Goal: Task Accomplishment & Management: Use online tool/utility

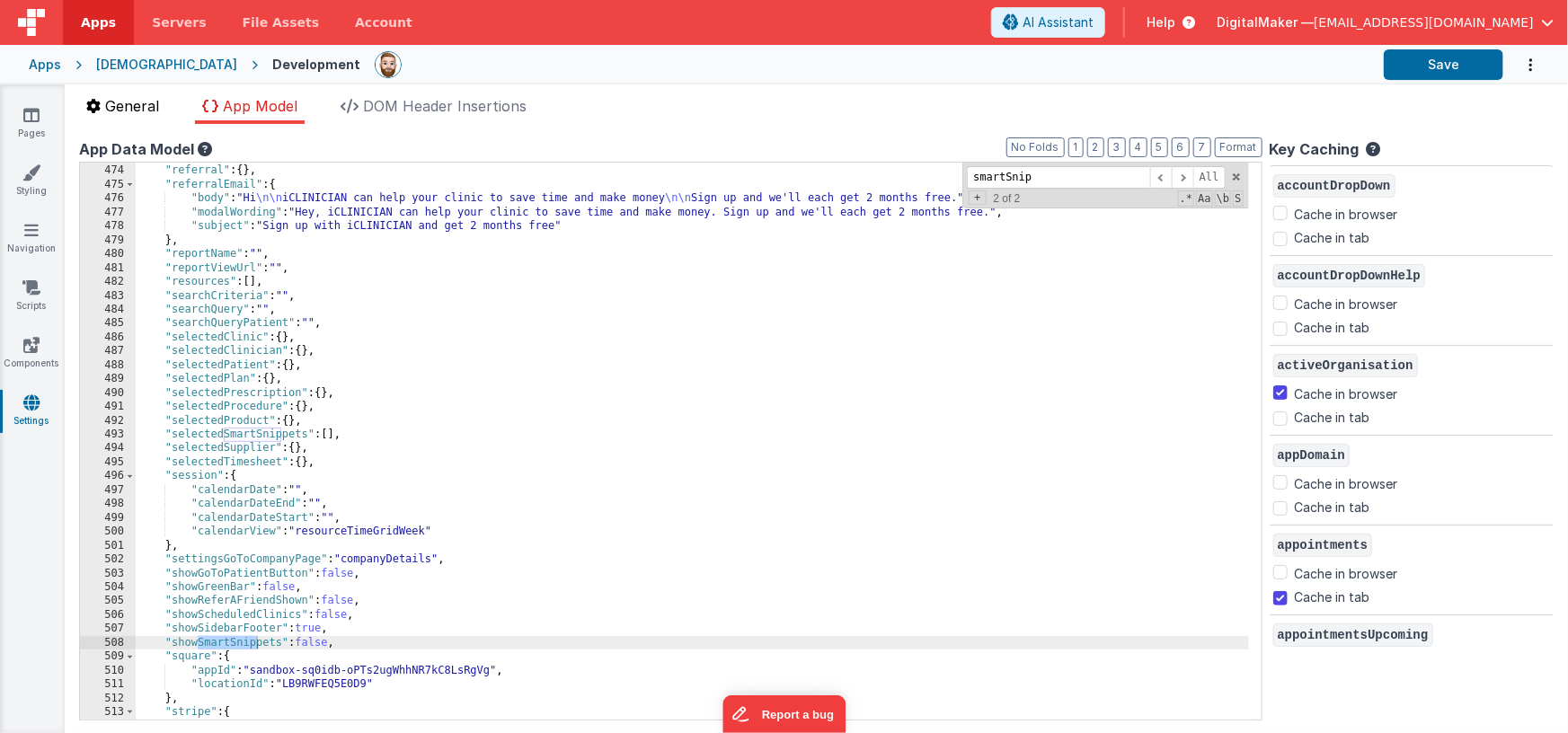
scroll to position [9044, 0]
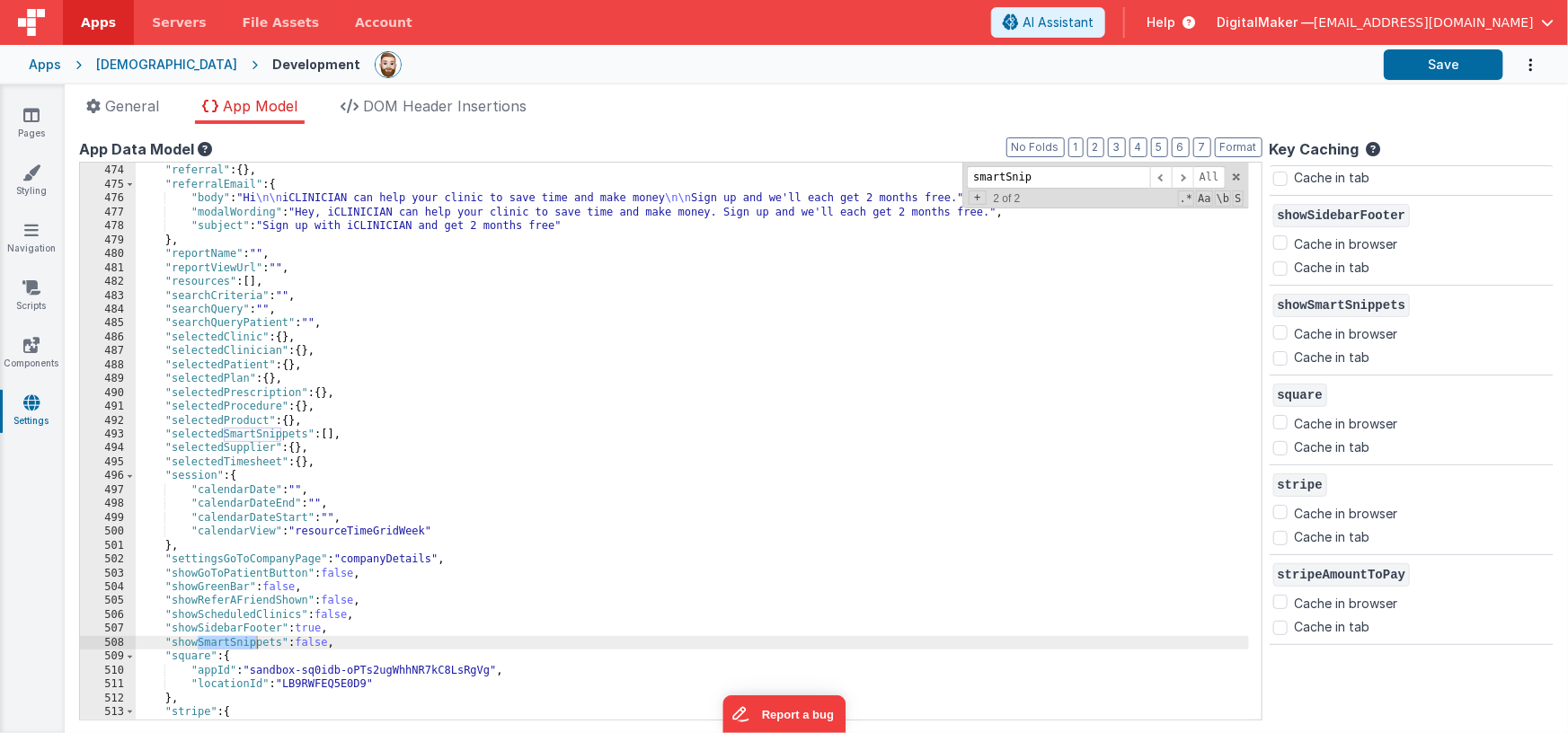
click at [48, 65] on div "Apps" at bounding box center [45, 65] width 32 height 18
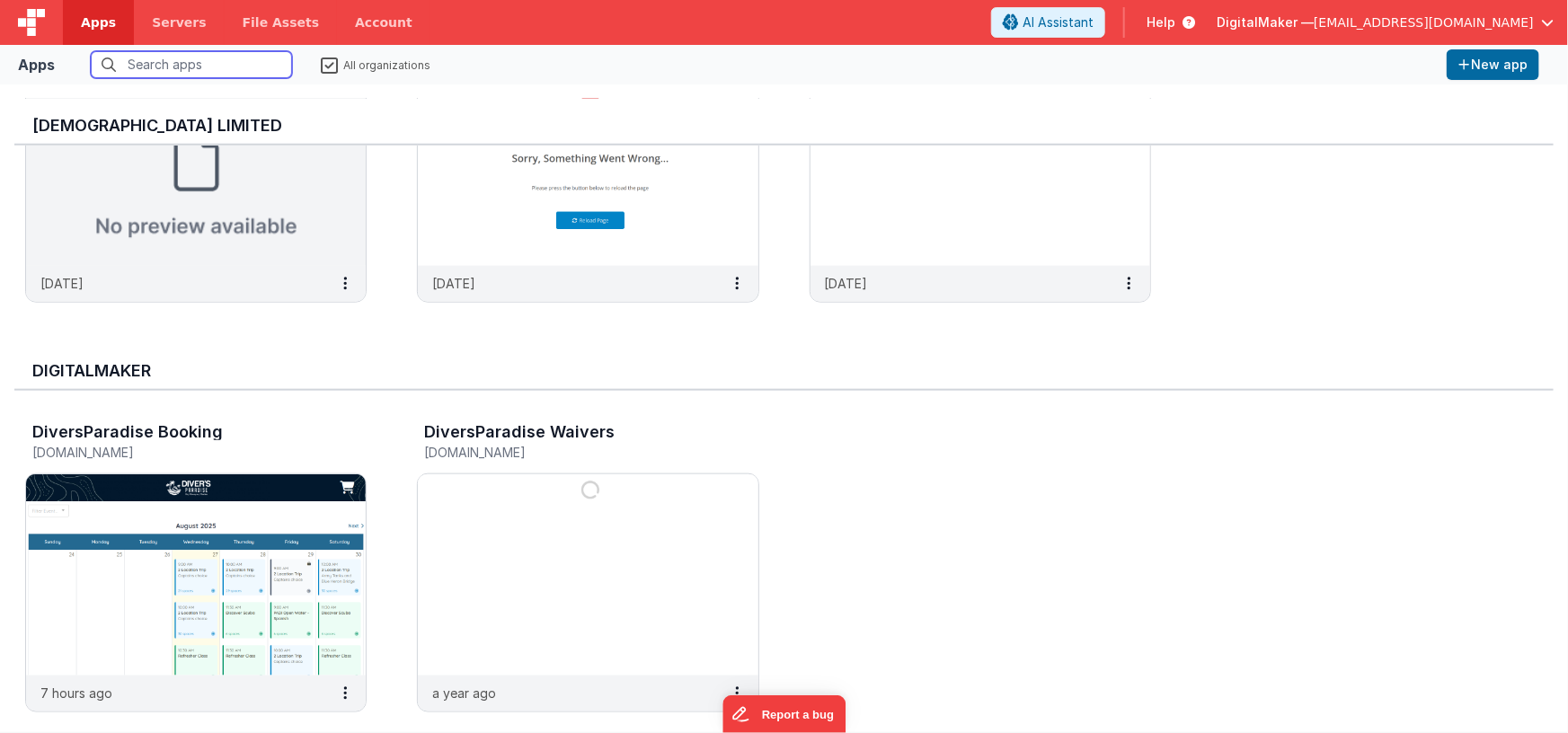
scroll to position [942, 0]
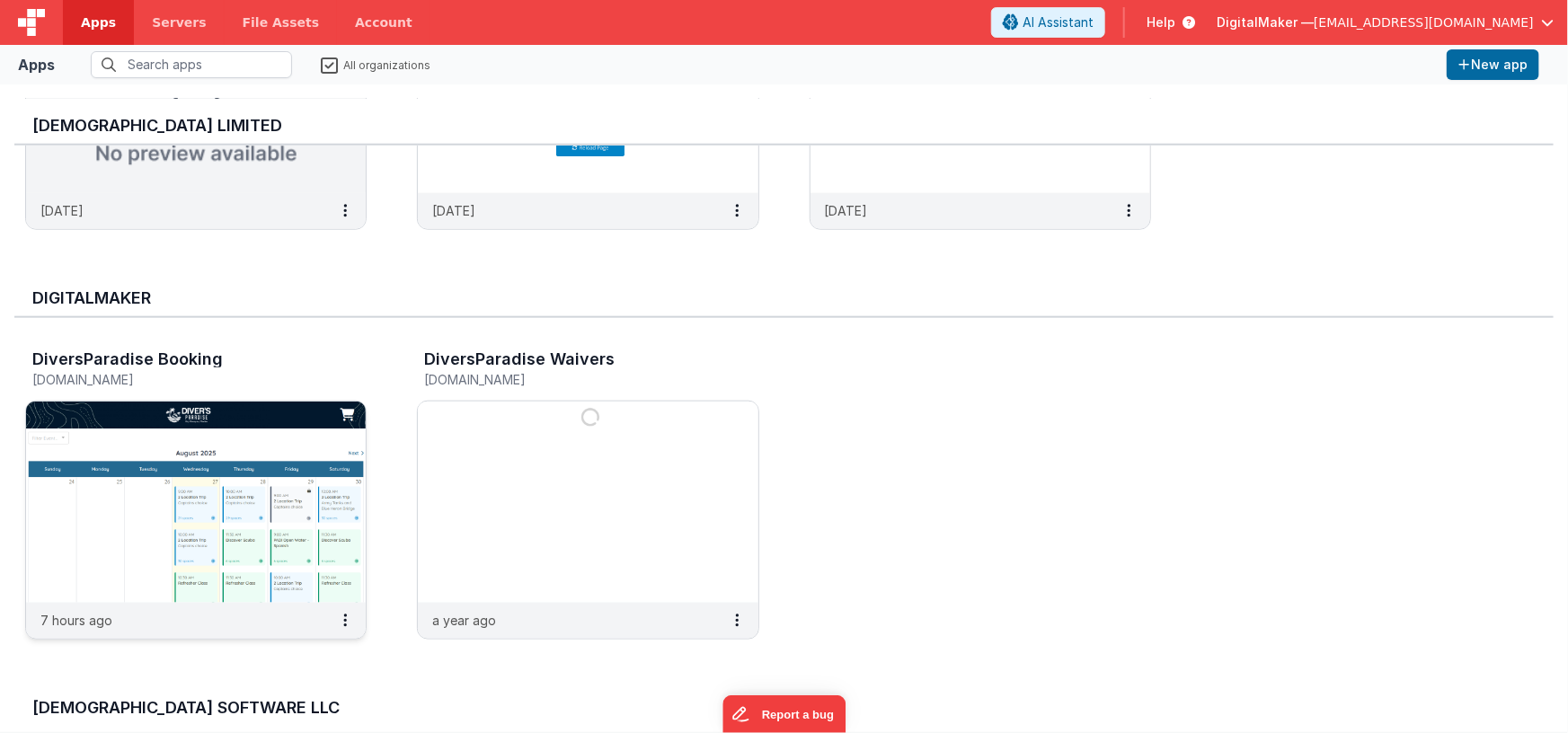
click at [294, 485] on img at bounding box center [196, 502] width 339 height 201
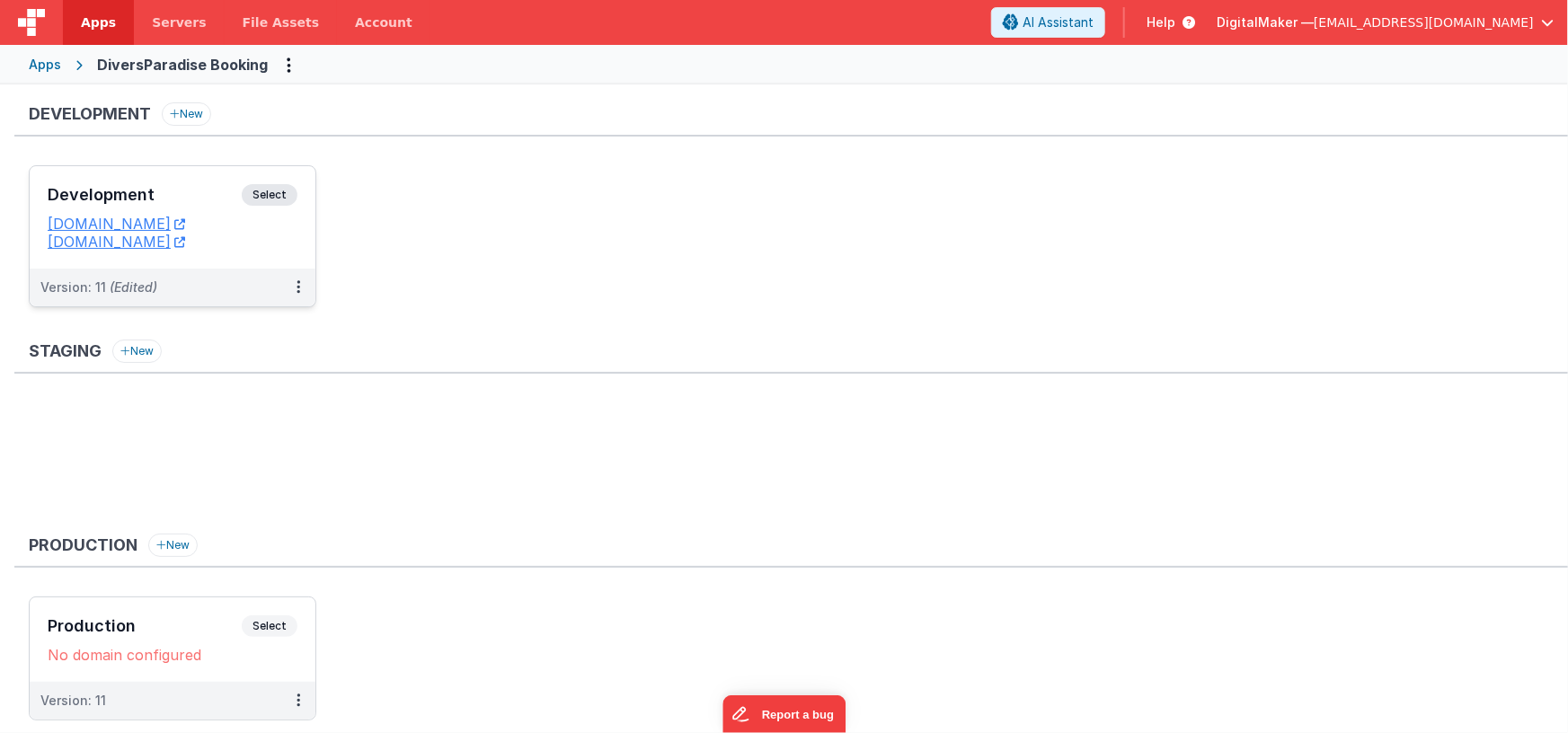
click at [203, 192] on h3 "Development" at bounding box center [144, 195] width 194 height 18
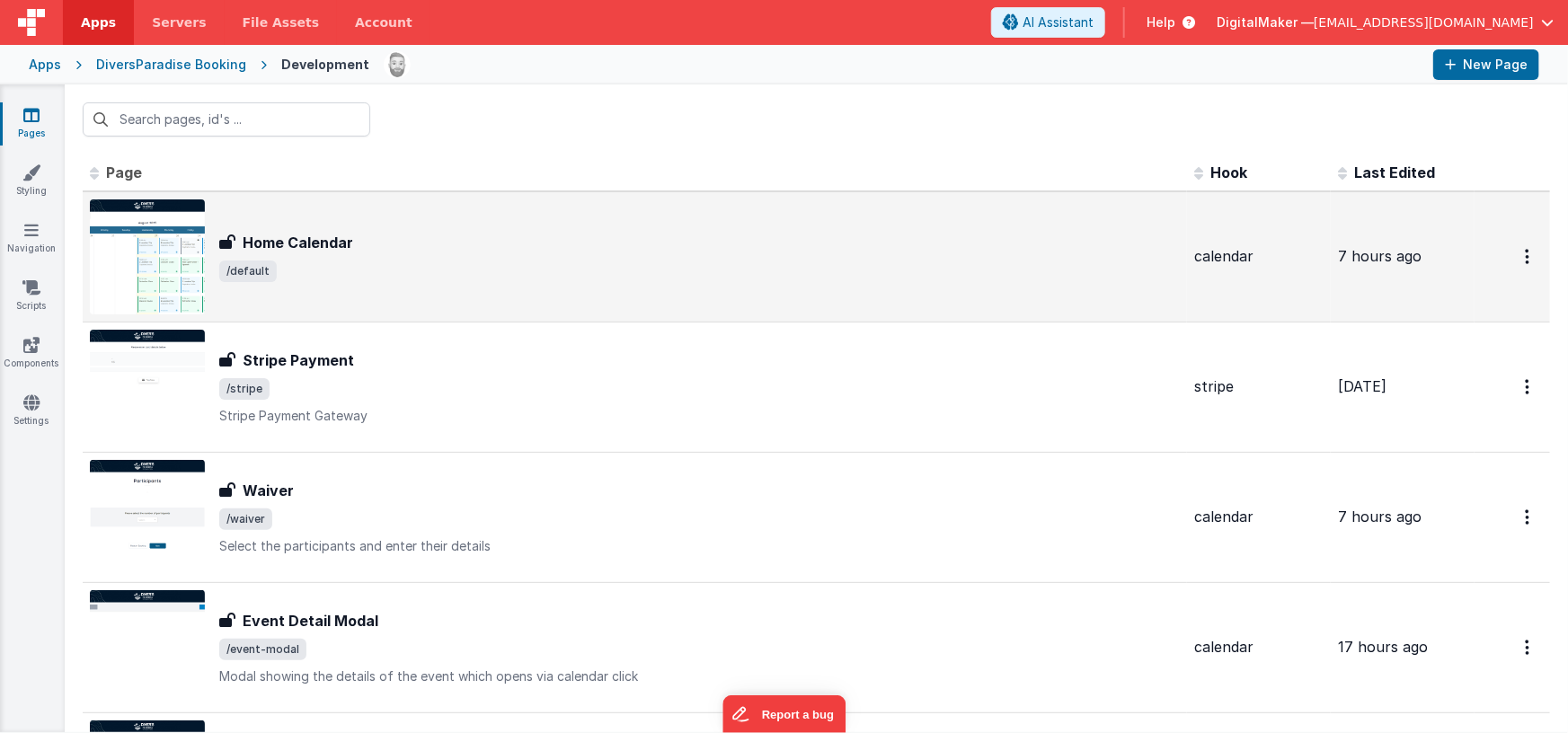
click at [317, 243] on h3 "Home Calendar" at bounding box center [298, 243] width 110 height 22
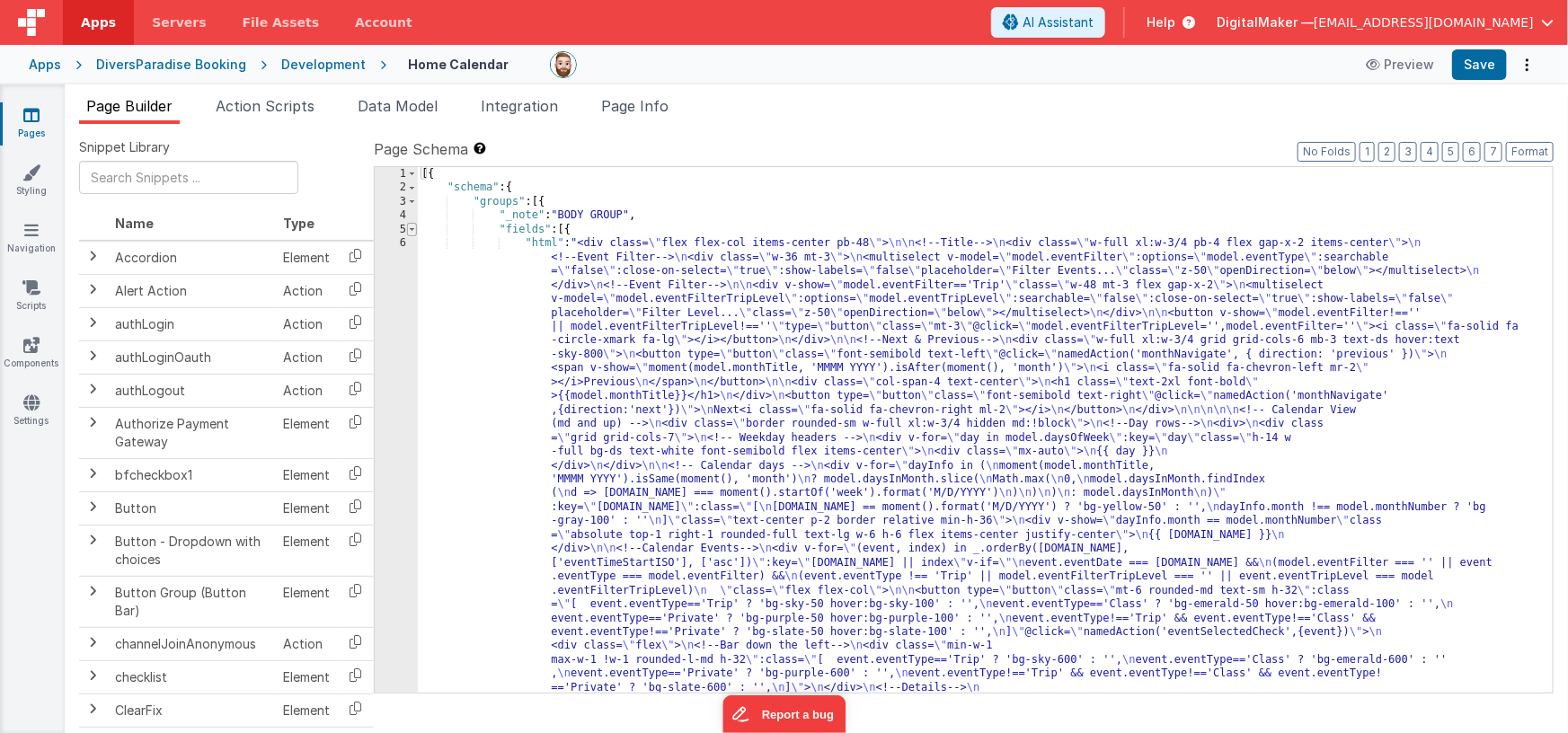
click at [413, 228] on span at bounding box center [412, 229] width 10 height 14
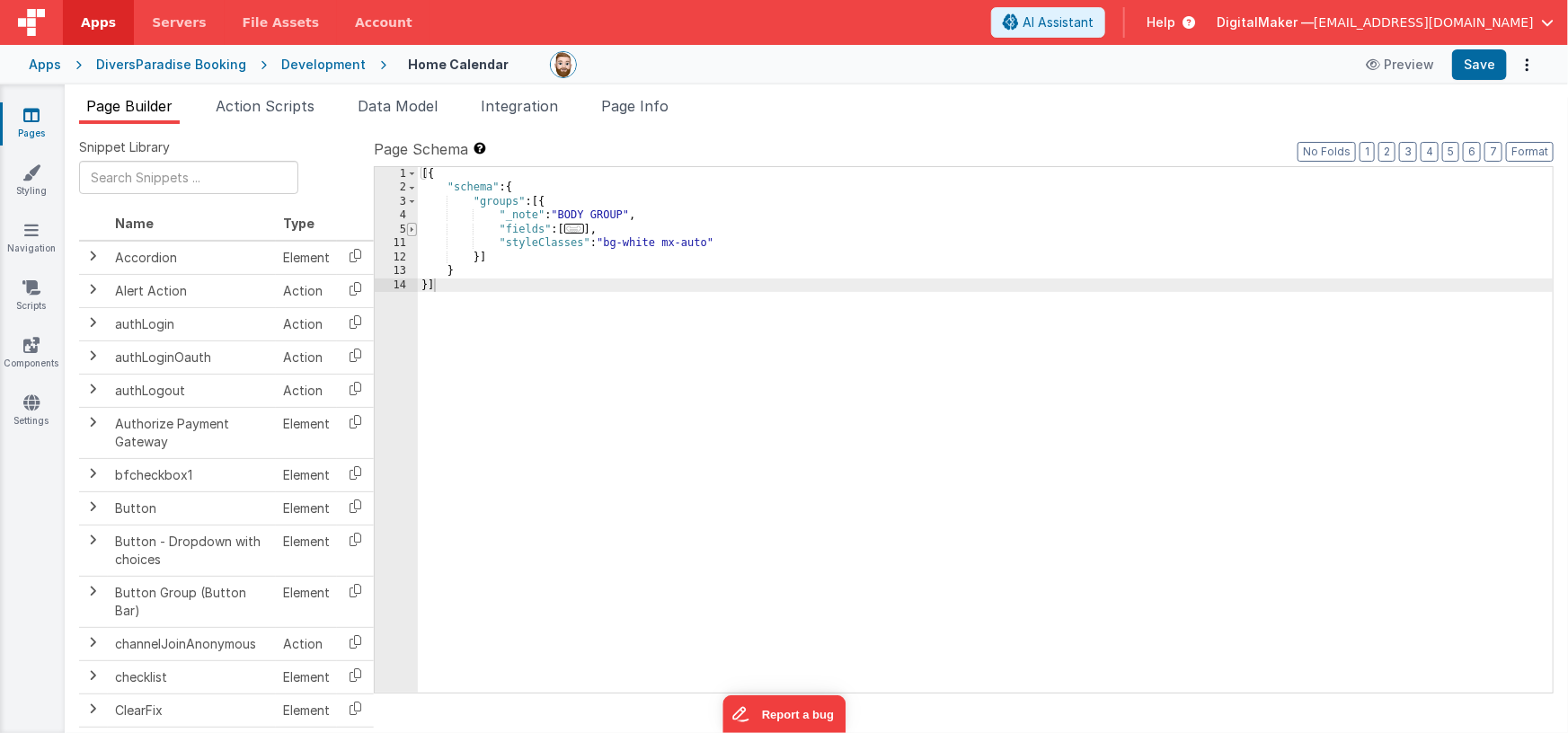
click at [413, 228] on span at bounding box center [412, 229] width 10 height 14
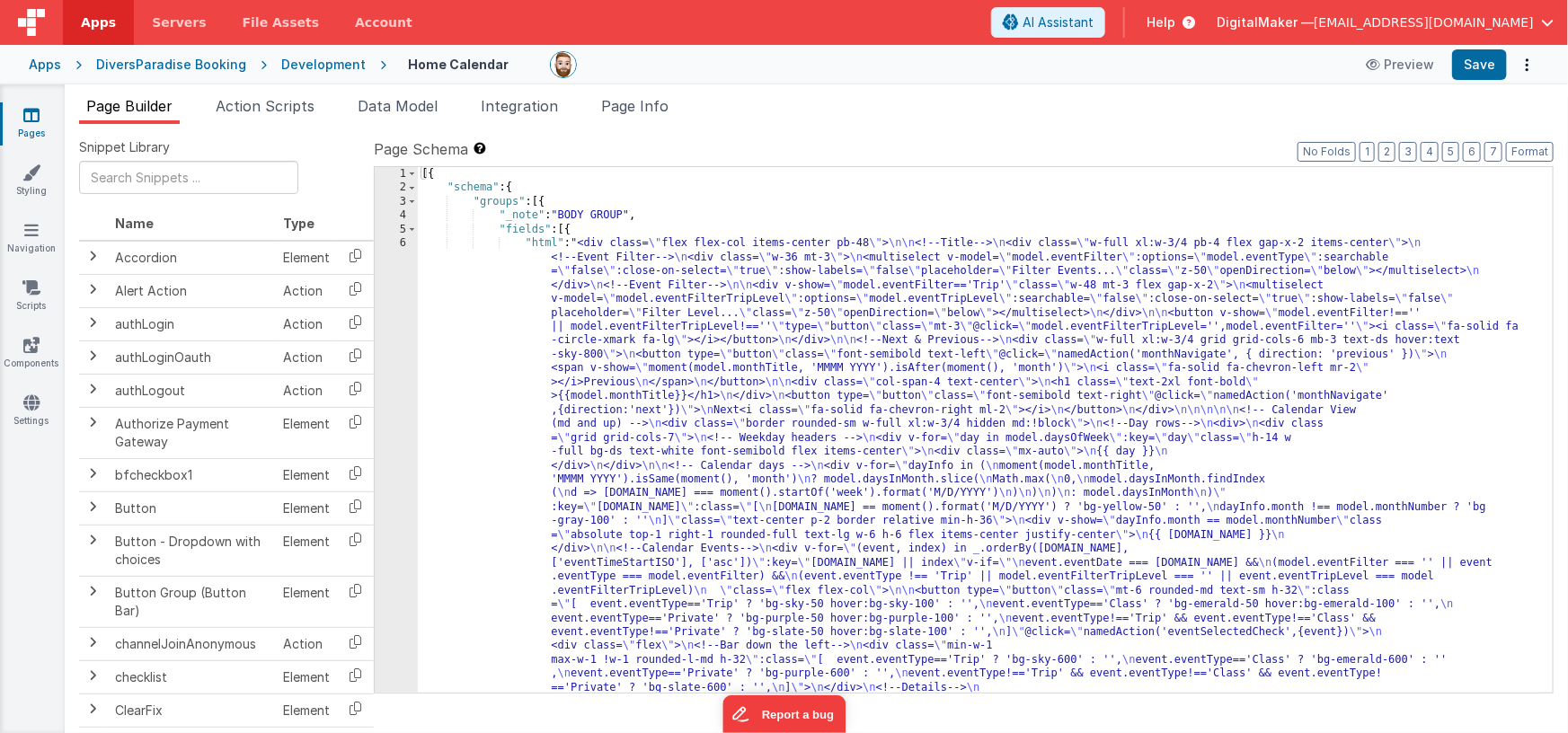
click at [28, 120] on icon at bounding box center [32, 115] width 16 height 18
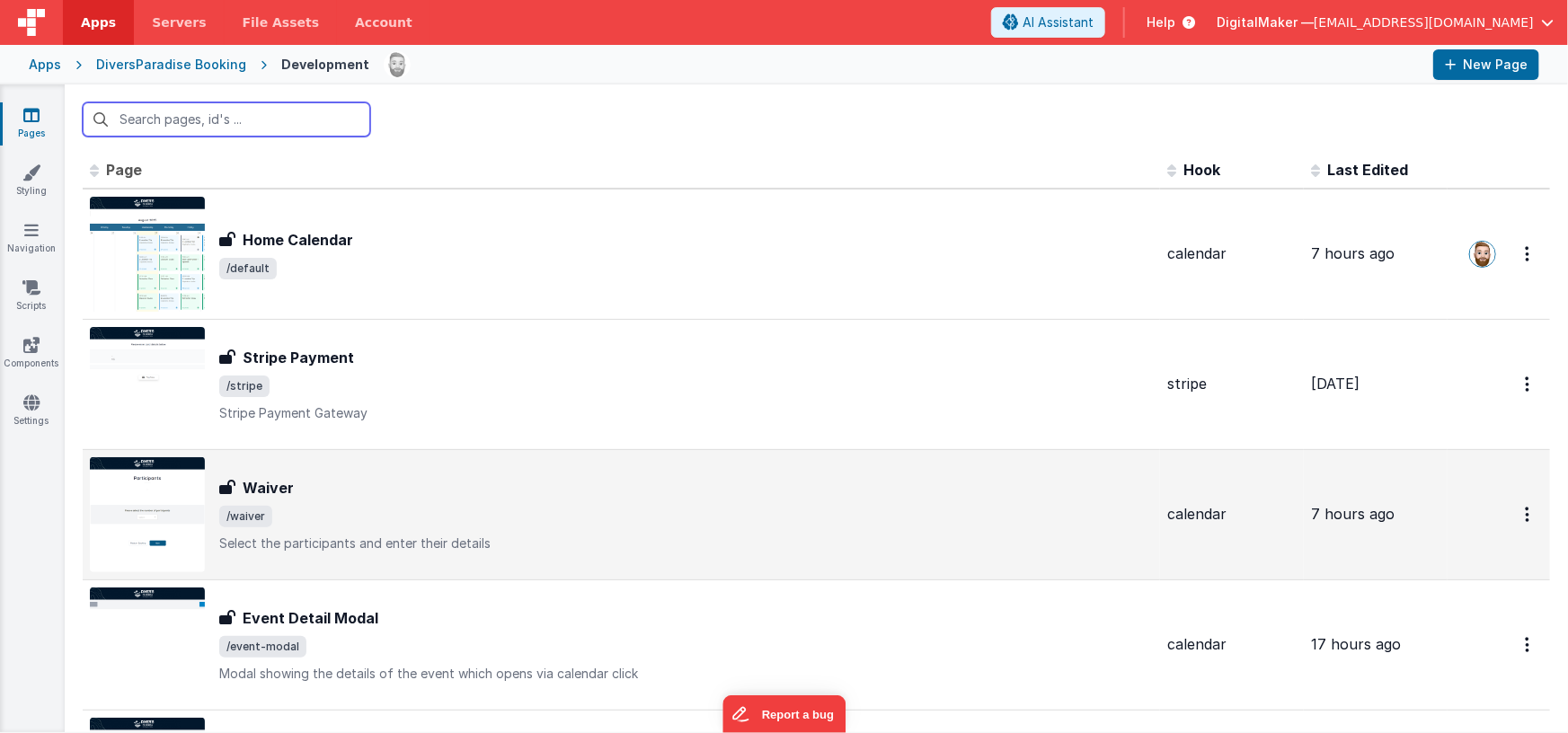
scroll to position [75, 0]
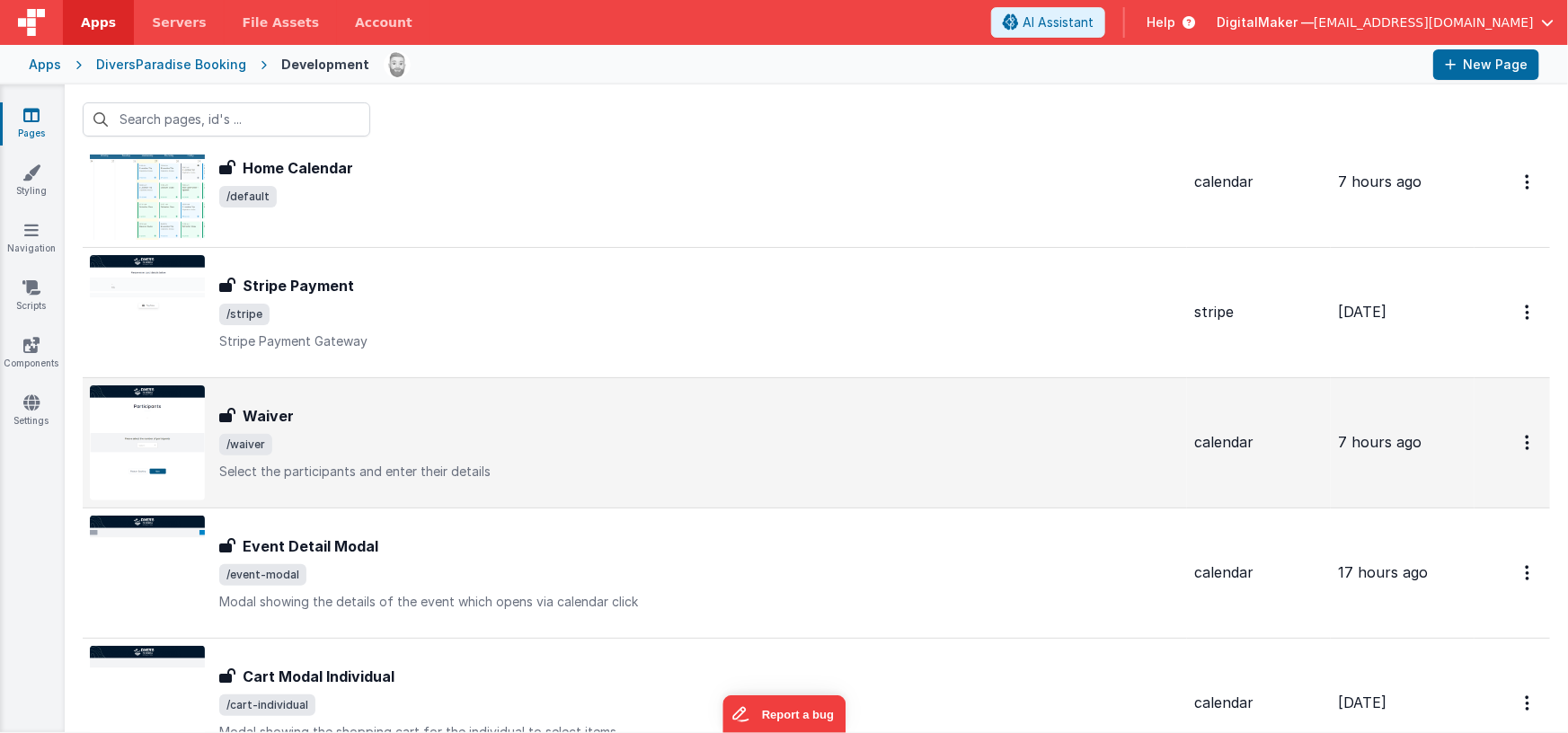
click at [382, 454] on div "Waiver Waiver /waiver Select the participants and enter their details" at bounding box center [700, 443] width 960 height 76
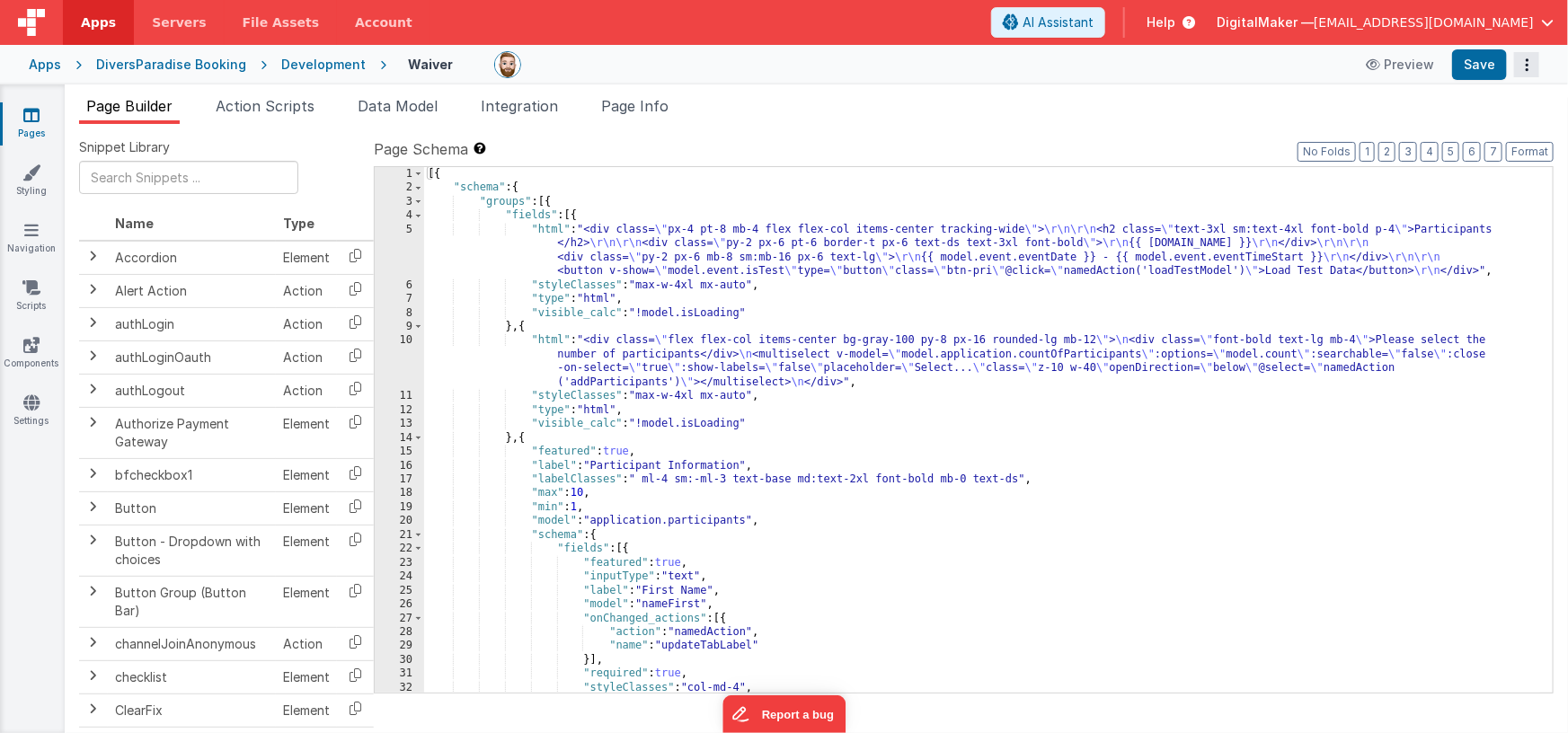
click at [1536, 60] on button "Options" at bounding box center [1526, 65] width 25 height 25
click at [1320, 89] on button at bounding box center [784, 366] width 1568 height 733
click at [656, 108] on span "Page Info" at bounding box center [635, 106] width 68 height 18
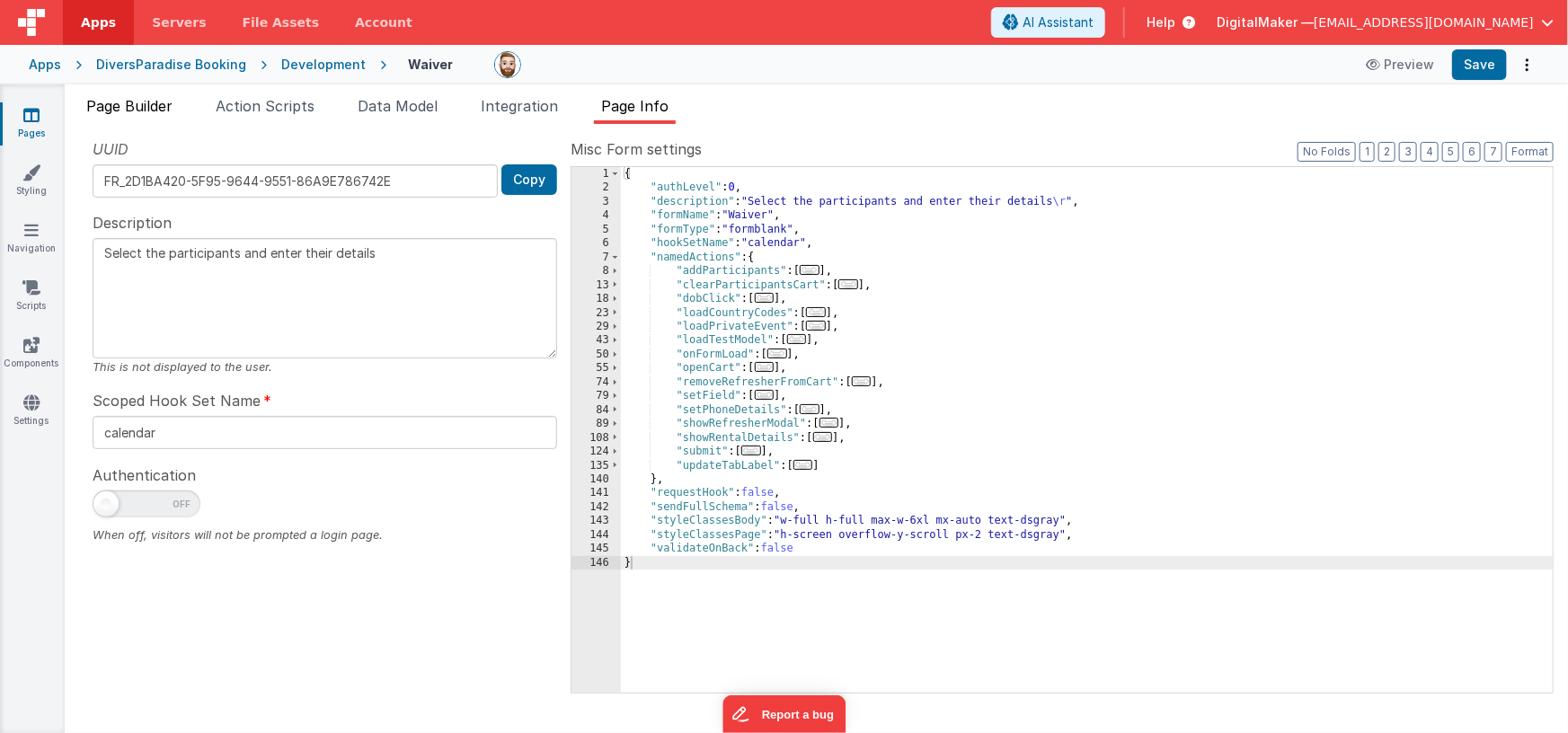
drag, startPoint x: 151, startPoint y: 102, endPoint x: 167, endPoint y: 102, distance: 16.0
click at [151, 102] on span "Page Builder" at bounding box center [130, 106] width 87 height 18
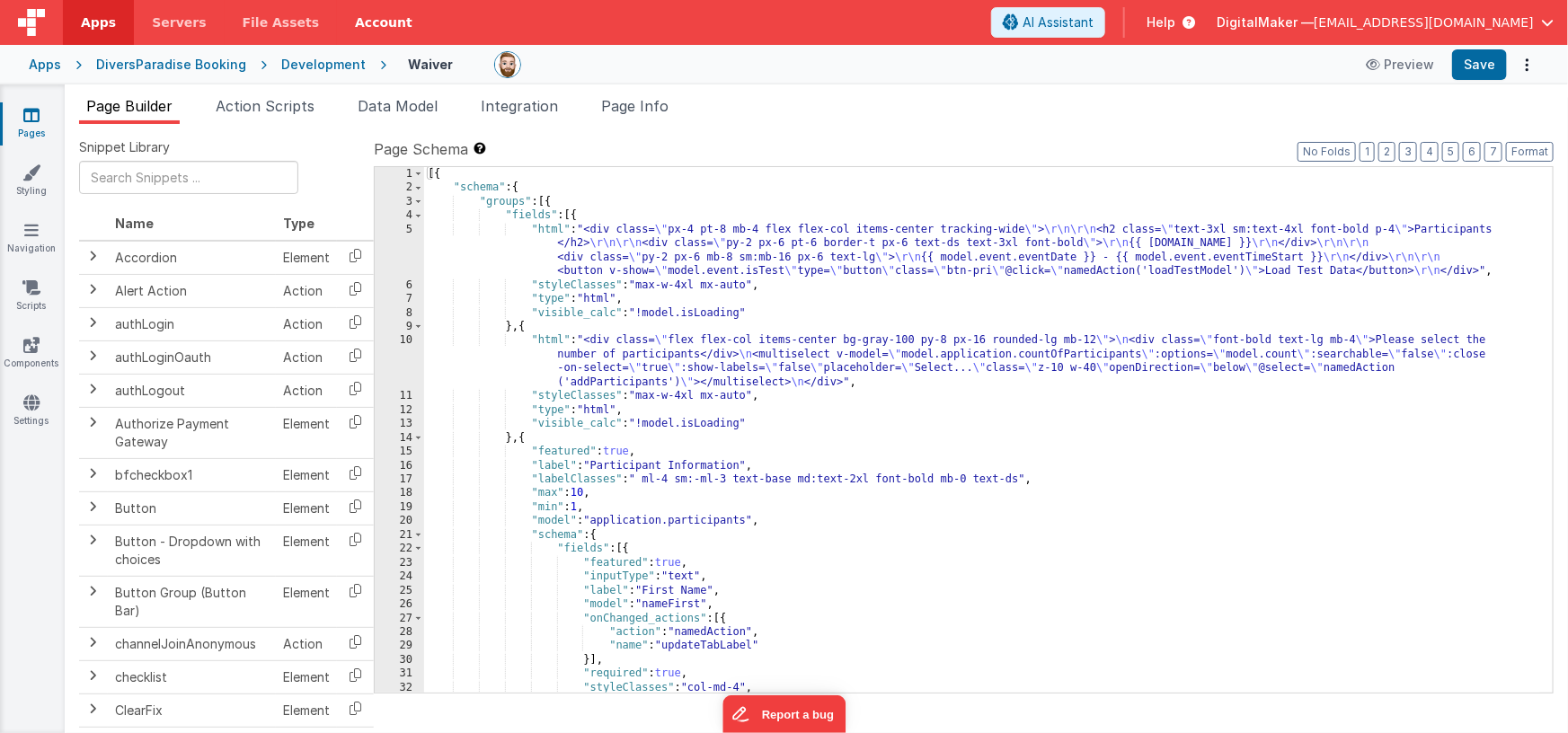
click at [384, 18] on link "Account" at bounding box center [384, 23] width 94 height 45
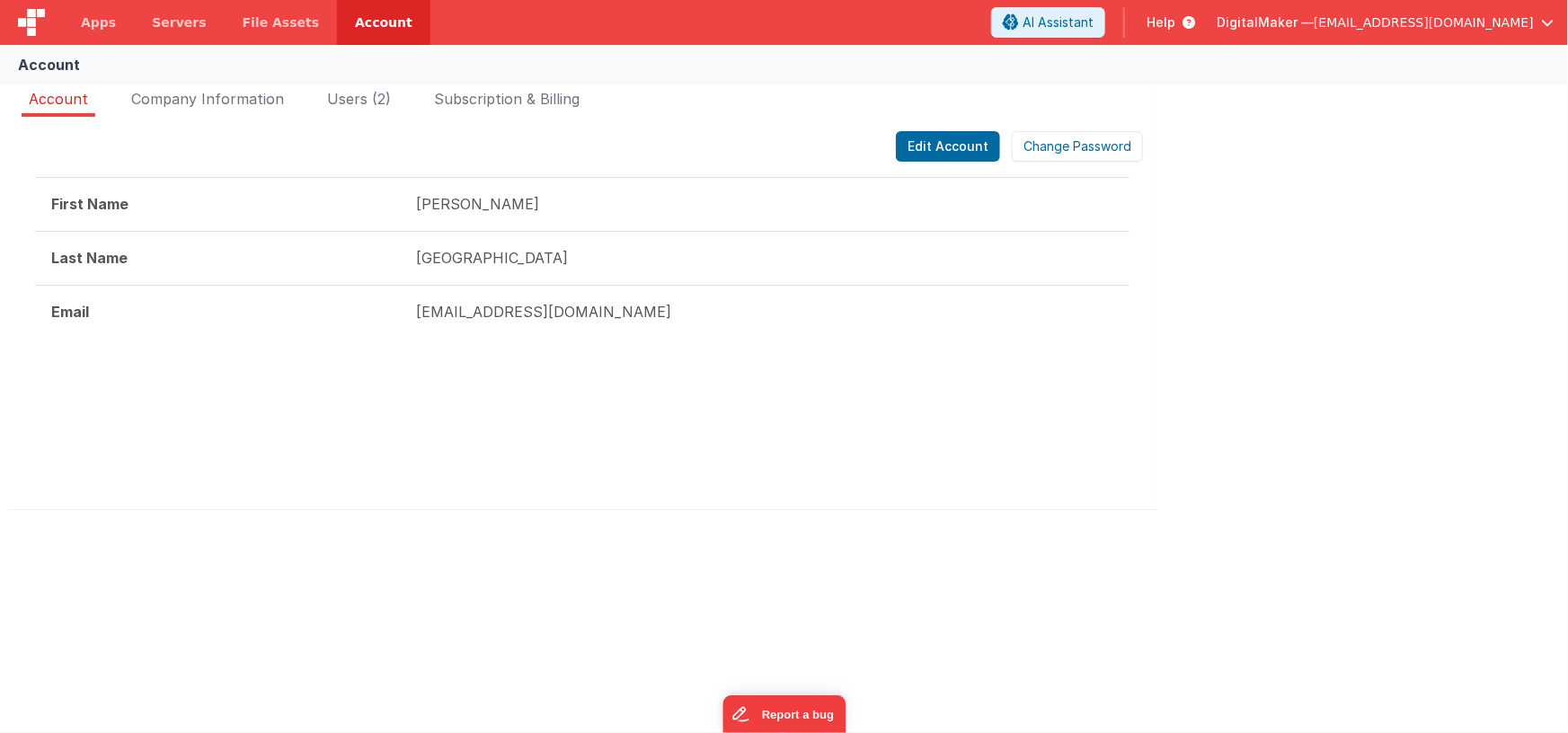
click at [1396, 16] on span "[EMAIL_ADDRESS][DOMAIN_NAME]" at bounding box center [1424, 23] width 220 height 18
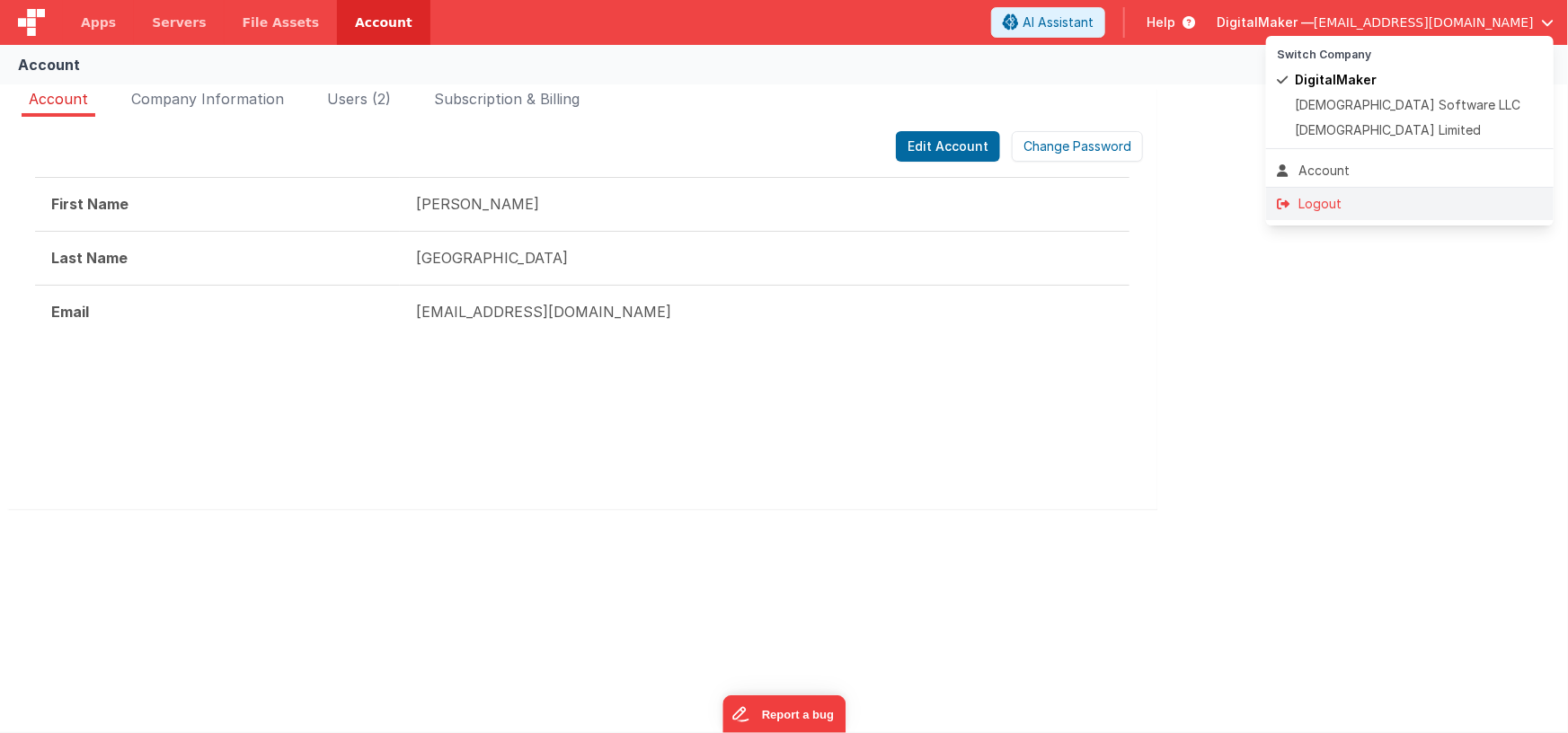
click at [1318, 208] on div "Logout" at bounding box center [1409, 204] width 266 height 18
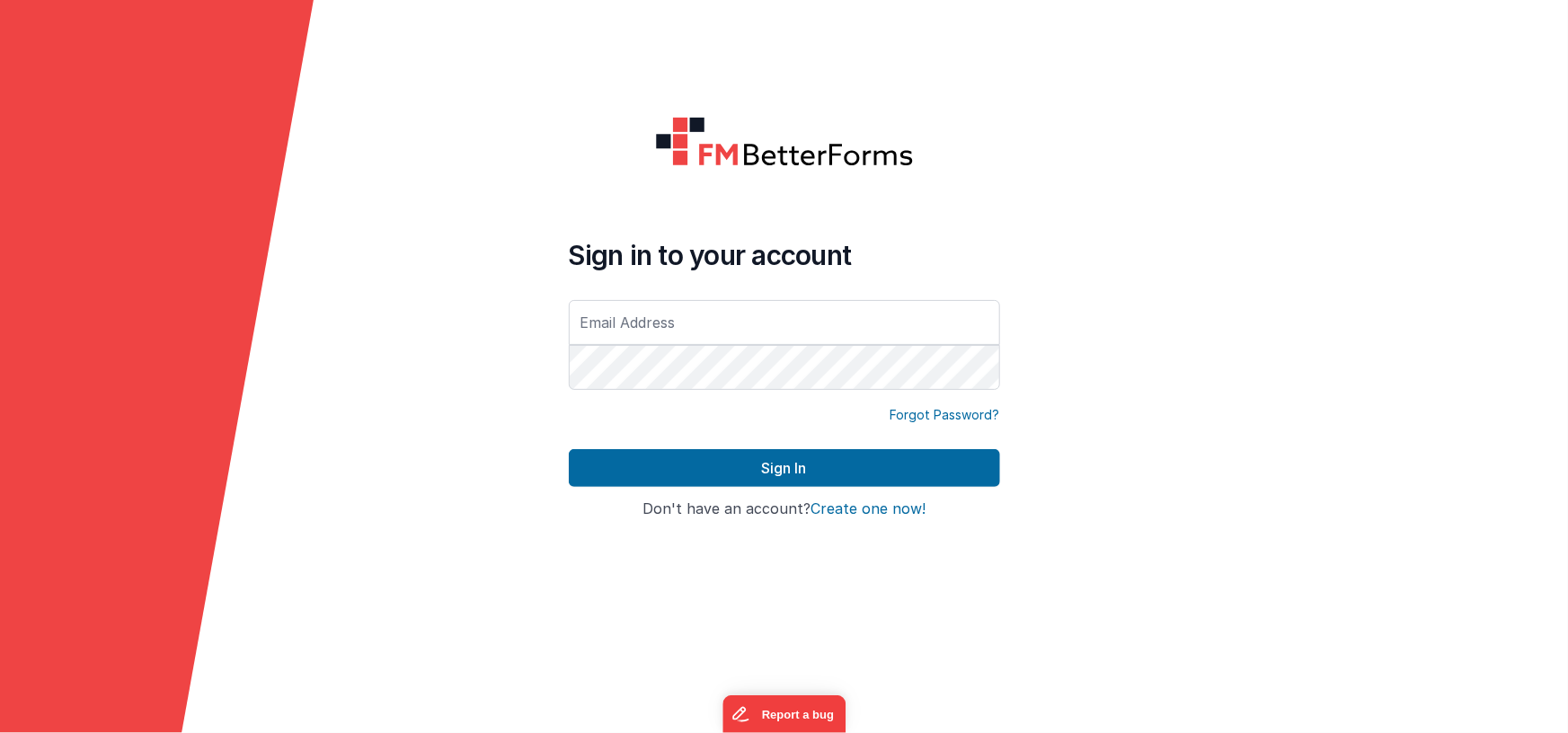
click at [497, 364] on form "Sign in to your account Forgot Password? Sign In Sign in with Google Don't have…" at bounding box center [784, 366] width 1568 height 733
click at [624, 317] on input "text" at bounding box center [784, 322] width 431 height 45
type input "[EMAIL_ADDRESS][DOMAIN_NAME]"
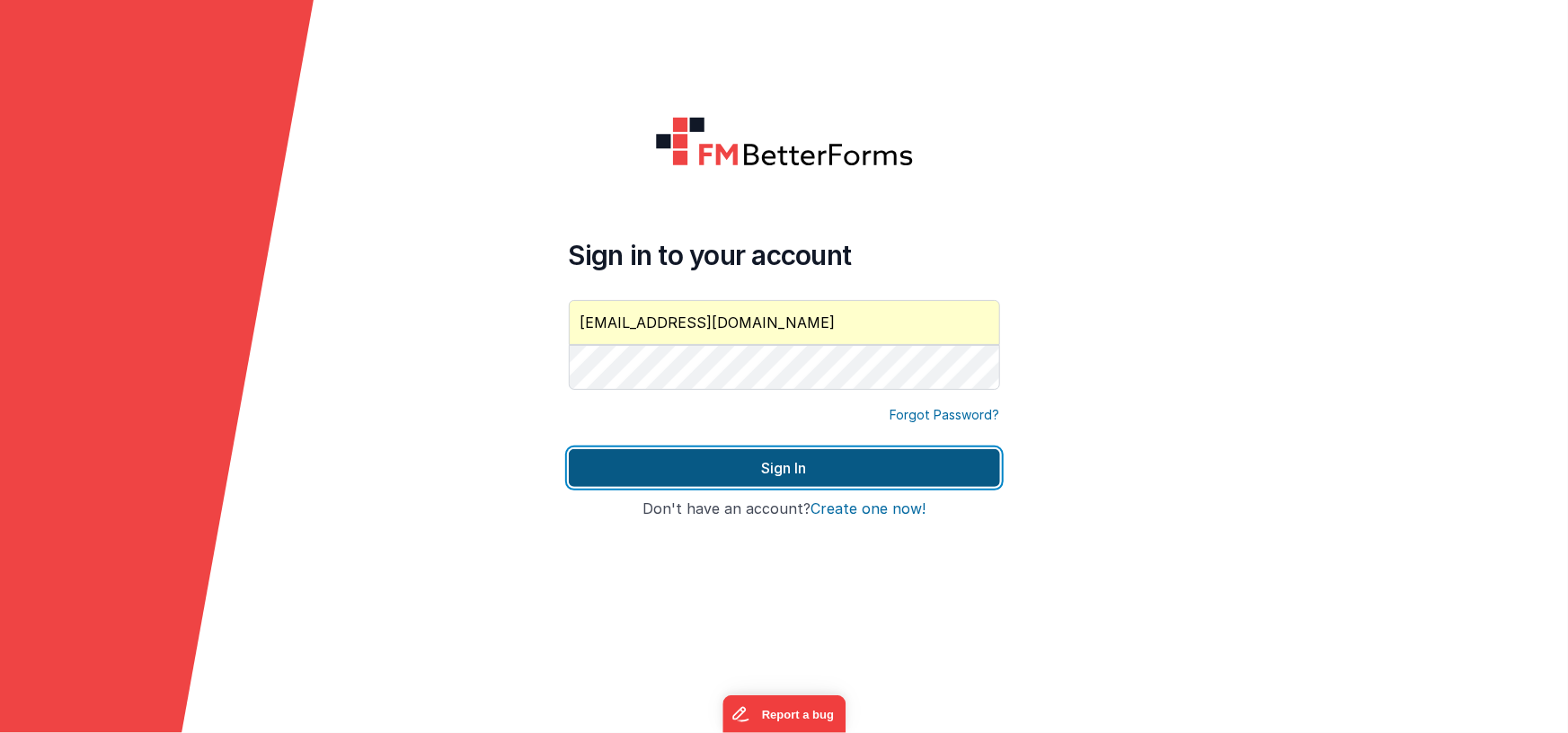
click at [708, 475] on button "Sign In" at bounding box center [784, 469] width 431 height 38
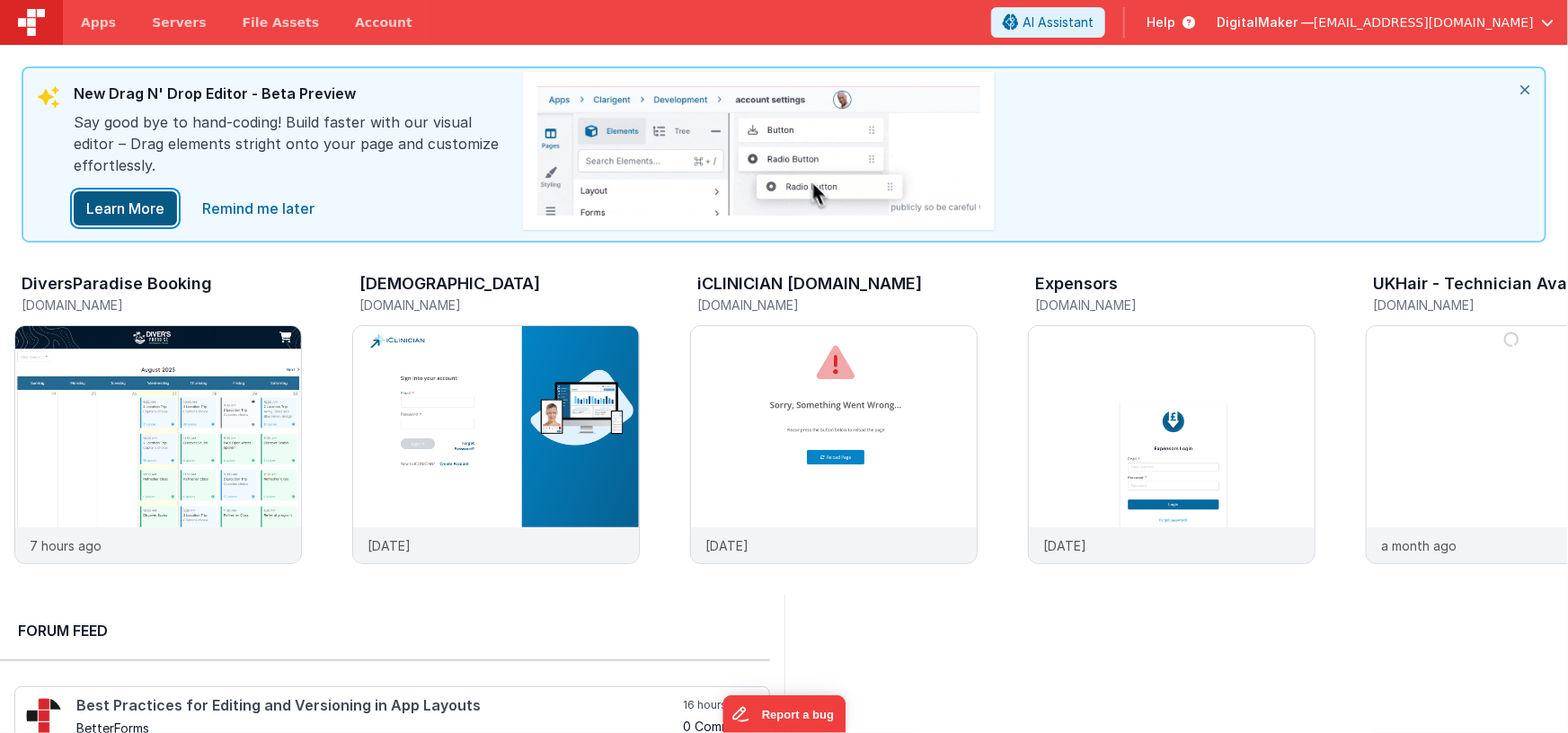
click at [131, 203] on button "Learn More" at bounding box center [125, 209] width 103 height 34
click at [178, 381] on img at bounding box center [158, 469] width 285 height 285
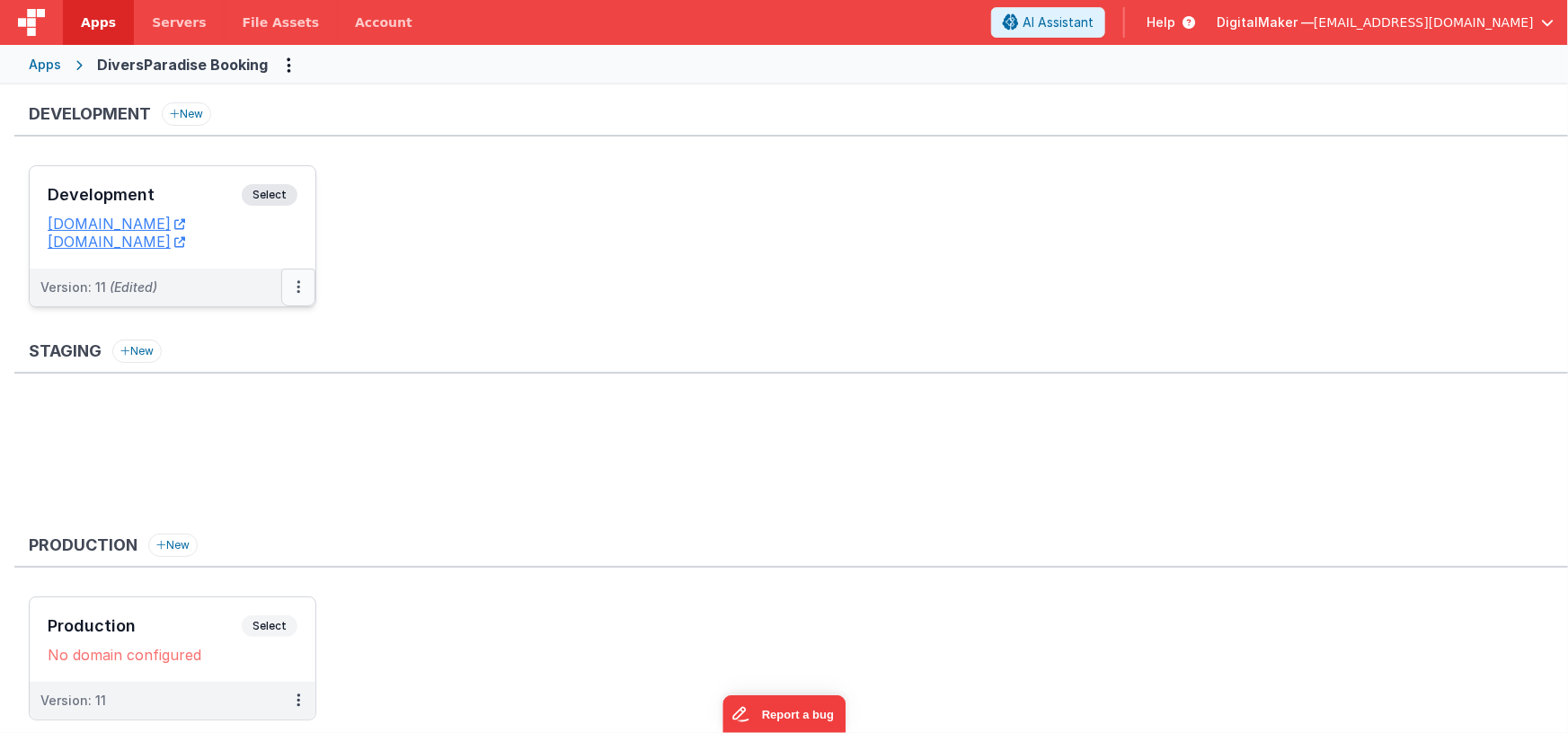
click at [298, 286] on icon at bounding box center [298, 286] width 4 height 1
click at [233, 329] on link "Edit" at bounding box center [236, 328] width 158 height 32
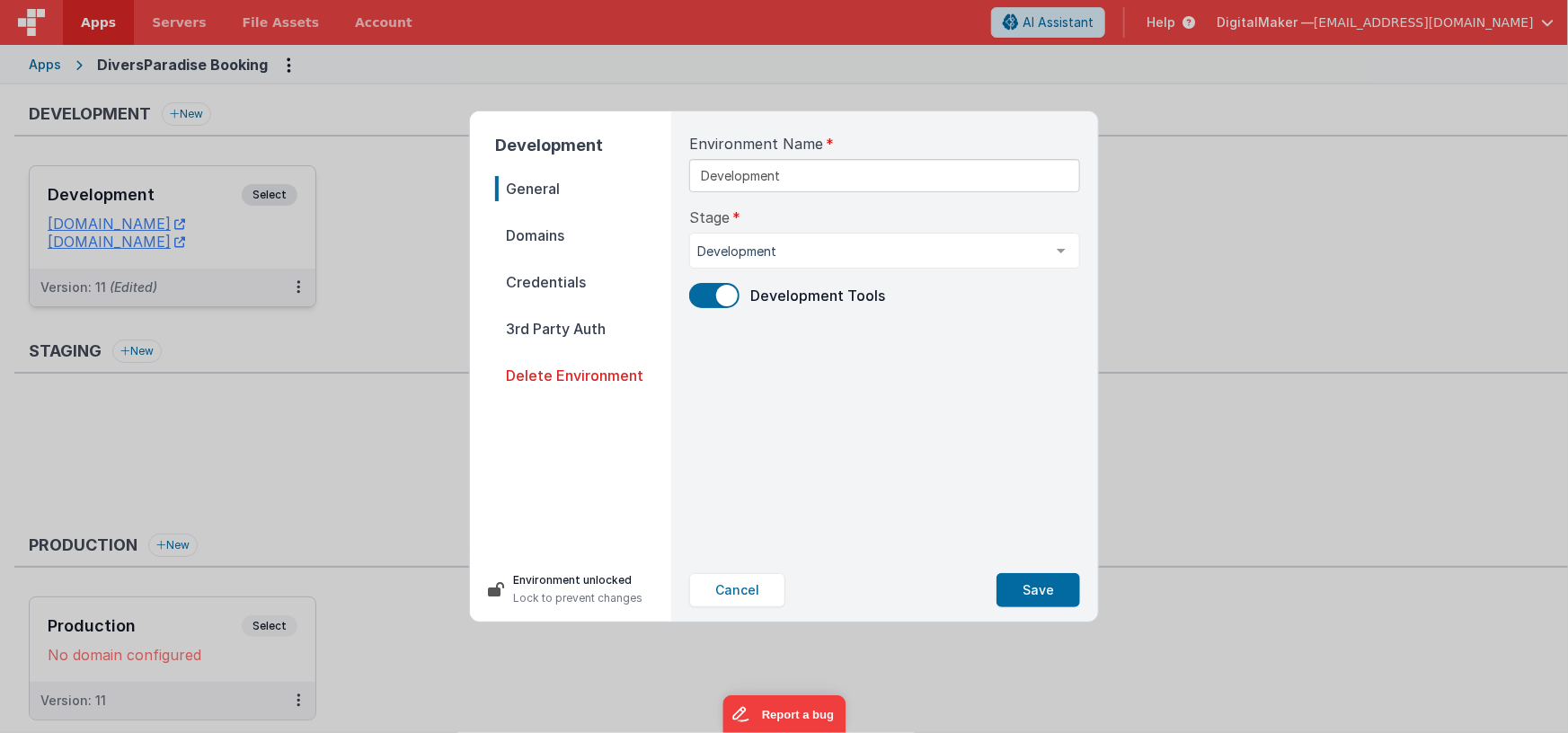
click at [518, 219] on nav "General Domains Credentials 3rd Party Auth Delete Environment" at bounding box center [582, 359] width 176 height 366
click at [536, 280] on span "Credentials" at bounding box center [582, 283] width 176 height 25
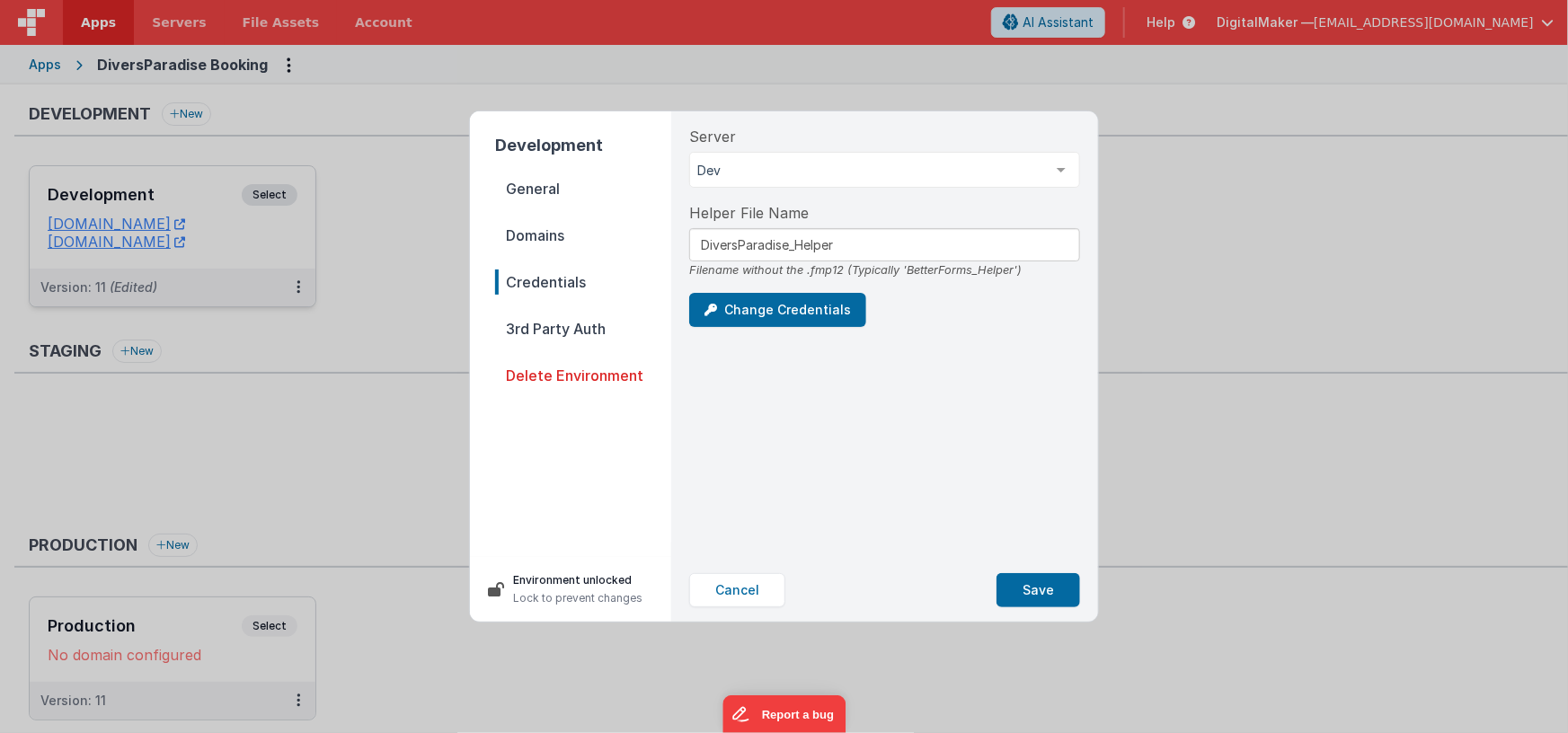
click at [533, 227] on span "Domains" at bounding box center [582, 236] width 176 height 25
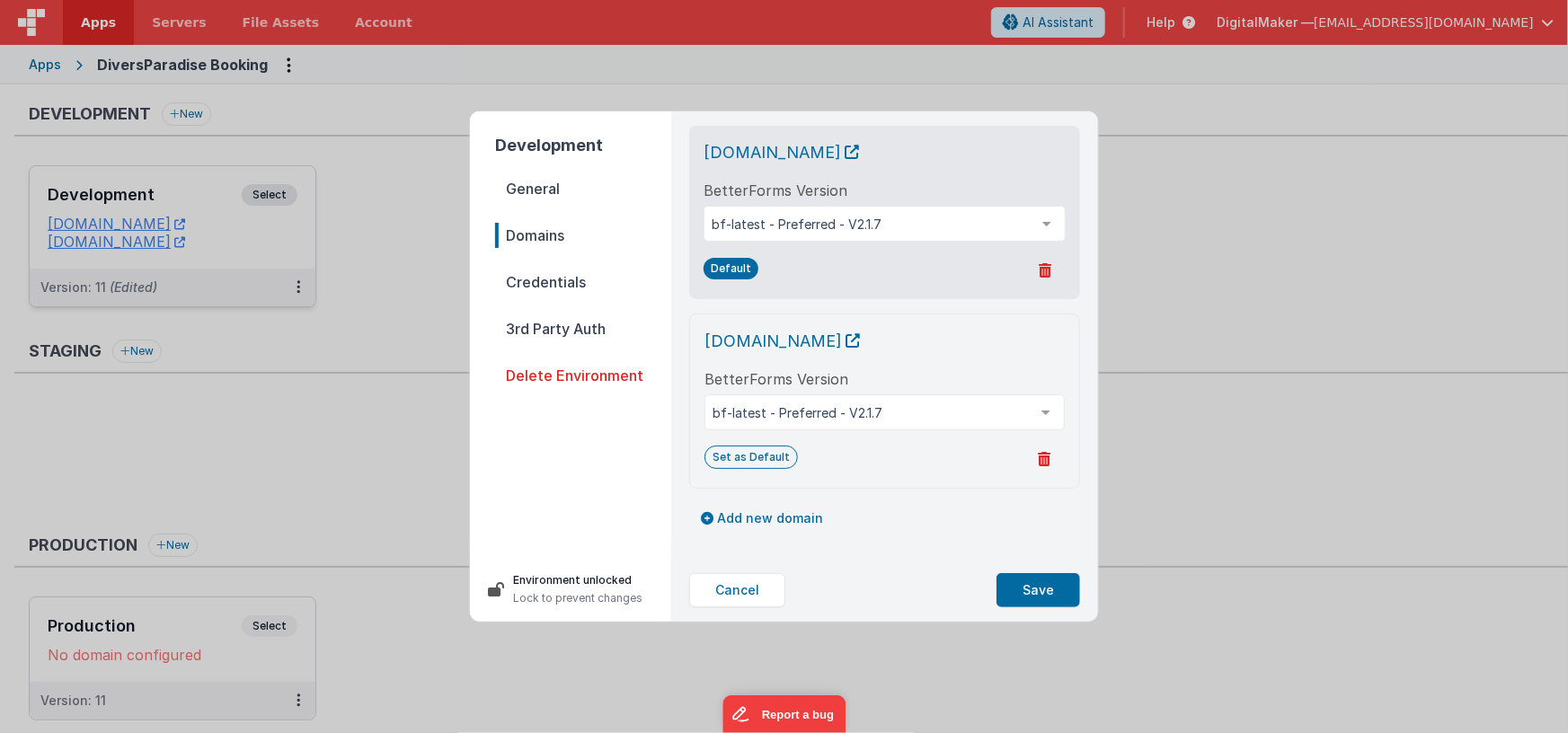
click at [531, 176] on span "General" at bounding box center [582, 189] width 176 height 25
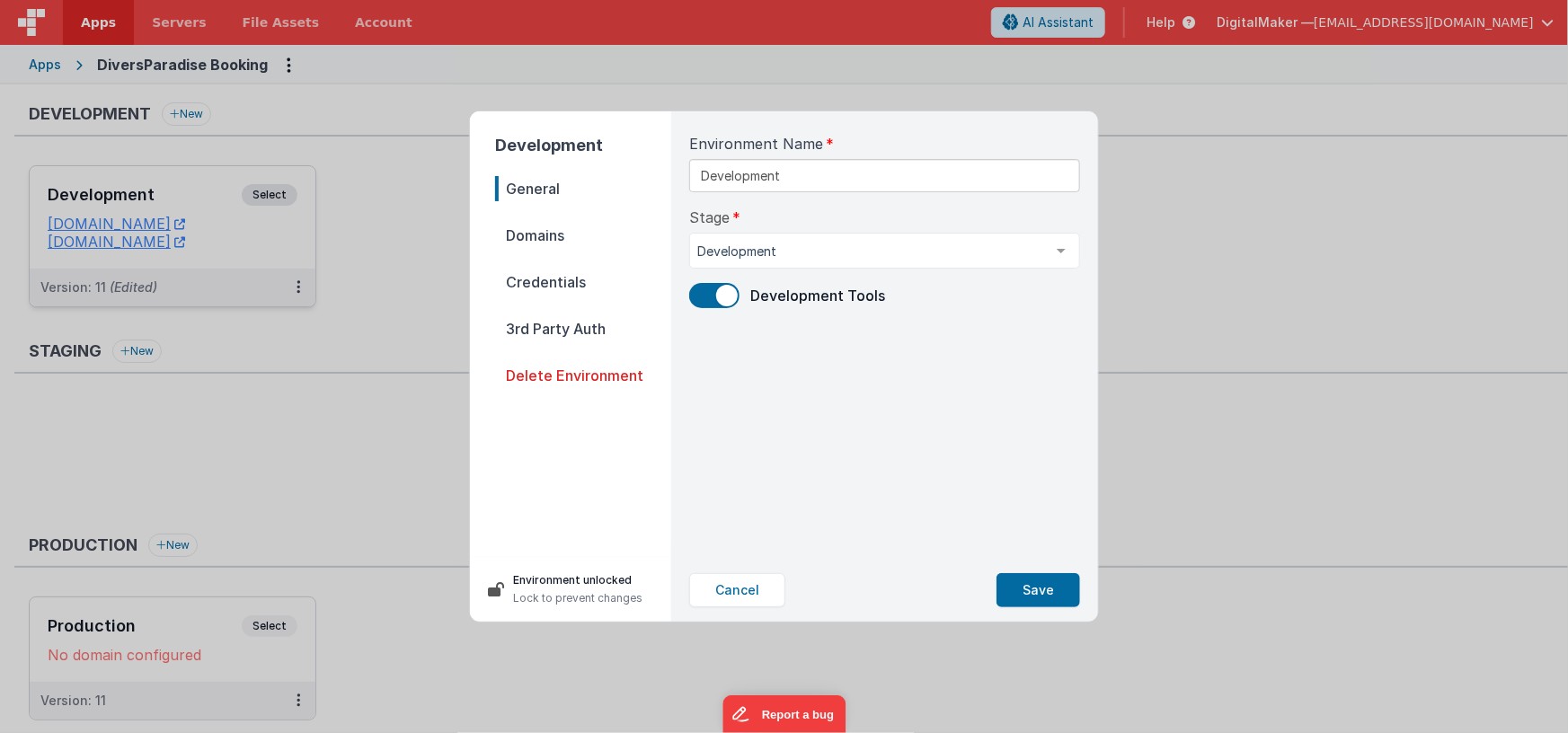
click at [542, 236] on span "Domains" at bounding box center [582, 236] width 176 height 25
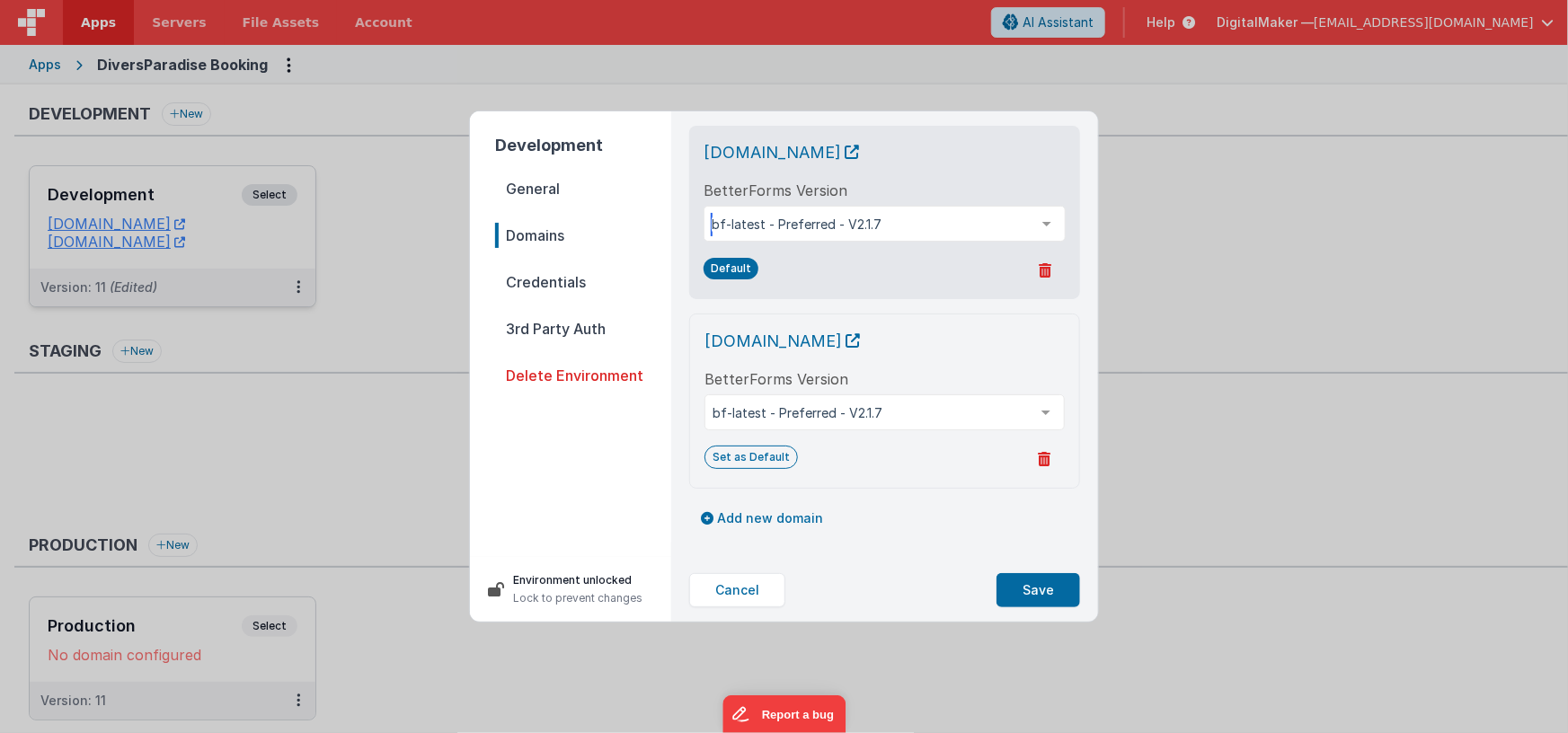
click at [868, 234] on div "bf-latest - Preferred - V2.1.7" at bounding box center [884, 224] width 362 height 36
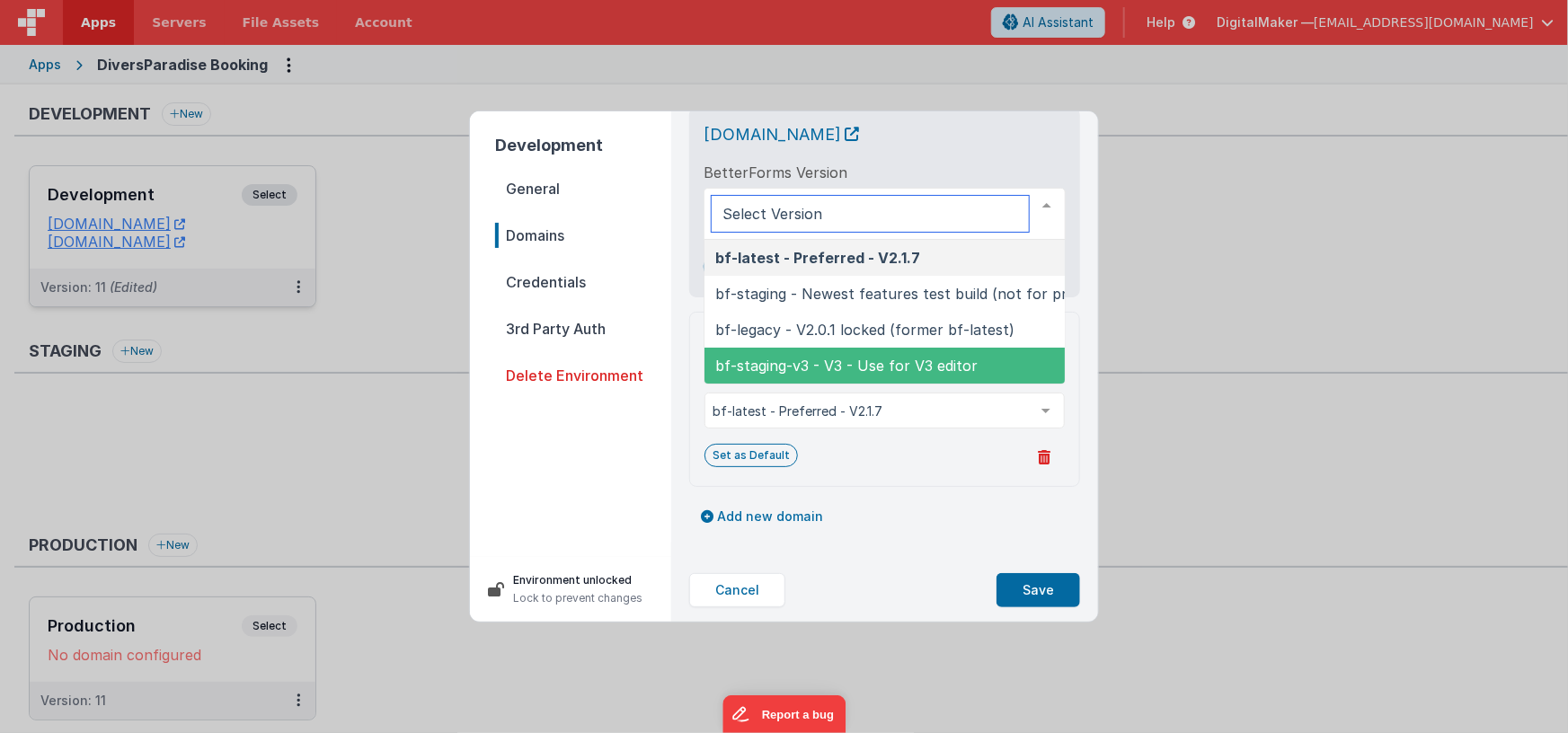
click at [869, 365] on span "bf-staging-v3 - V3 - Use for V3 editor" at bounding box center [846, 366] width 263 height 18
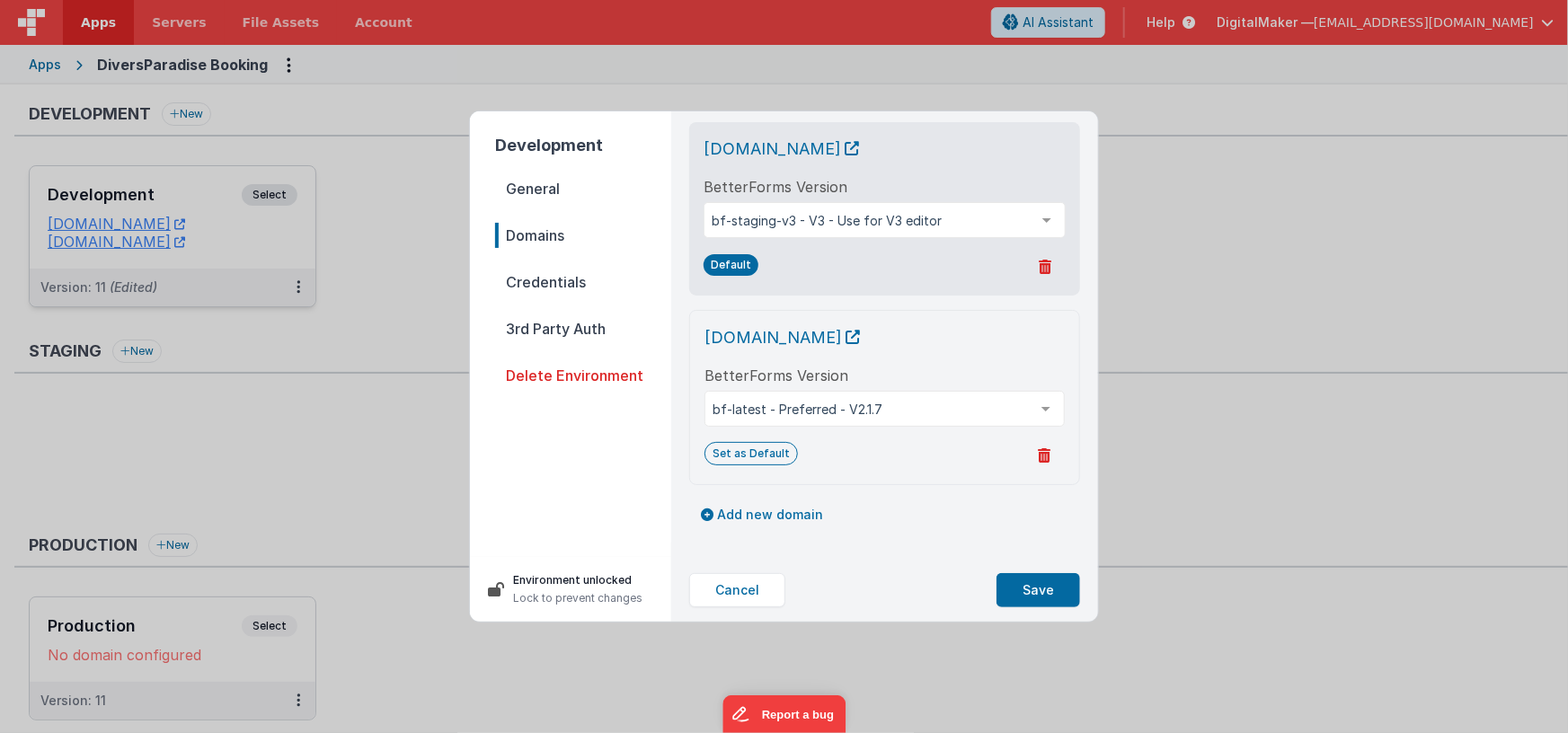
scroll to position [3, 0]
click at [1043, 589] on button "Save" at bounding box center [1038, 590] width 84 height 34
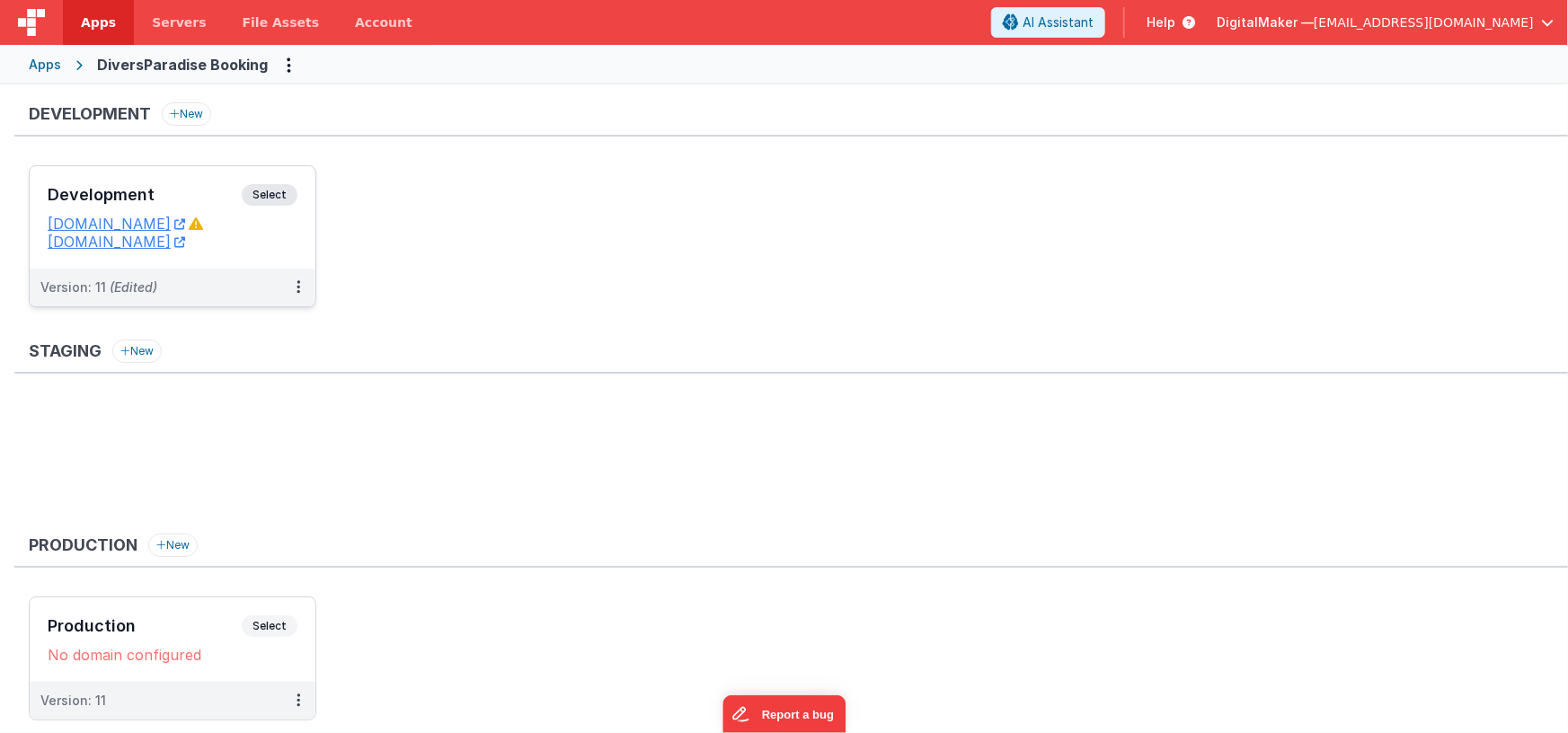
click at [205, 188] on h3 "Development" at bounding box center [144, 195] width 194 height 18
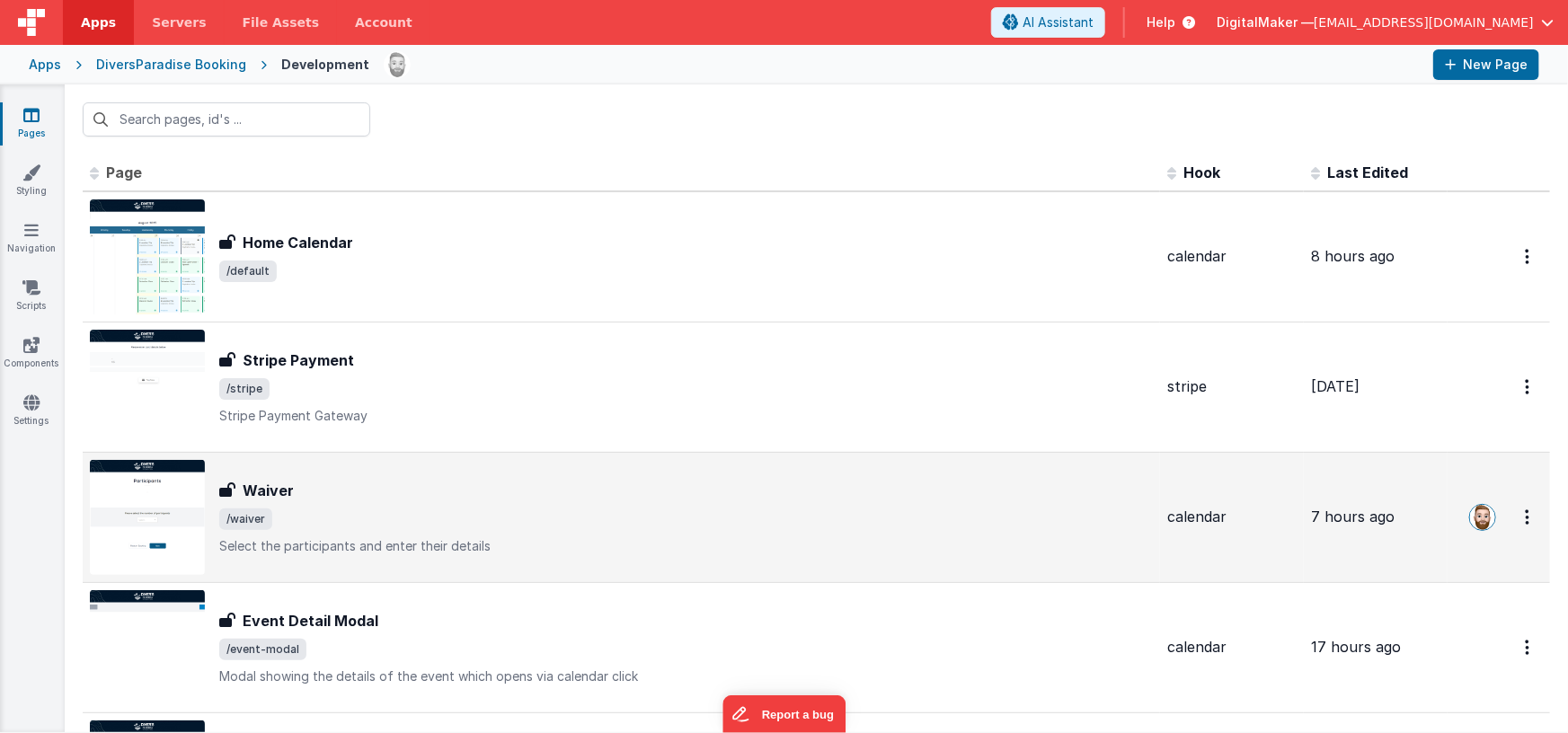
click at [542, 514] on span "/waiver" at bounding box center [686, 519] width 933 height 22
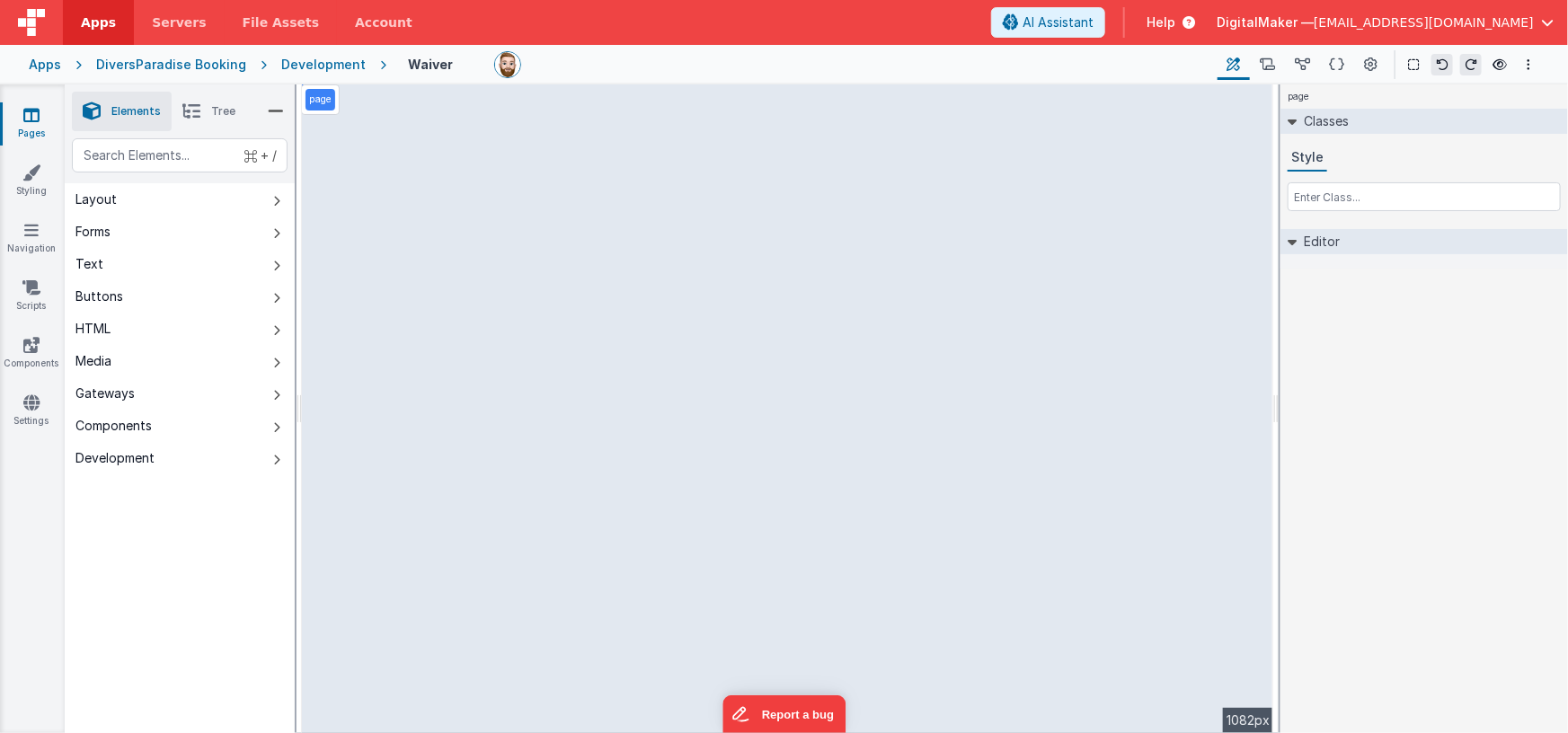
click at [321, 97] on p "page" at bounding box center [320, 100] width 23 height 14
click at [199, 119] on icon at bounding box center [191, 111] width 18 height 25
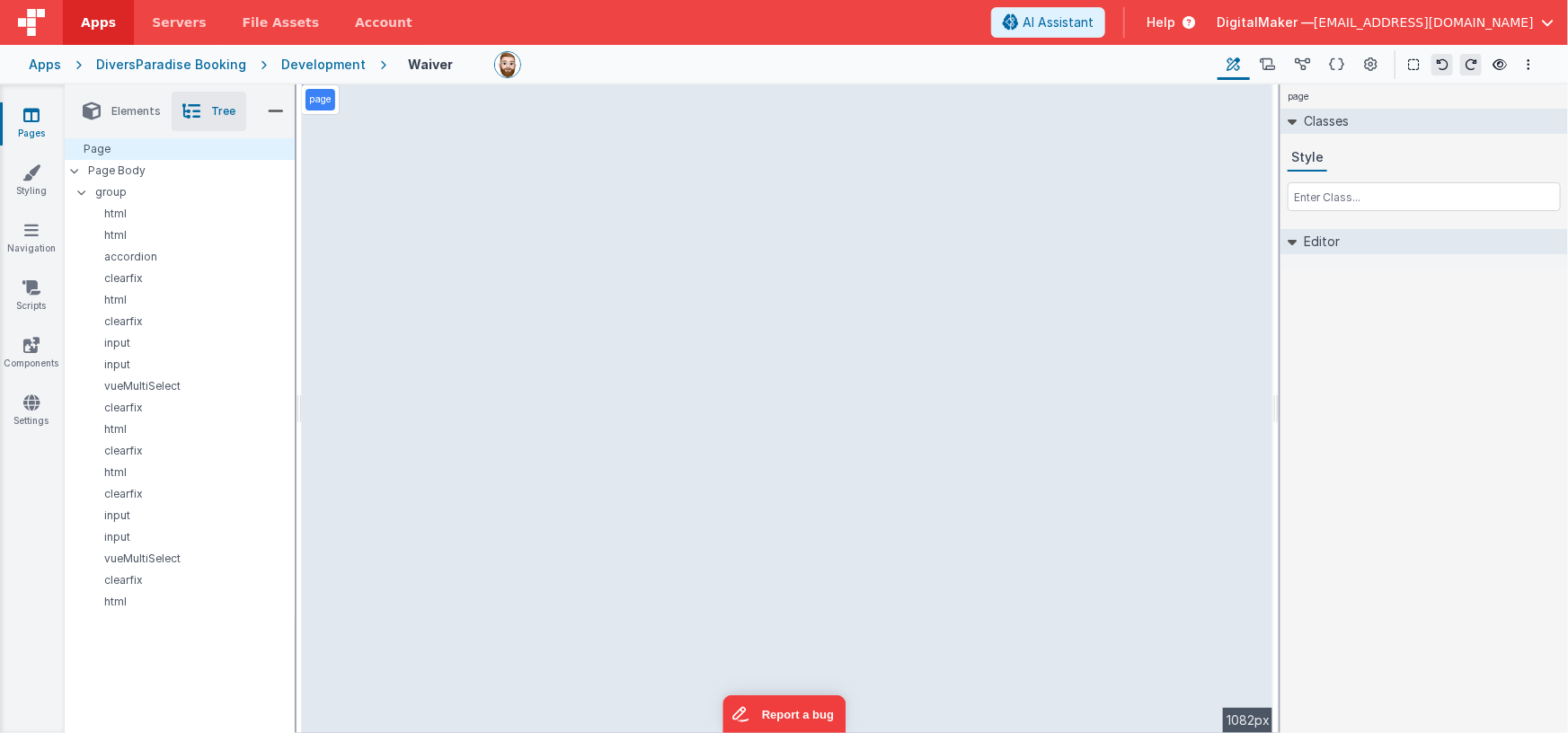
click at [137, 109] on span "Elements" at bounding box center [135, 111] width 50 height 14
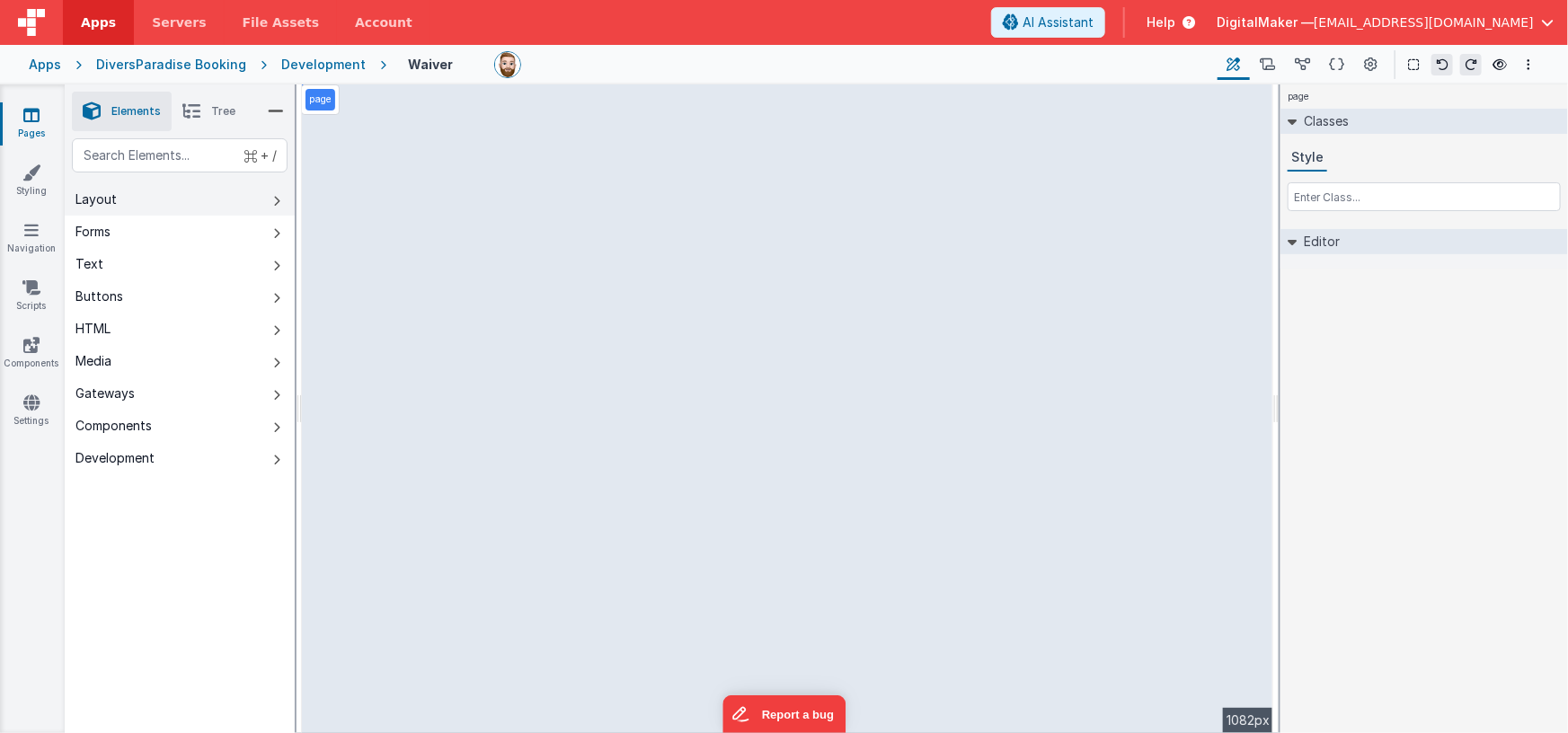
click at [154, 197] on button "Layout" at bounding box center [180, 199] width 230 height 32
click at [154, 196] on button "Layout" at bounding box center [180, 199] width 230 height 32
click at [1303, 64] on icon at bounding box center [1302, 65] width 15 height 19
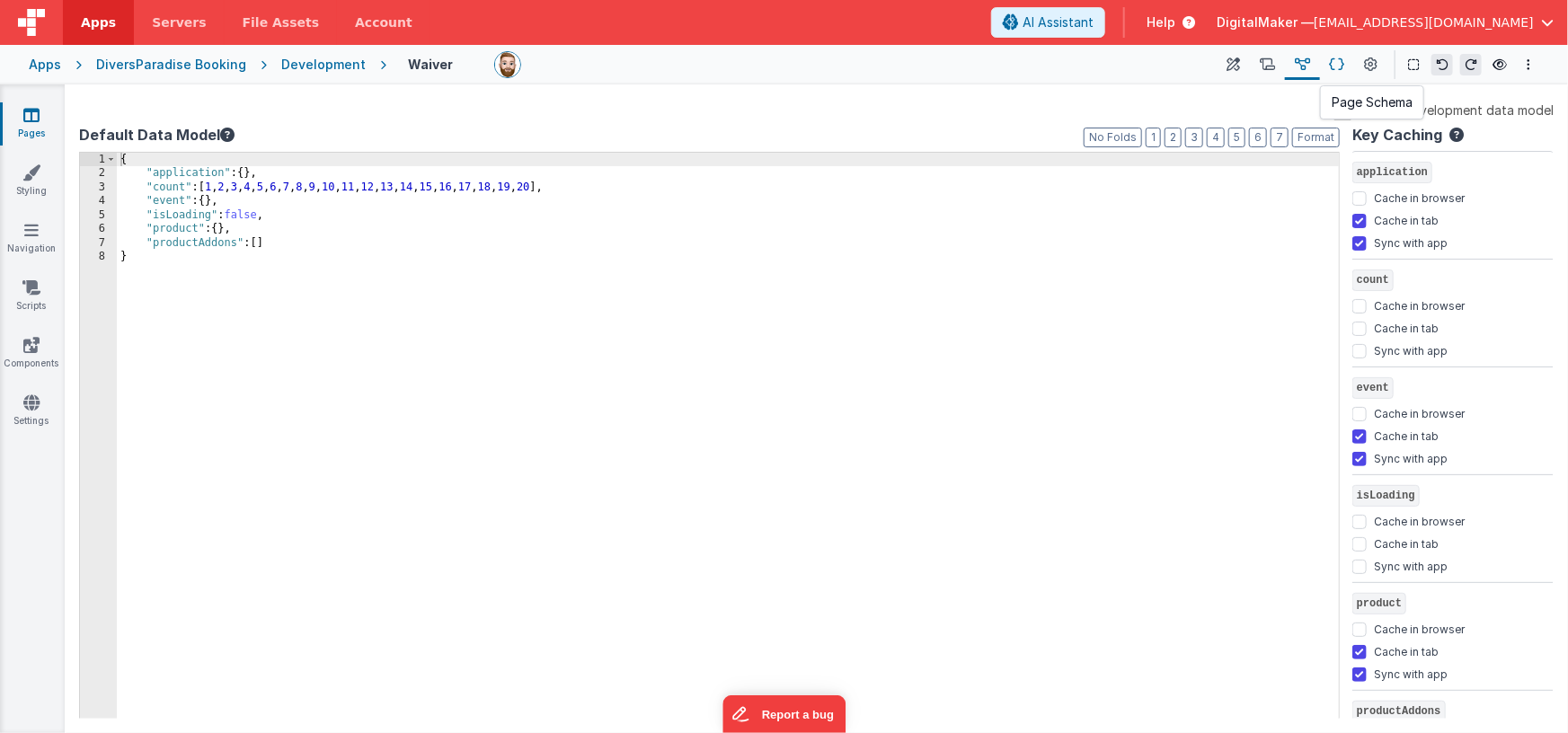
click at [1341, 64] on icon at bounding box center [1337, 65] width 15 height 19
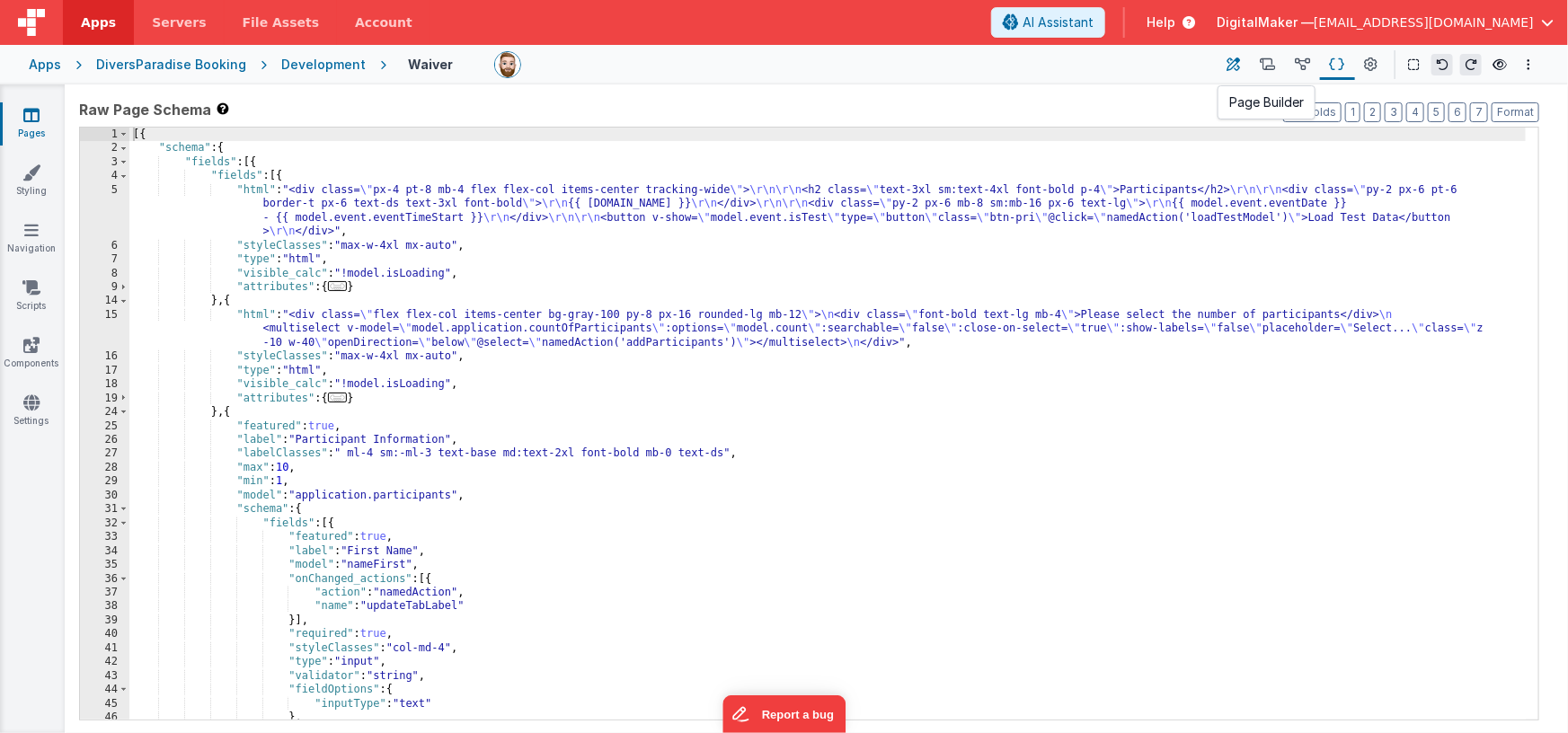
click at [1238, 64] on icon at bounding box center [1233, 65] width 14 height 19
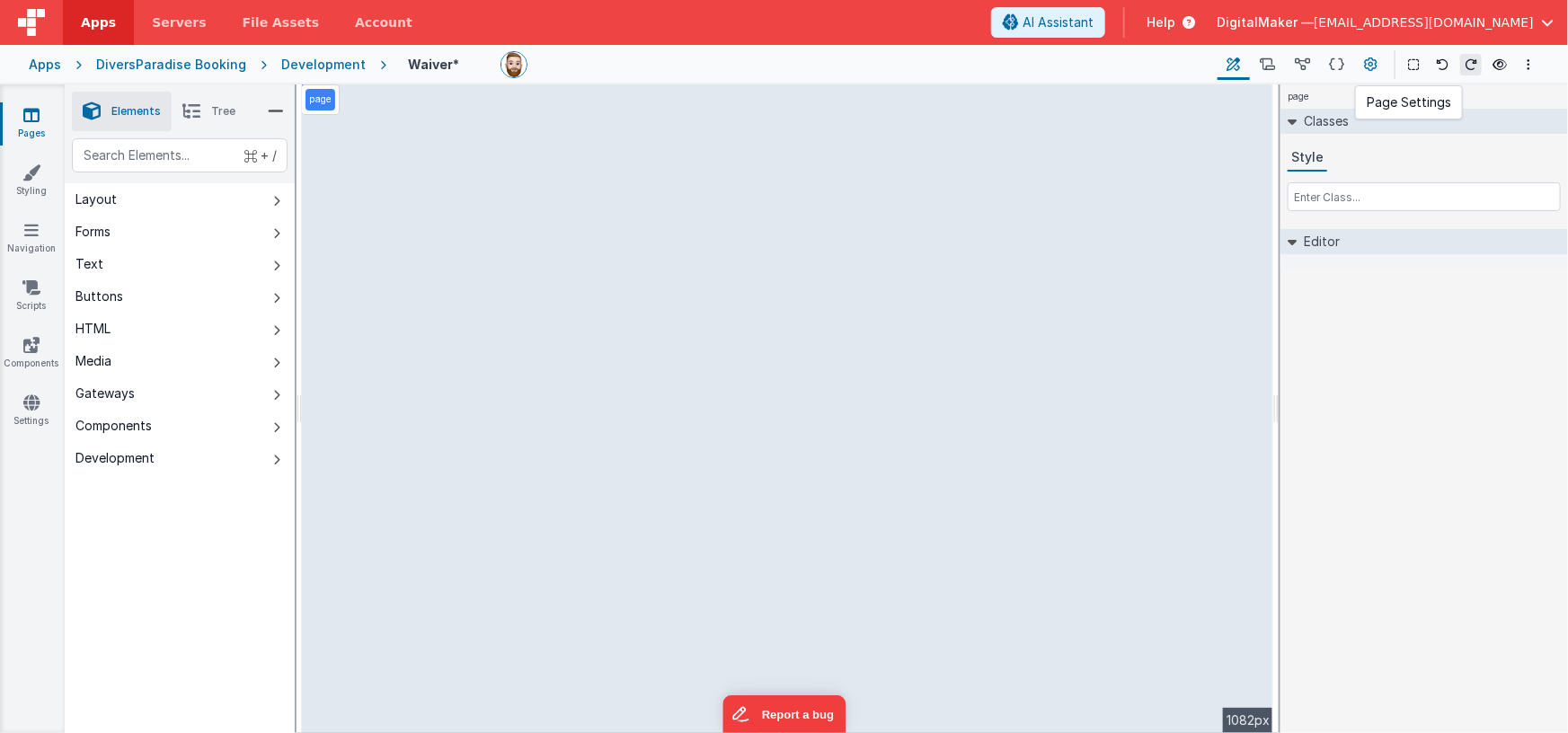
click at [1373, 62] on icon at bounding box center [1371, 65] width 14 height 19
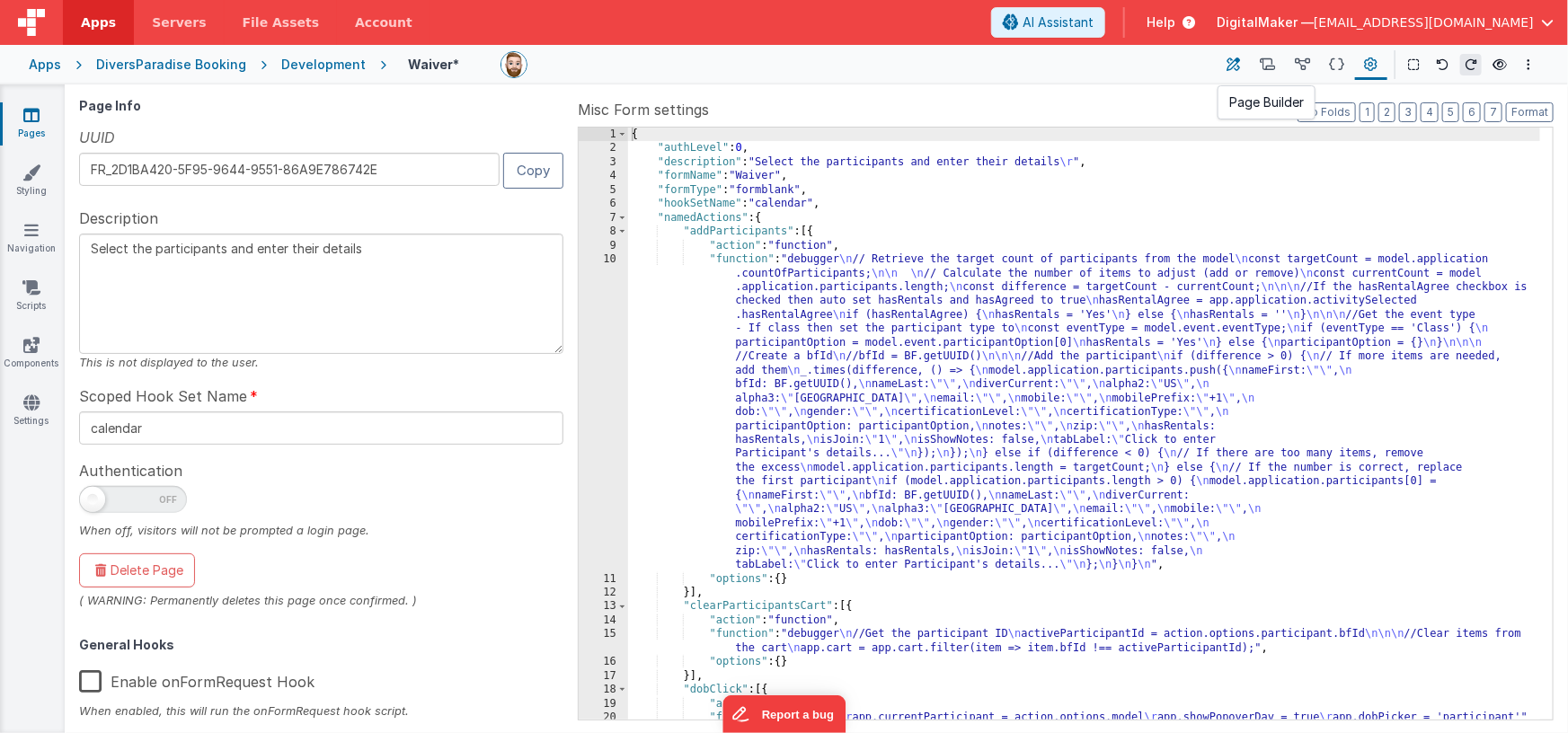
click at [1235, 63] on icon at bounding box center [1233, 65] width 14 height 19
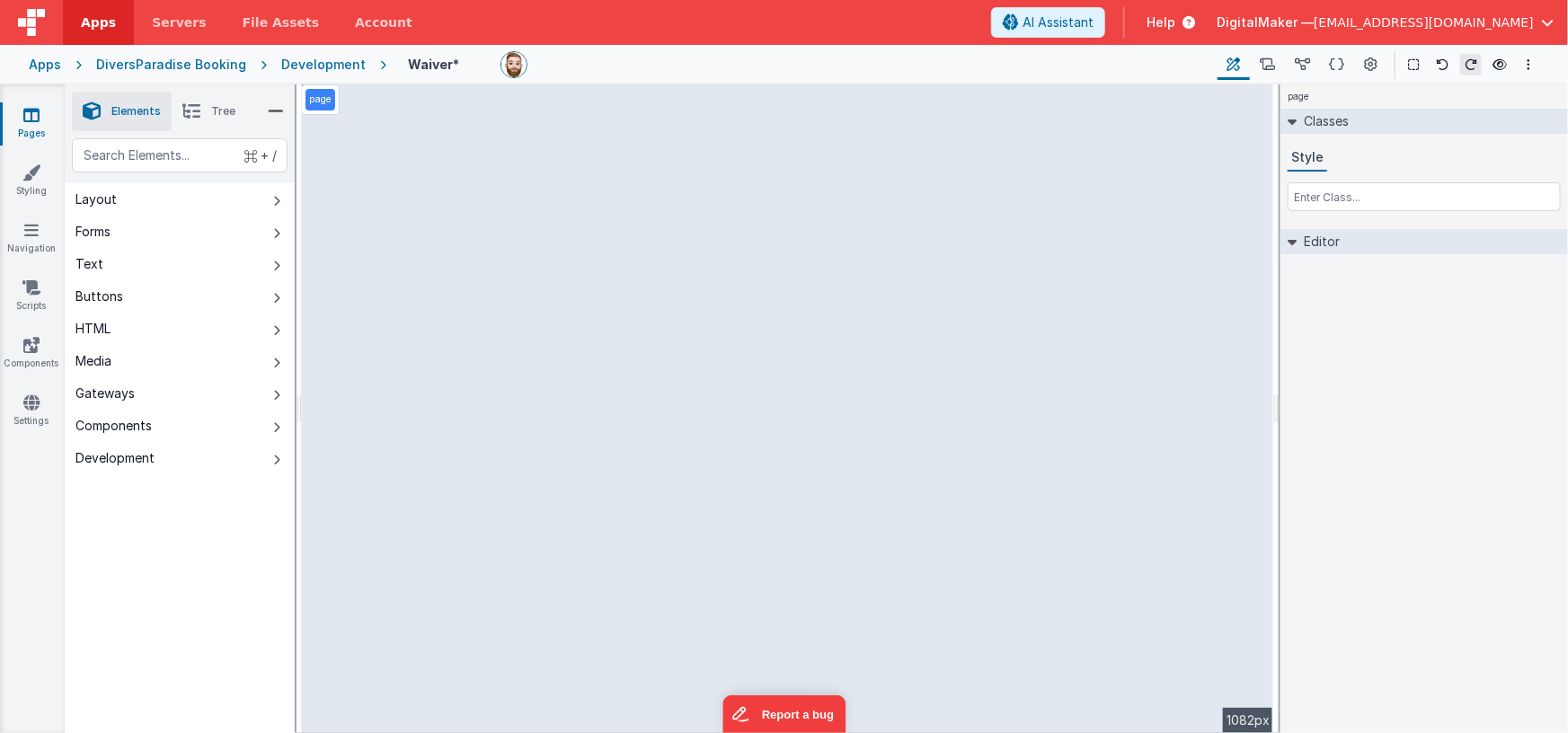
click at [189, 104] on icon at bounding box center [191, 111] width 18 height 25
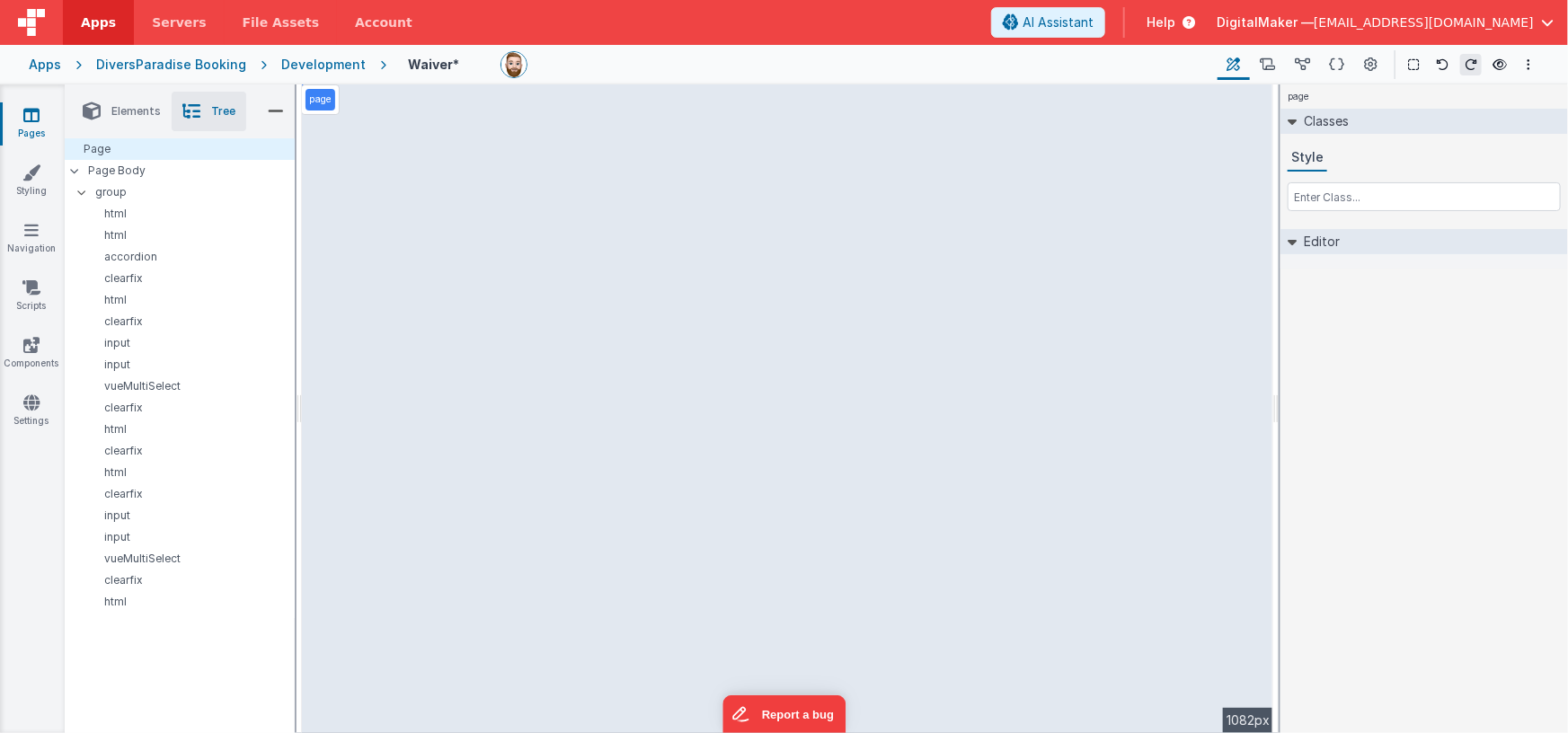
click at [208, 112] on li "Tree" at bounding box center [209, 112] width 75 height 40
click at [139, 115] on span "Elements" at bounding box center [135, 111] width 50 height 14
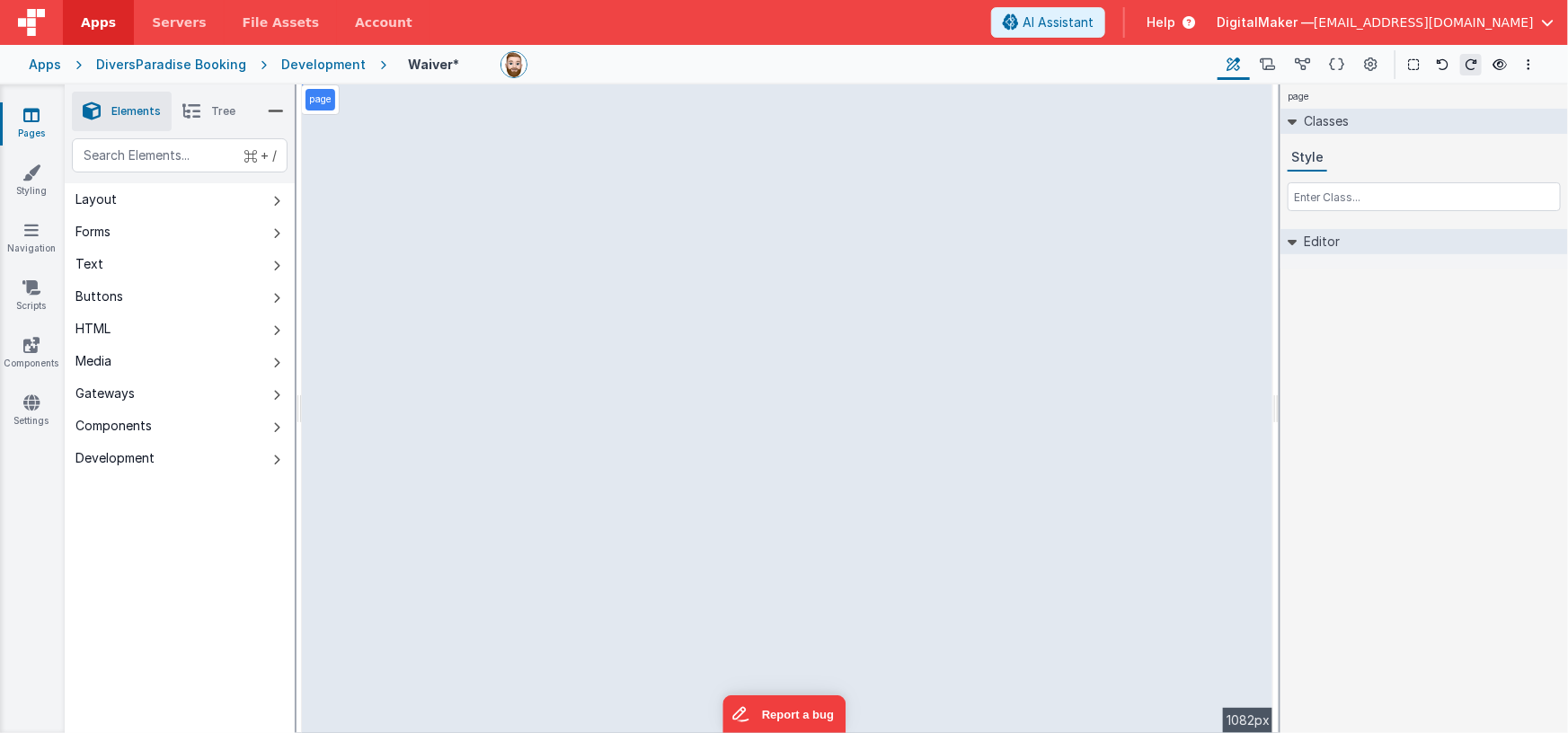
click at [196, 113] on icon at bounding box center [191, 111] width 18 height 25
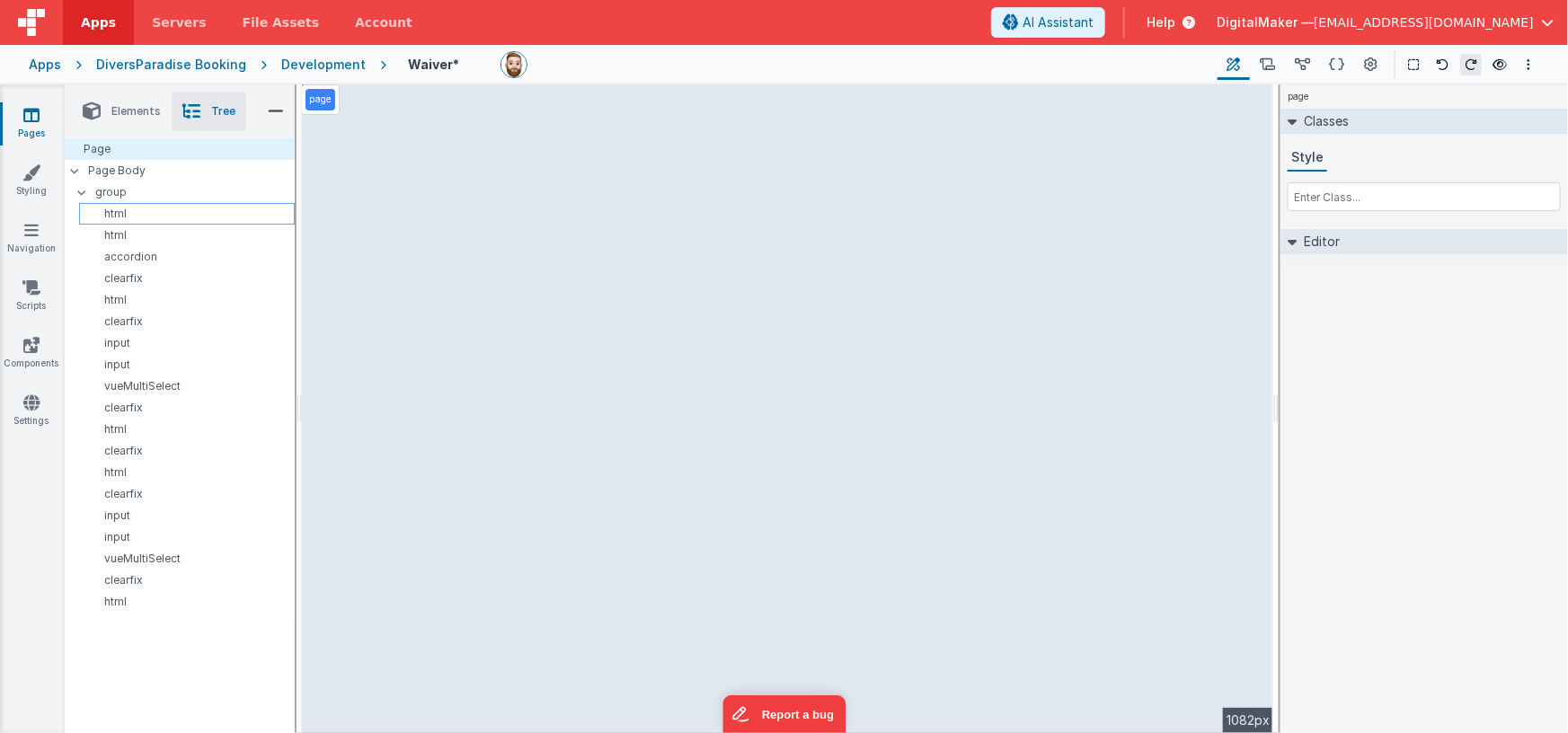
click at [116, 211] on p "html" at bounding box center [190, 214] width 208 height 14
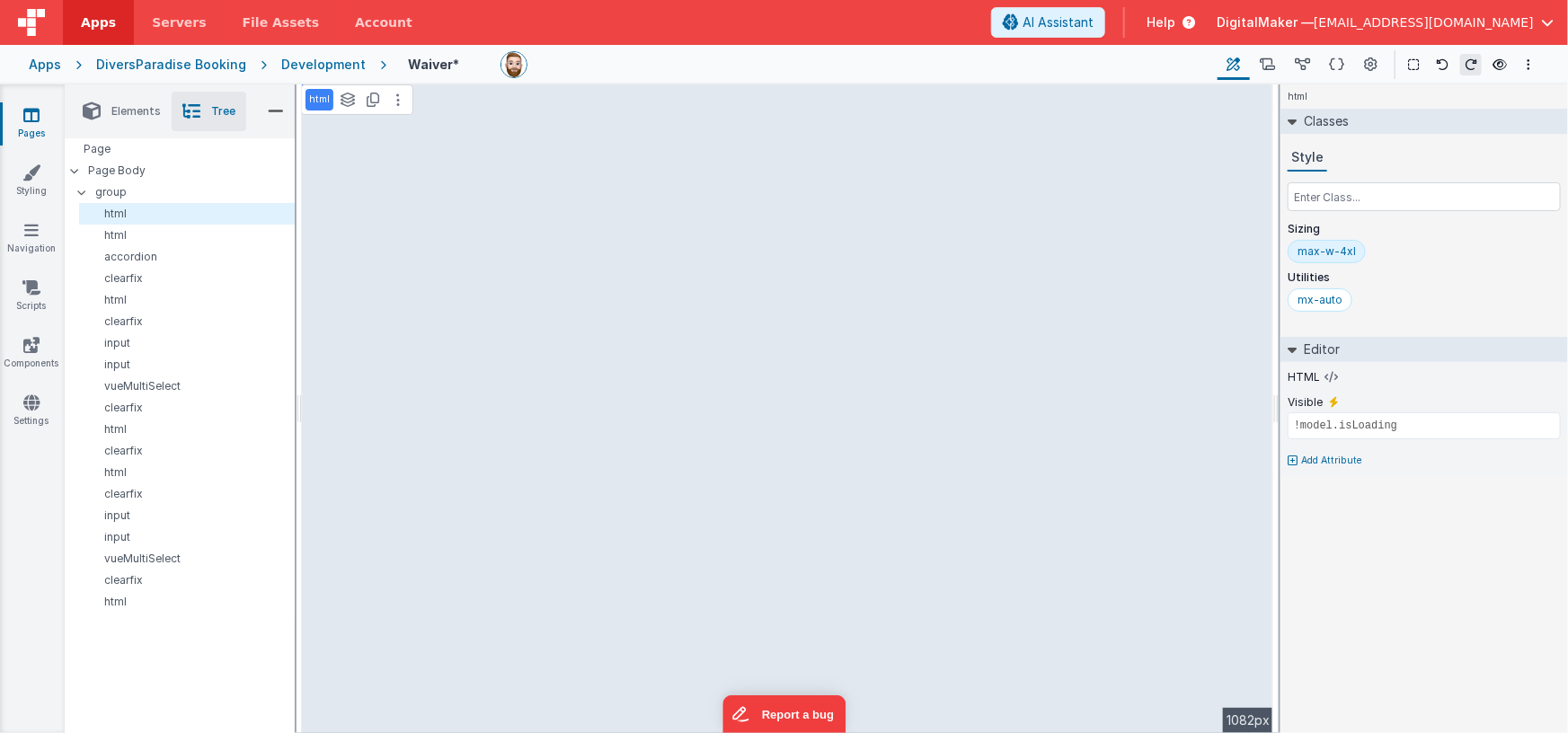
click at [120, 112] on span "Elements" at bounding box center [135, 111] width 50 height 14
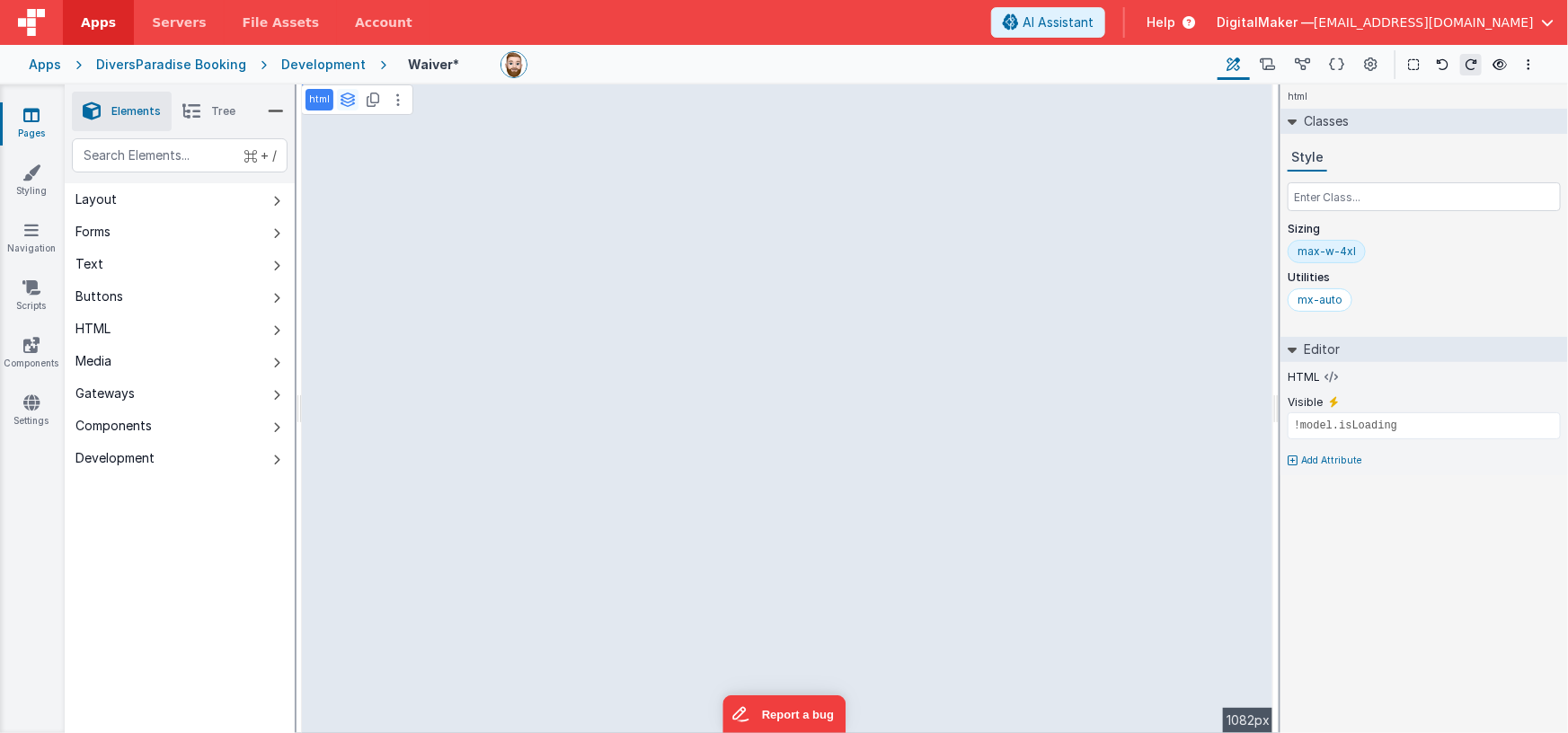
click at [341, 103] on icon at bounding box center [348, 100] width 16 height 14
click at [391, 97] on button at bounding box center [398, 100] width 22 height 22
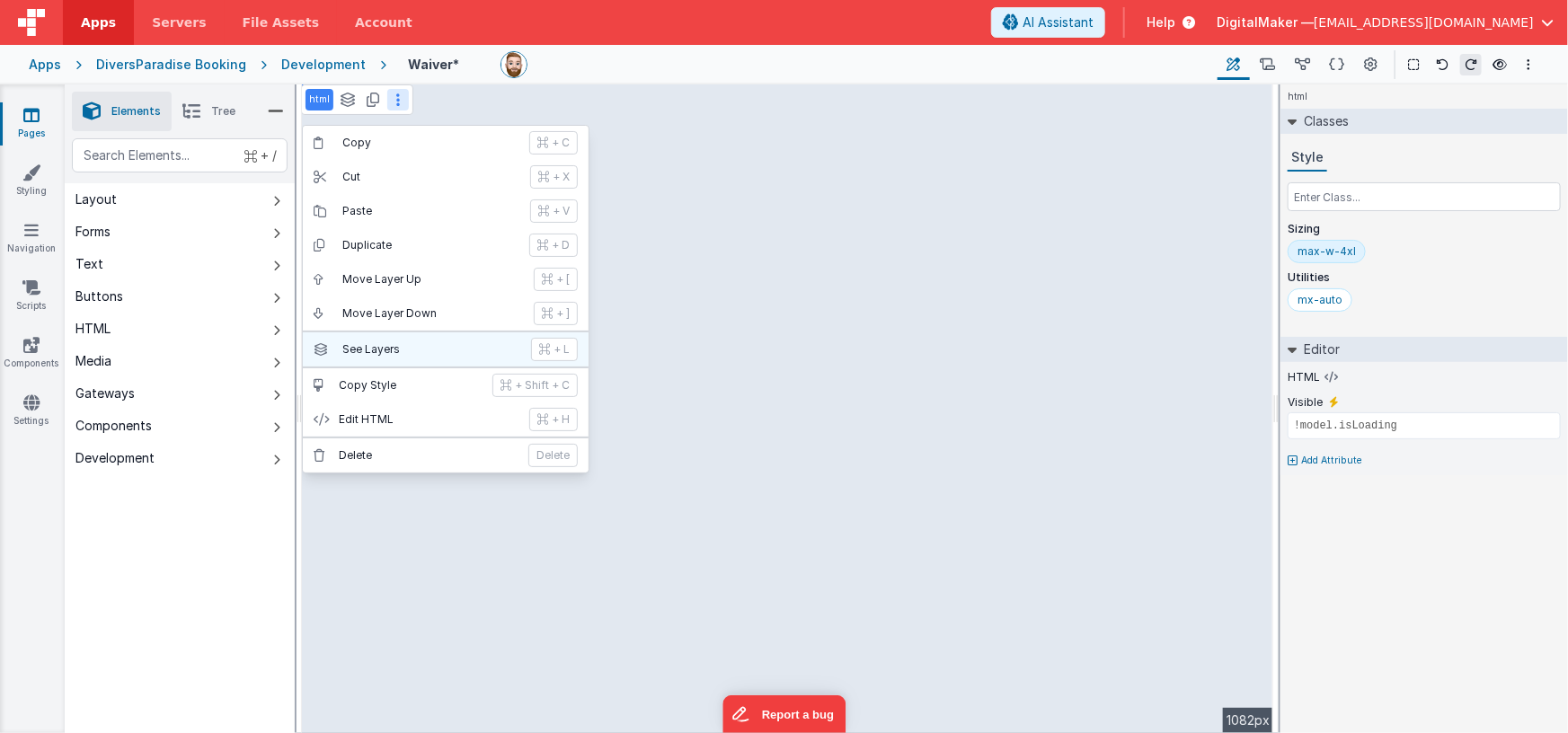
click at [376, 342] on p "See Layers" at bounding box center [431, 349] width 178 height 14
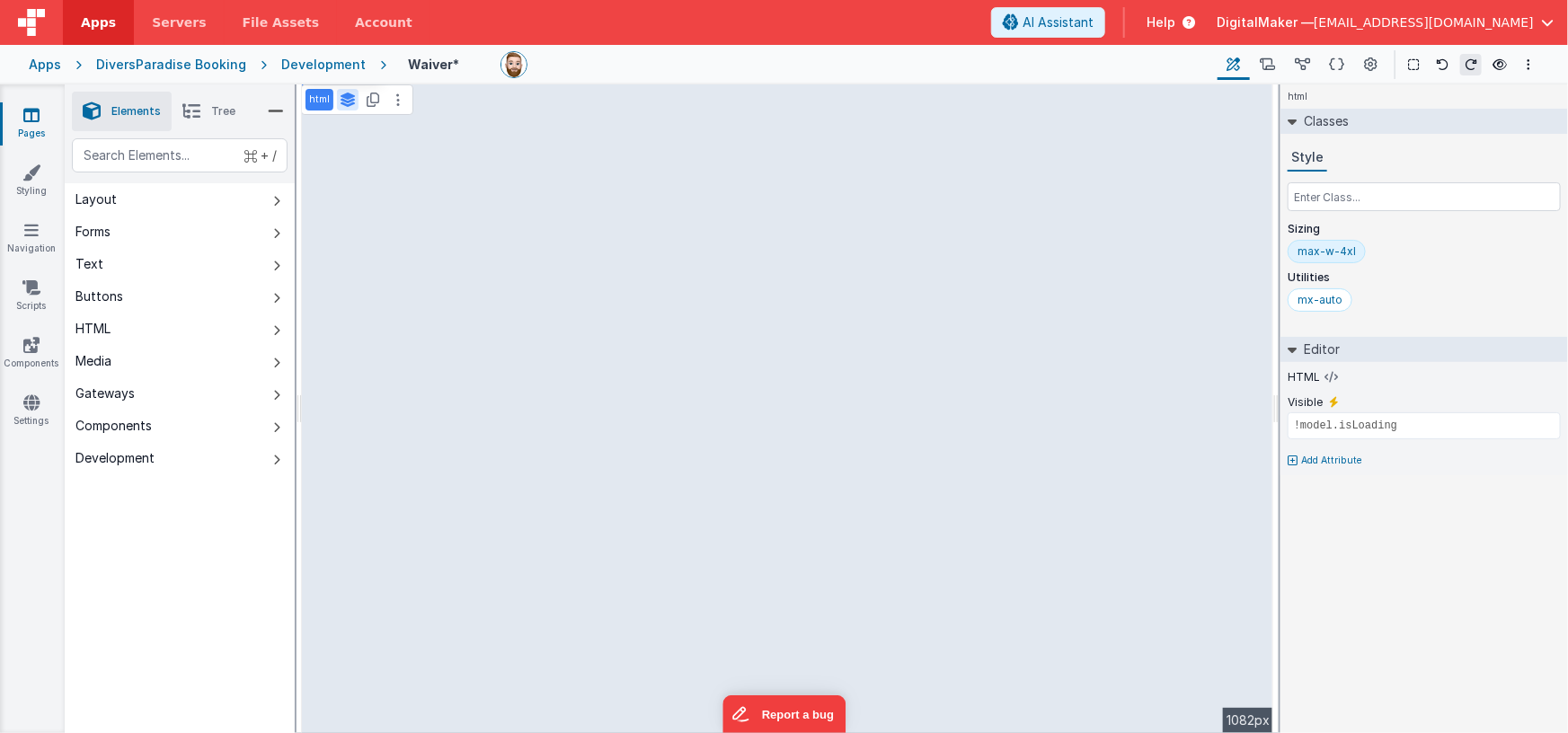
click at [319, 97] on p "html" at bounding box center [319, 100] width 21 height 14
click at [278, 109] on icon at bounding box center [276, 111] width 16 height 25
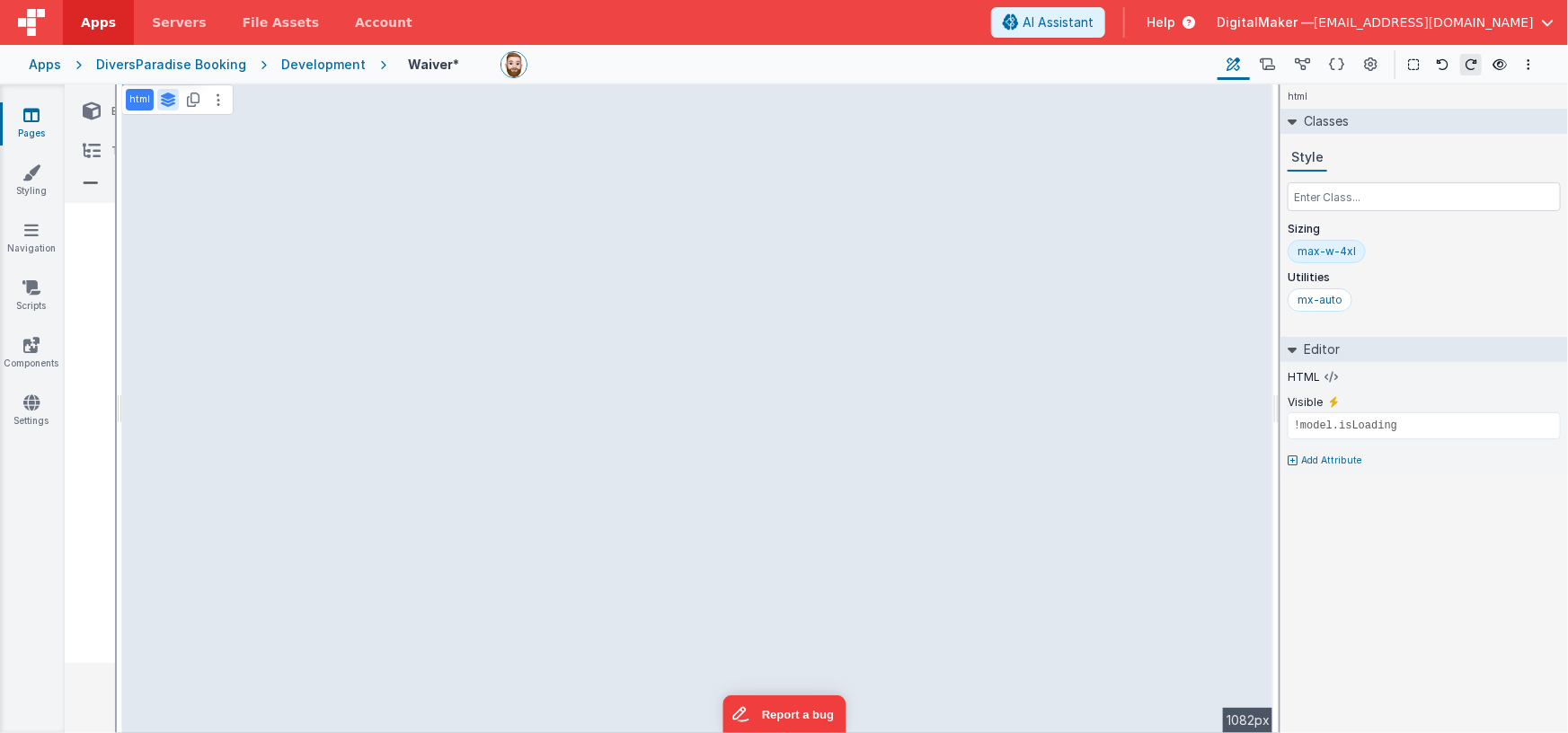
click at [89, 178] on icon at bounding box center [91, 183] width 16 height 25
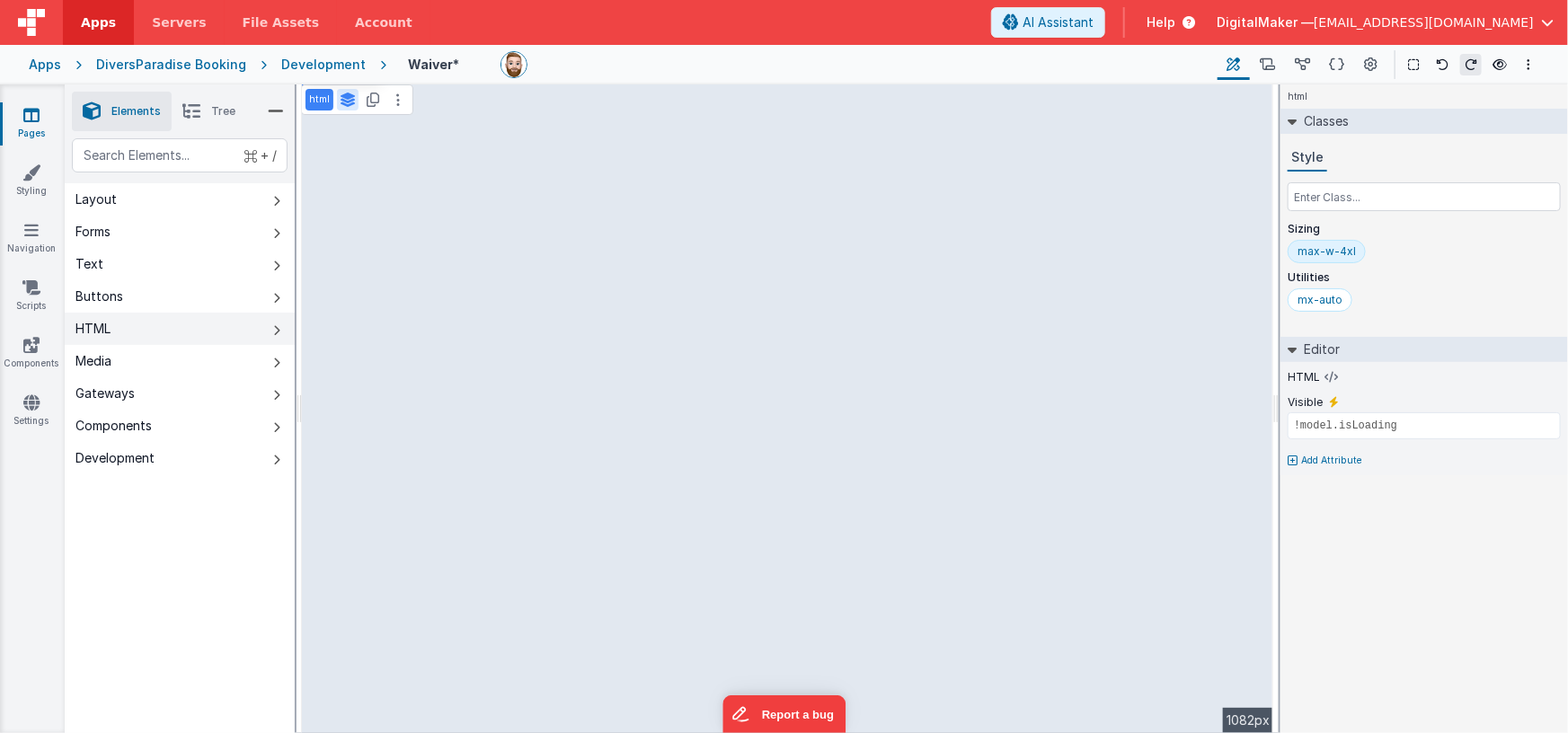
click at [178, 322] on button "HTML" at bounding box center [180, 329] width 230 height 32
click at [177, 324] on button "HTML" at bounding box center [180, 329] width 230 height 32
click at [342, 97] on icon at bounding box center [348, 100] width 16 height 14
click at [314, 103] on p "html" at bounding box center [319, 100] width 21 height 14
click at [1407, 65] on icon at bounding box center [1413, 65] width 11 height 13
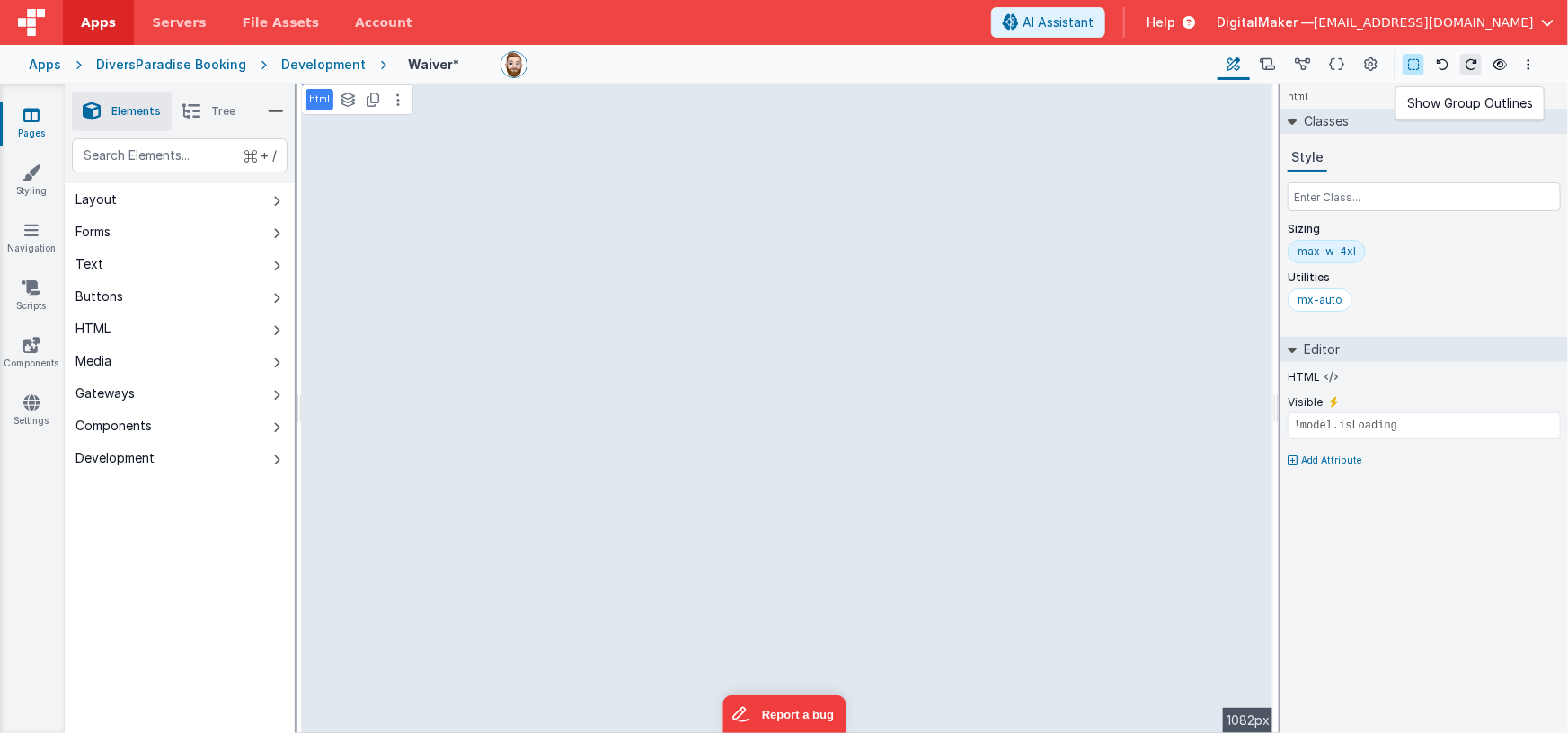
click at [1416, 64] on icon at bounding box center [1413, 65] width 11 height 13
click at [29, 107] on icon at bounding box center [32, 115] width 16 height 18
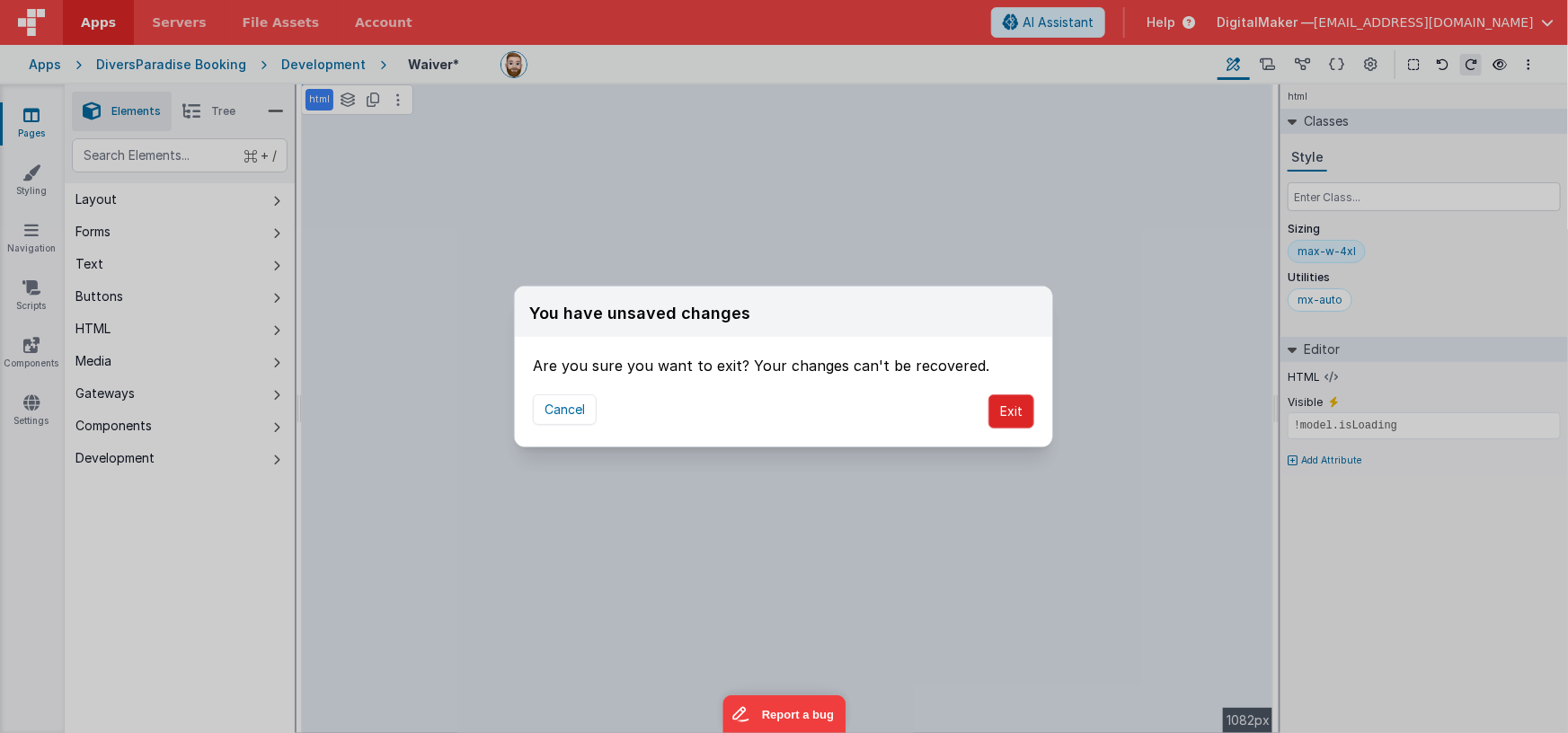
click at [1016, 413] on button "Exit" at bounding box center [1011, 412] width 46 height 34
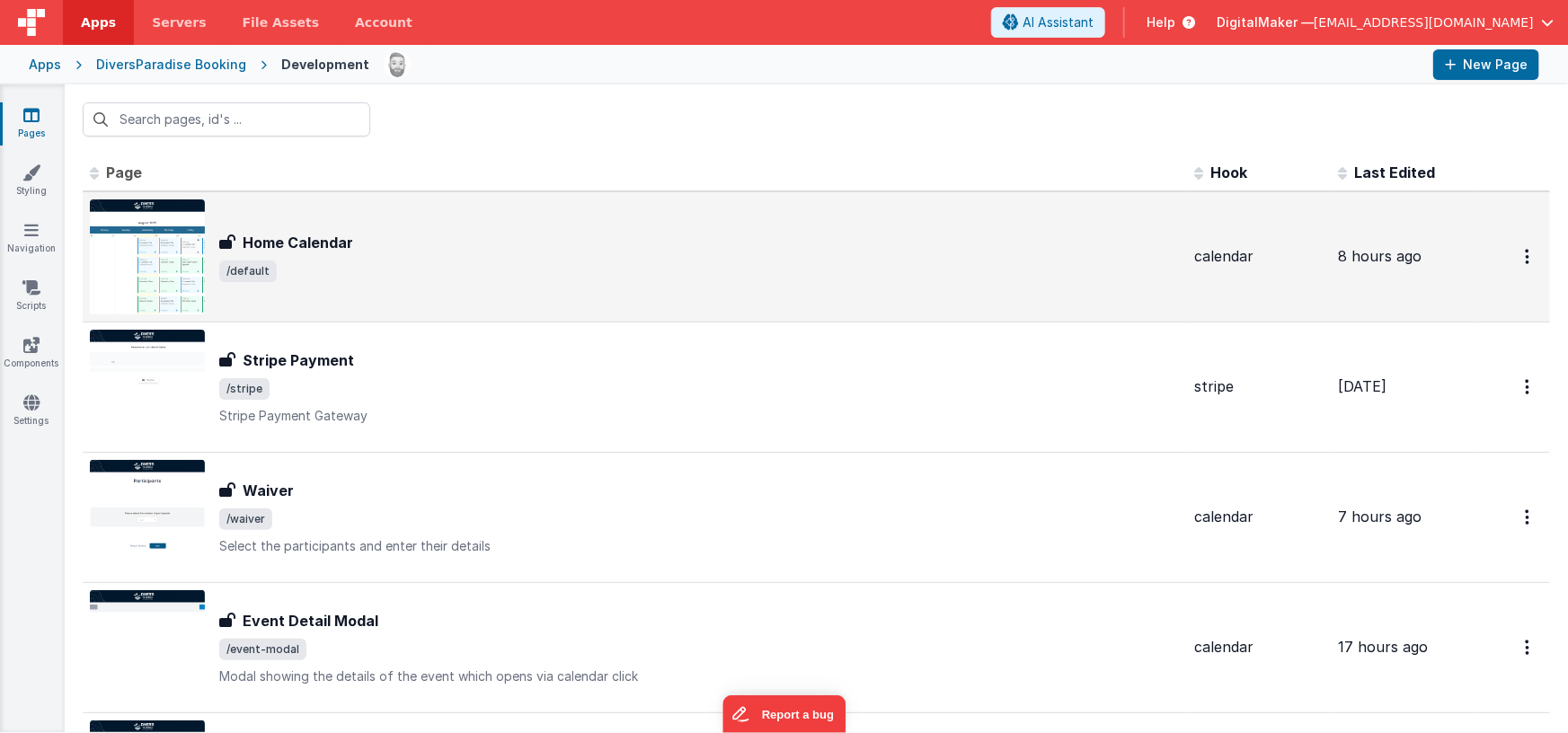
click at [480, 273] on span "/default" at bounding box center [700, 272] width 960 height 22
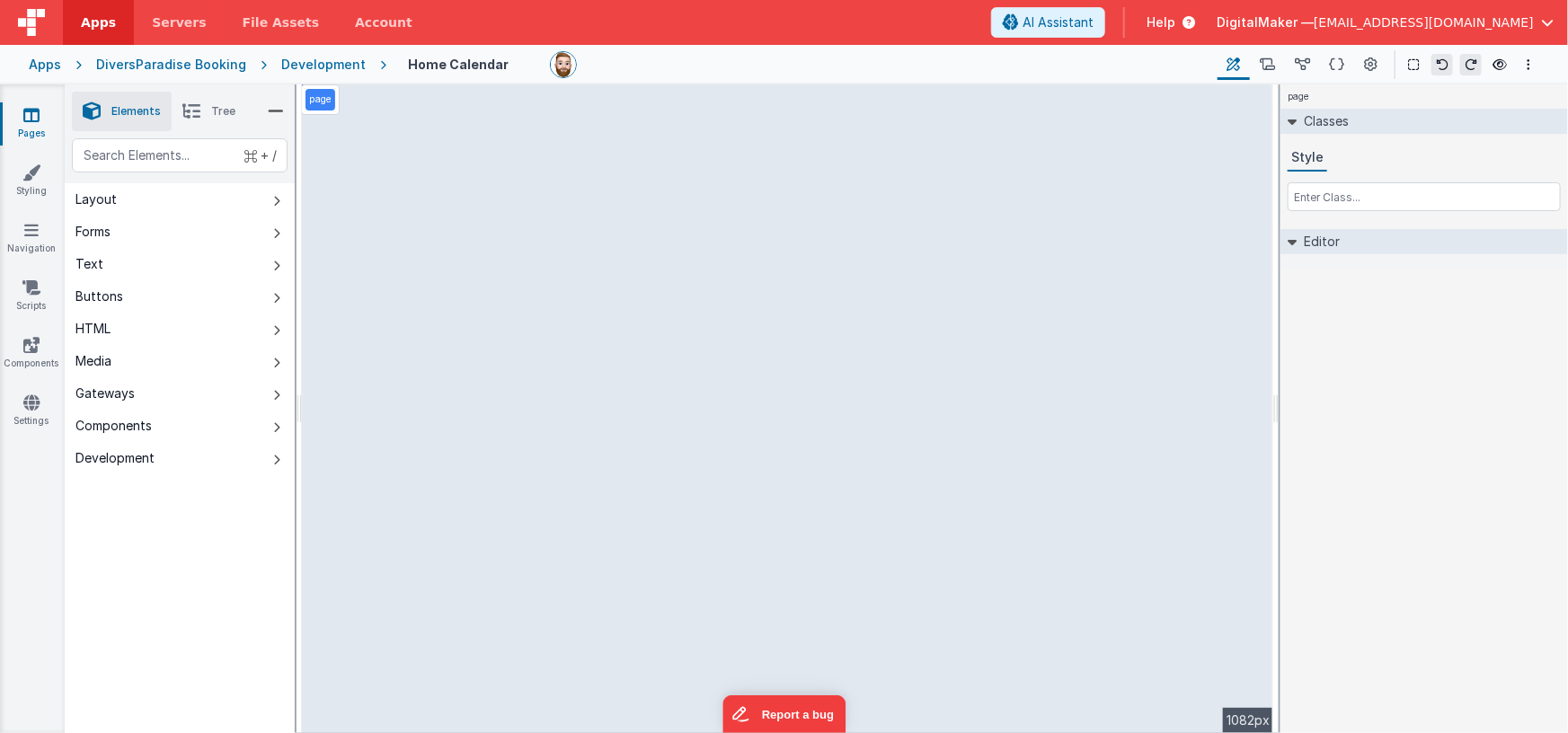
click at [39, 115] on icon at bounding box center [32, 115] width 16 height 18
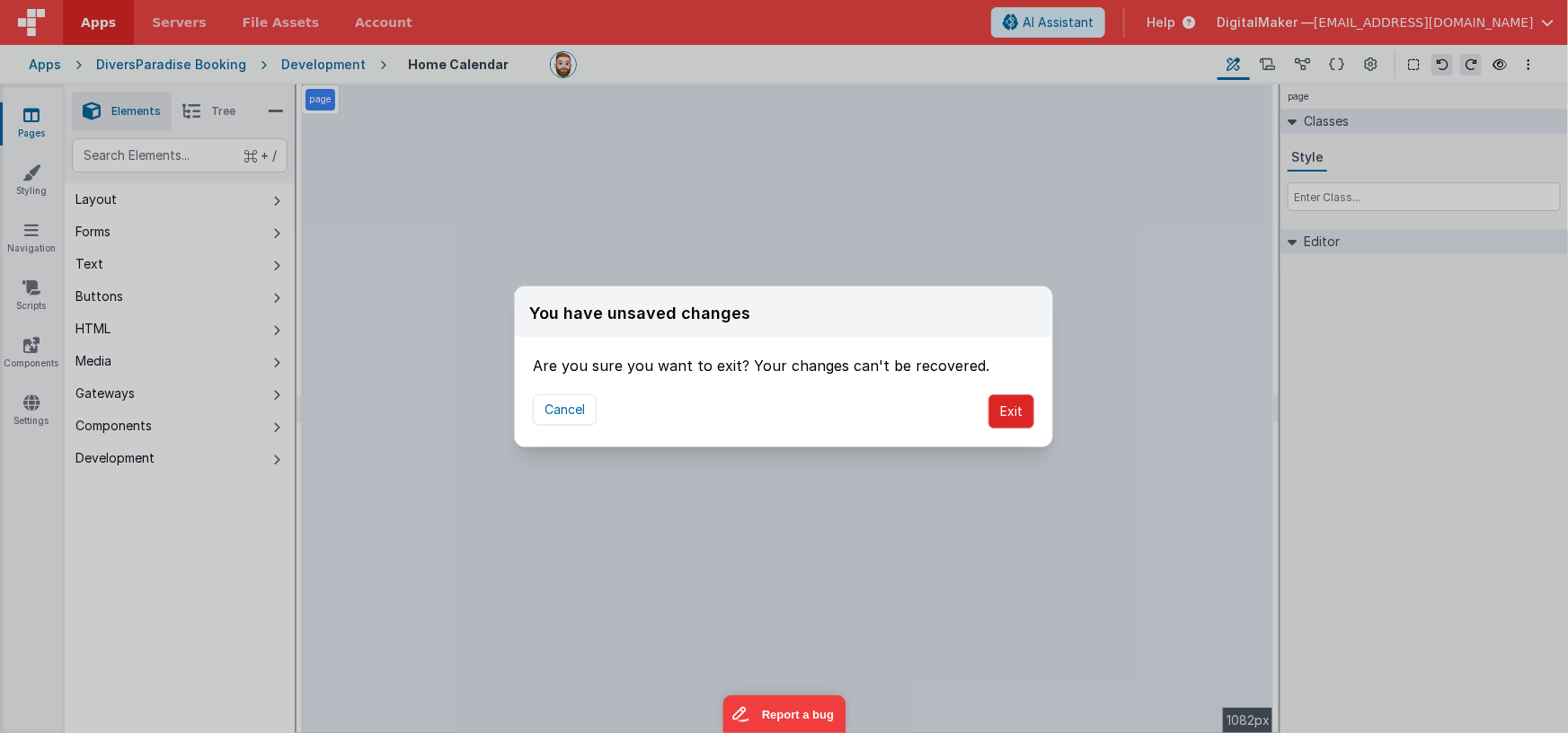
click at [998, 410] on button "Exit" at bounding box center [1011, 412] width 46 height 34
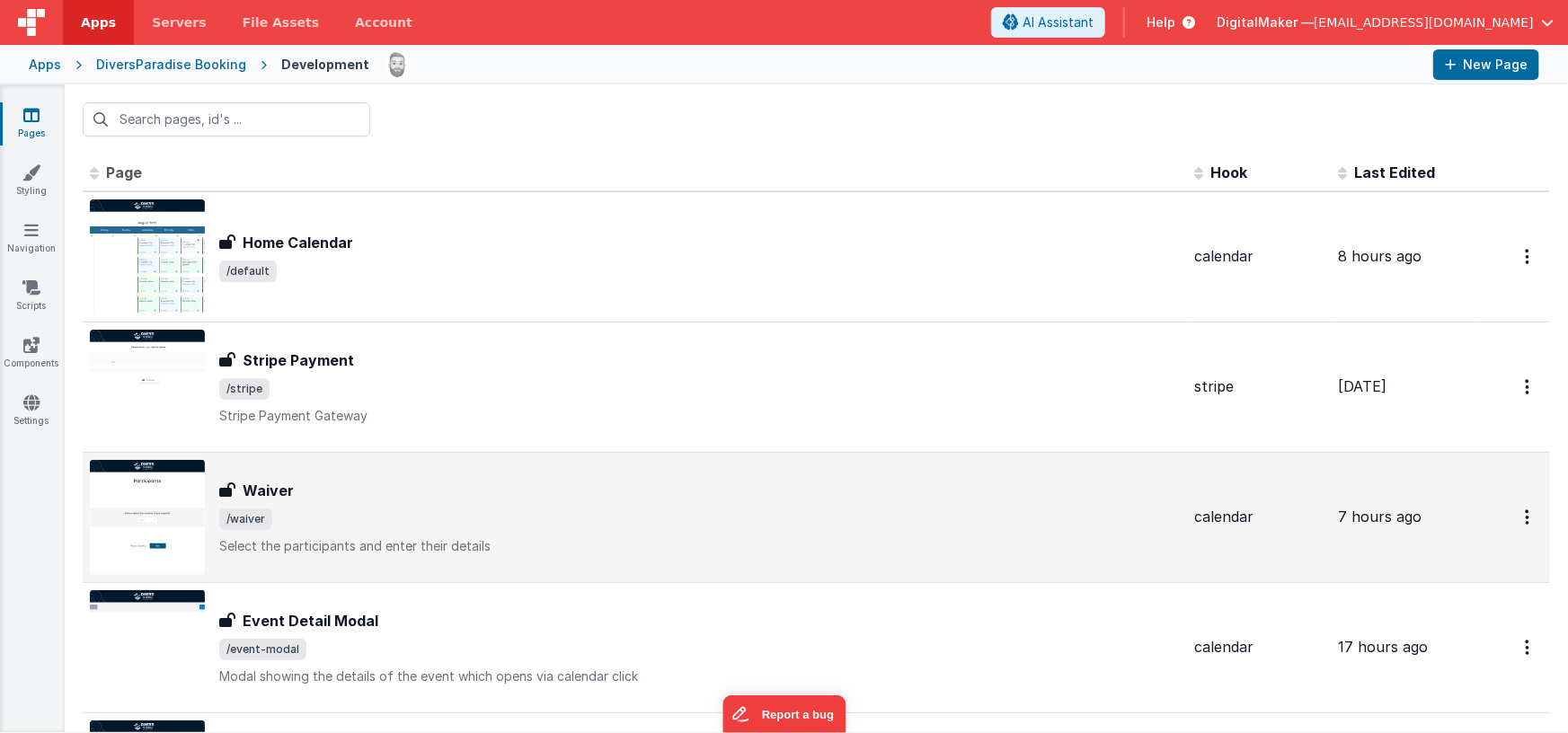
click at [537, 491] on div "Waiver" at bounding box center [700, 490] width 960 height 22
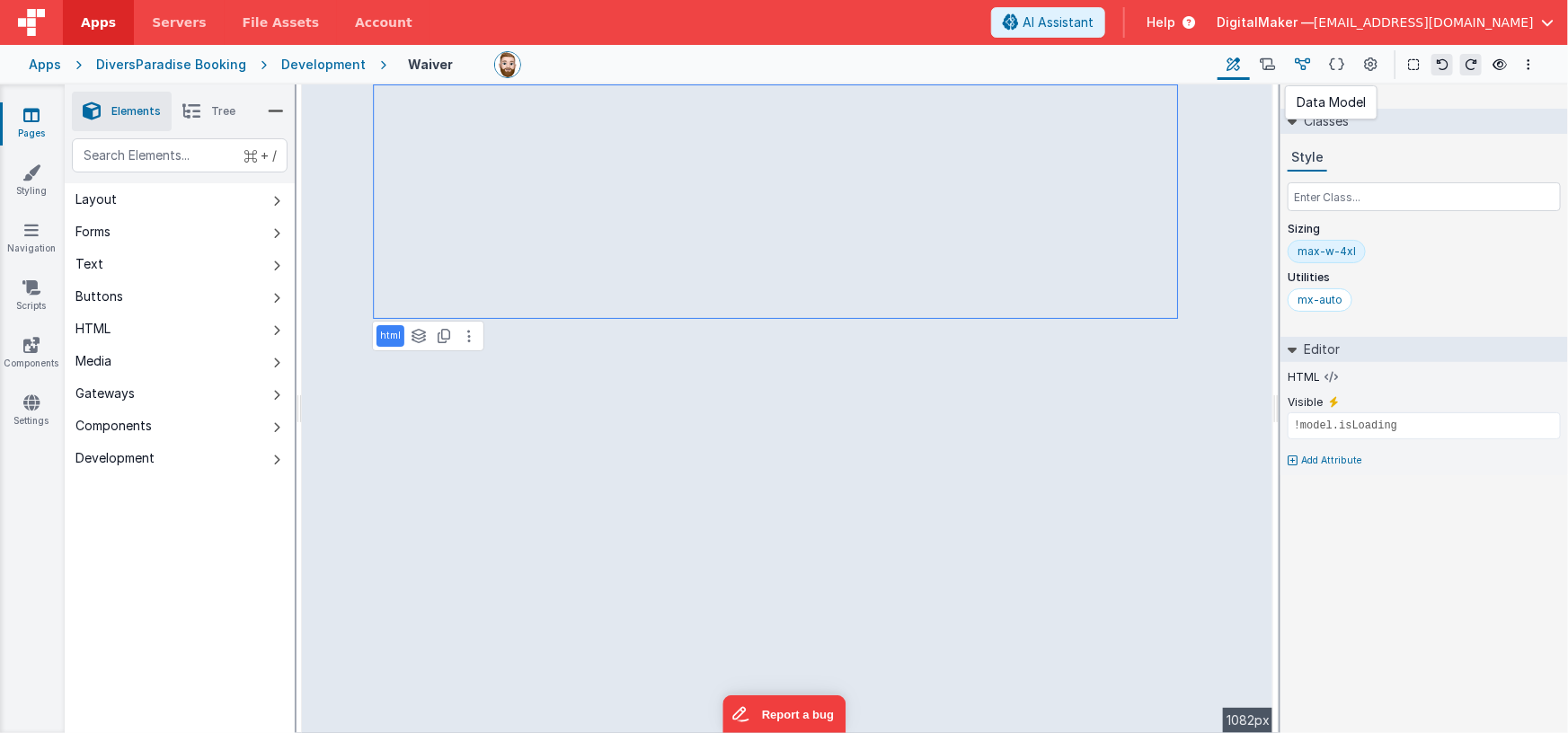
click at [1304, 68] on icon at bounding box center [1302, 65] width 15 height 19
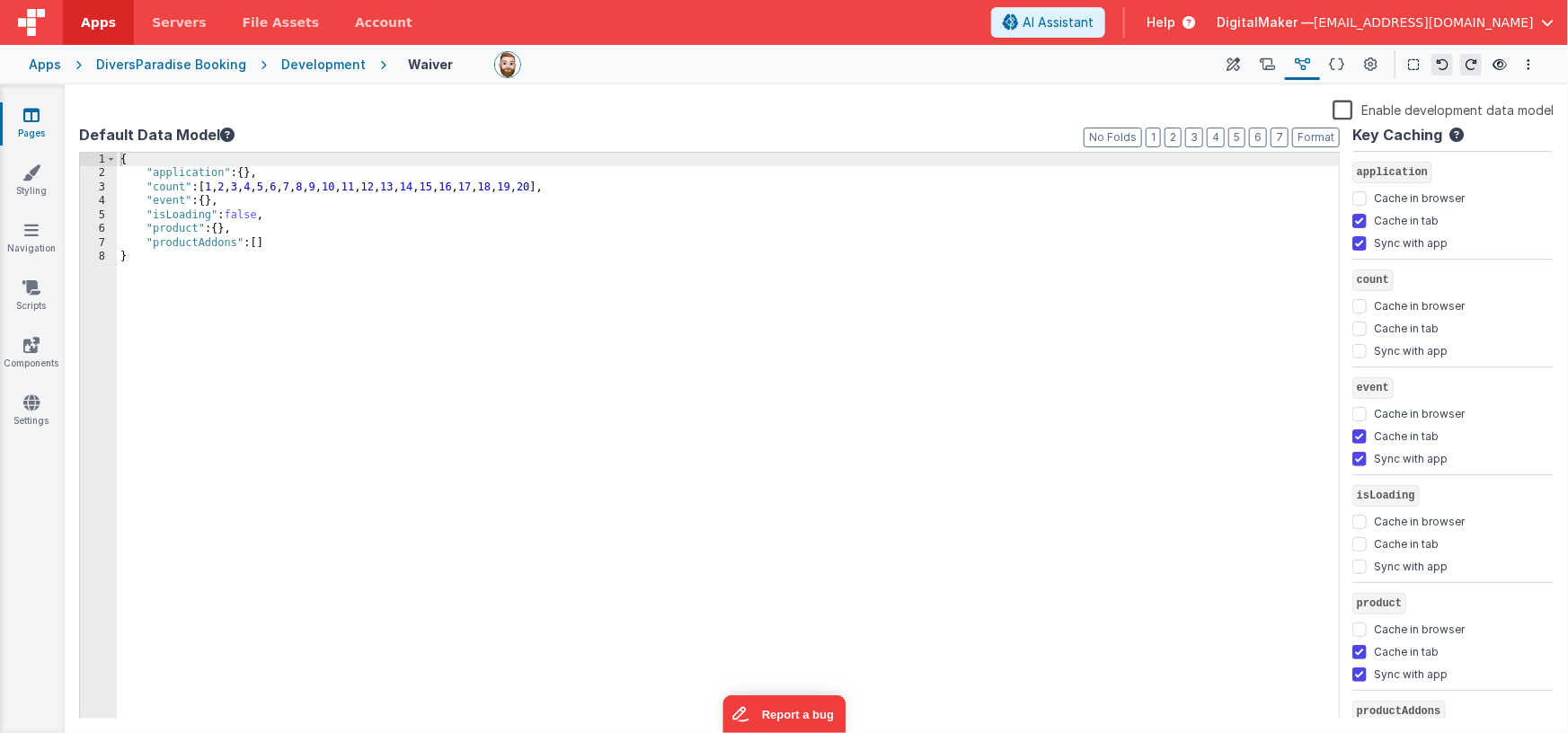
click at [1350, 107] on label "Enable development data model" at bounding box center [1443, 108] width 221 height 21
click at [0, 0] on input "Enable development data model" at bounding box center [0, 0] width 0 height 0
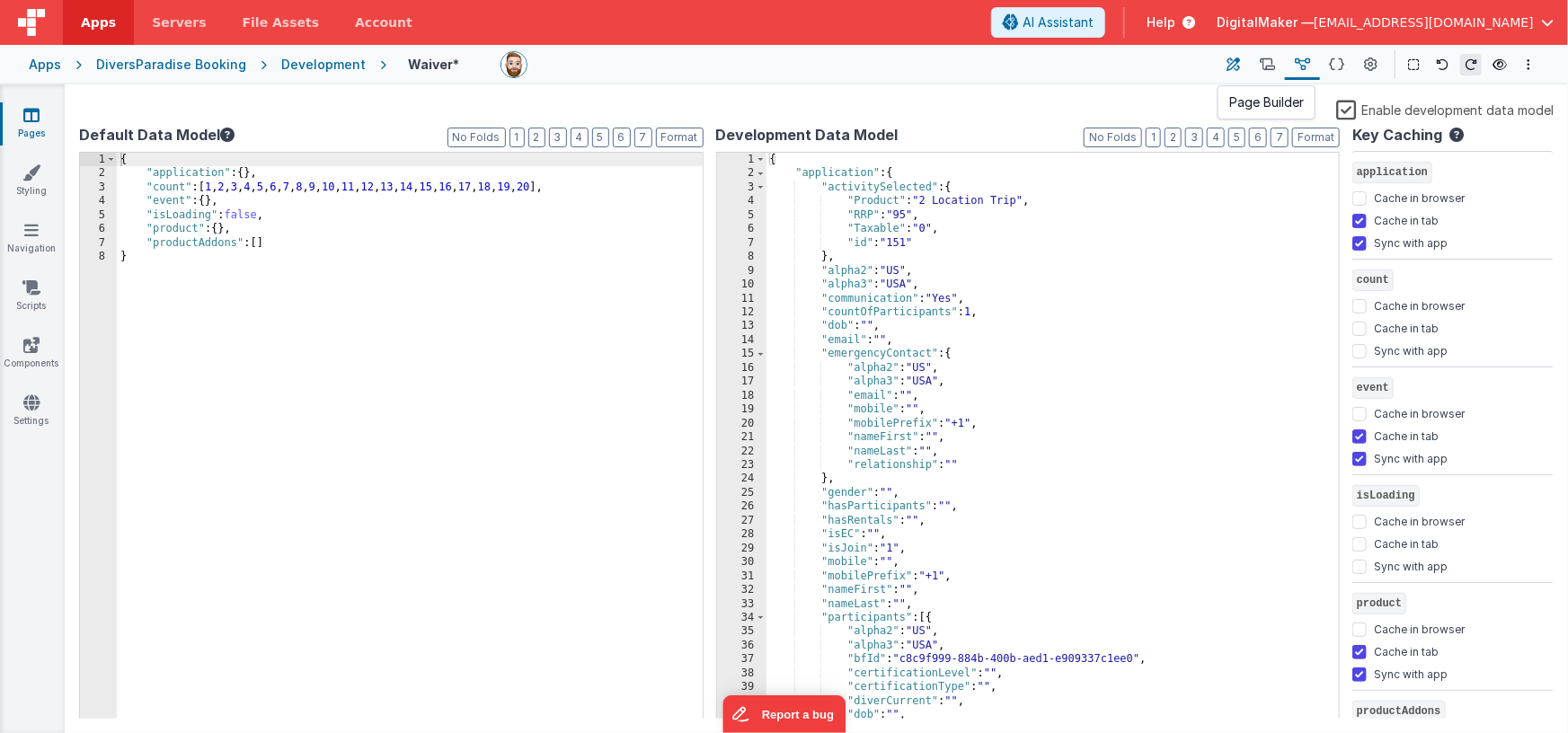
click at [1239, 65] on icon at bounding box center [1233, 65] width 14 height 19
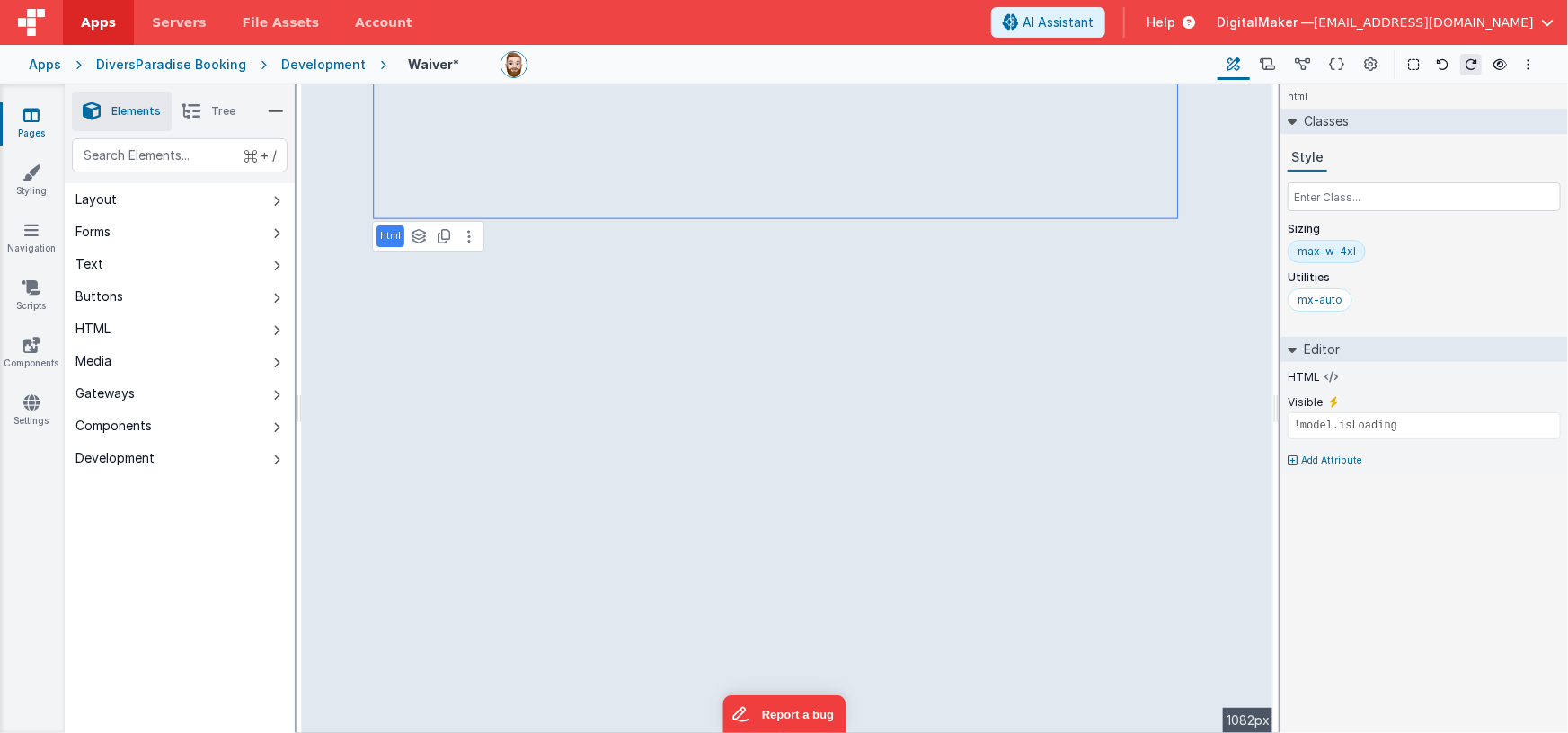
click at [227, 116] on span "Tree" at bounding box center [223, 111] width 24 height 14
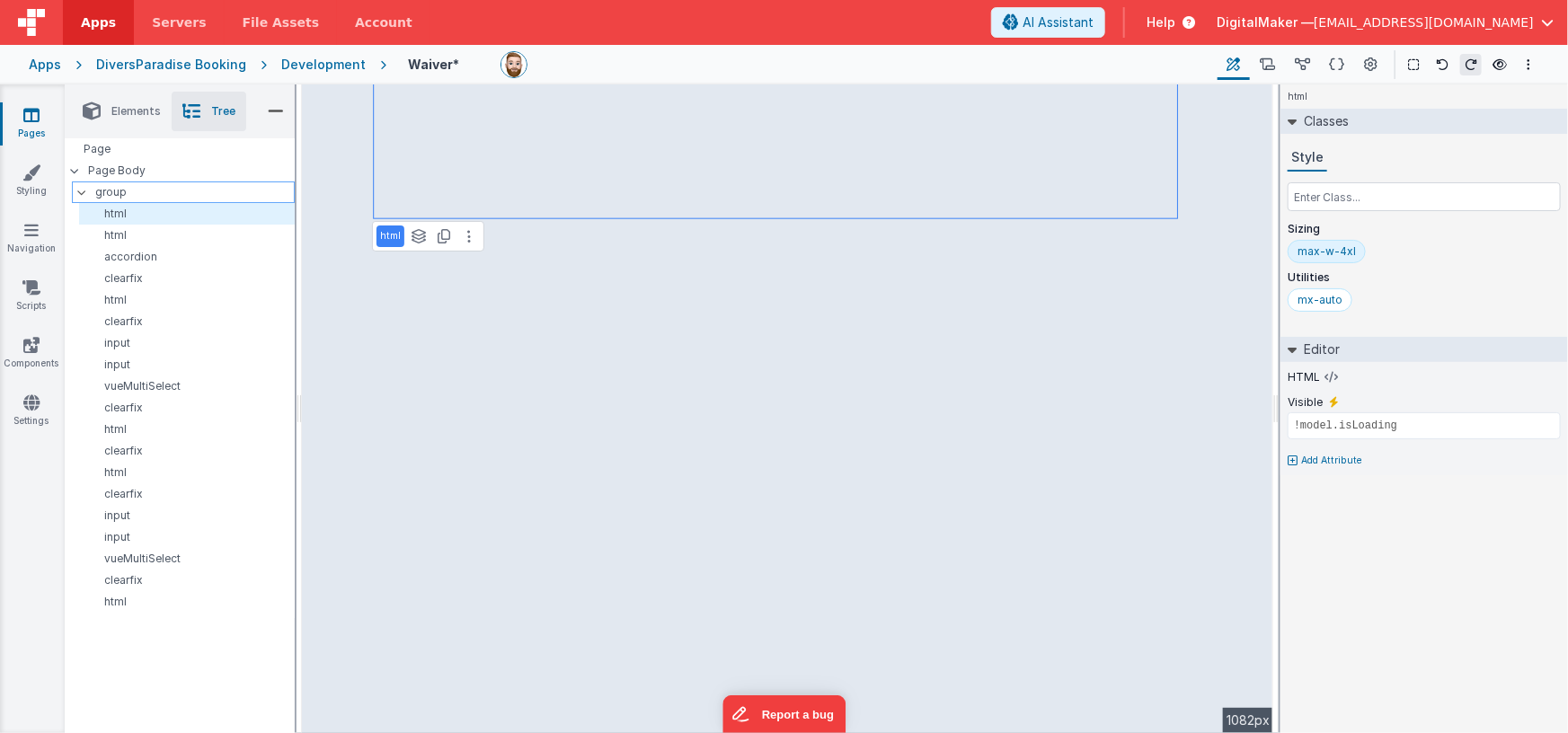
click at [80, 192] on icon at bounding box center [82, 192] width 14 height 5
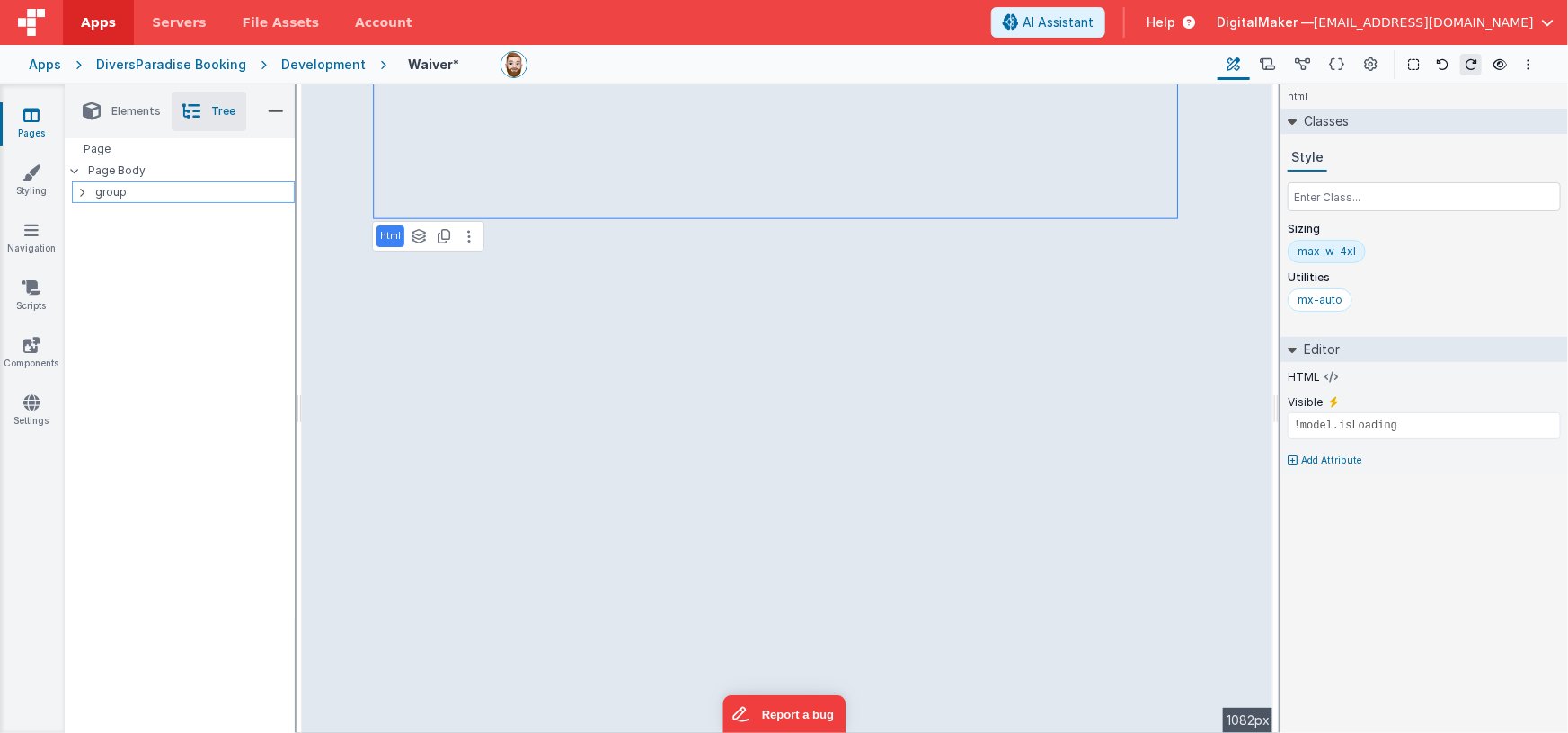
click at [81, 191] on icon at bounding box center [82, 192] width 5 height 14
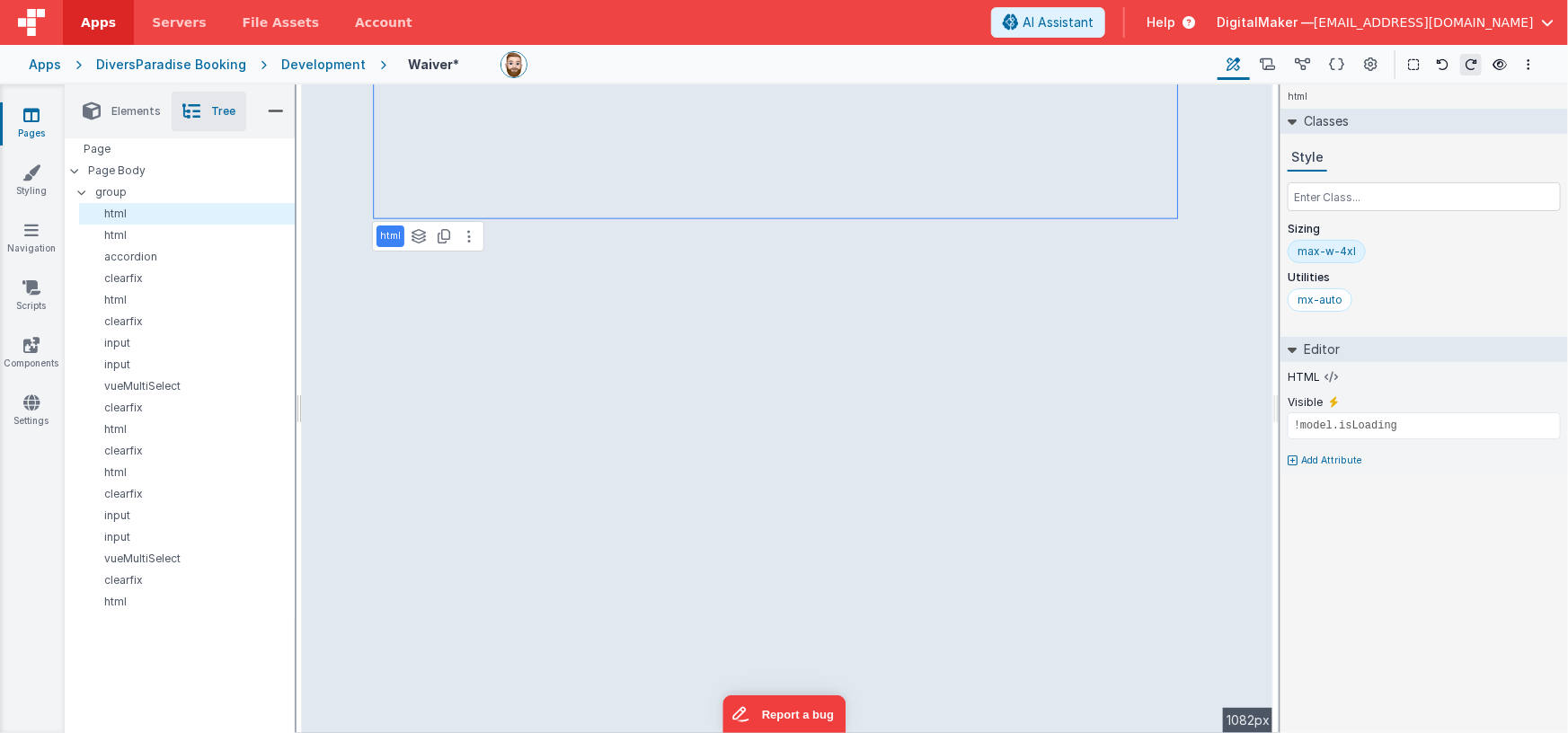
type input "10"
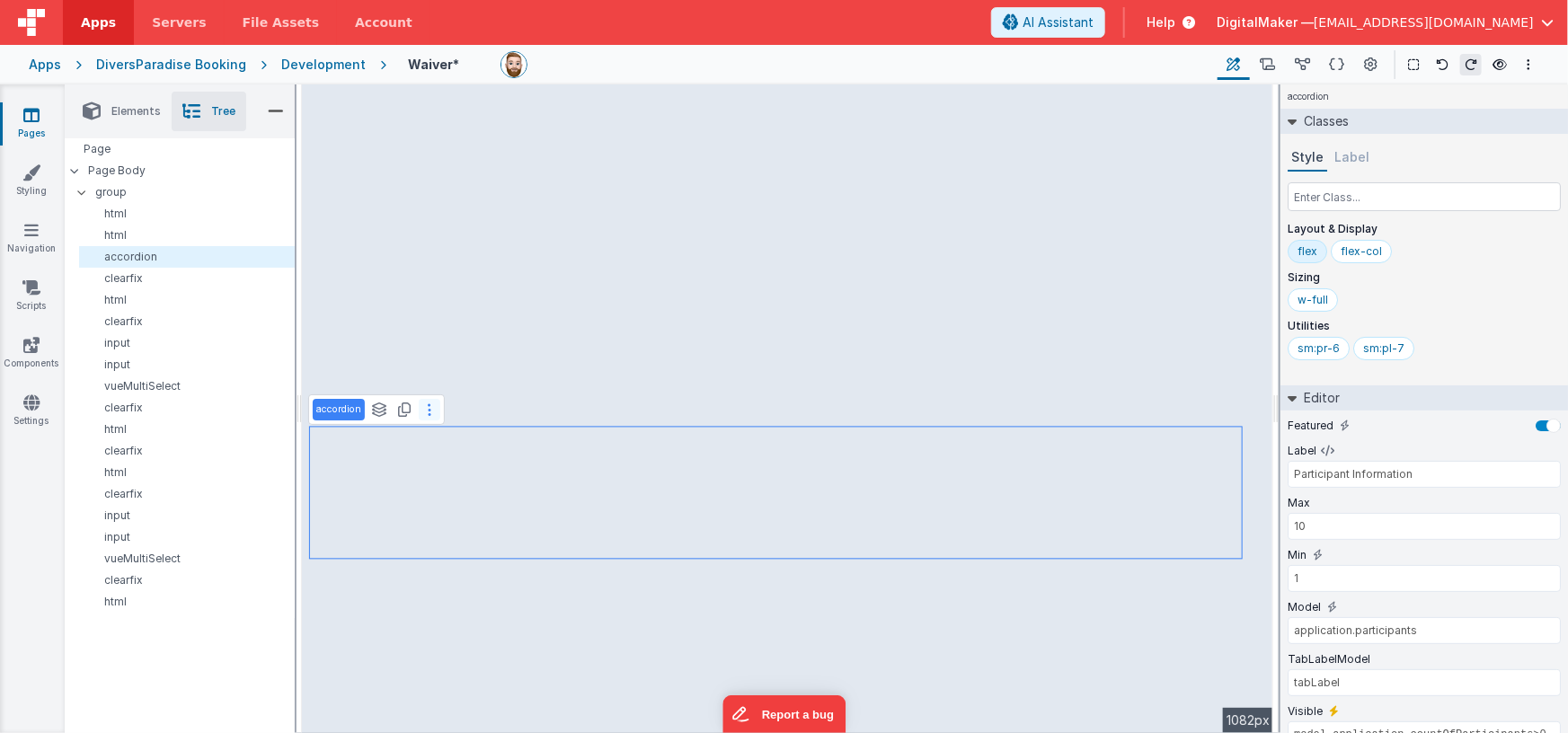
click at [430, 411] on icon at bounding box center [430, 410] width 4 height 14
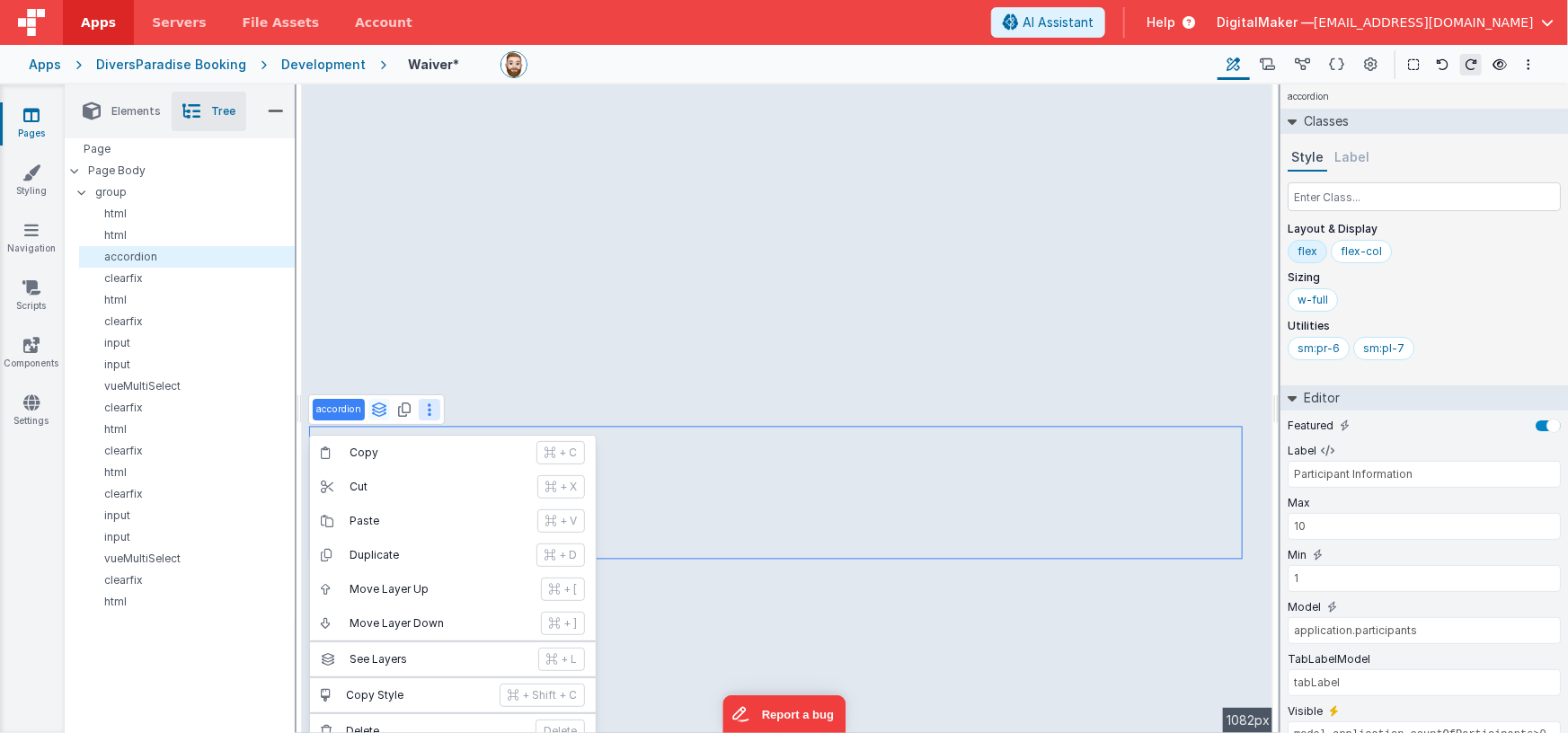
click at [376, 408] on icon at bounding box center [379, 410] width 16 height 14
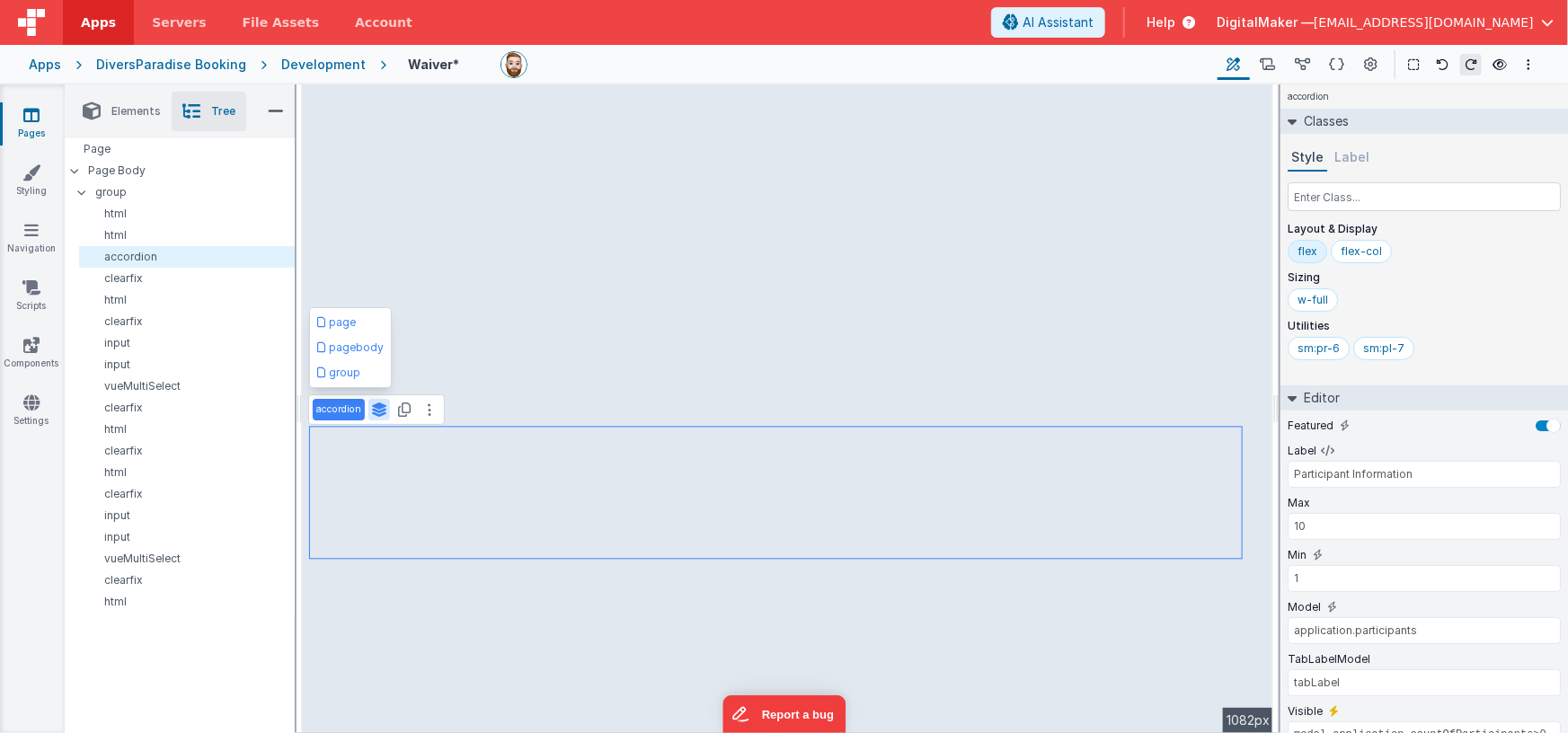
click at [378, 405] on icon at bounding box center [379, 410] width 16 height 14
click at [385, 410] on icon at bounding box center [379, 410] width 16 height 14
click at [350, 374] on button "group" at bounding box center [350, 373] width 74 height 22
type input "div"
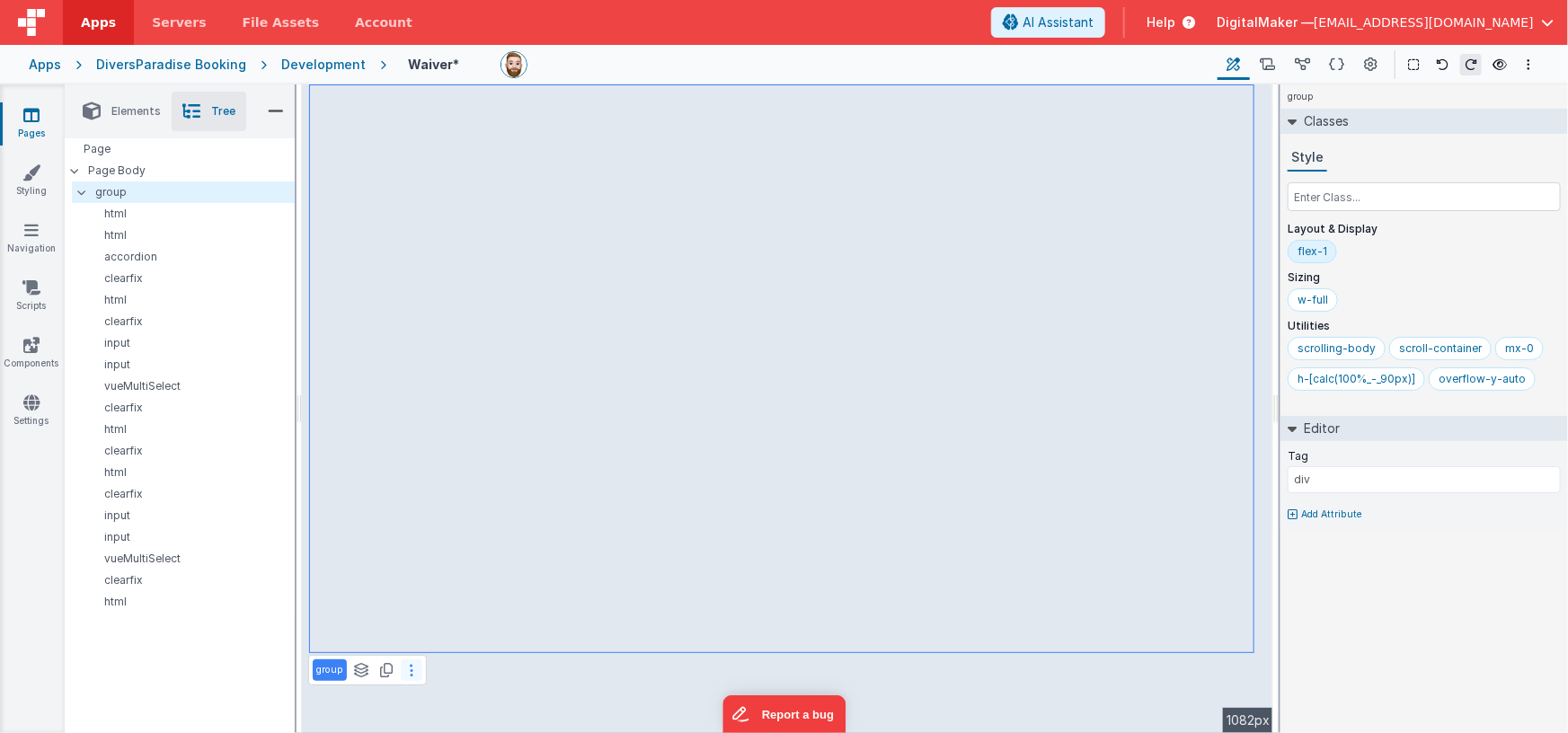
click at [407, 668] on button at bounding box center [412, 670] width 22 height 22
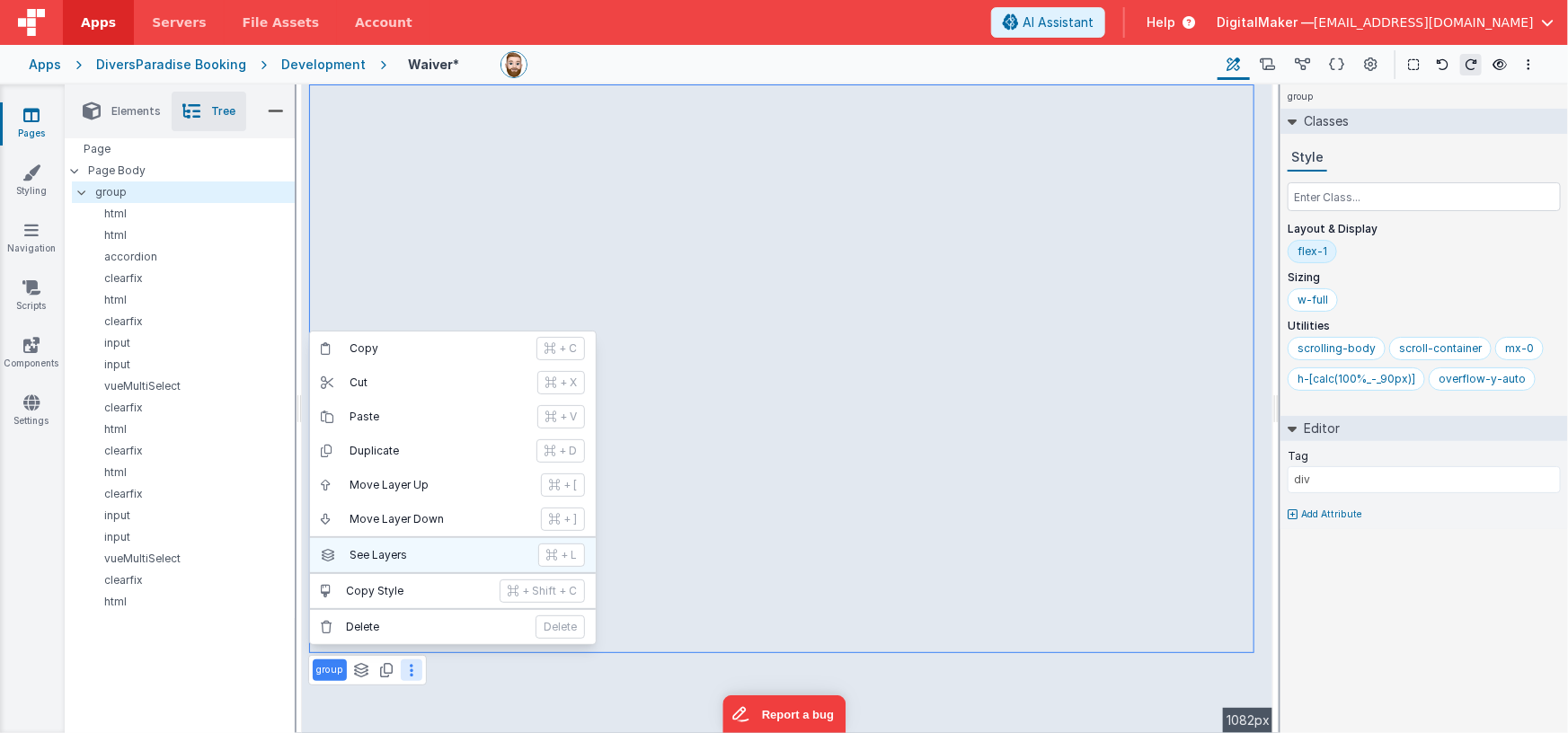
click at [376, 556] on p "See Layers" at bounding box center [438, 555] width 178 height 14
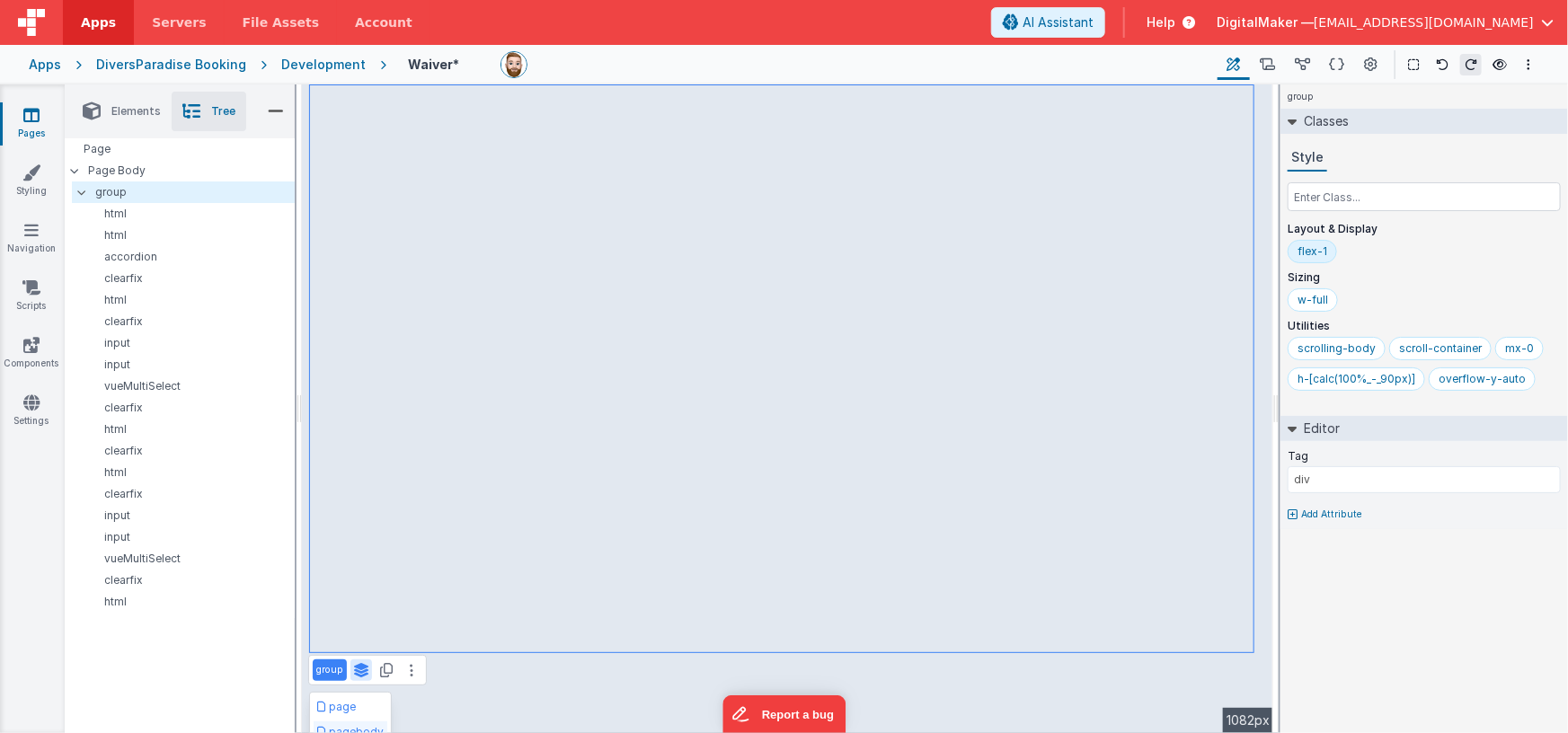
click at [365, 723] on button "pagebody" at bounding box center [350, 732] width 74 height 22
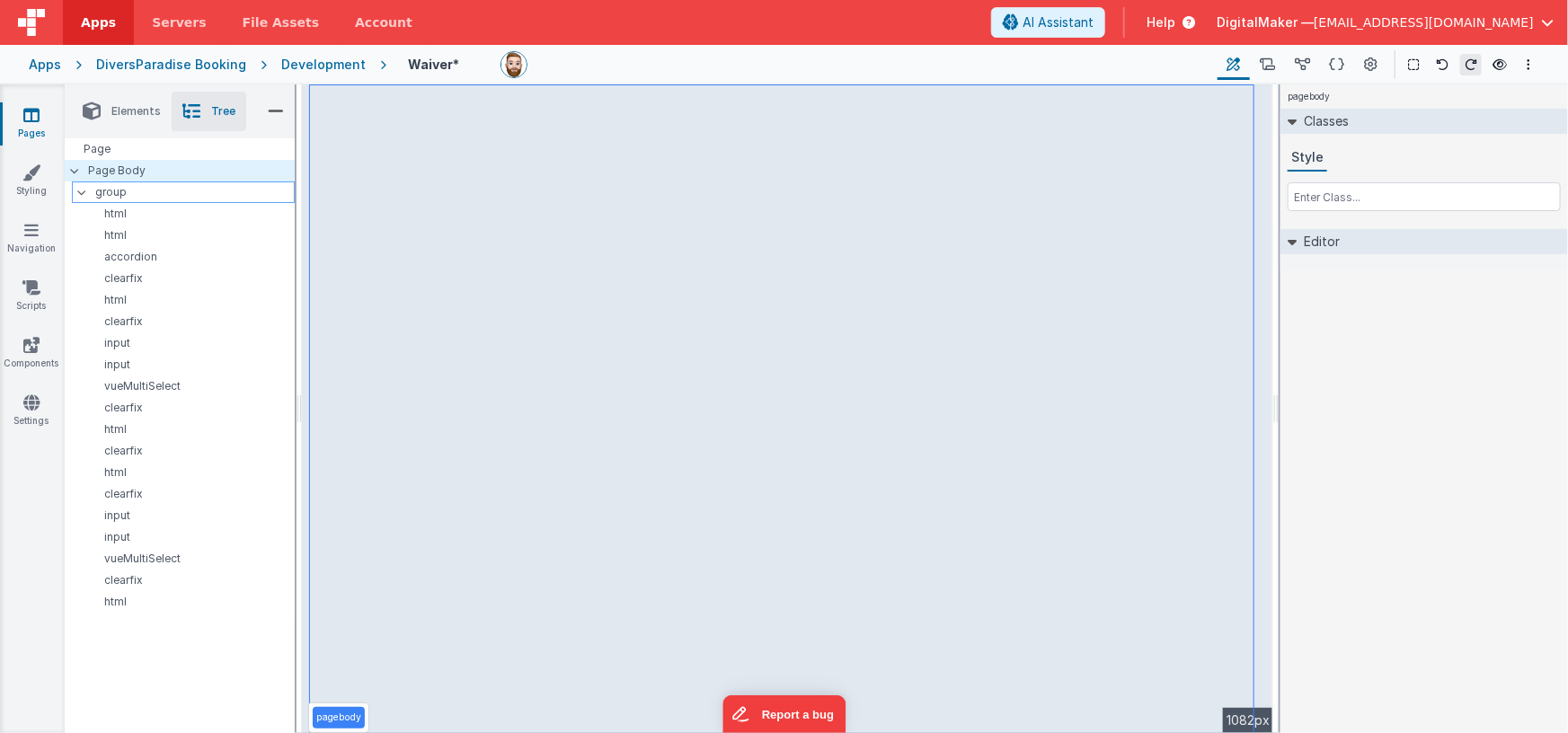
click at [87, 193] on icon at bounding box center [82, 192] width 14 height 5
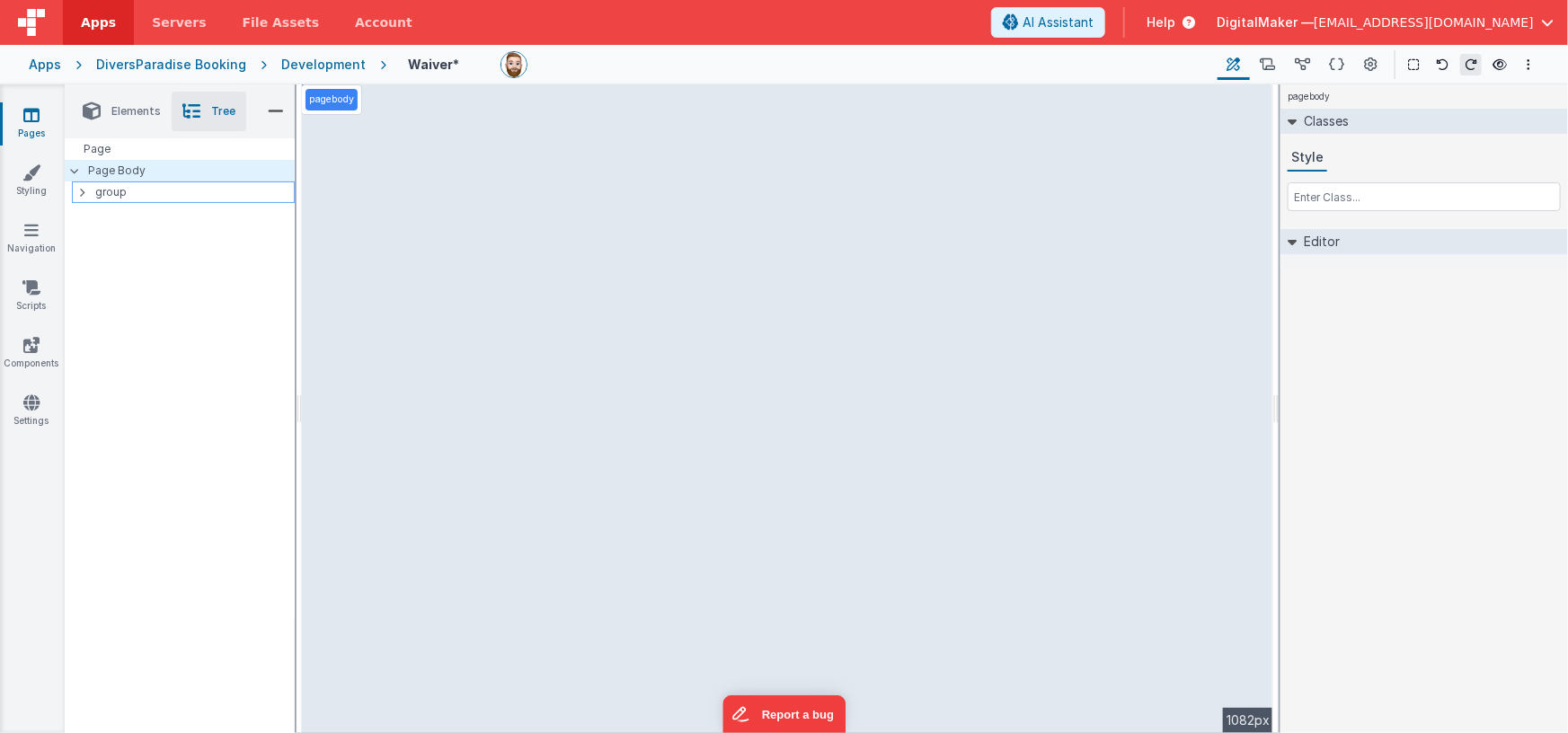
click at [84, 186] on icon at bounding box center [82, 192] width 5 height 14
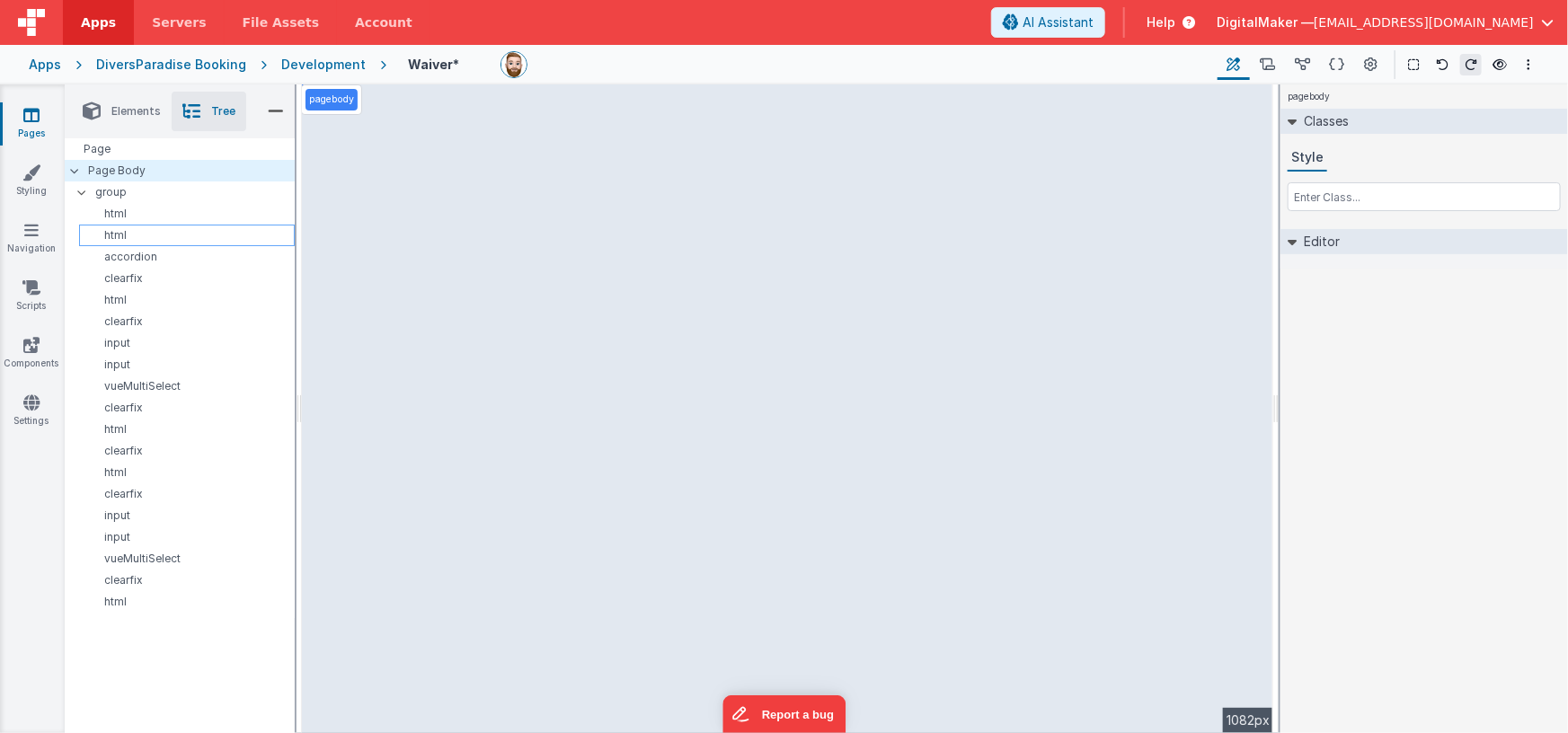
click at [133, 234] on p "html" at bounding box center [190, 236] width 208 height 14
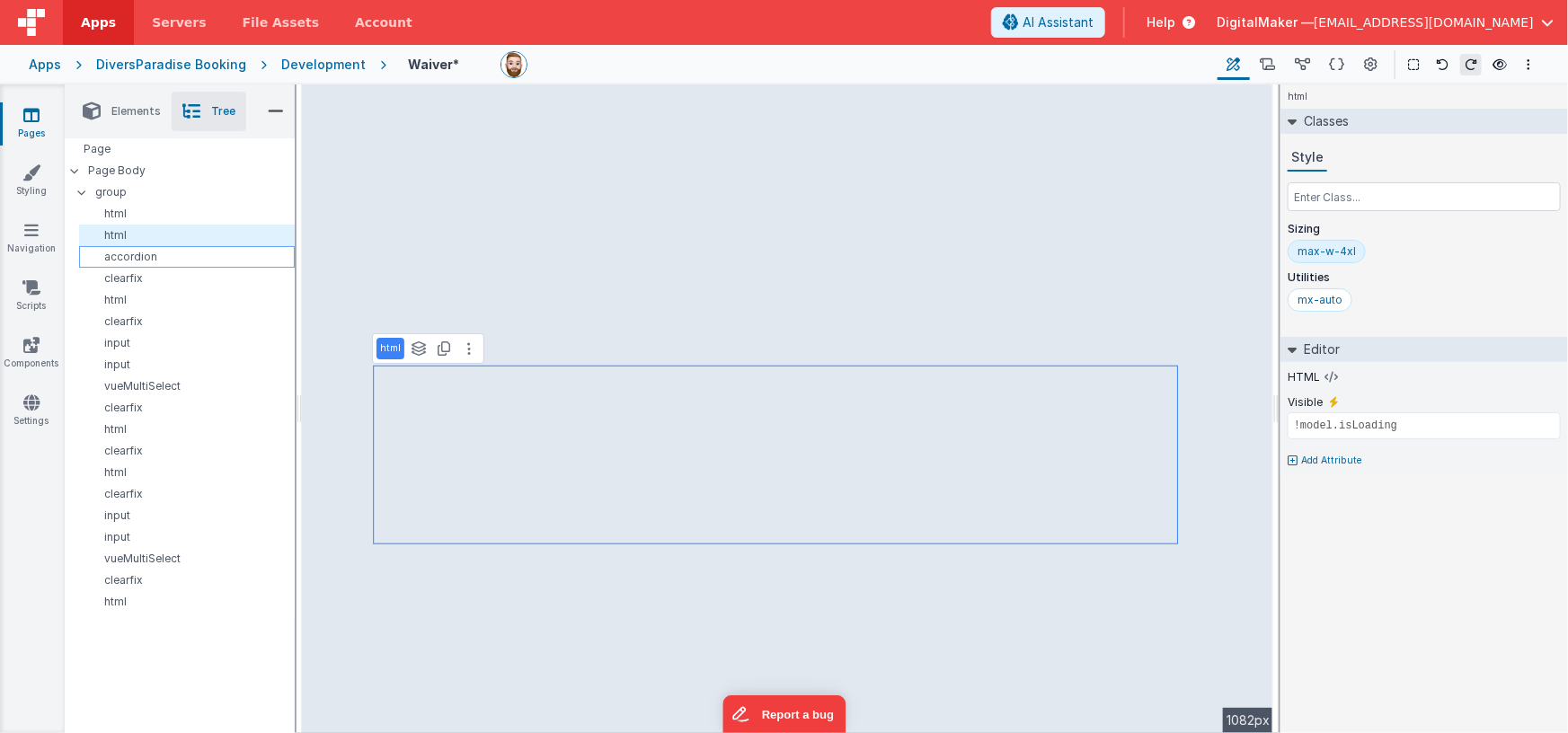
click at [133, 253] on p "accordion" at bounding box center [190, 257] width 208 height 14
type input "10"
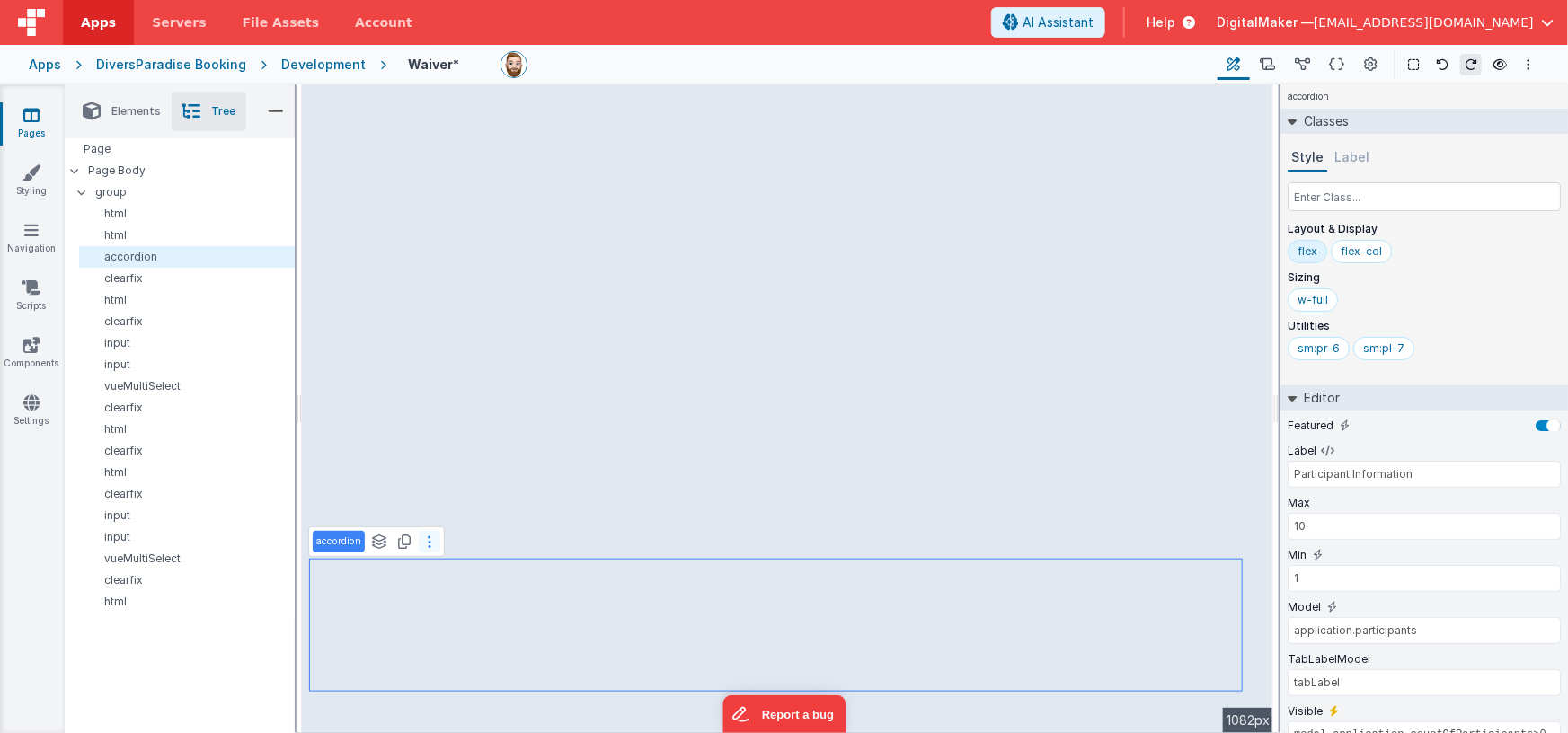
click at [429, 543] on icon at bounding box center [430, 542] width 4 height 14
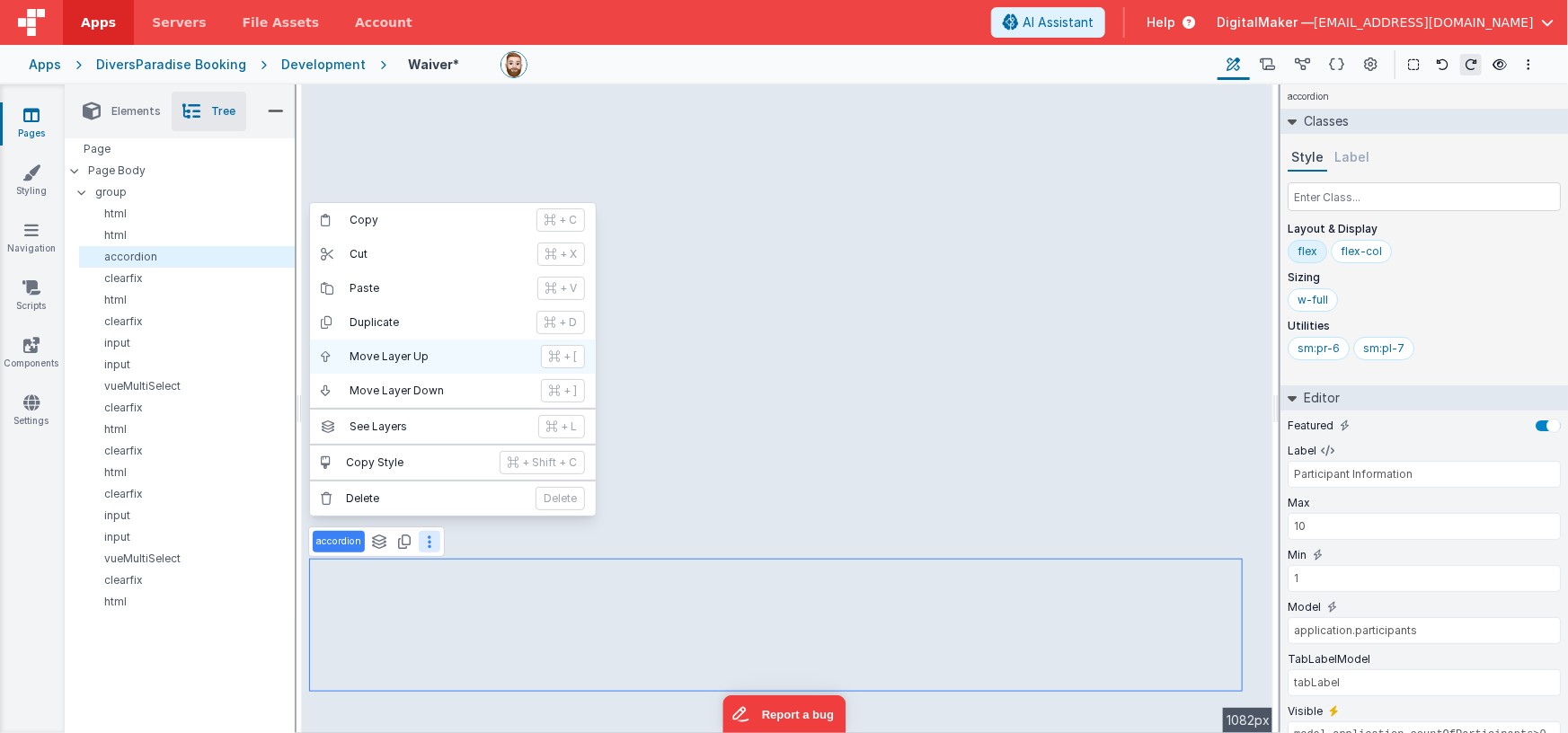
click at [412, 351] on p "Move Layer Up" at bounding box center [440, 357] width 181 height 14
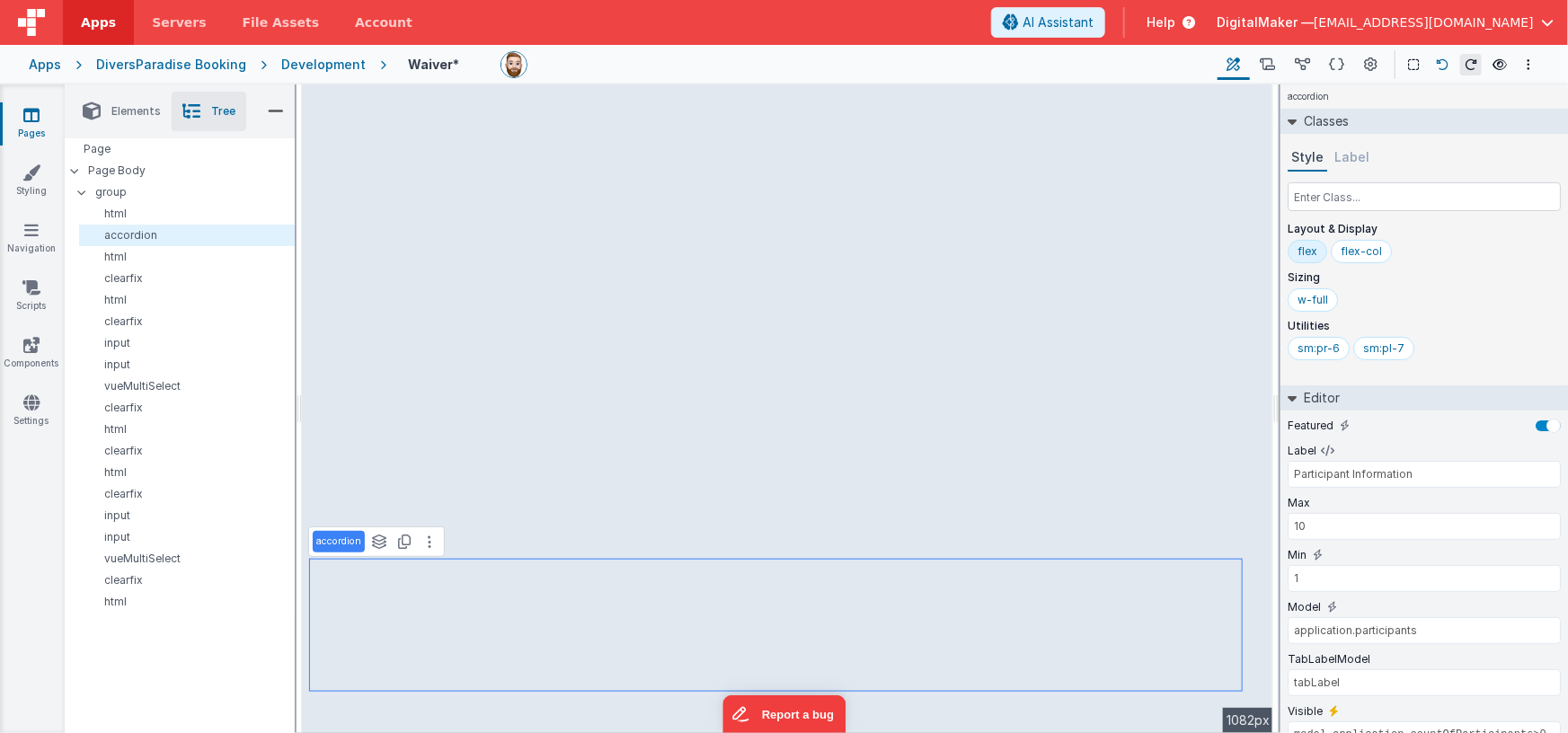
click at [1441, 61] on icon at bounding box center [1442, 65] width 13 height 13
click at [175, 260] on p "accordion" at bounding box center [190, 257] width 208 height 14
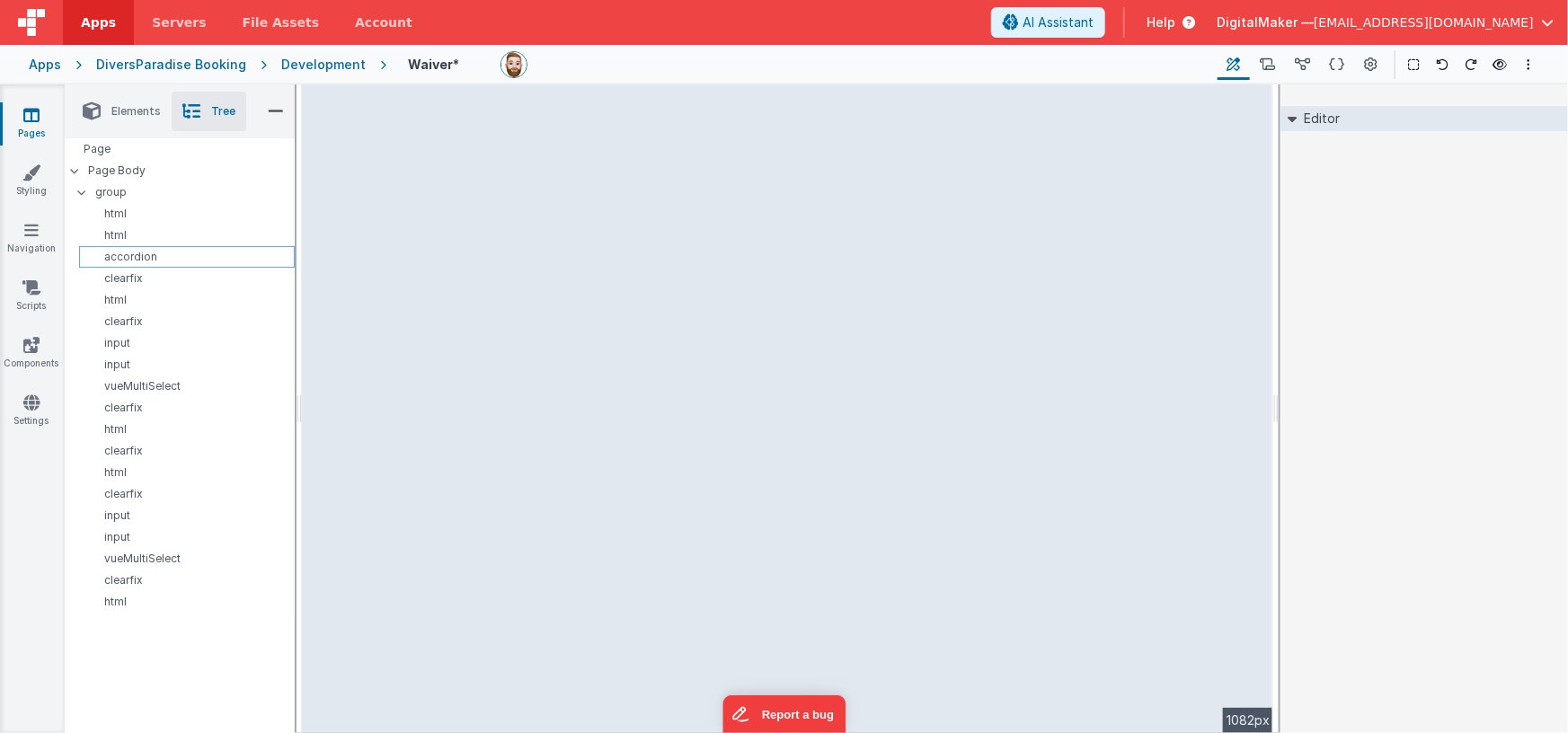
click at [124, 257] on p "accordion" at bounding box center [190, 257] width 208 height 14
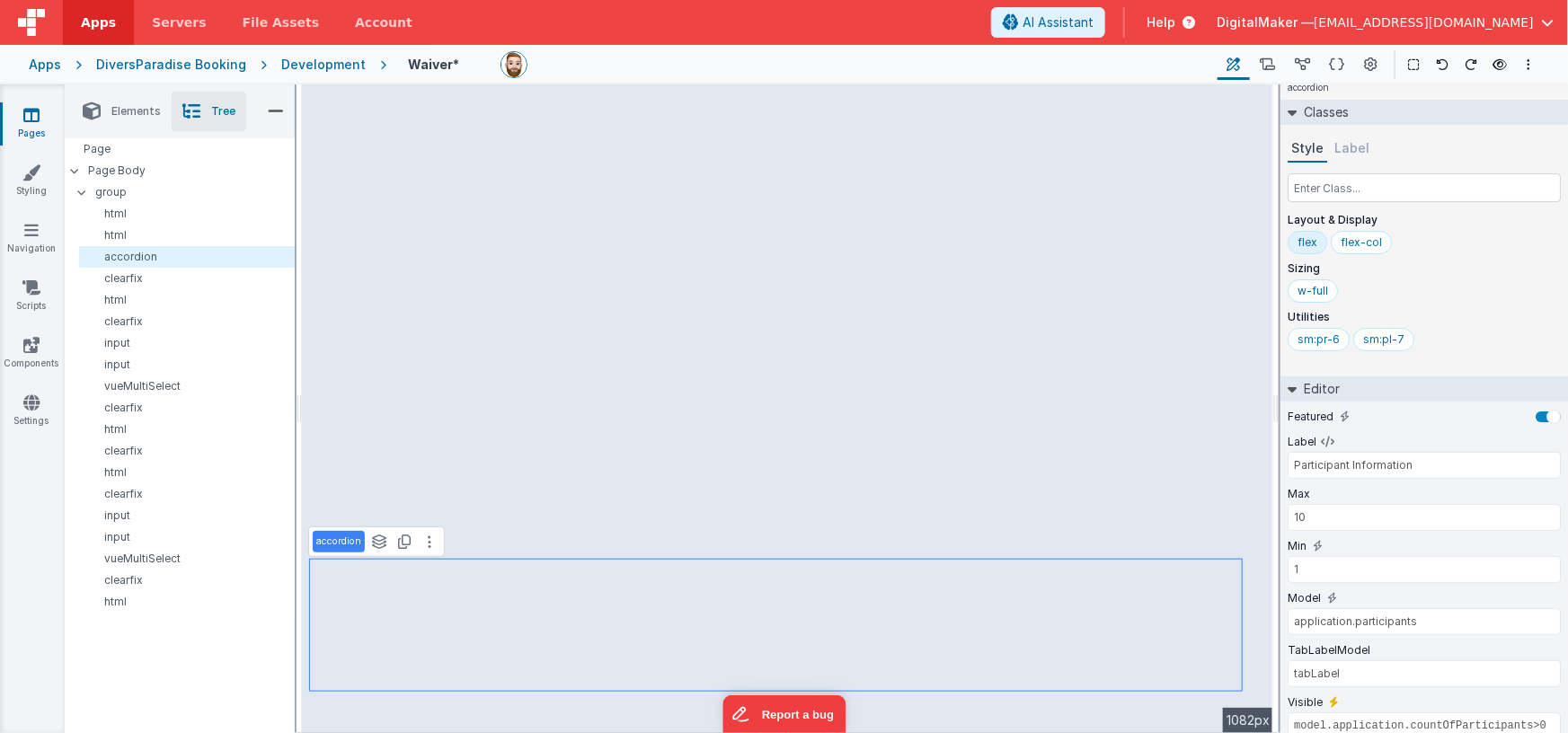
scroll to position [63, 0]
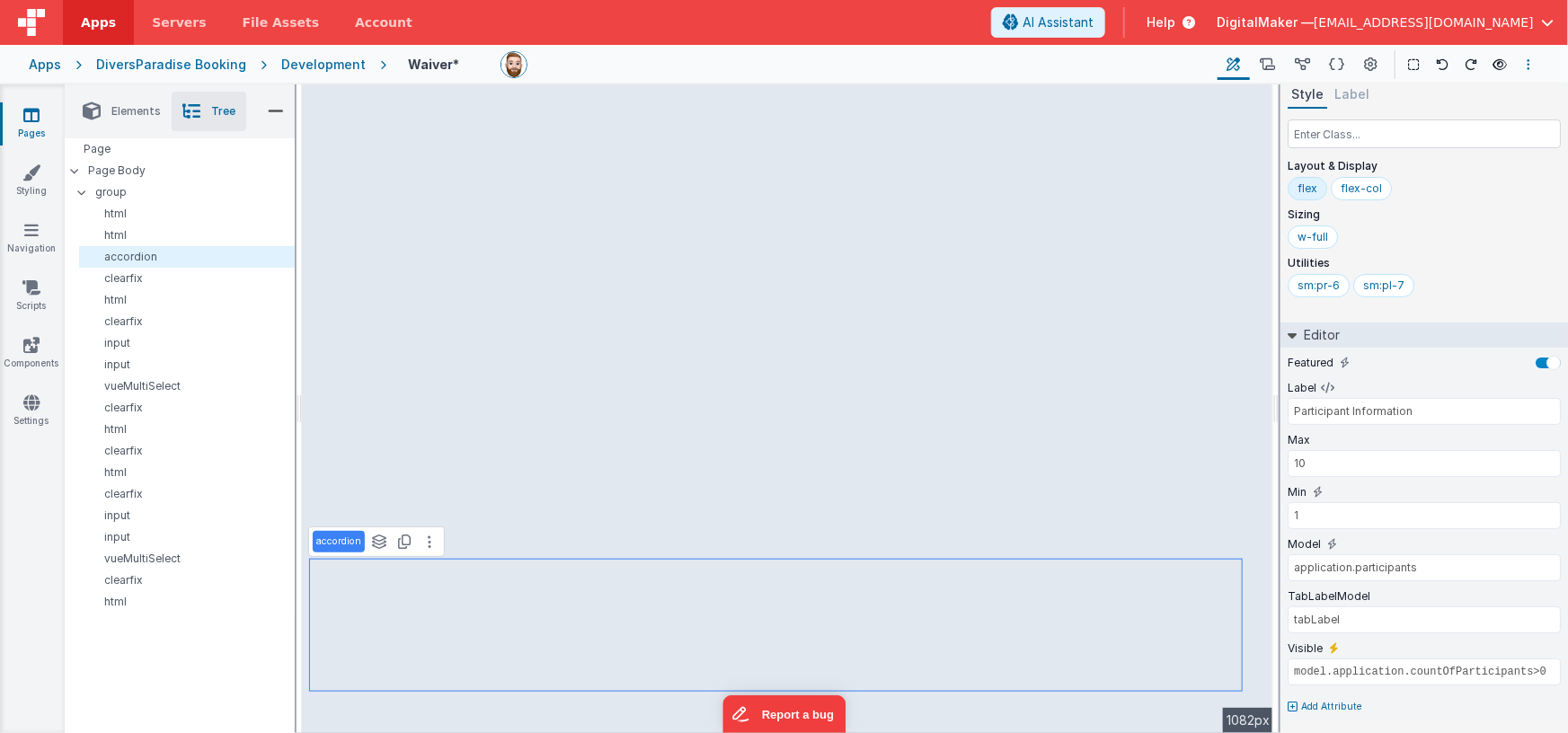
click at [1528, 59] on icon "Options" at bounding box center [1528, 65] width 4 height 13
click at [1509, 228] on button at bounding box center [784, 366] width 1568 height 733
click at [128, 116] on span "Elements" at bounding box center [135, 111] width 50 height 14
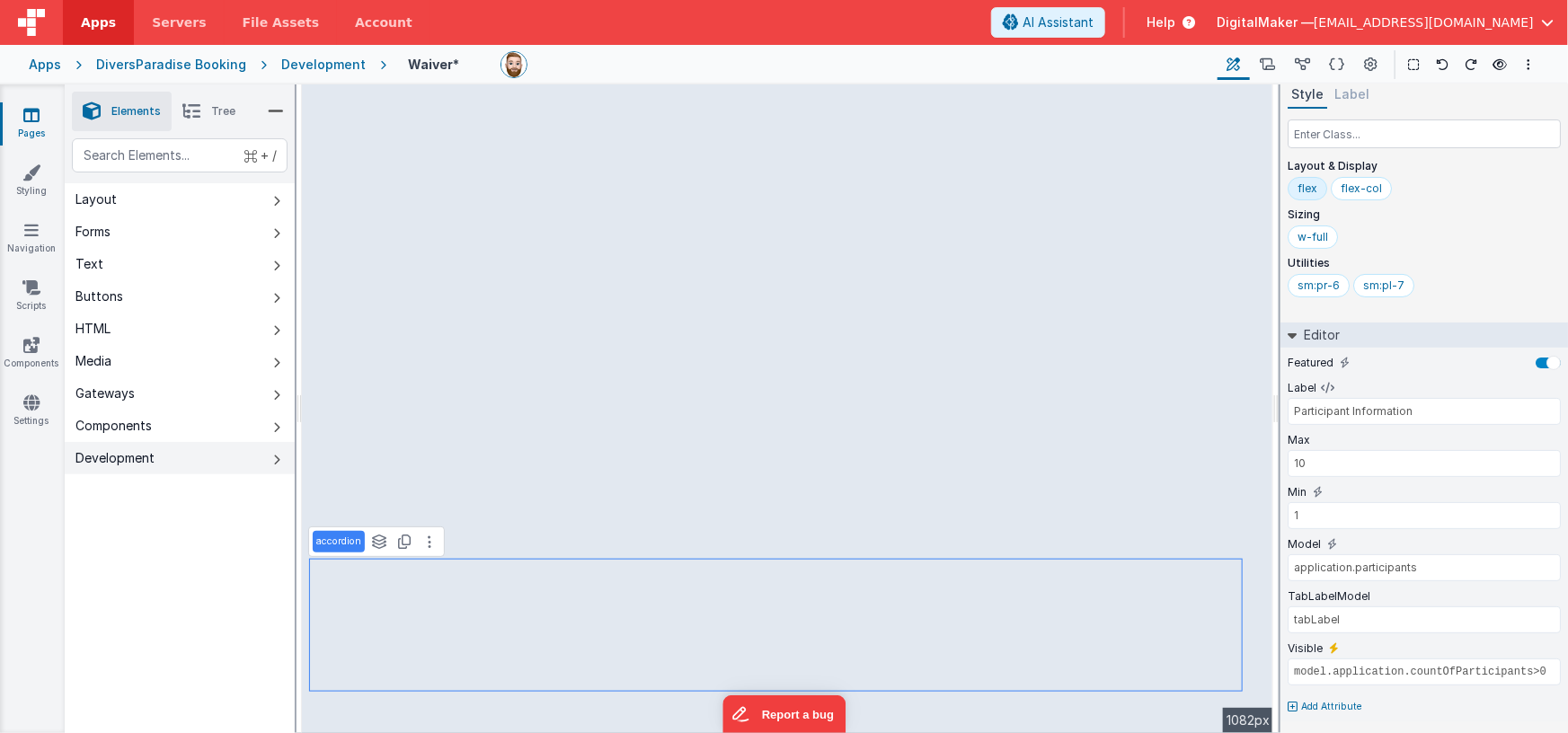
click at [143, 459] on div "Development" at bounding box center [116, 459] width 79 height 18
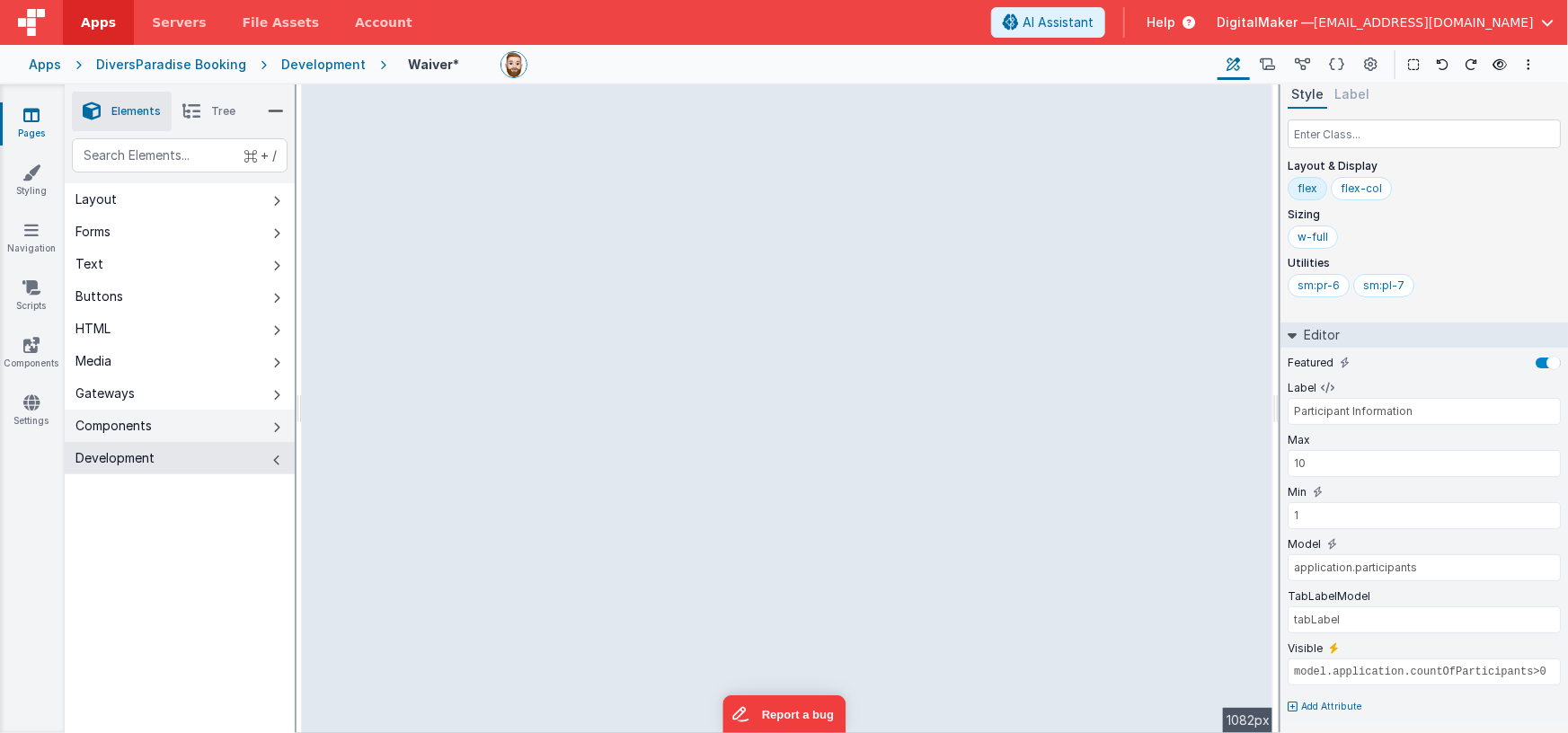
click at [141, 425] on div "Components" at bounding box center [114, 426] width 77 height 18
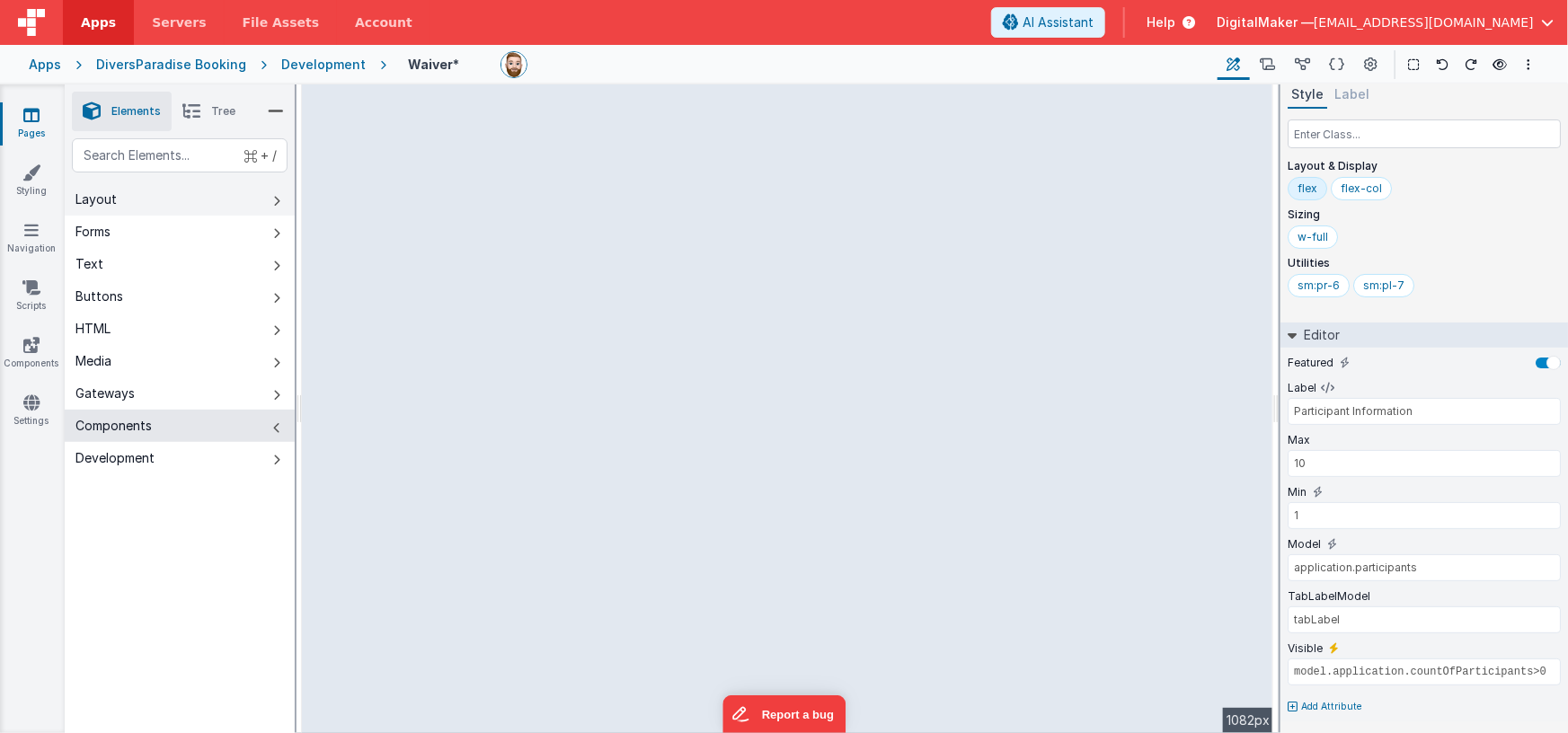
click at [125, 204] on button "Layout" at bounding box center [180, 199] width 230 height 32
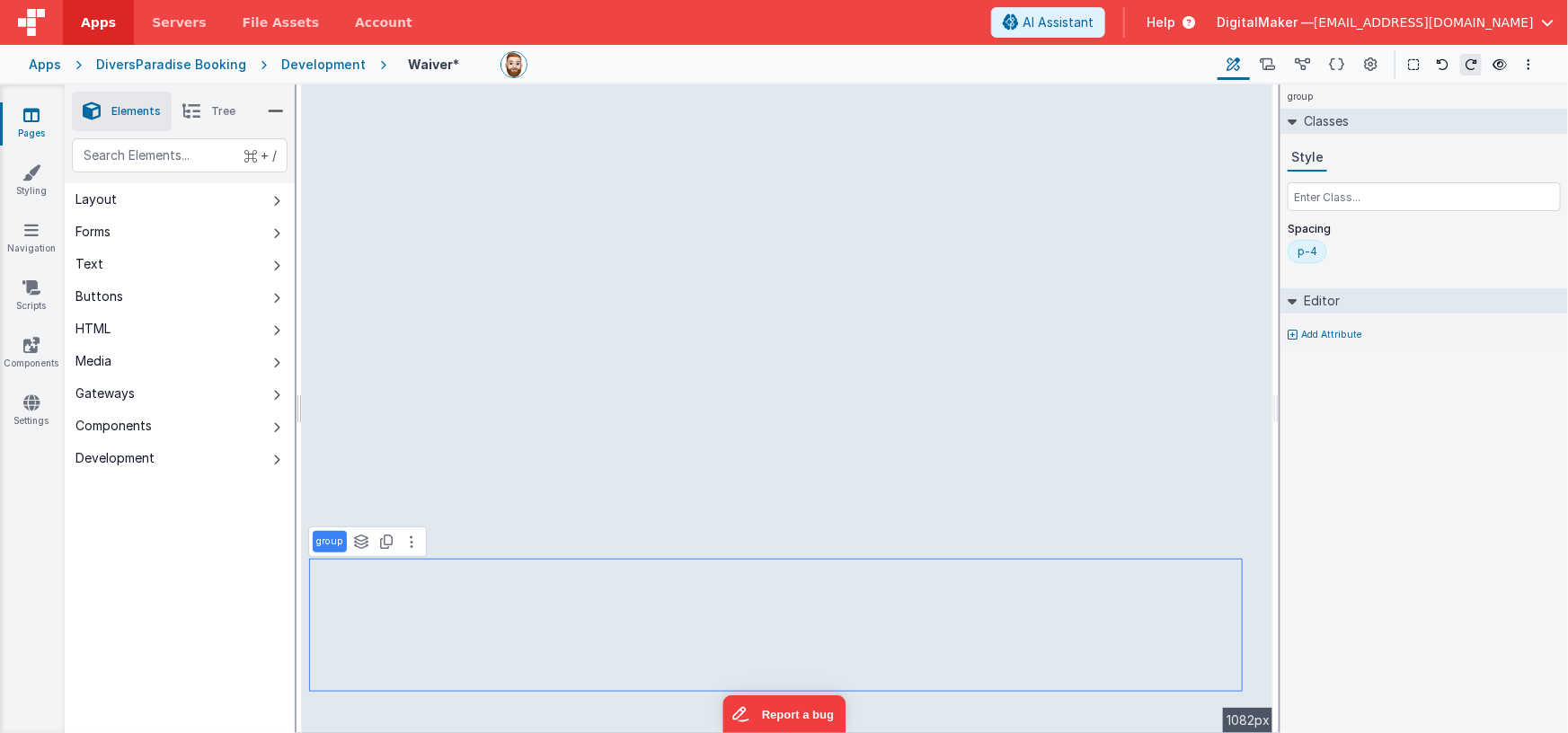
scroll to position [0, 0]
click at [211, 113] on span "Tree" at bounding box center [223, 111] width 24 height 14
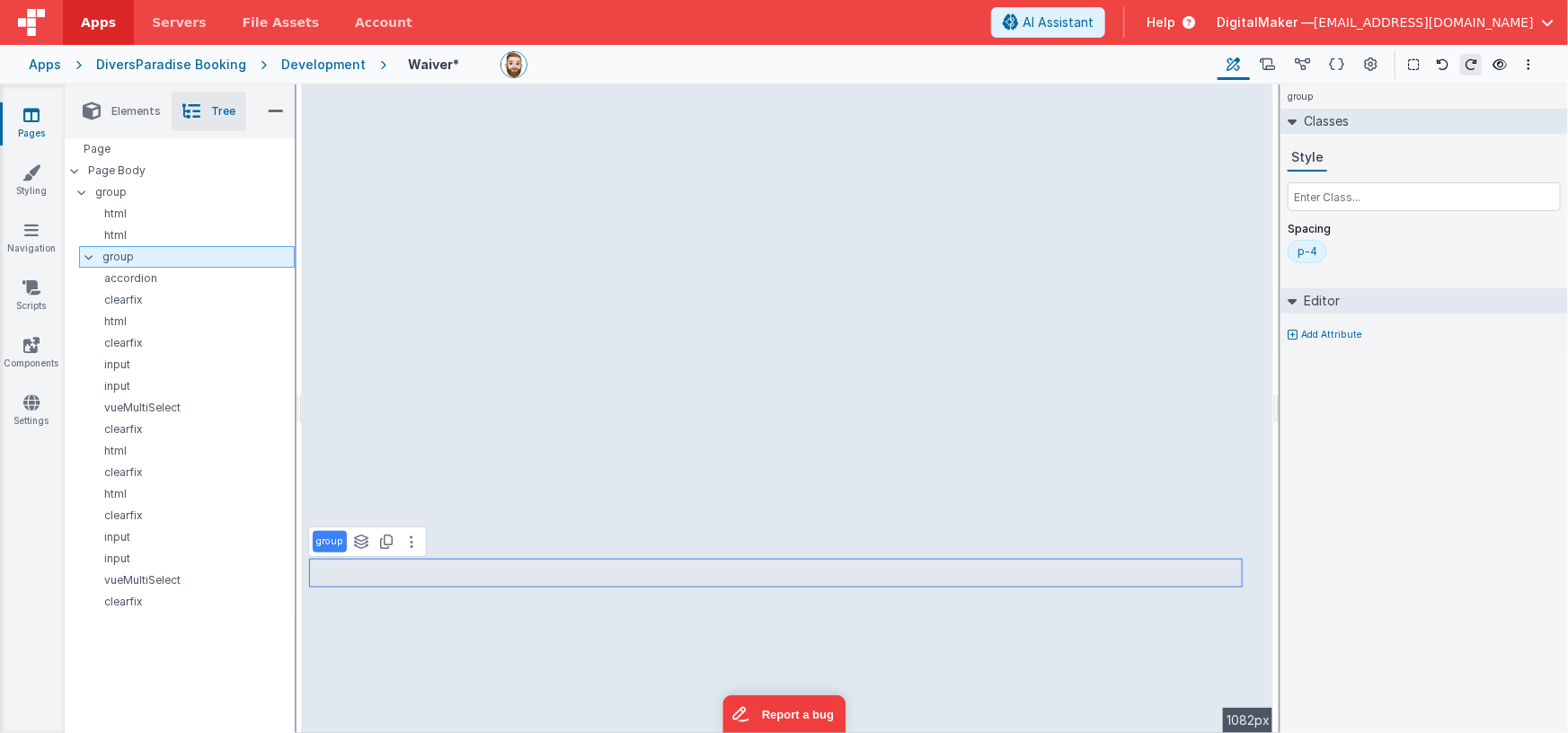
click at [86, 255] on icon at bounding box center [89, 257] width 14 height 5
click at [87, 255] on icon at bounding box center [89, 257] width 5 height 14
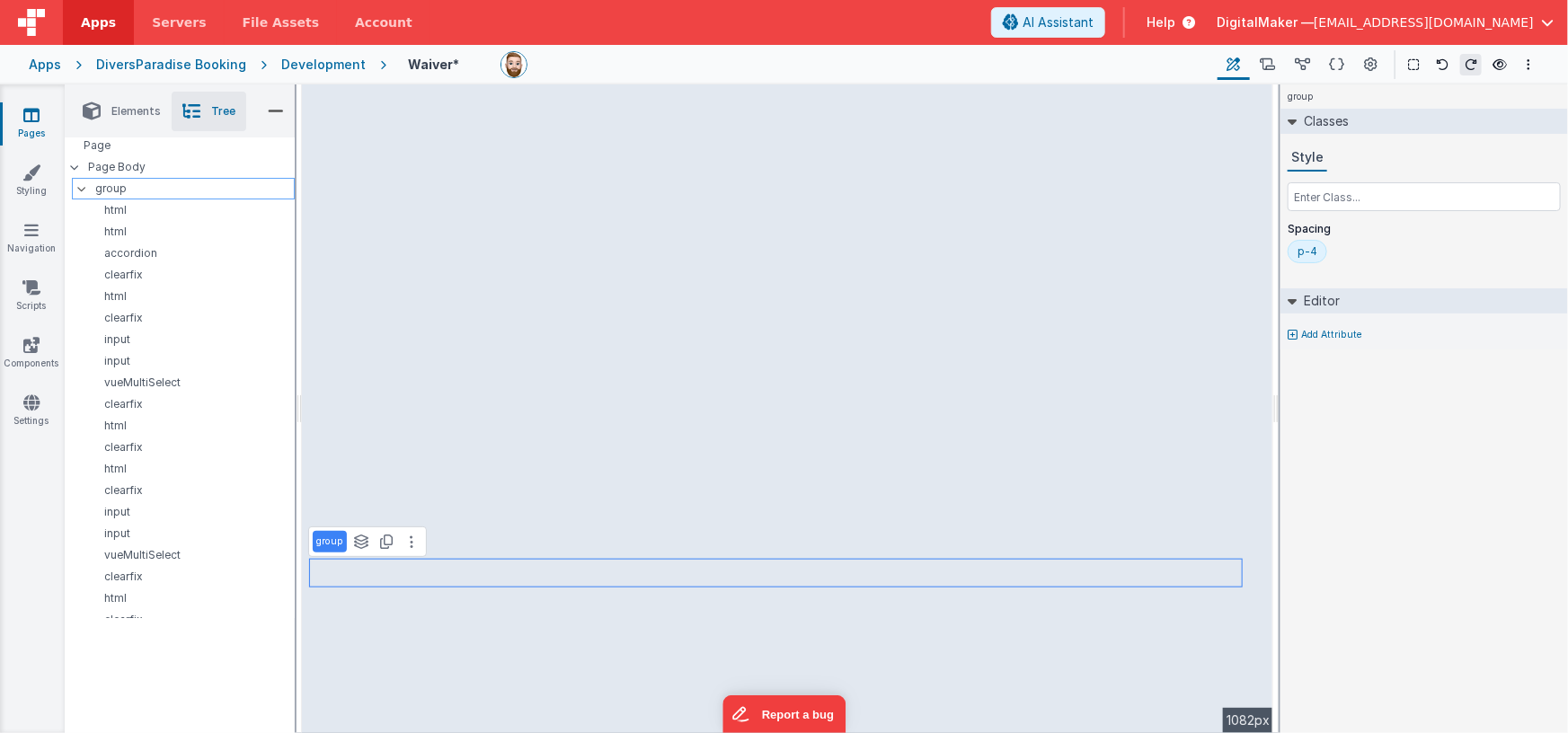
click at [79, 190] on icon at bounding box center [82, 189] width 14 height 5
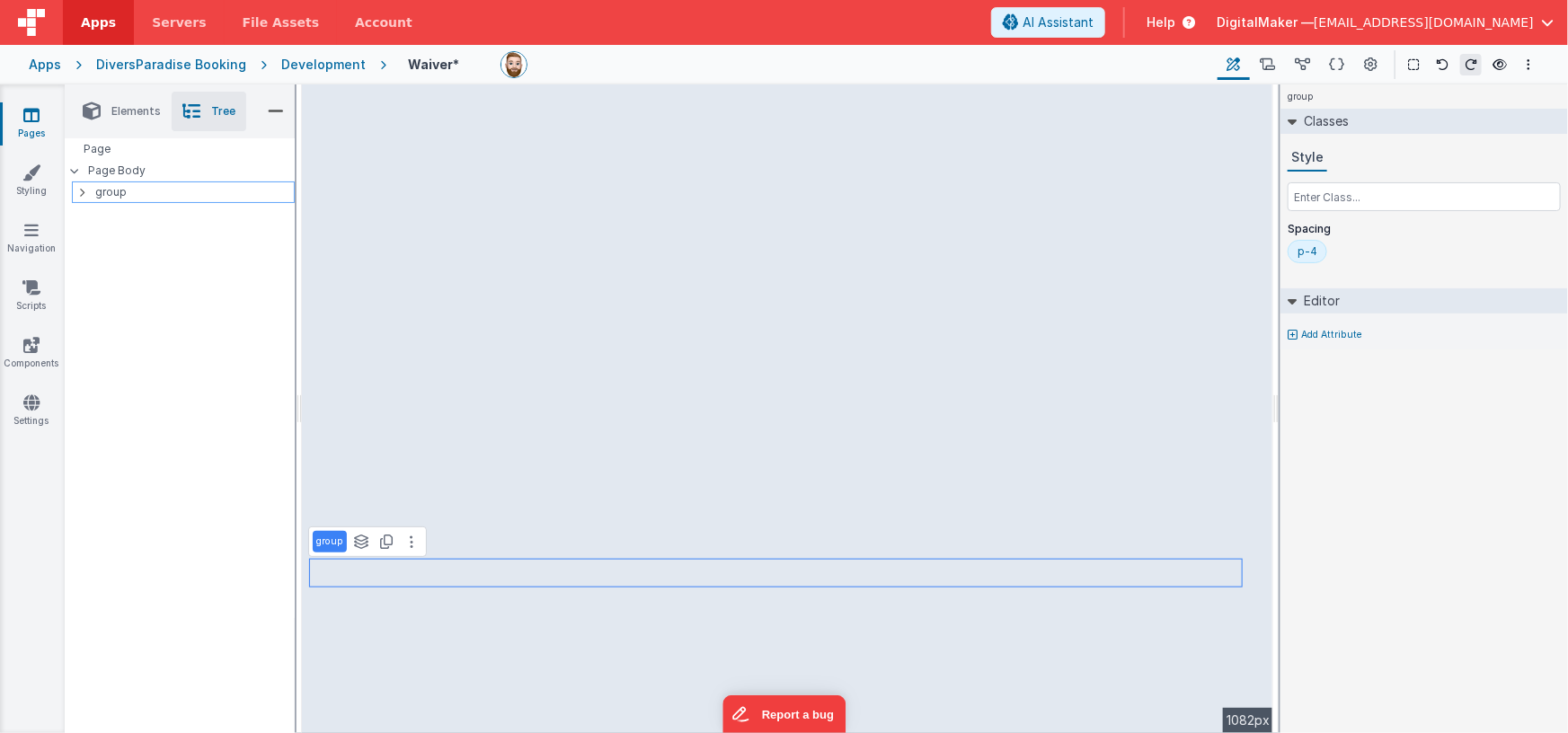
scroll to position [0, 0]
click at [79, 190] on icon at bounding box center [82, 192] width 5 height 14
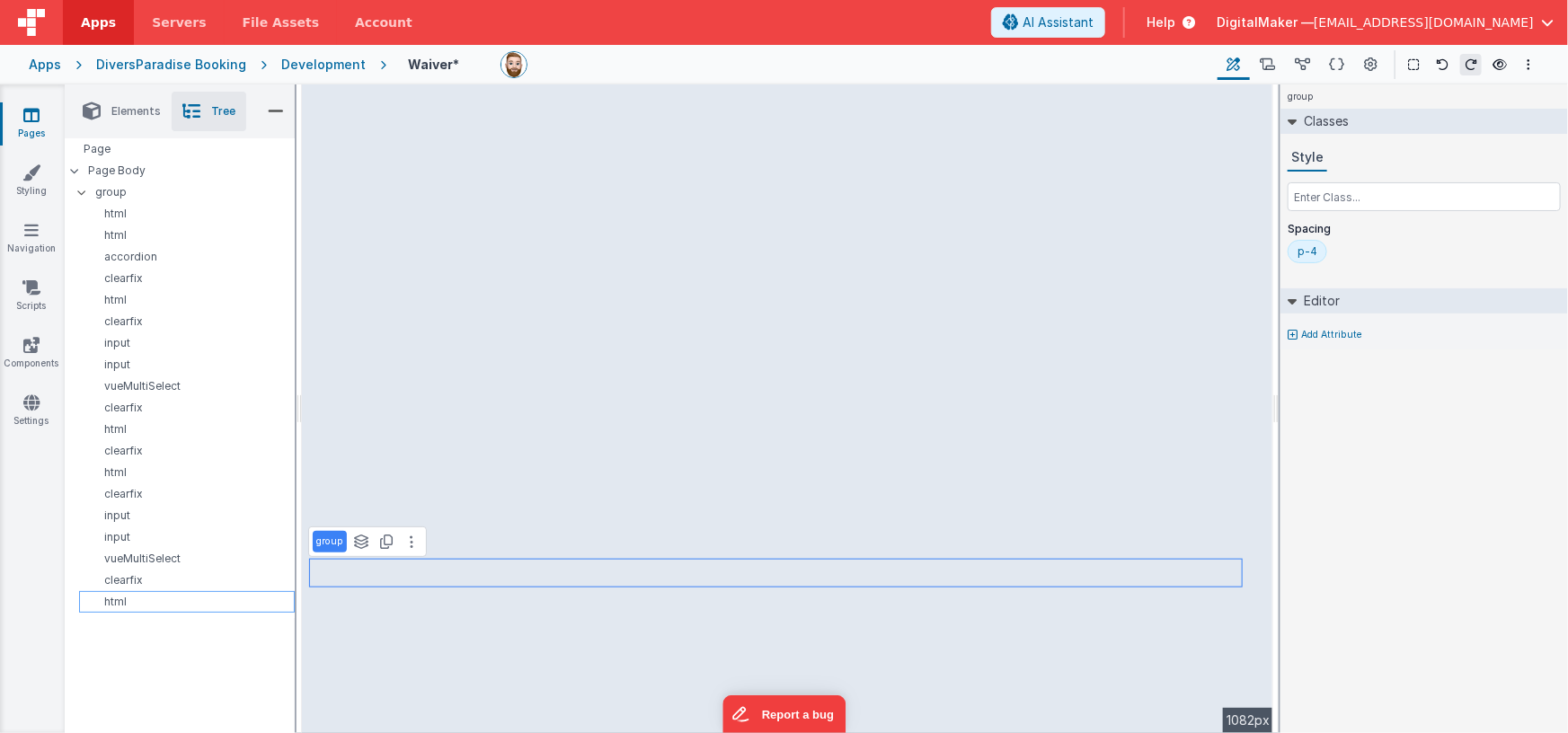
scroll to position [80, 0]
click at [167, 608] on p "group" at bounding box center [198, 608] width 191 height 20
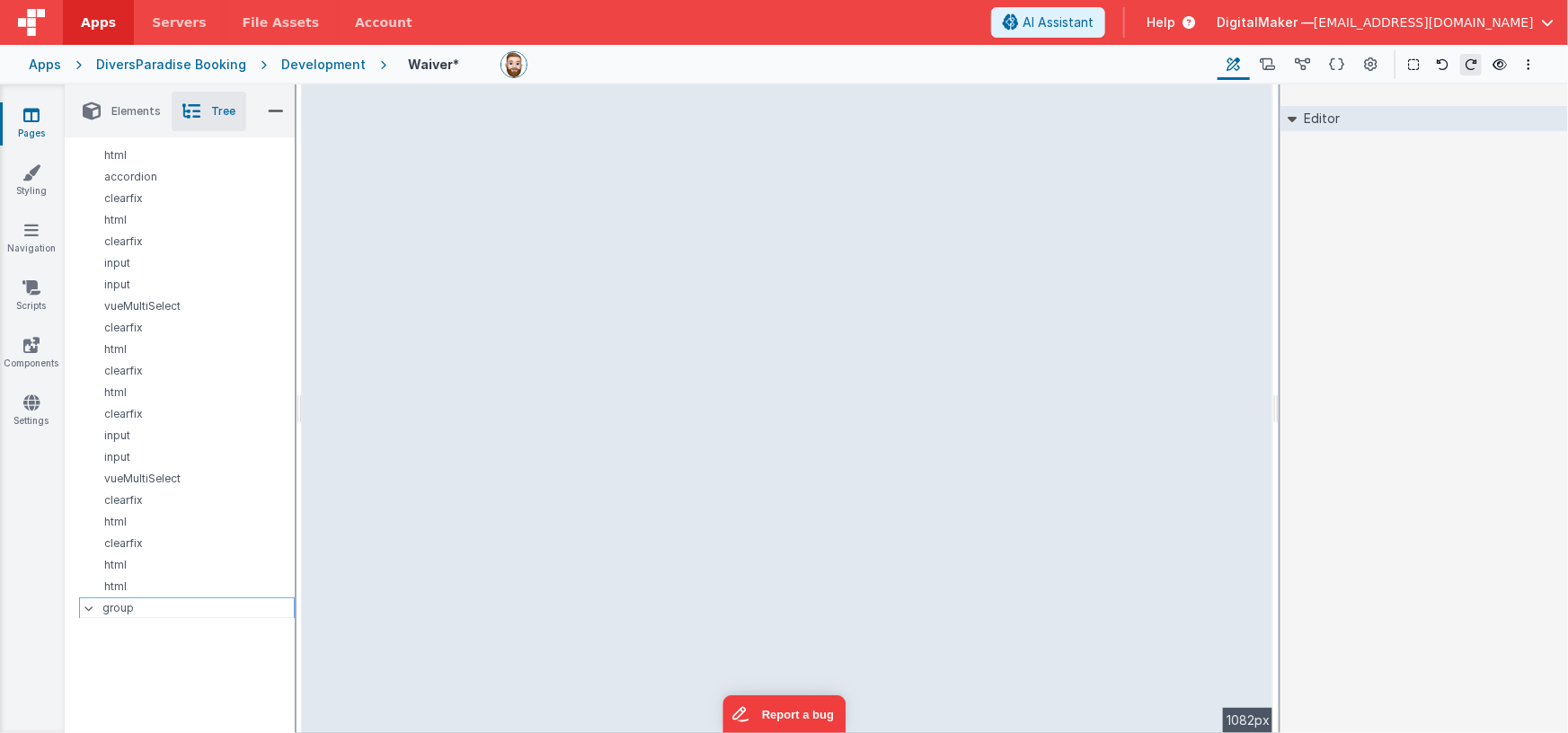
click at [145, 603] on p "group" at bounding box center [198, 608] width 191 height 20
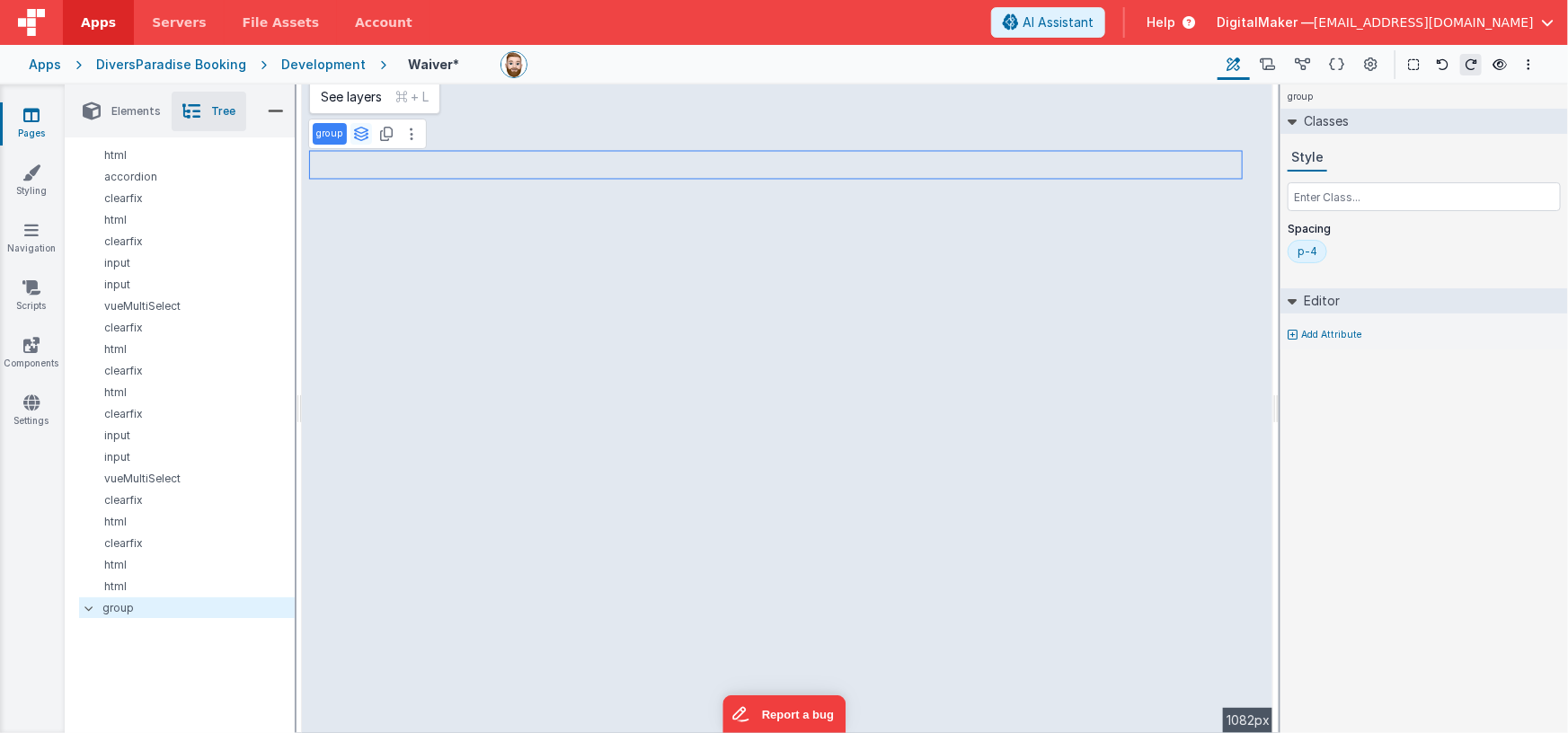
click at [357, 130] on icon at bounding box center [361, 134] width 16 height 14
click at [344, 222] on button "group" at bounding box center [350, 221] width 74 height 22
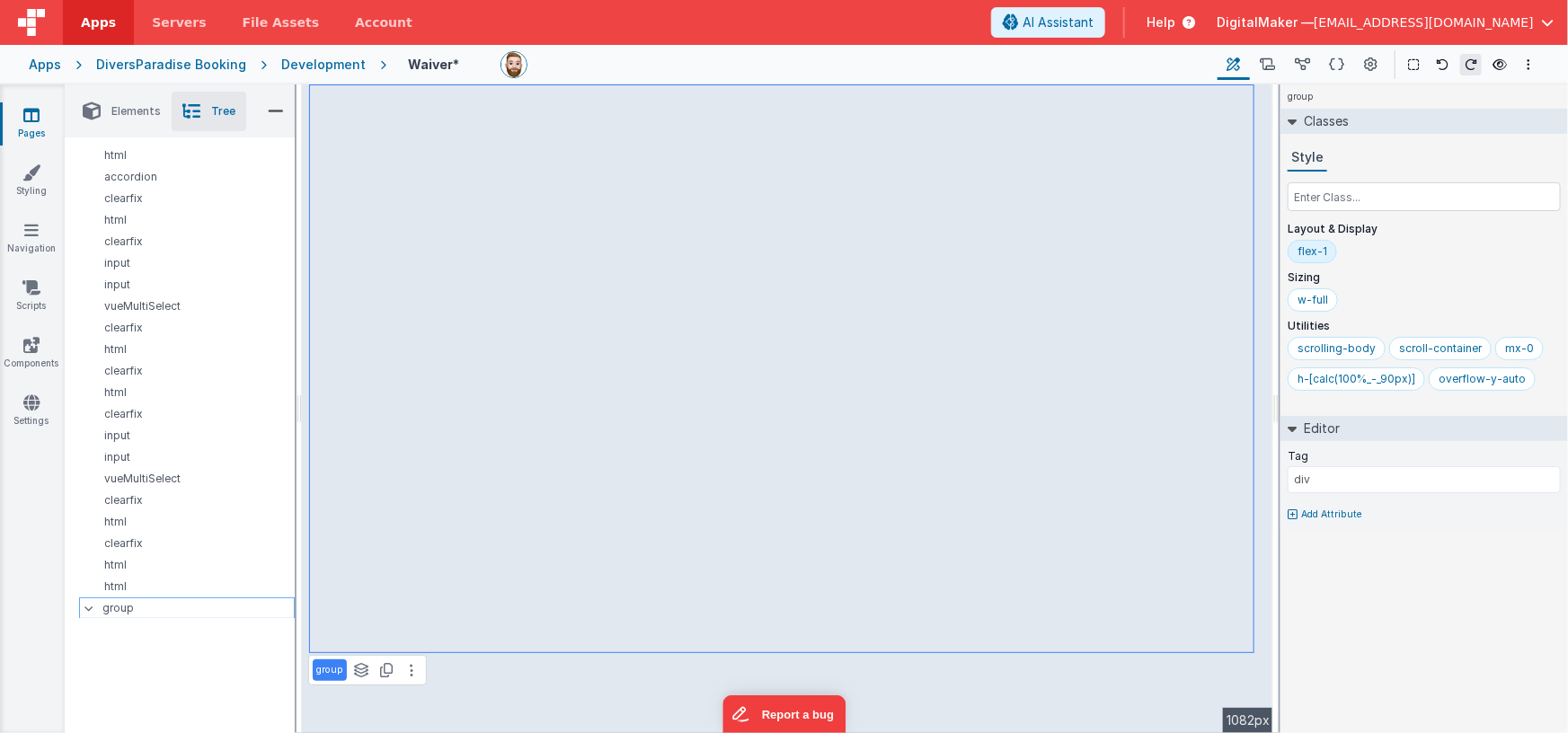
click at [172, 608] on p "group" at bounding box center [198, 608] width 191 height 20
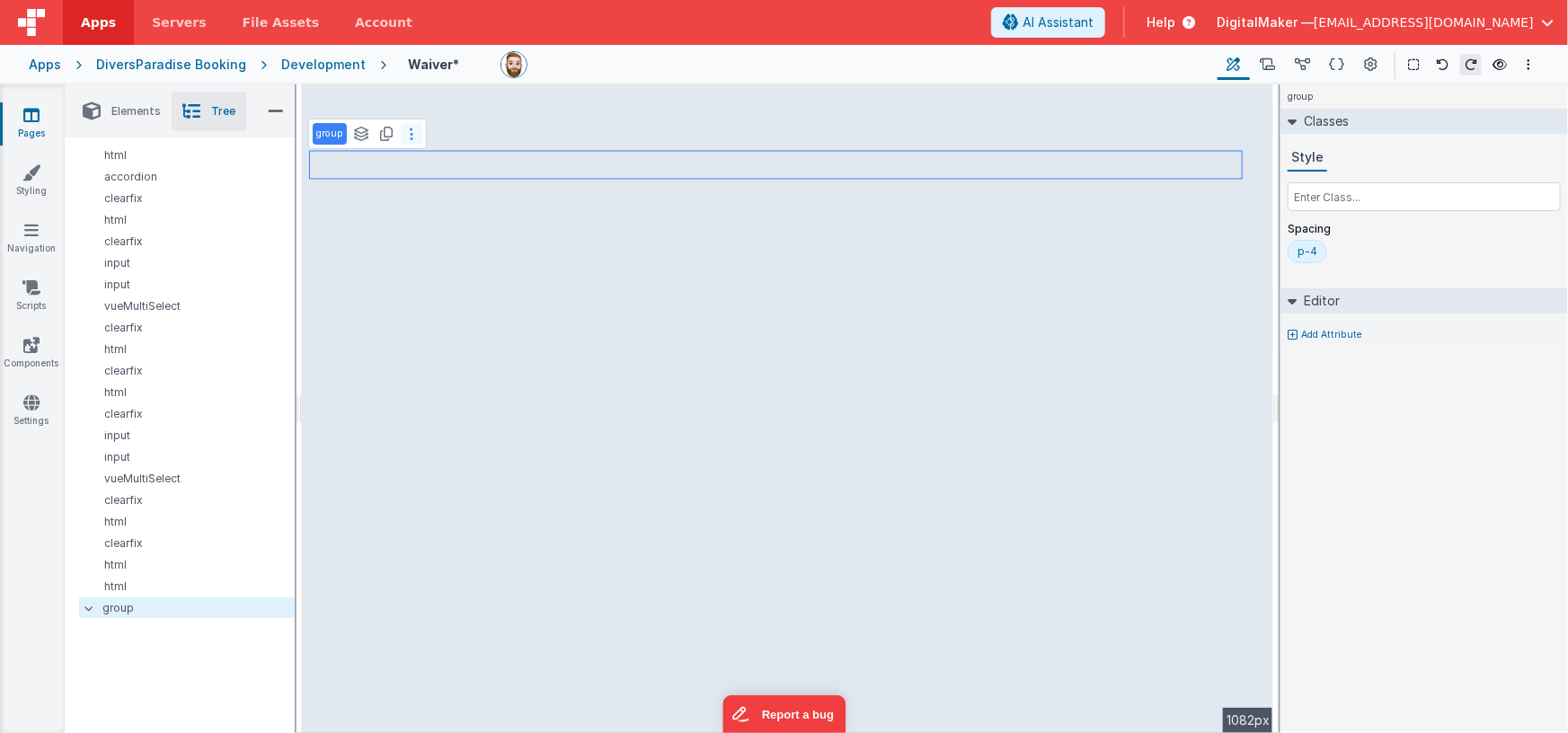
click at [411, 134] on icon at bounding box center [412, 134] width 4 height 14
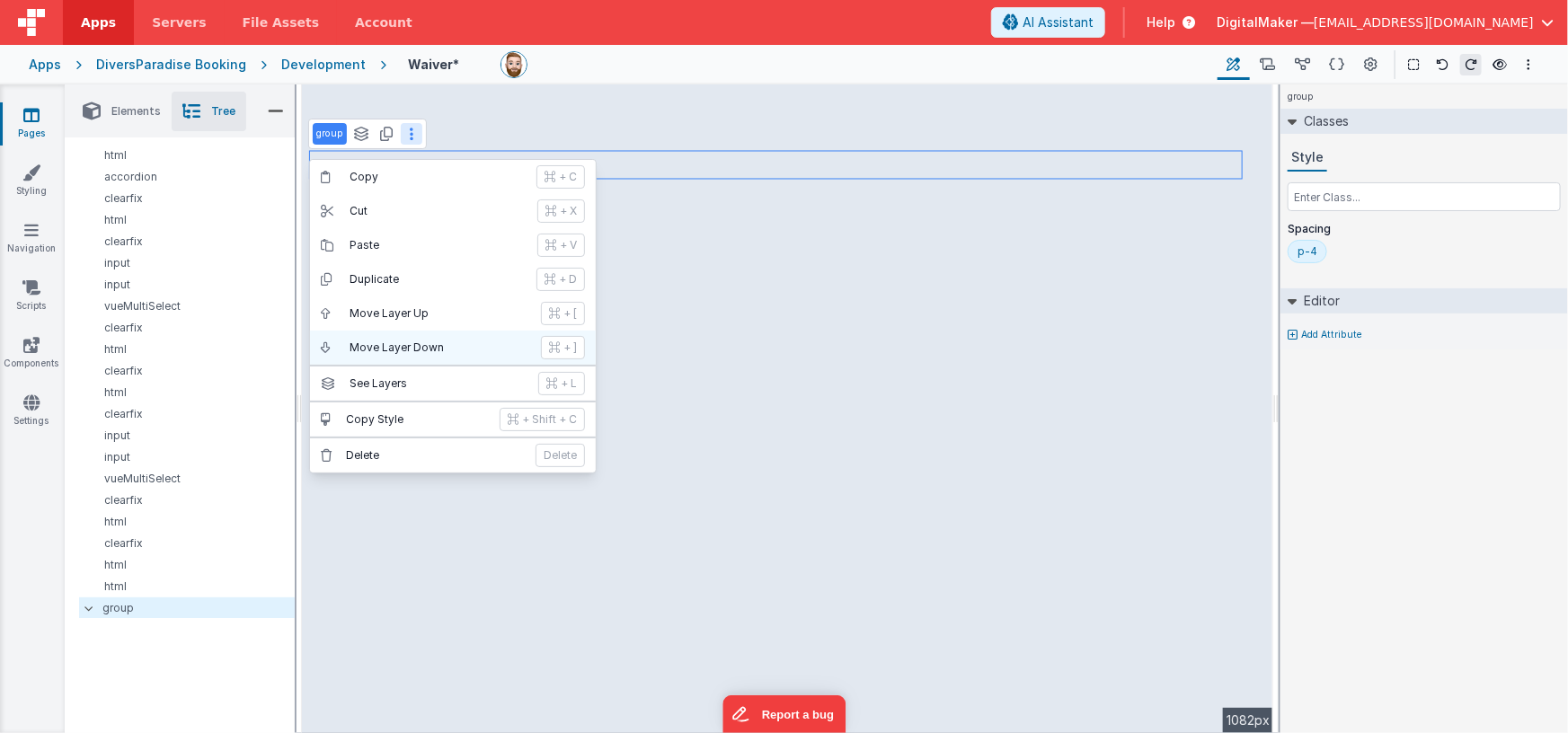
click at [414, 340] on p "Move Layer Down" at bounding box center [440, 348] width 181 height 14
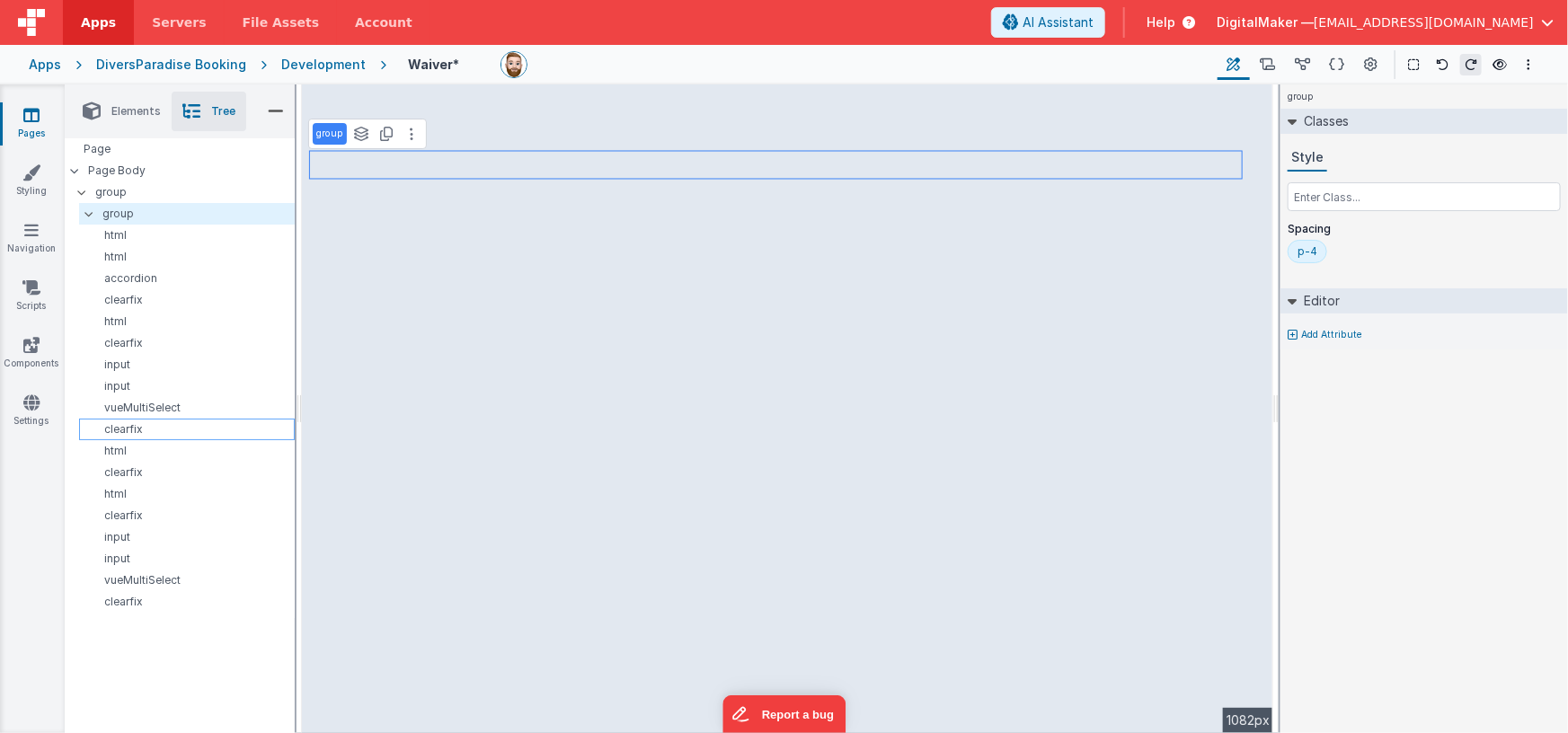
scroll to position [0, 0]
click at [1439, 62] on icon at bounding box center [1442, 65] width 13 height 13
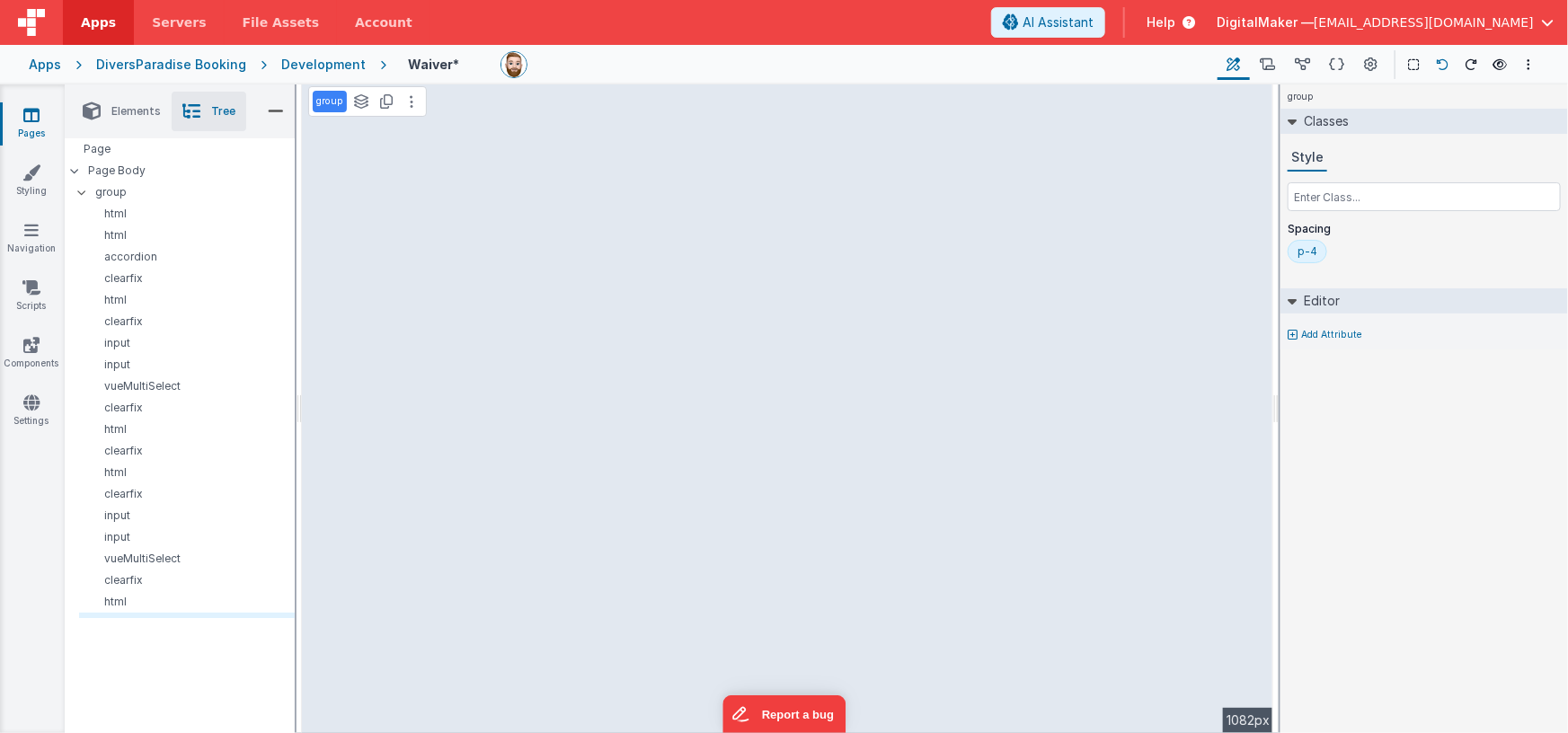
click at [1439, 62] on icon at bounding box center [1442, 65] width 13 height 13
click at [86, 190] on icon at bounding box center [82, 192] width 14 height 5
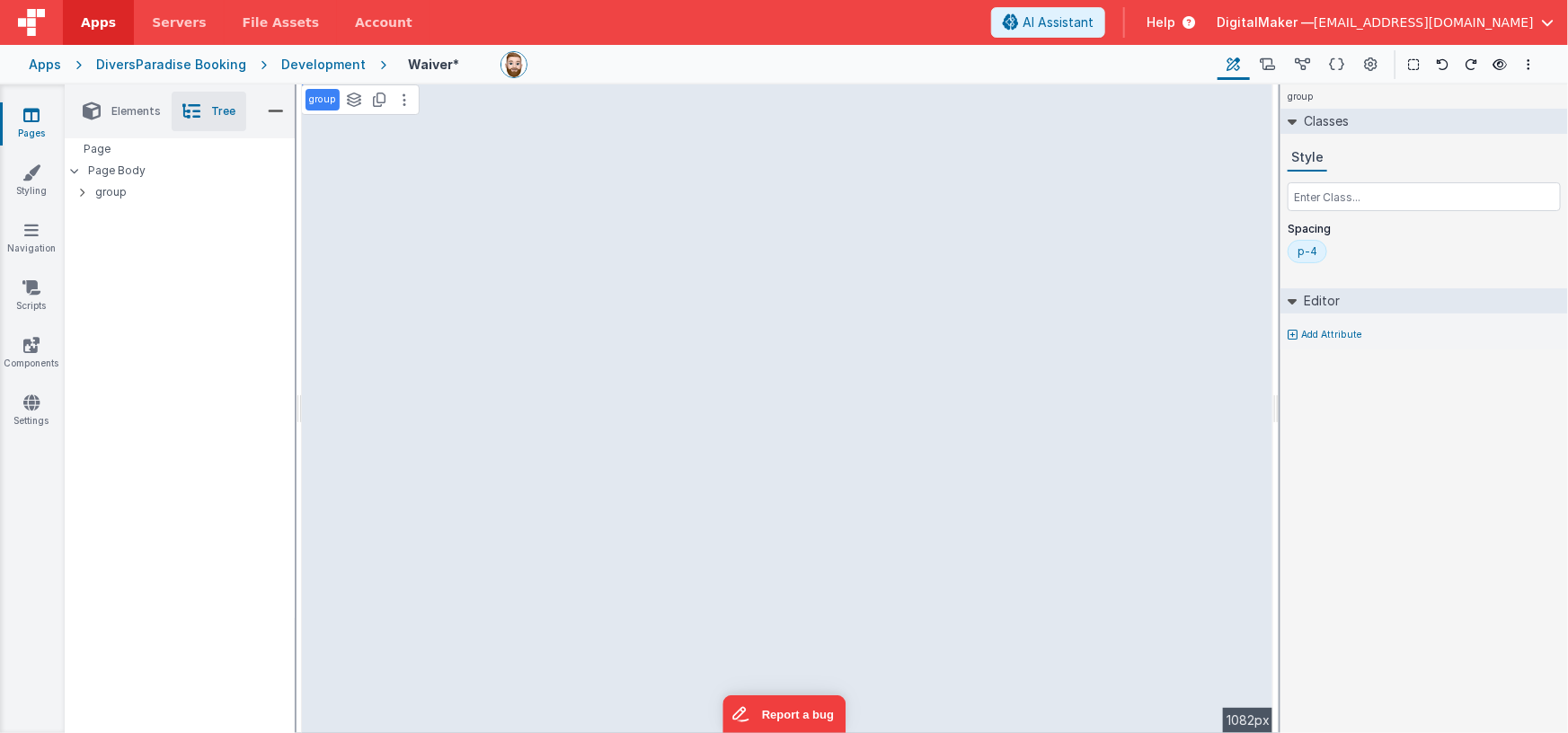
click at [123, 112] on span "Elements" at bounding box center [135, 111] width 50 height 14
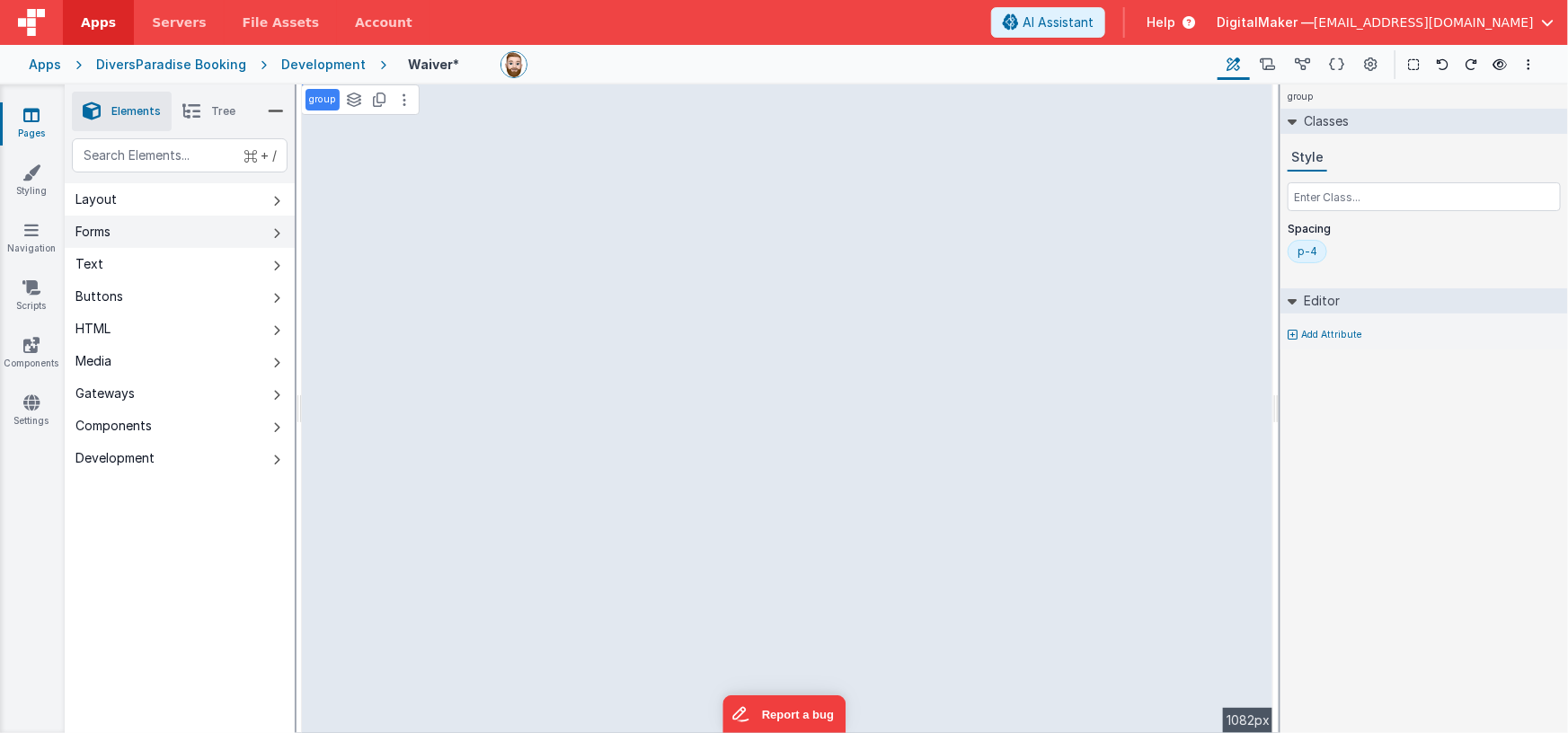
click at [144, 237] on button "Forms" at bounding box center [180, 232] width 230 height 32
click at [154, 201] on button "Layout" at bounding box center [180, 199] width 230 height 32
click at [210, 107] on li "Tree" at bounding box center [209, 112] width 75 height 40
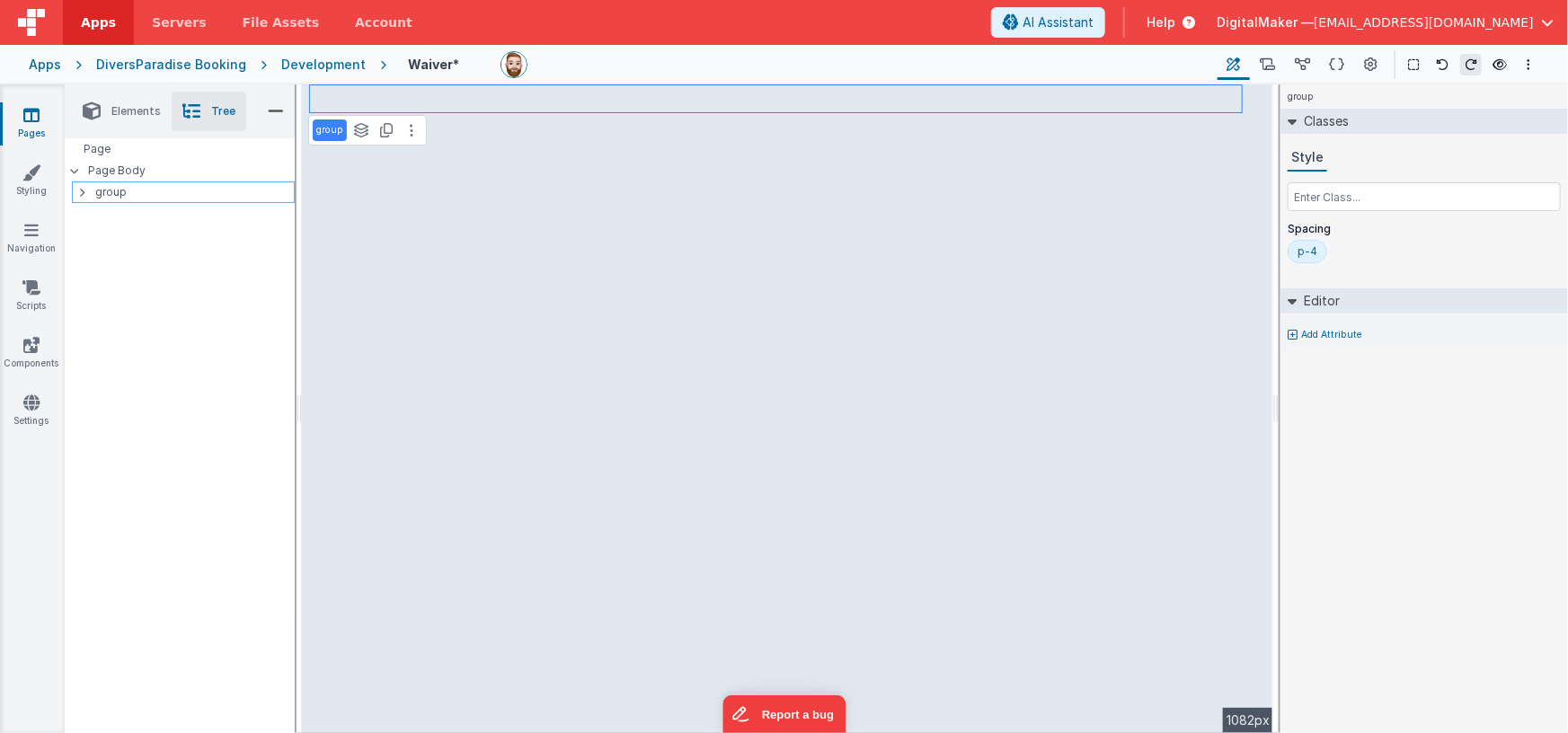
click at [83, 190] on icon at bounding box center [82, 192] width 5 height 14
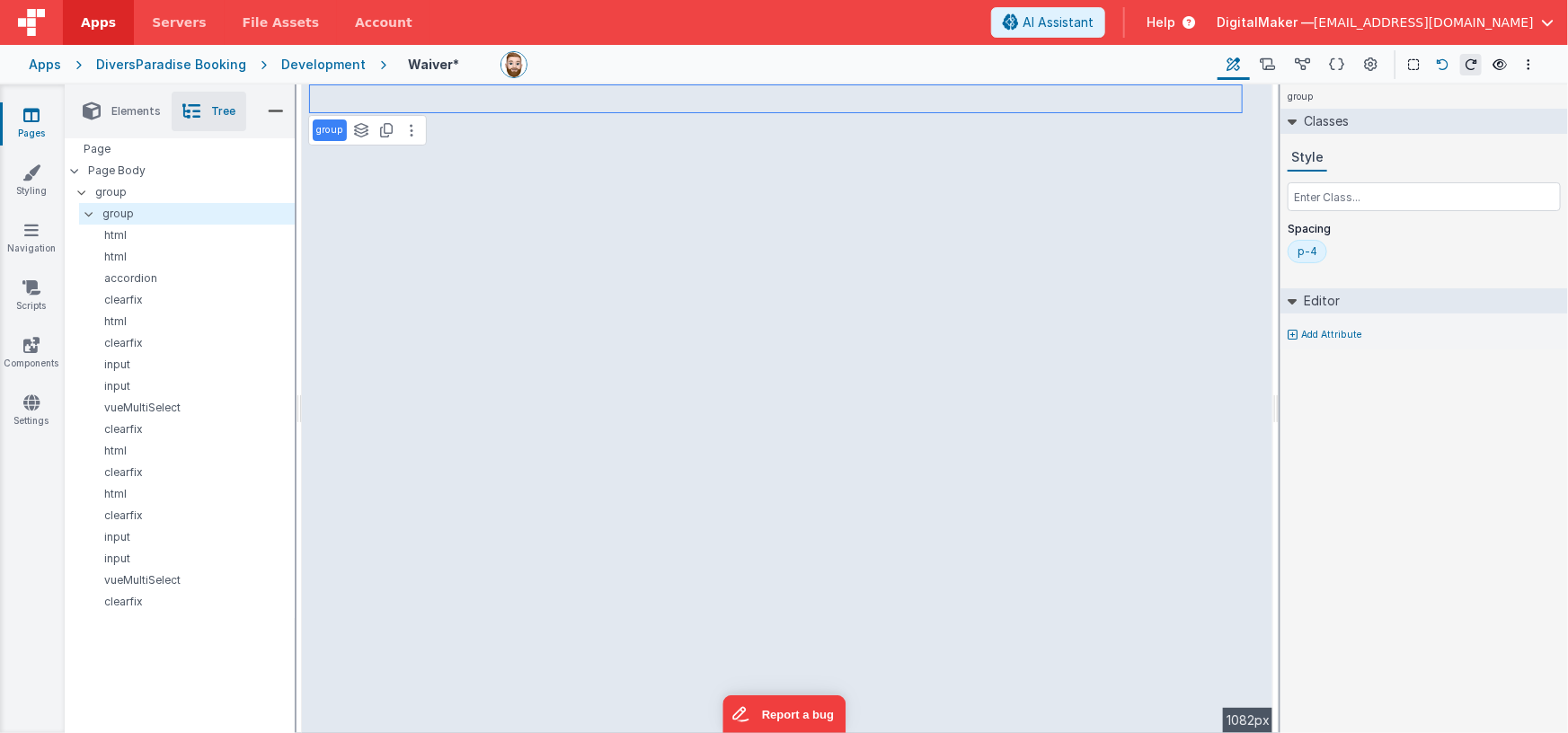
click at [1444, 62] on icon at bounding box center [1442, 65] width 13 height 13
click at [169, 189] on p "group" at bounding box center [194, 192] width 199 height 20
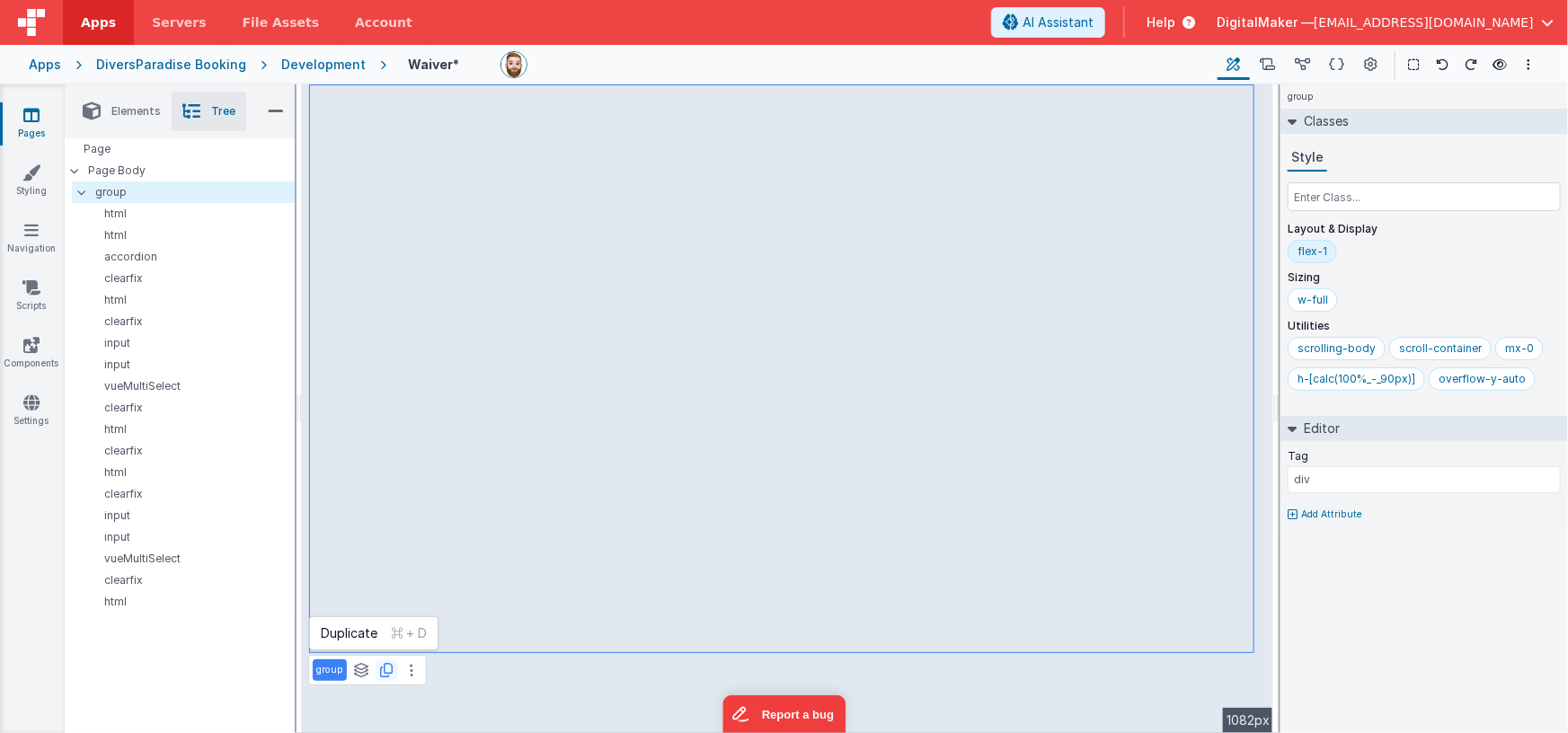
click at [388, 669] on icon at bounding box center [386, 670] width 13 height 14
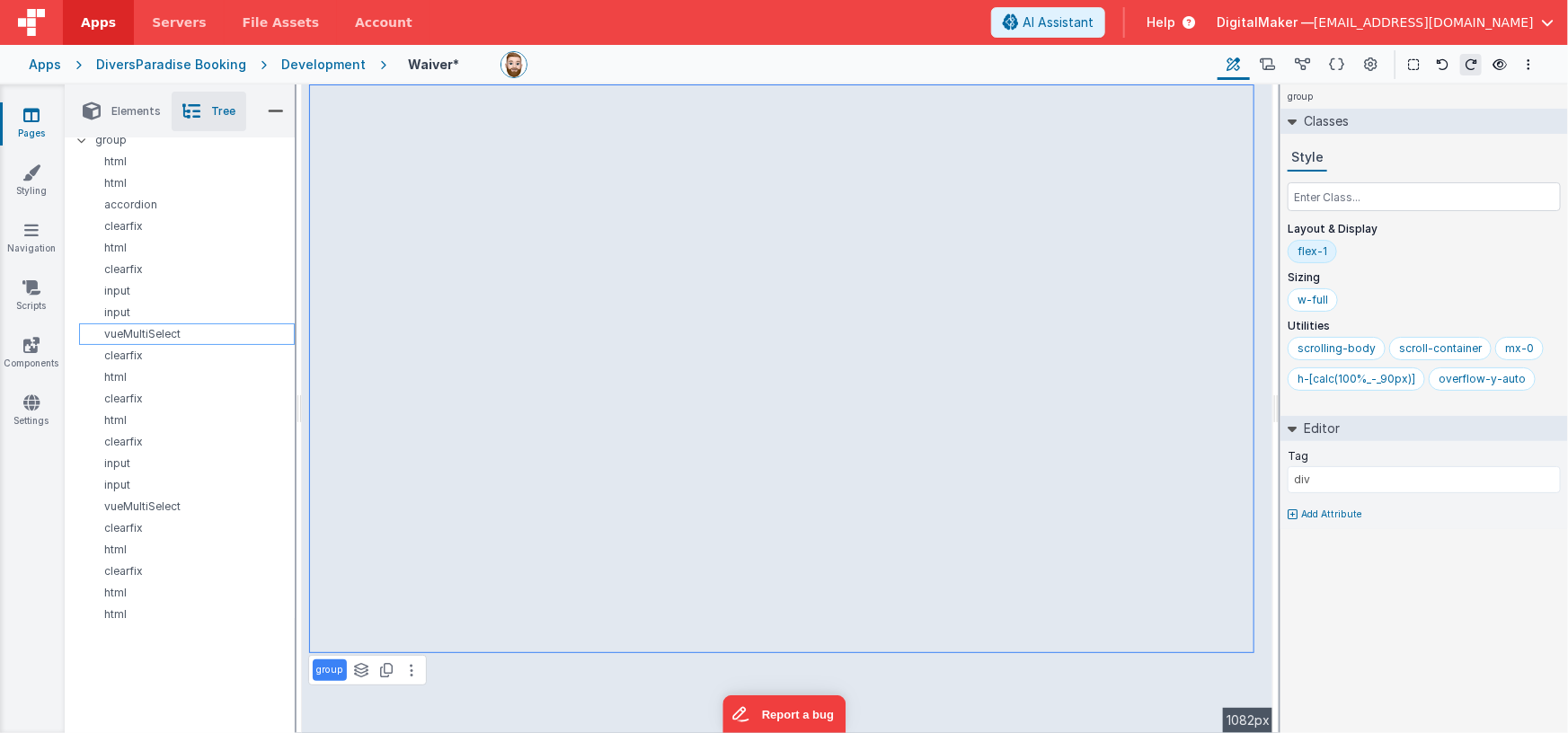
scroll to position [80, 0]
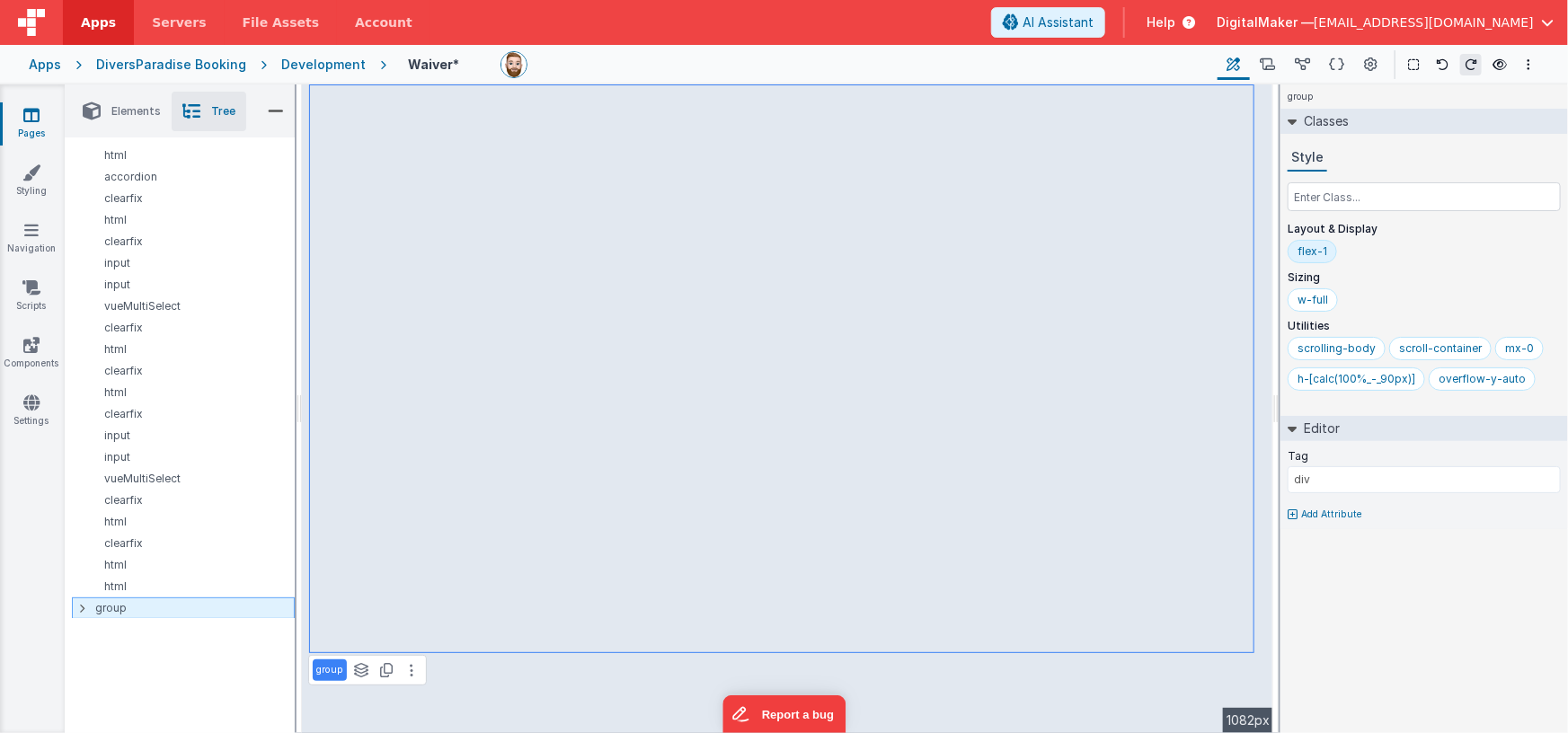
click at [86, 603] on div at bounding box center [88, 608] width 16 height 14
click at [85, 608] on div at bounding box center [88, 608] width 16 height 14
click at [190, 256] on p "accordion" at bounding box center [190, 257] width 208 height 14
type input "10"
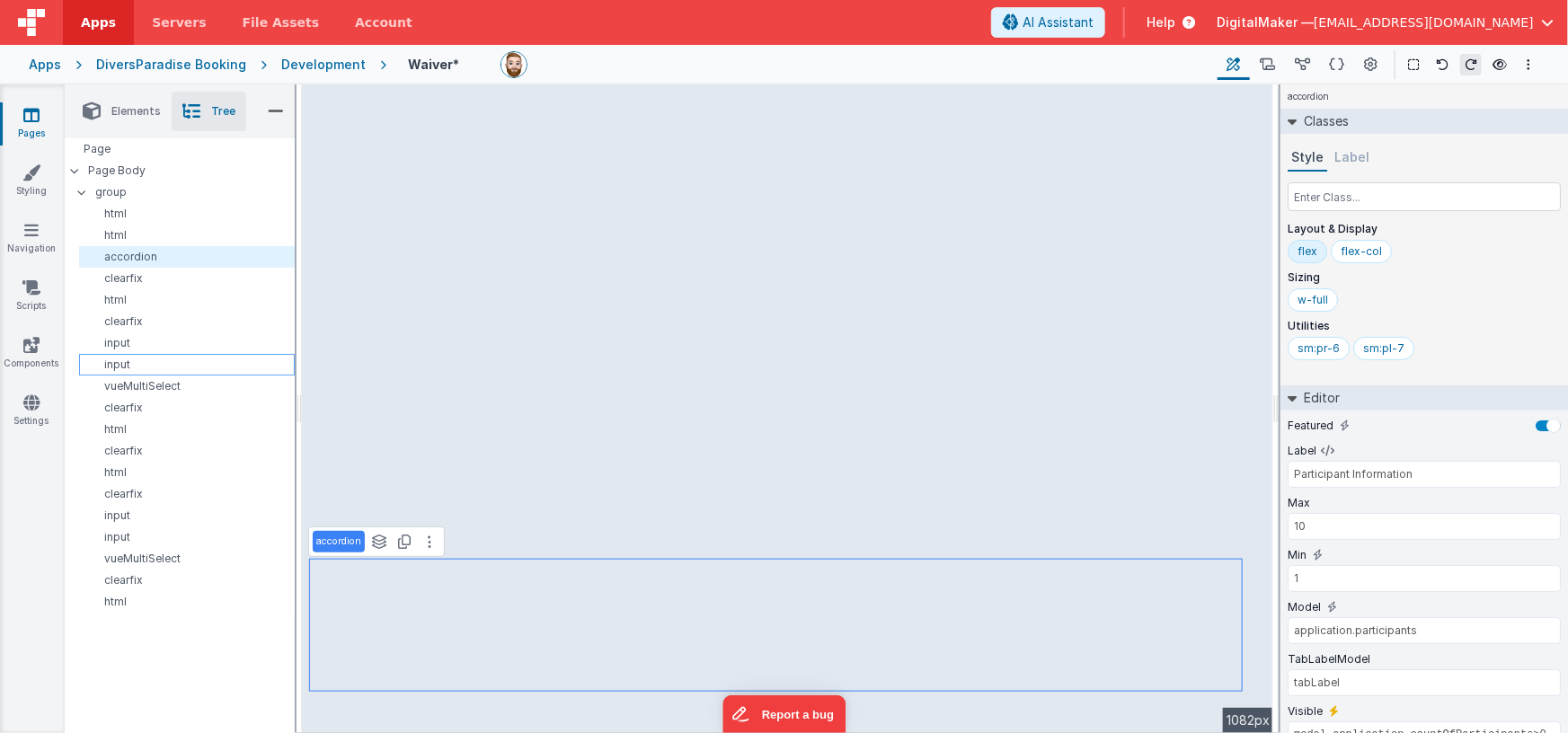
scroll to position [80, 0]
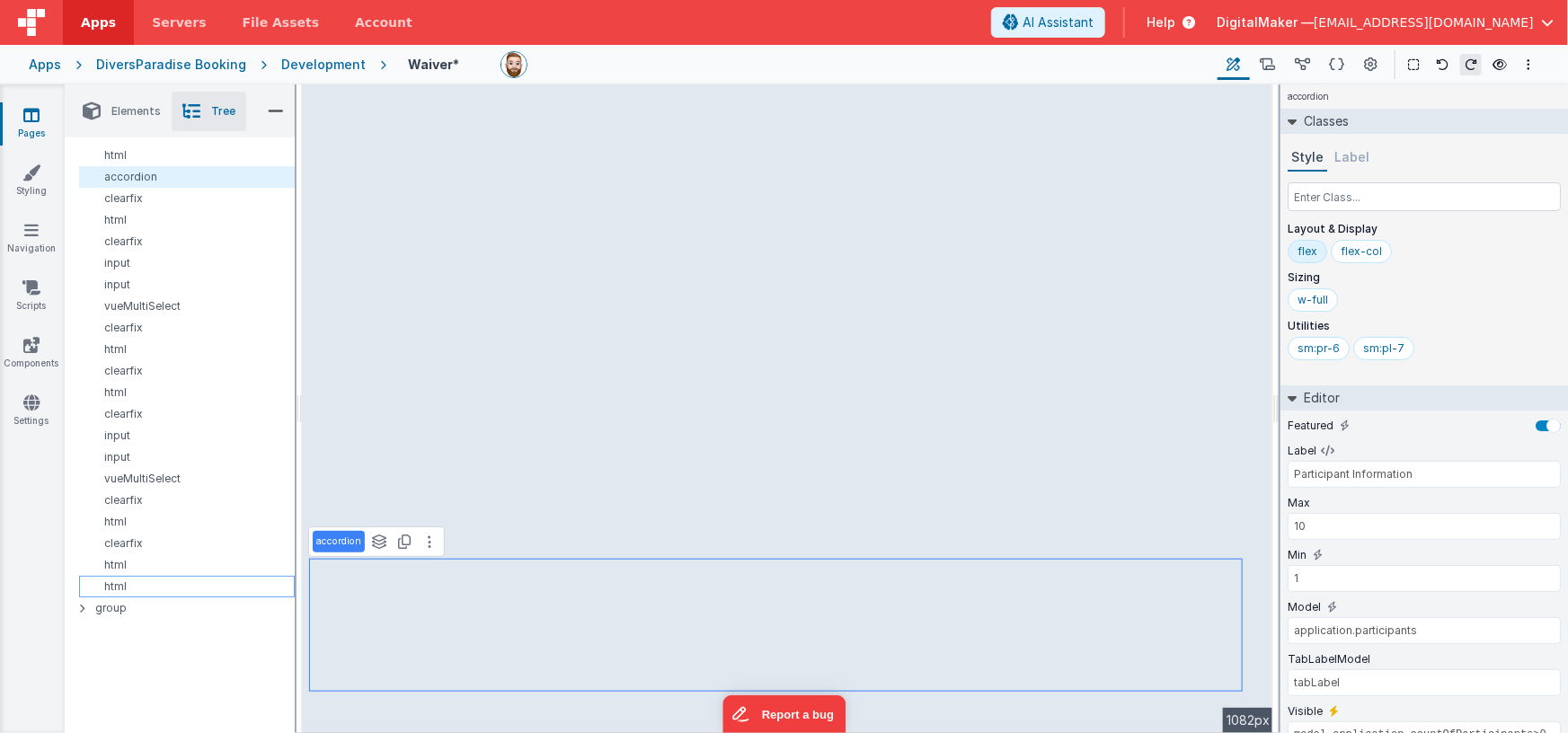
click at [193, 582] on p "html" at bounding box center [190, 587] width 208 height 14
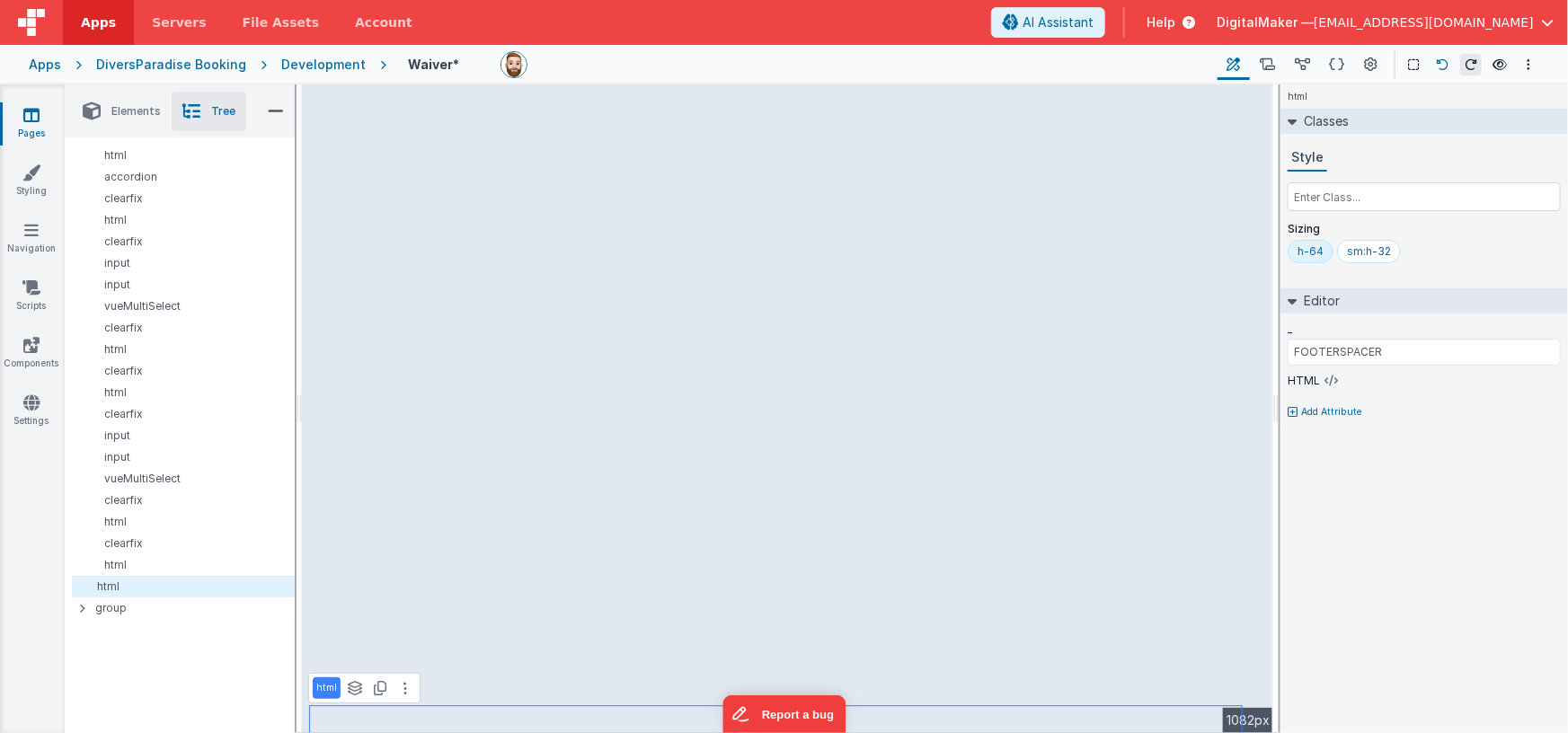
click at [1437, 62] on icon at bounding box center [1442, 65] width 13 height 13
click at [85, 606] on div at bounding box center [88, 608] width 16 height 14
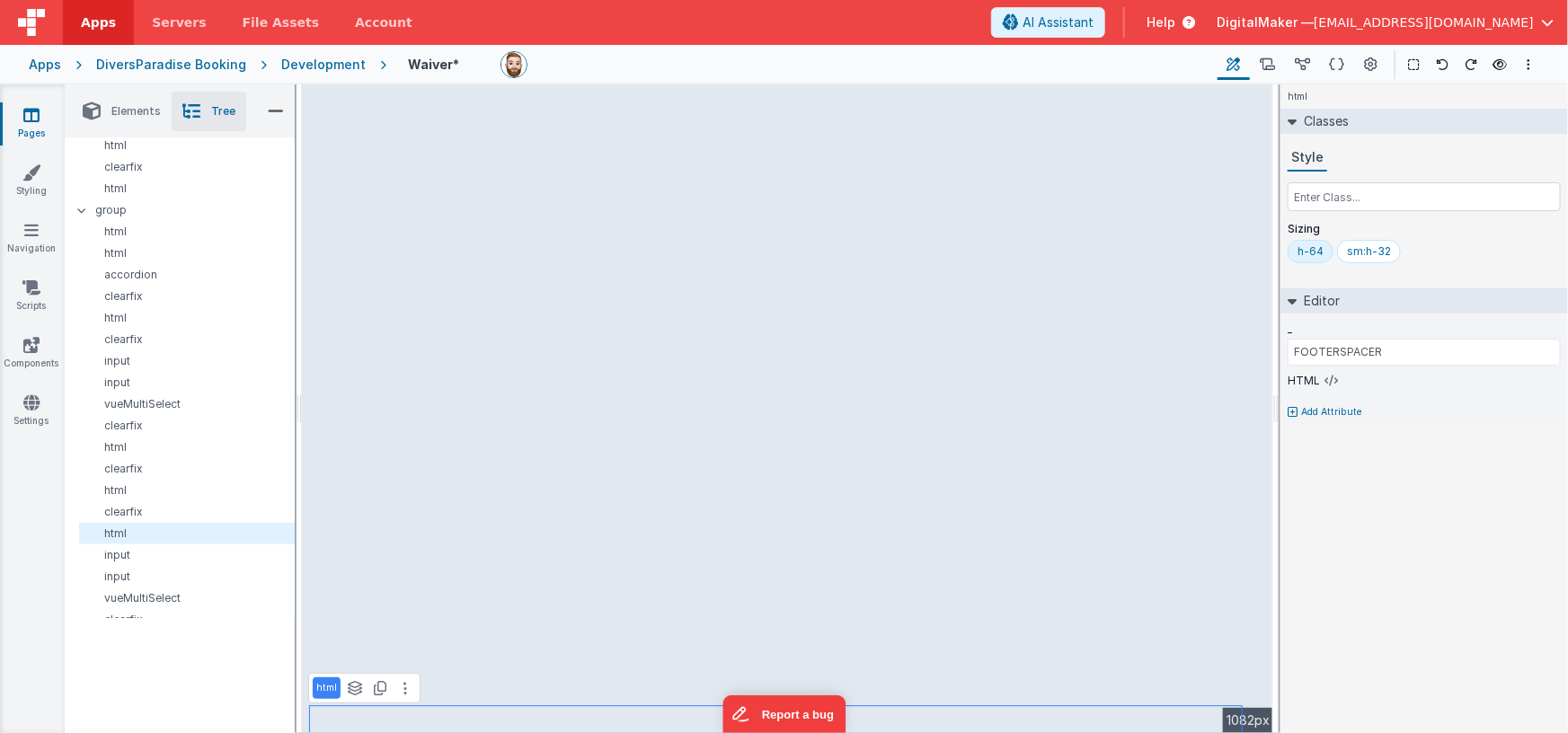
scroll to position [513, 0]
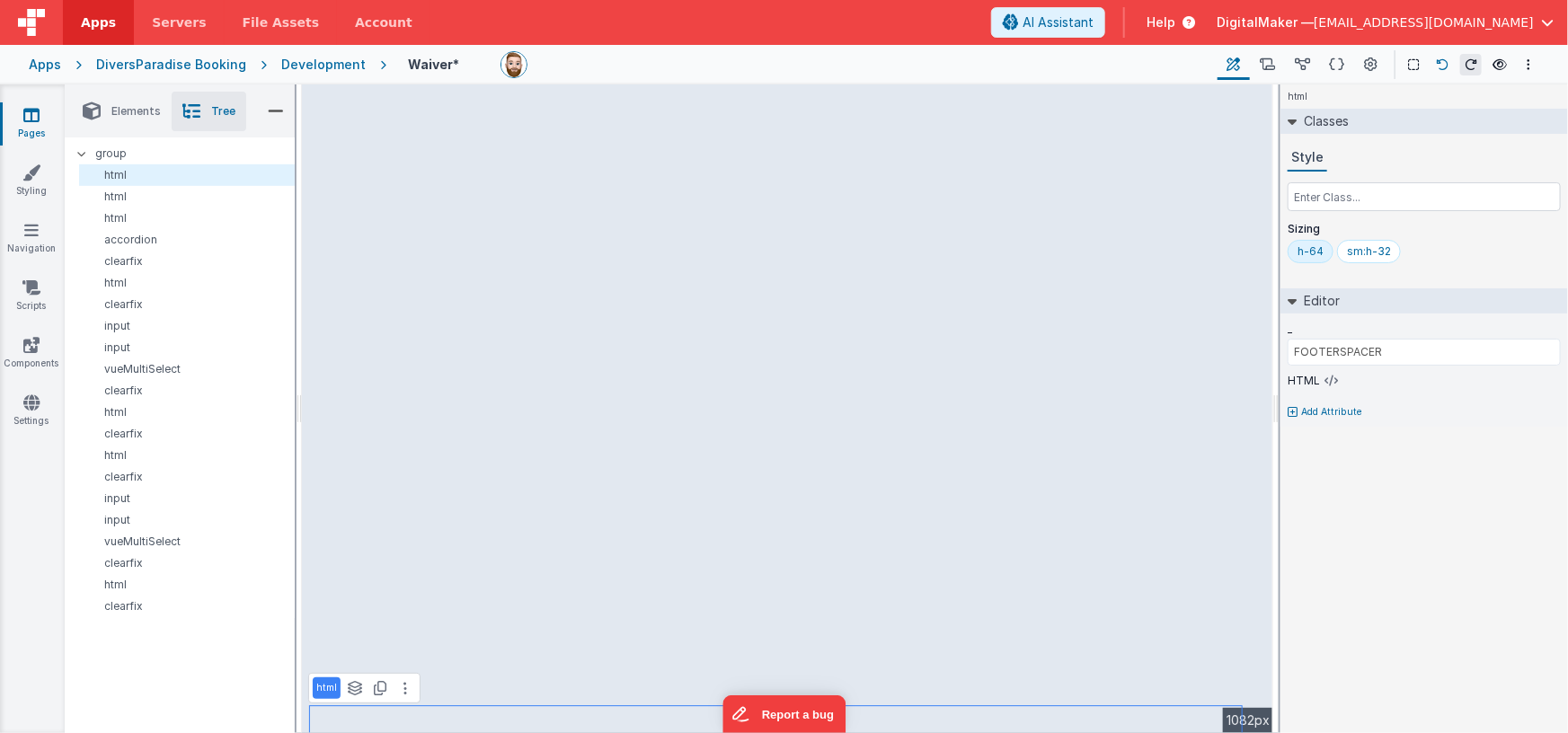
click at [1440, 61] on icon at bounding box center [1442, 65] width 13 height 13
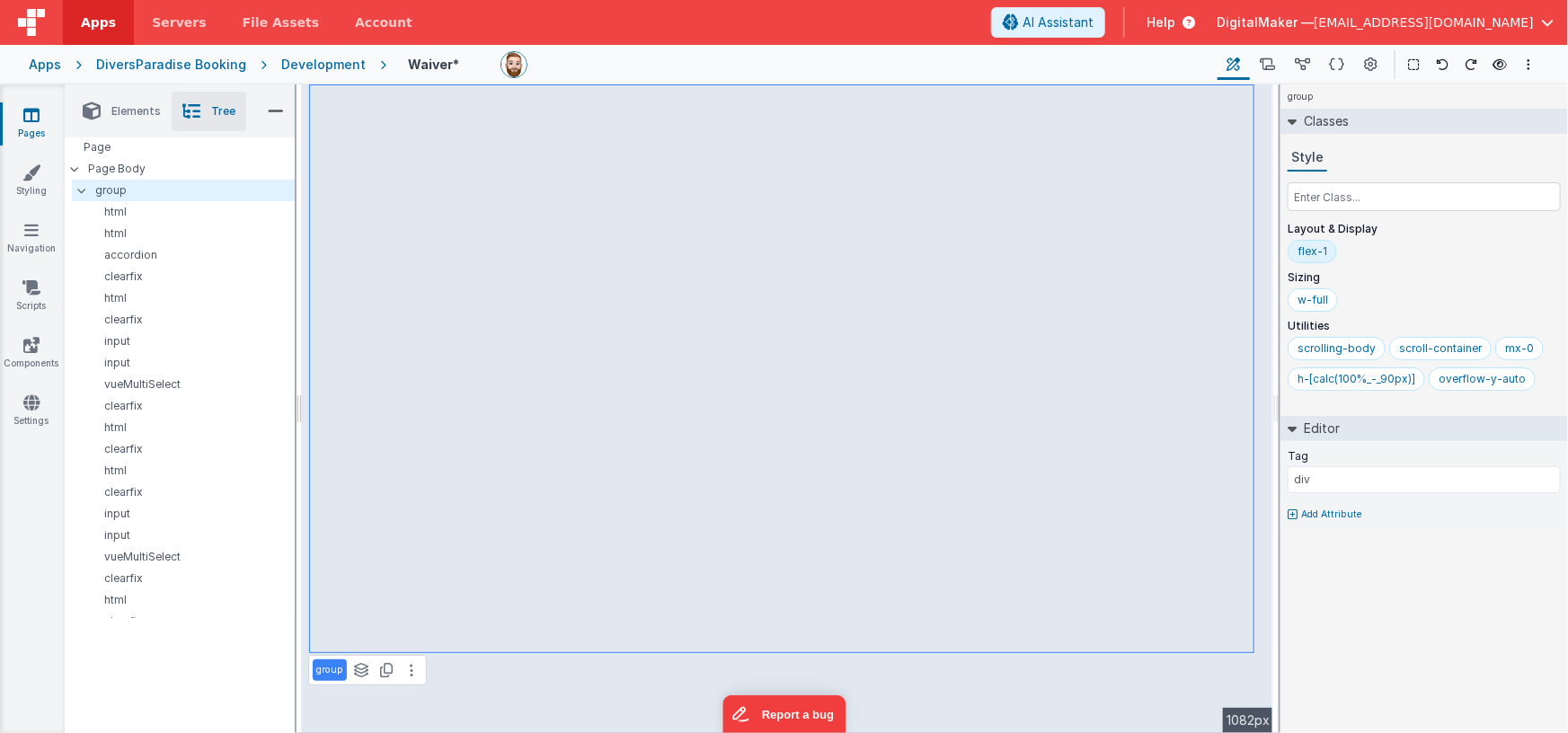
scroll to position [0, 0]
click at [138, 113] on span "Elements" at bounding box center [135, 111] width 50 height 14
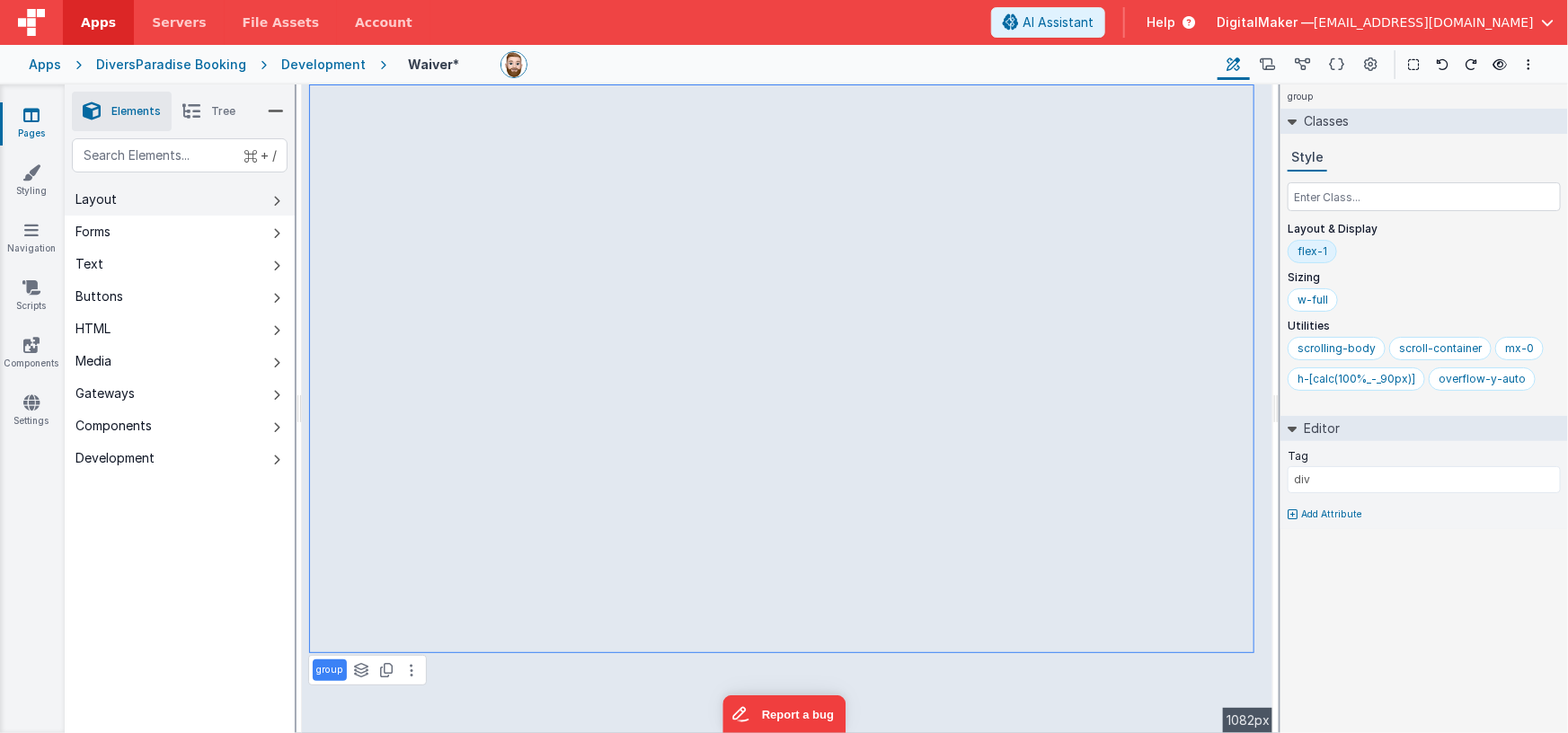
click at [147, 202] on button "Layout" at bounding box center [180, 199] width 230 height 32
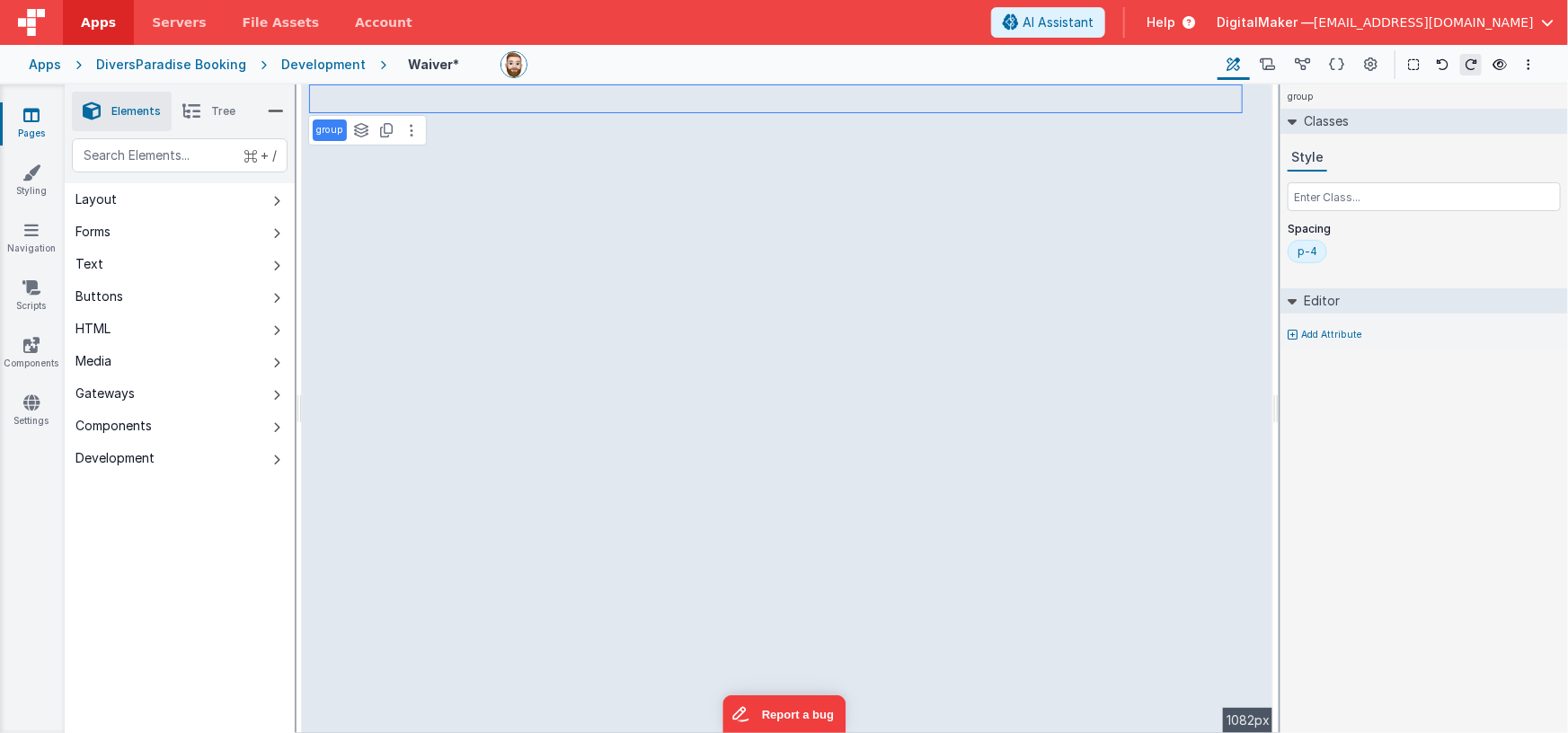
click at [222, 113] on span "Tree" at bounding box center [223, 111] width 24 height 14
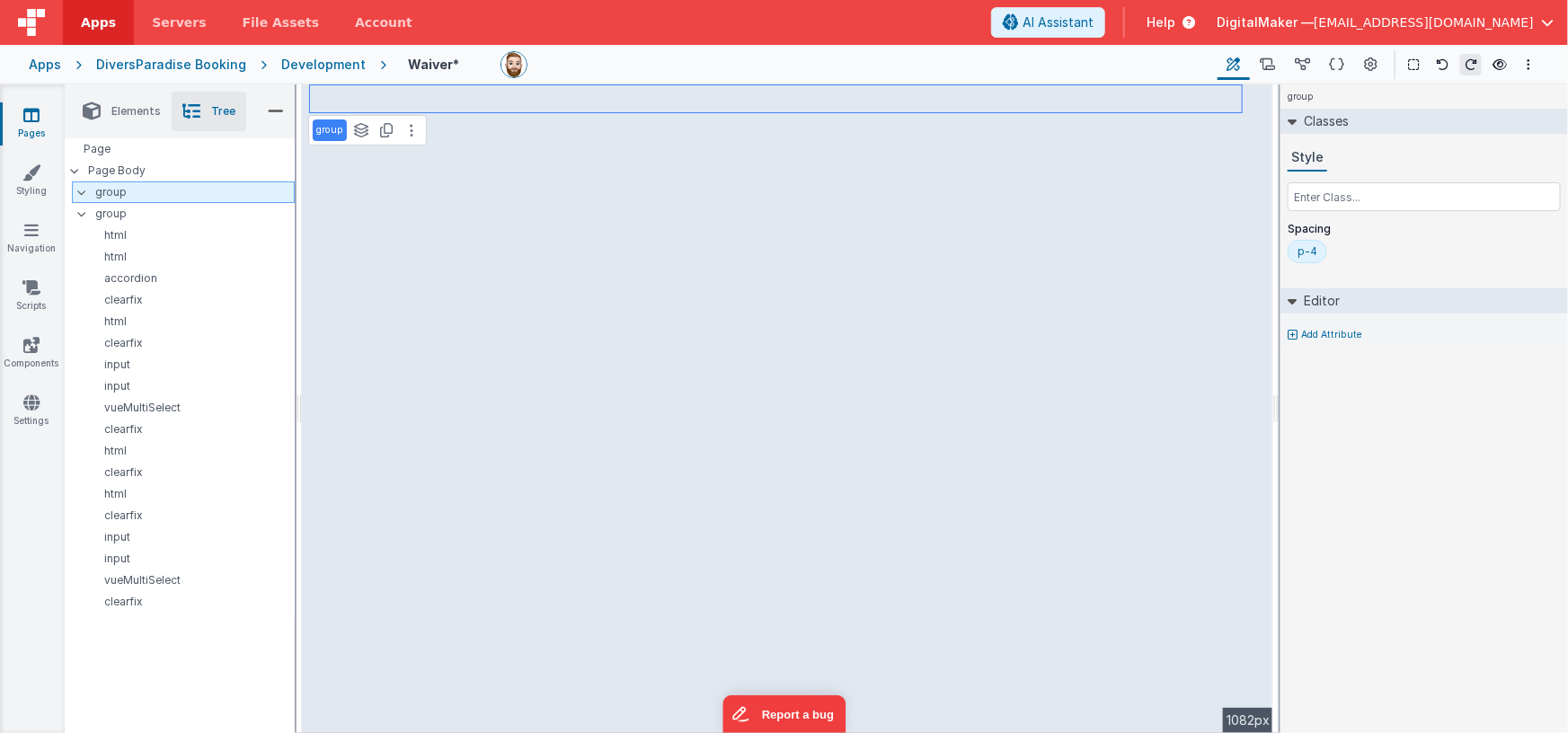
click at [86, 192] on icon at bounding box center [82, 192] width 14 height 5
click at [86, 192] on div at bounding box center [88, 192] width 16 height 14
click at [86, 211] on icon at bounding box center [82, 214] width 14 height 5
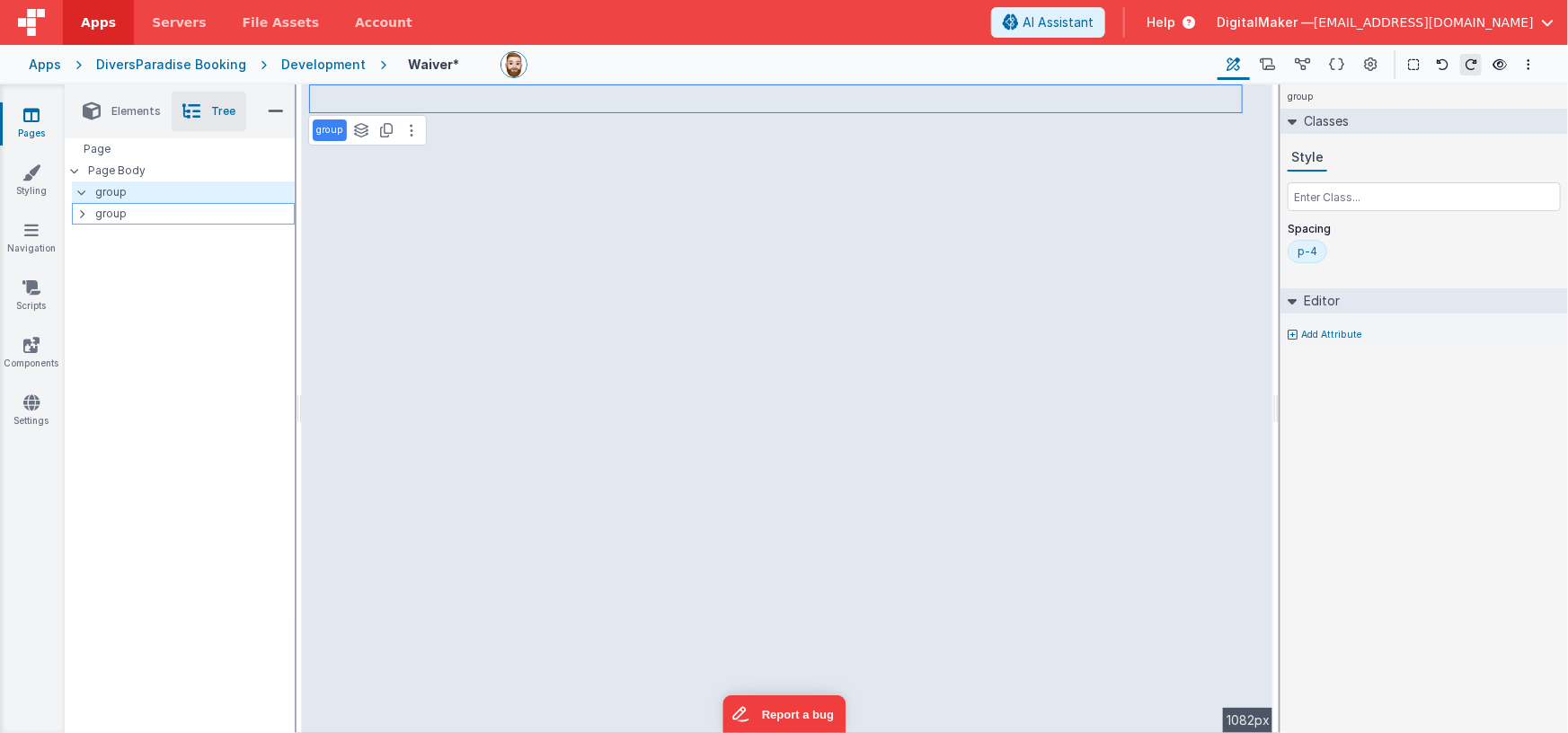
click at [86, 211] on div at bounding box center [88, 214] width 16 height 14
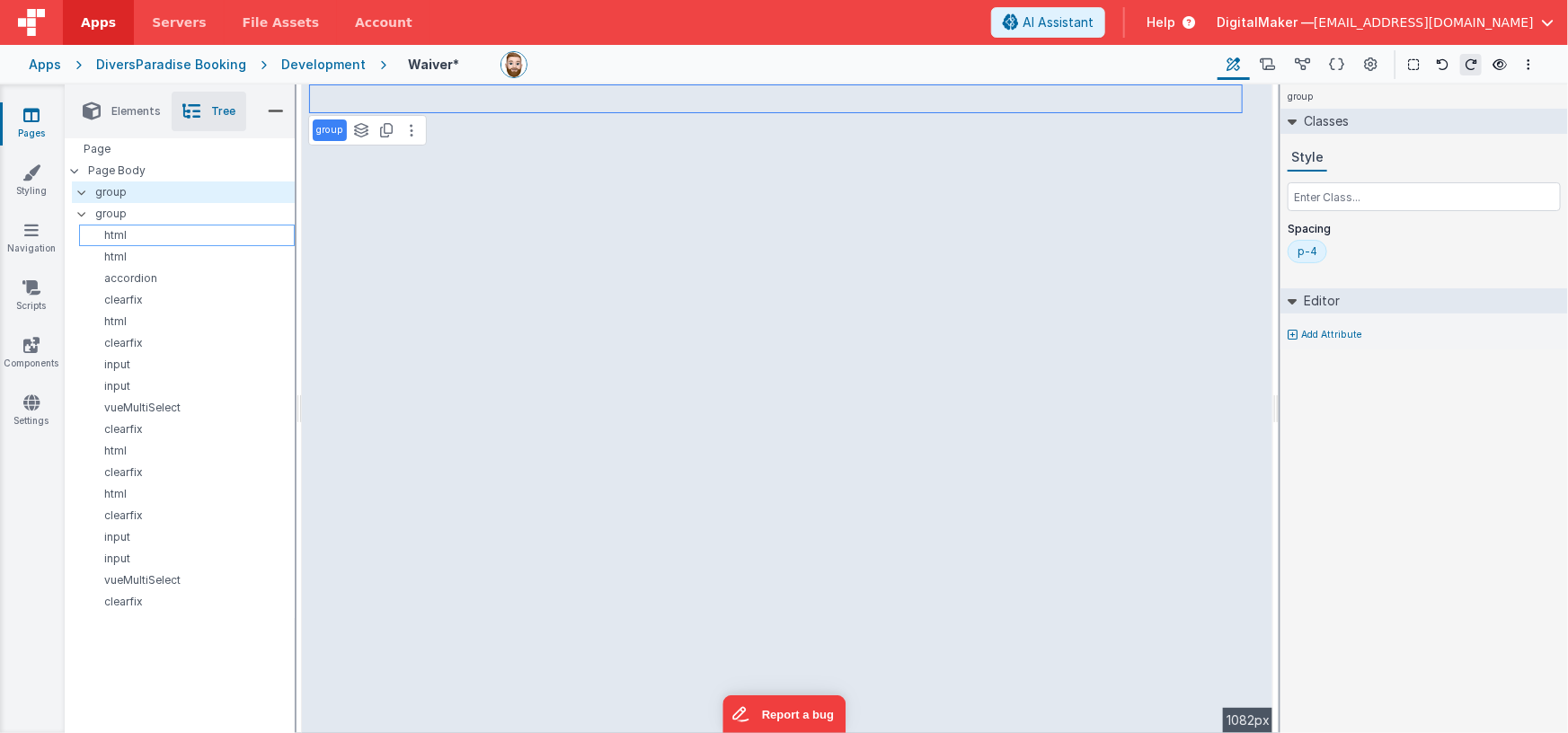
click at [120, 229] on p "html" at bounding box center [190, 236] width 208 height 14
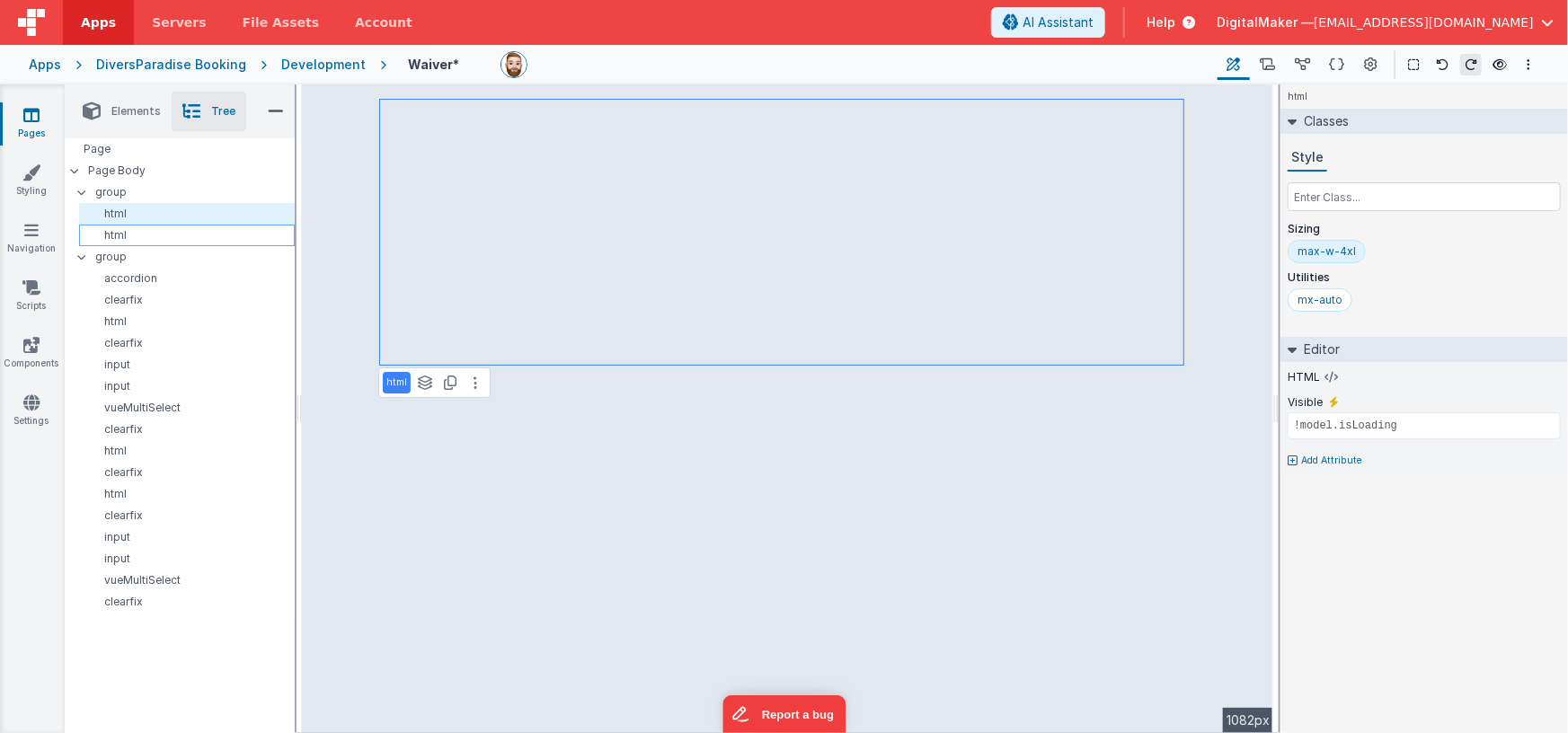
click at [153, 228] on p "html" at bounding box center [190, 236] width 208 height 14
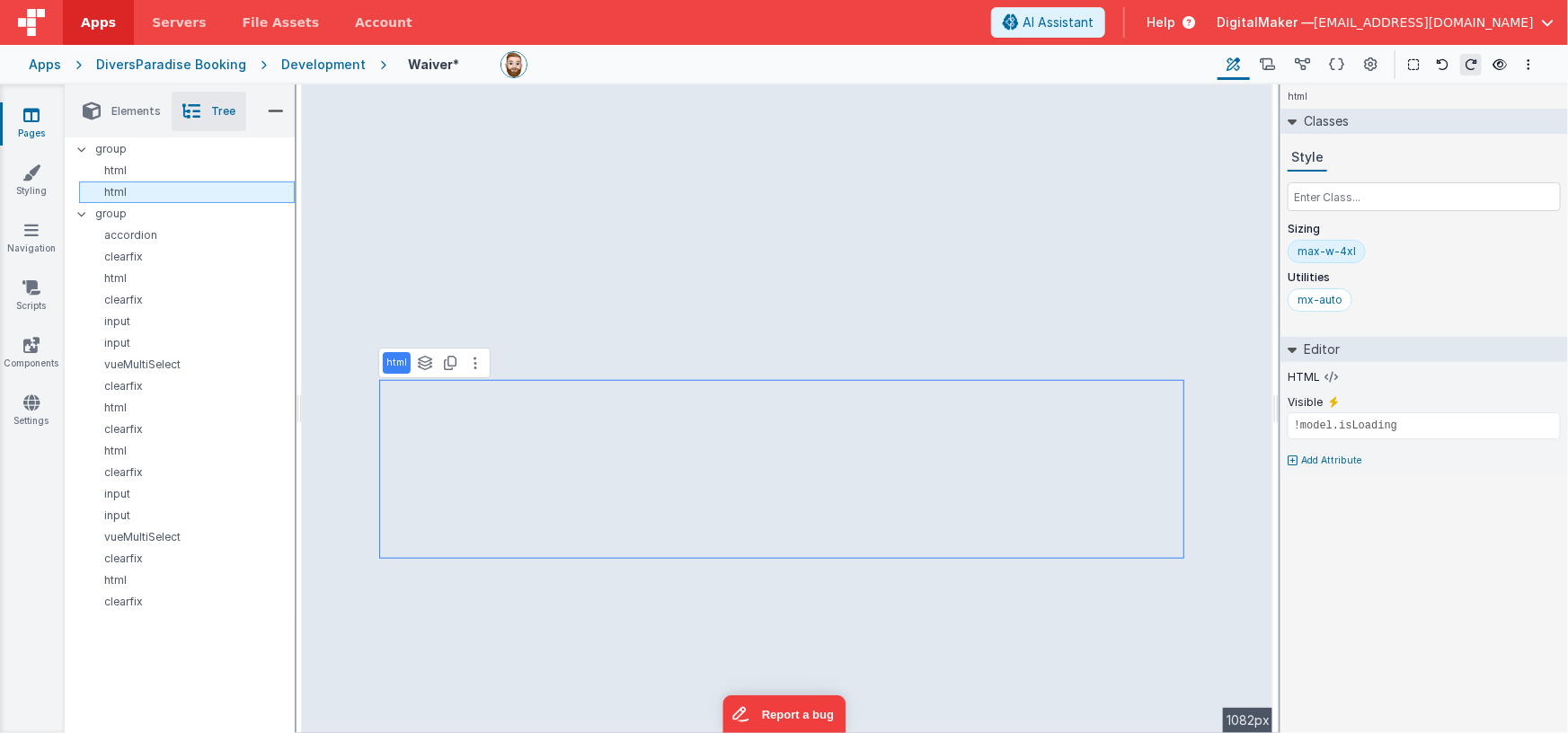
scroll to position [54, 0]
drag, startPoint x: 150, startPoint y: 220, endPoint x: 152, endPoint y: 235, distance: 15.1
click at [150, 220] on p "accordion" at bounding box center [190, 225] width 209 height 14
type input "10"
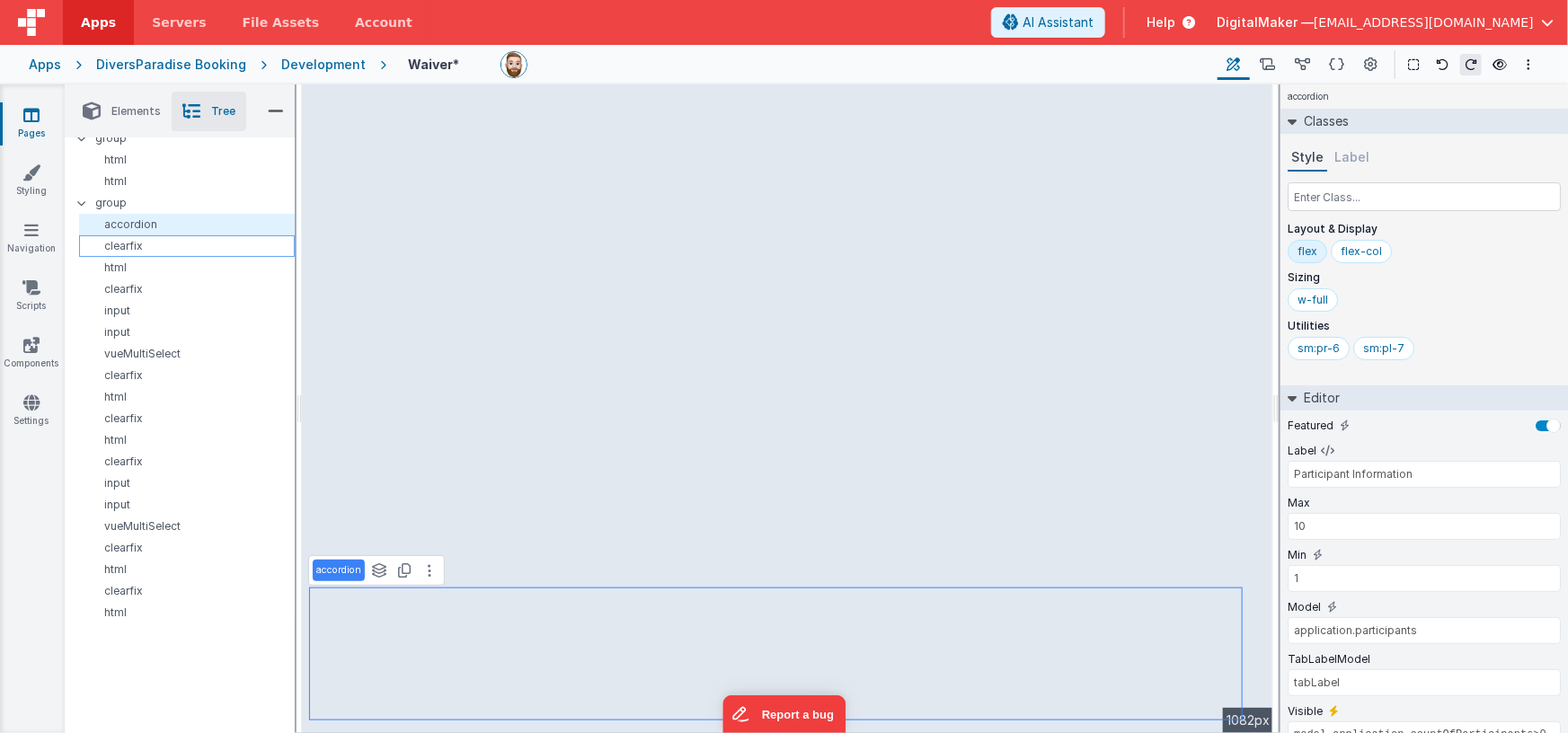
click at [156, 248] on p "clearfix" at bounding box center [190, 246] width 208 height 14
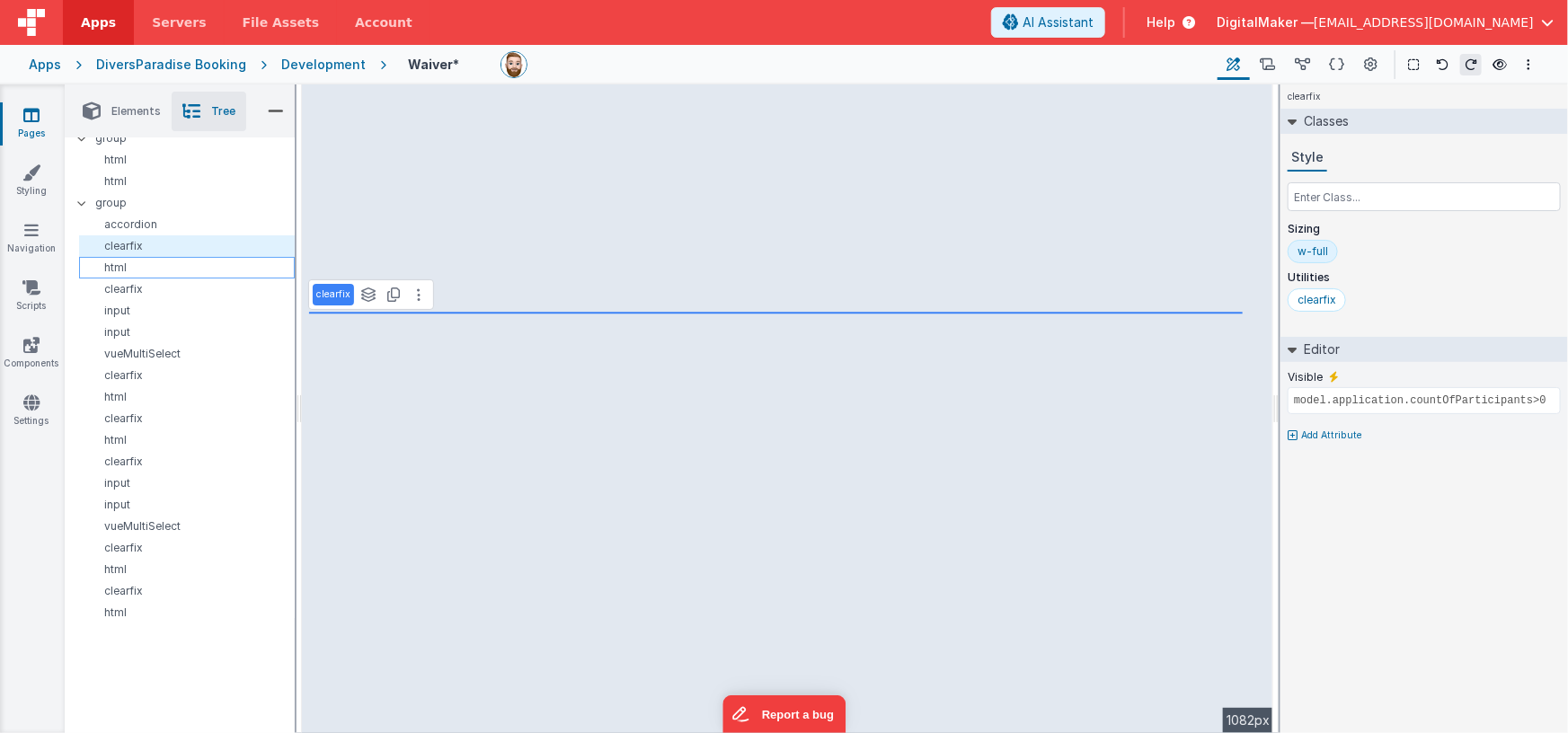
click at [181, 264] on p "html" at bounding box center [190, 268] width 208 height 14
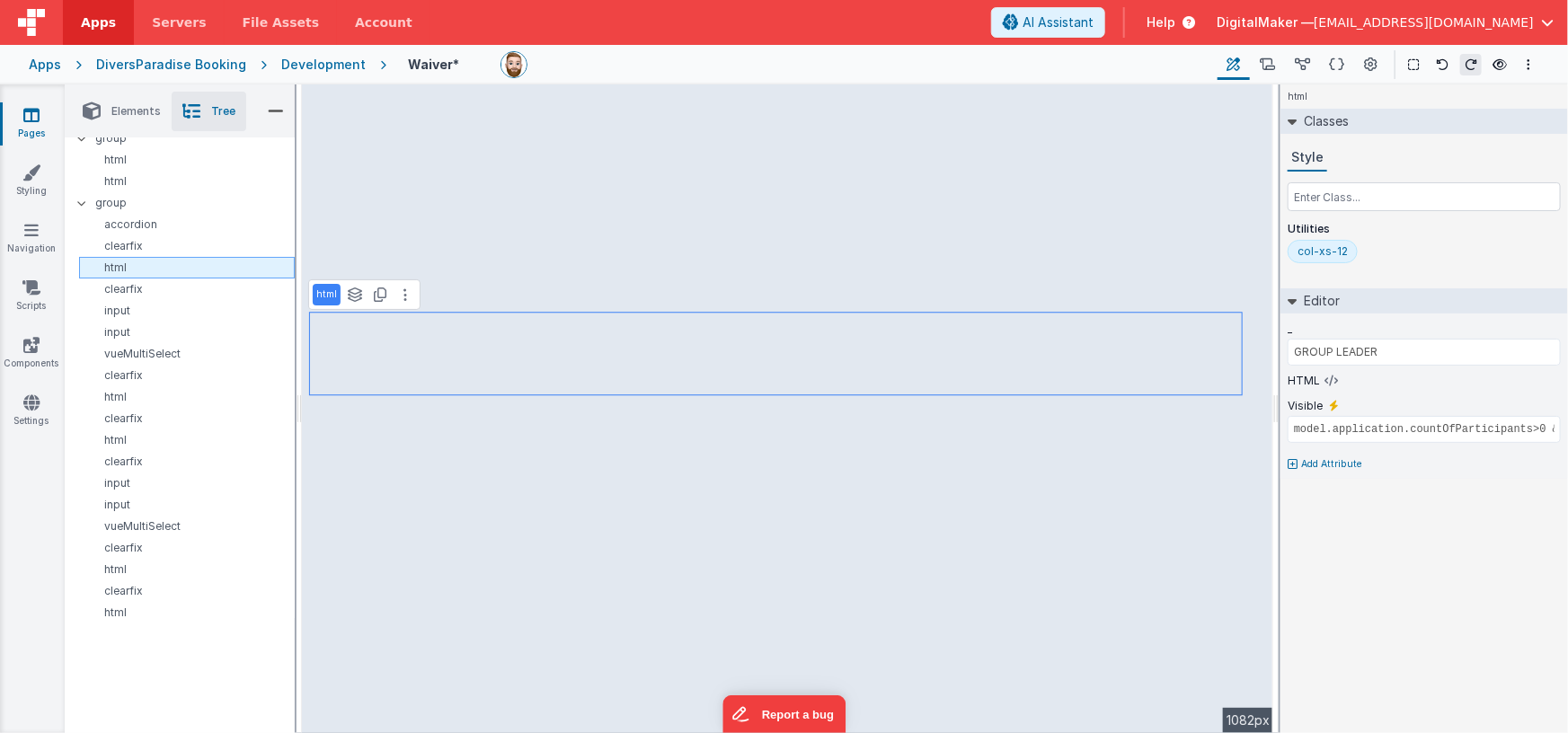
scroll to position [0, 0]
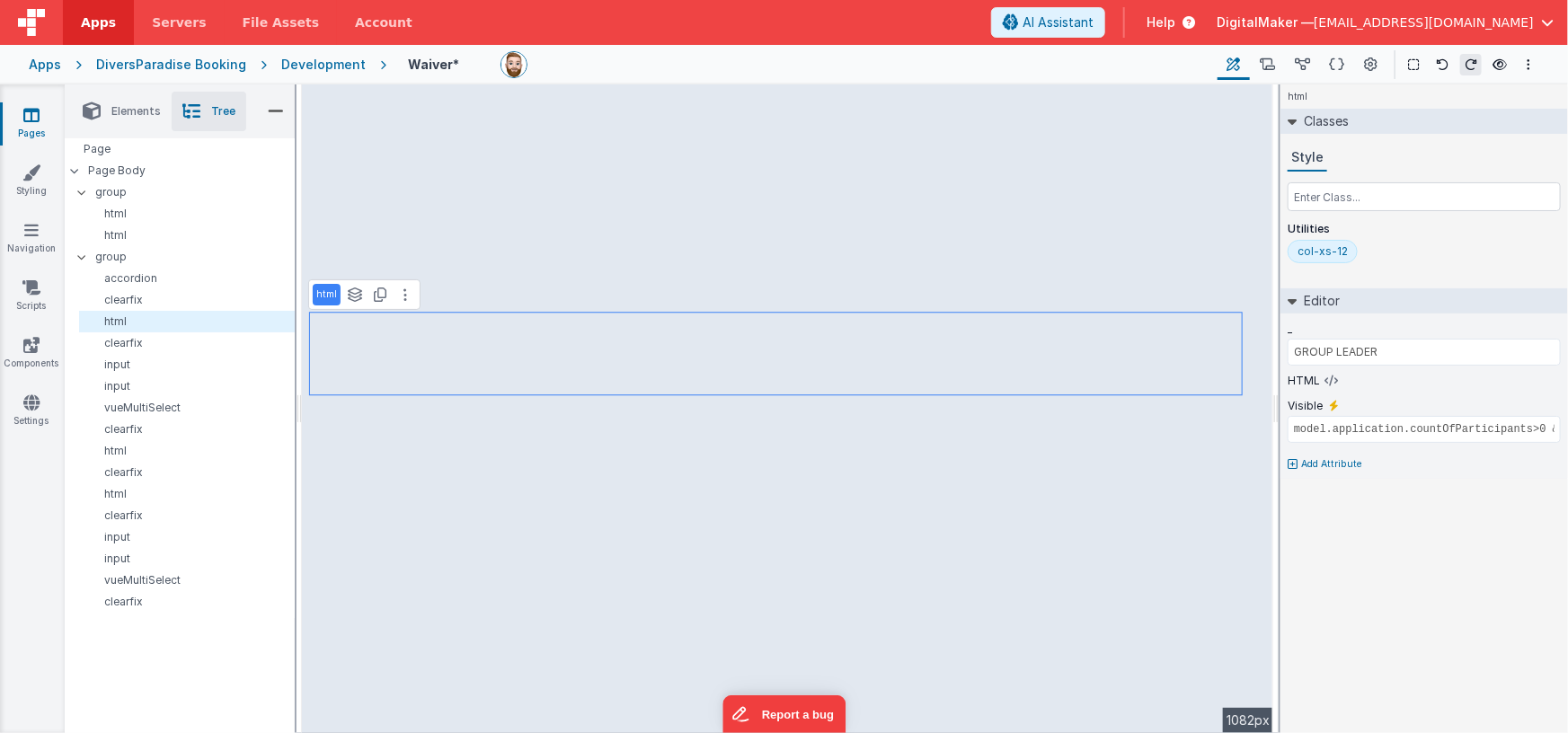
click at [144, 120] on li "Elements" at bounding box center [122, 112] width 99 height 40
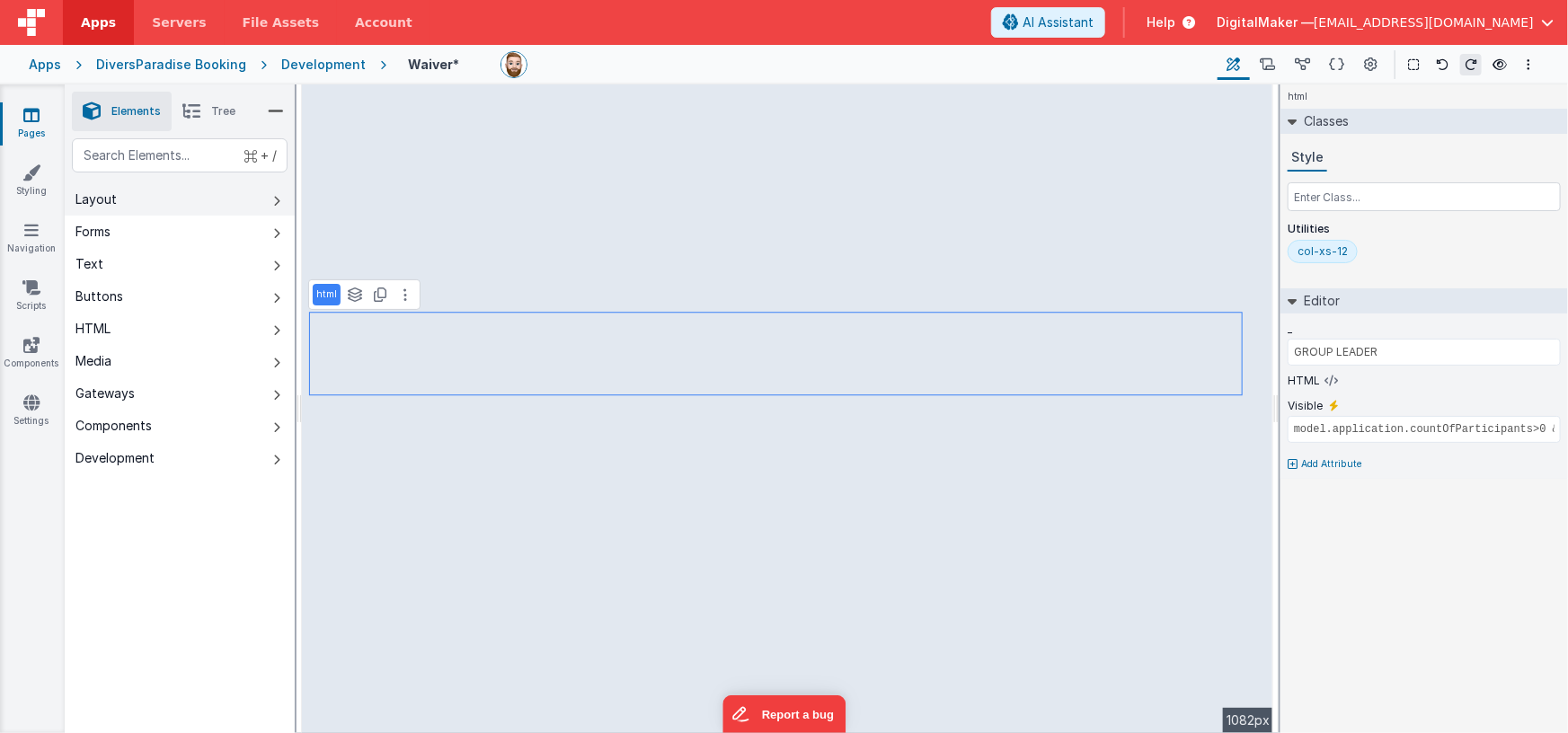
click at [152, 191] on button "Layout" at bounding box center [180, 199] width 230 height 32
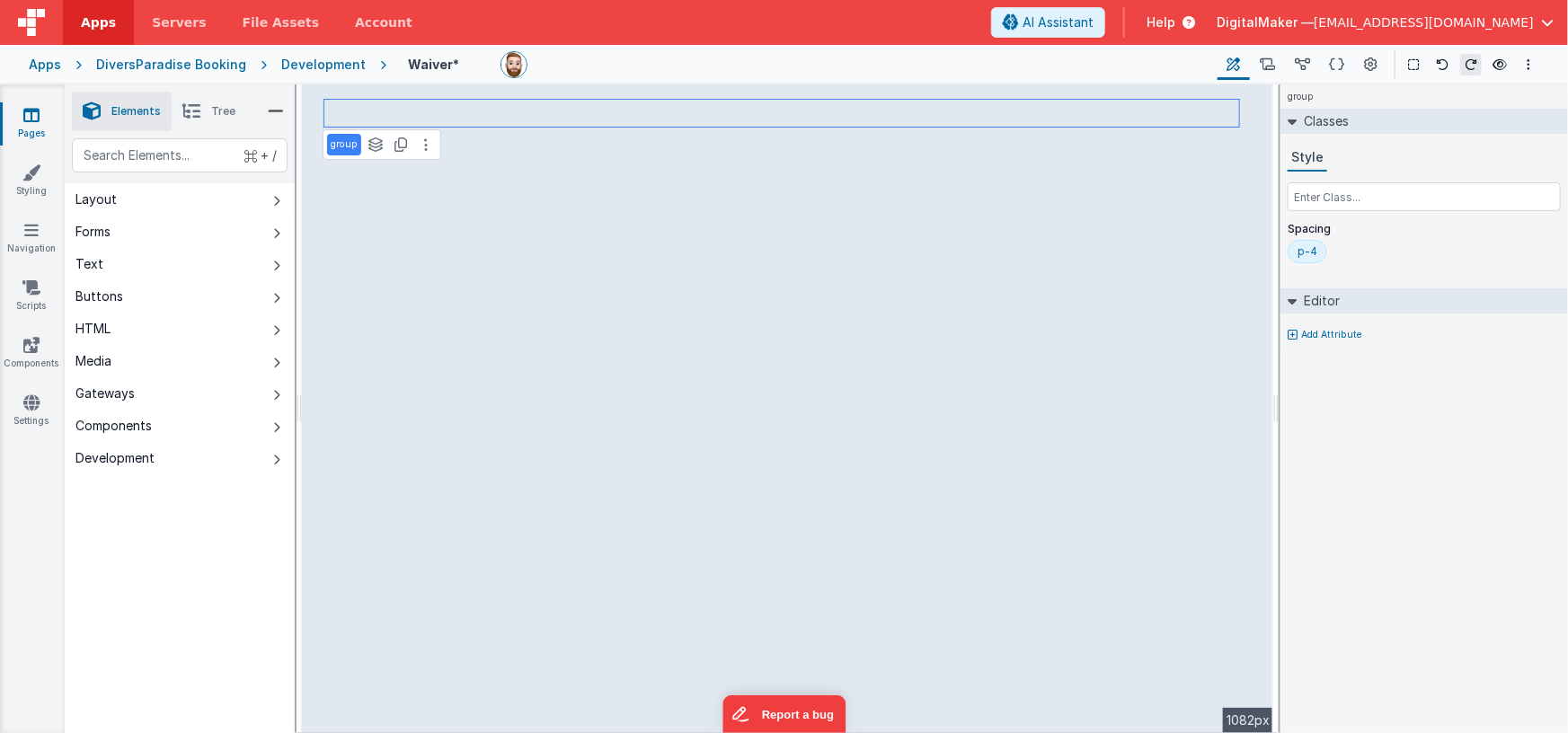
click at [227, 111] on span "Tree" at bounding box center [223, 111] width 24 height 14
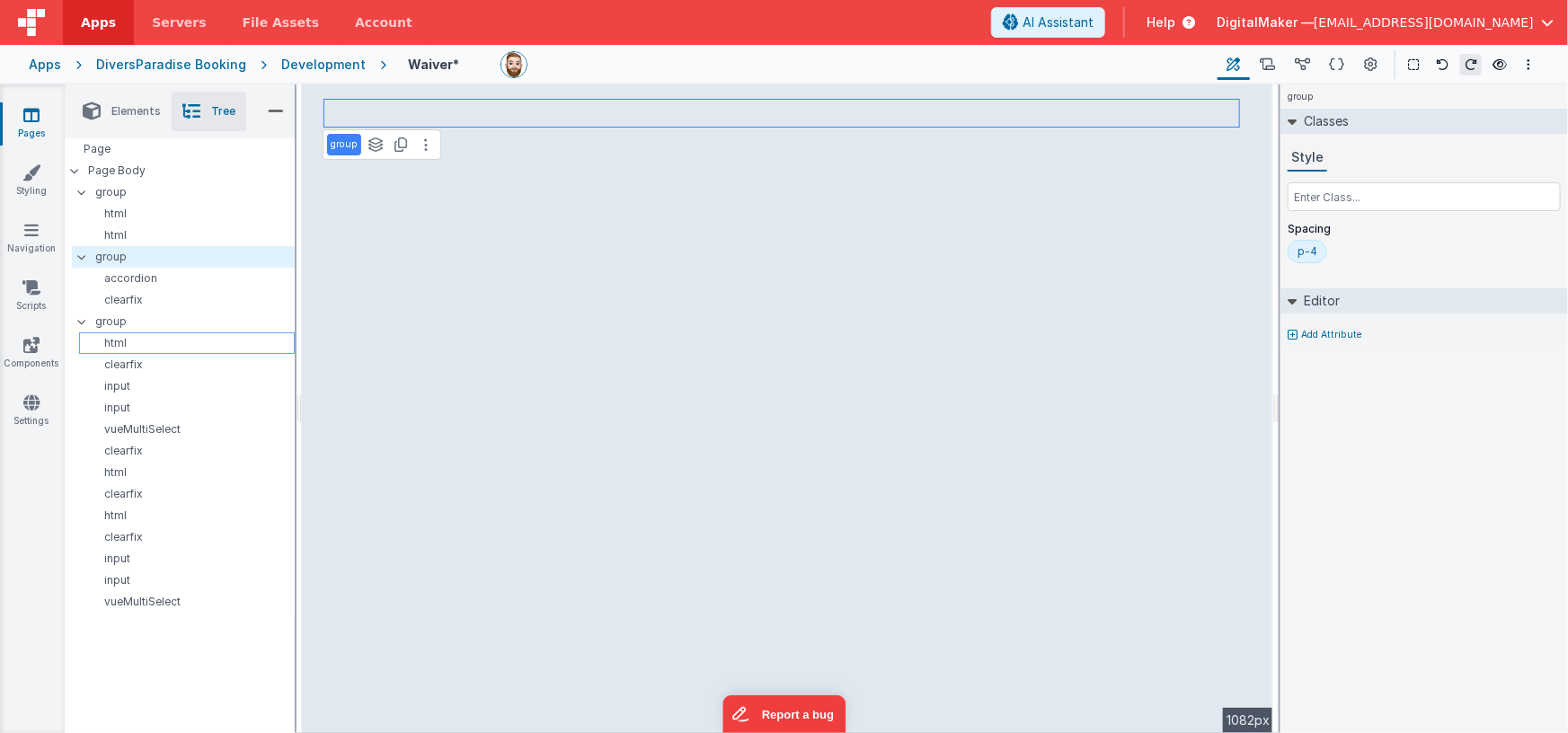
click at [129, 339] on p "html" at bounding box center [190, 343] width 208 height 14
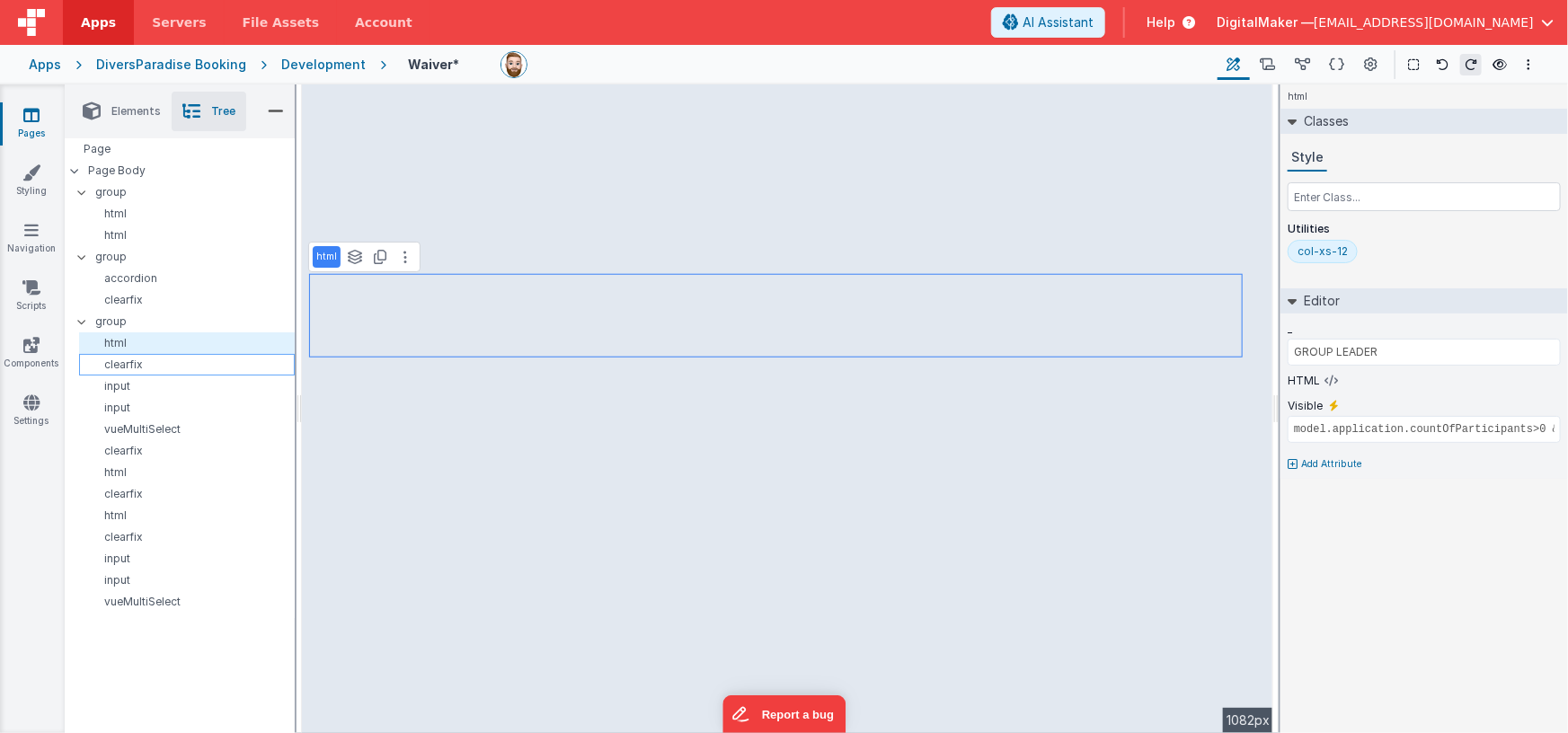
click at [143, 365] on p "clearfix" at bounding box center [190, 365] width 208 height 14
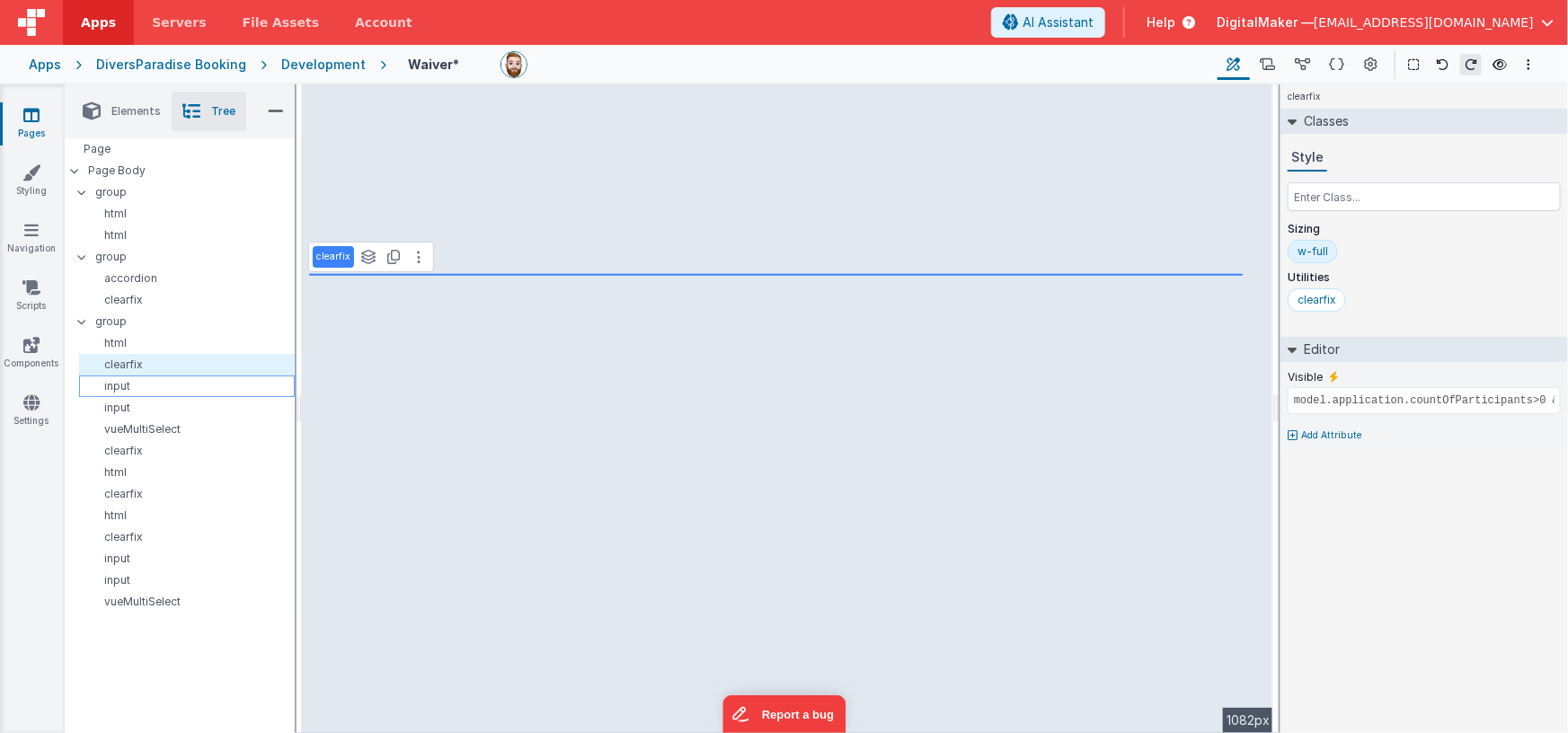
click at [135, 392] on p "input" at bounding box center [190, 386] width 208 height 14
type input "application.groupLeader.nameFirst"
select select "string"
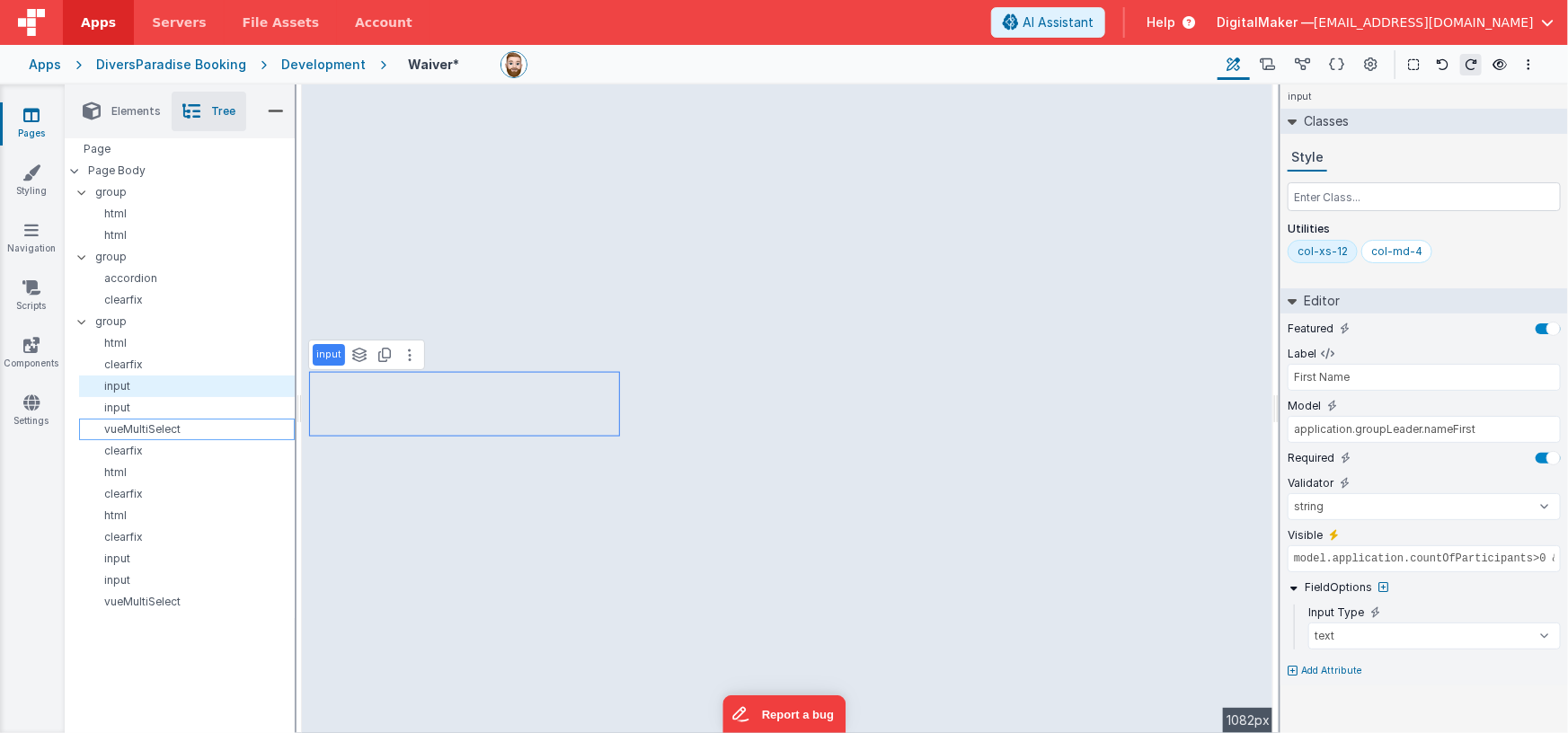
click at [141, 428] on p "vueMultiSelect" at bounding box center [190, 430] width 208 height 14
type input "Position"
select select "string"
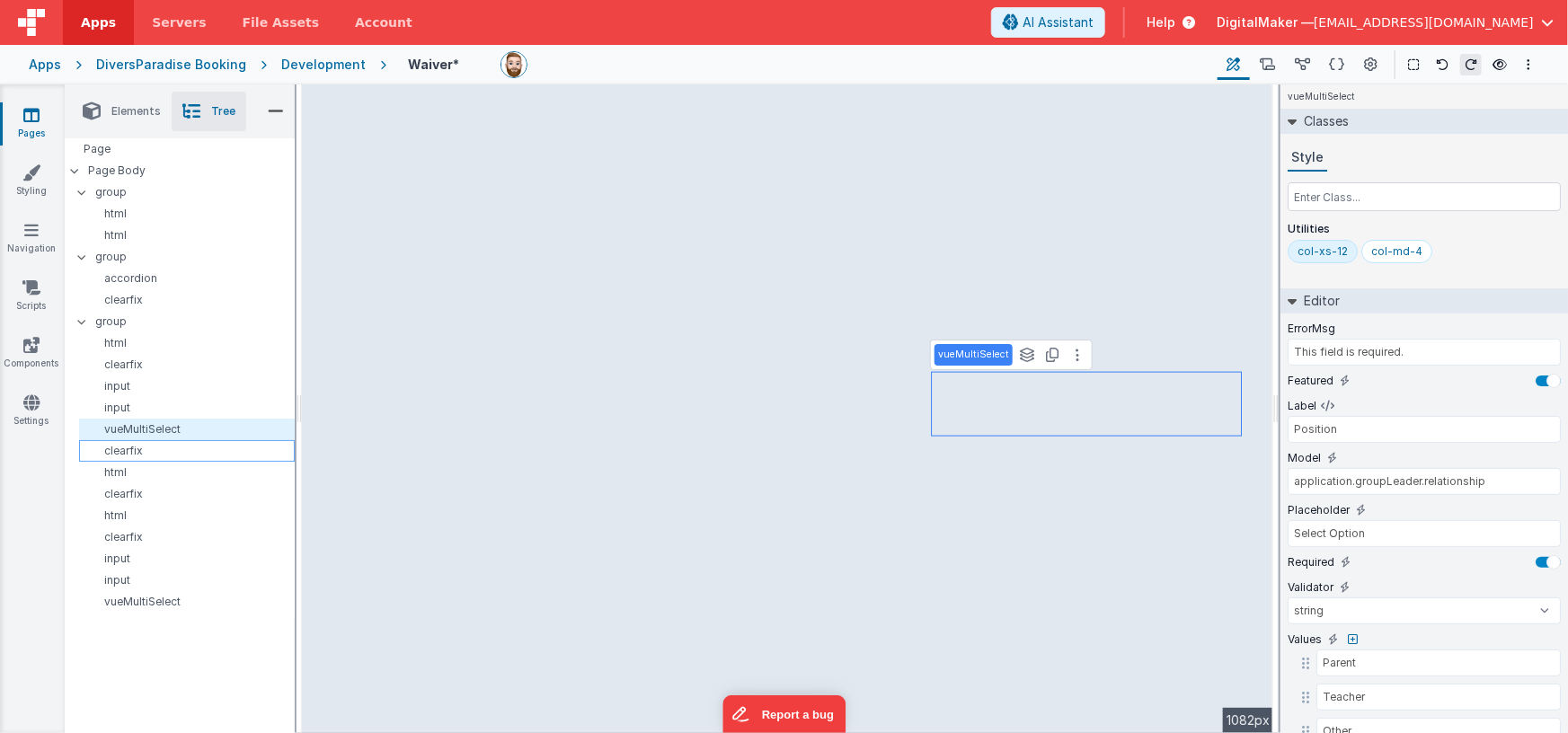
click at [137, 446] on p "clearfix" at bounding box center [190, 451] width 208 height 14
type input "model.application.countOfParticipants>0 && ( model.event.eventType=='Private' |…"
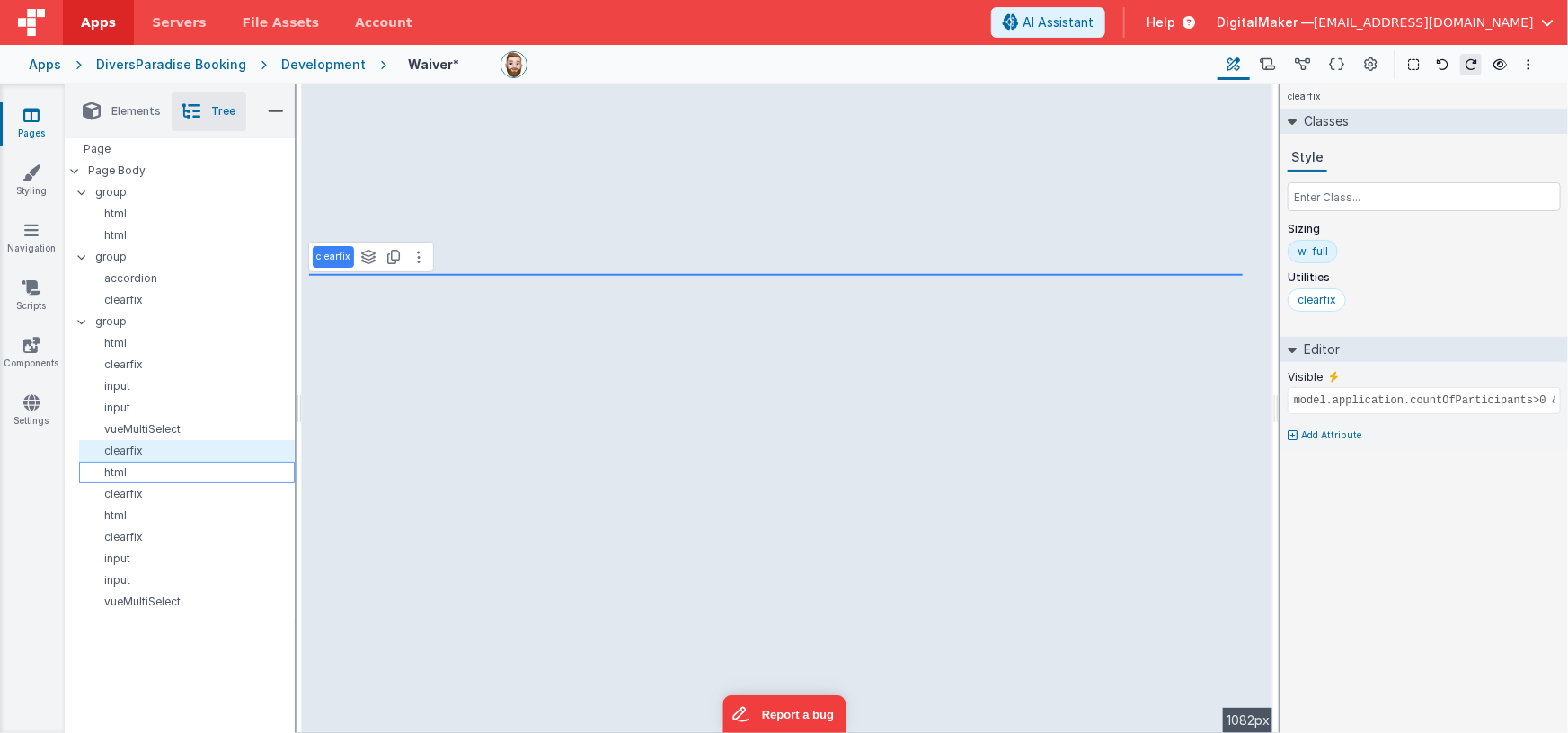
click at [135, 466] on p "html" at bounding box center [190, 473] width 208 height 14
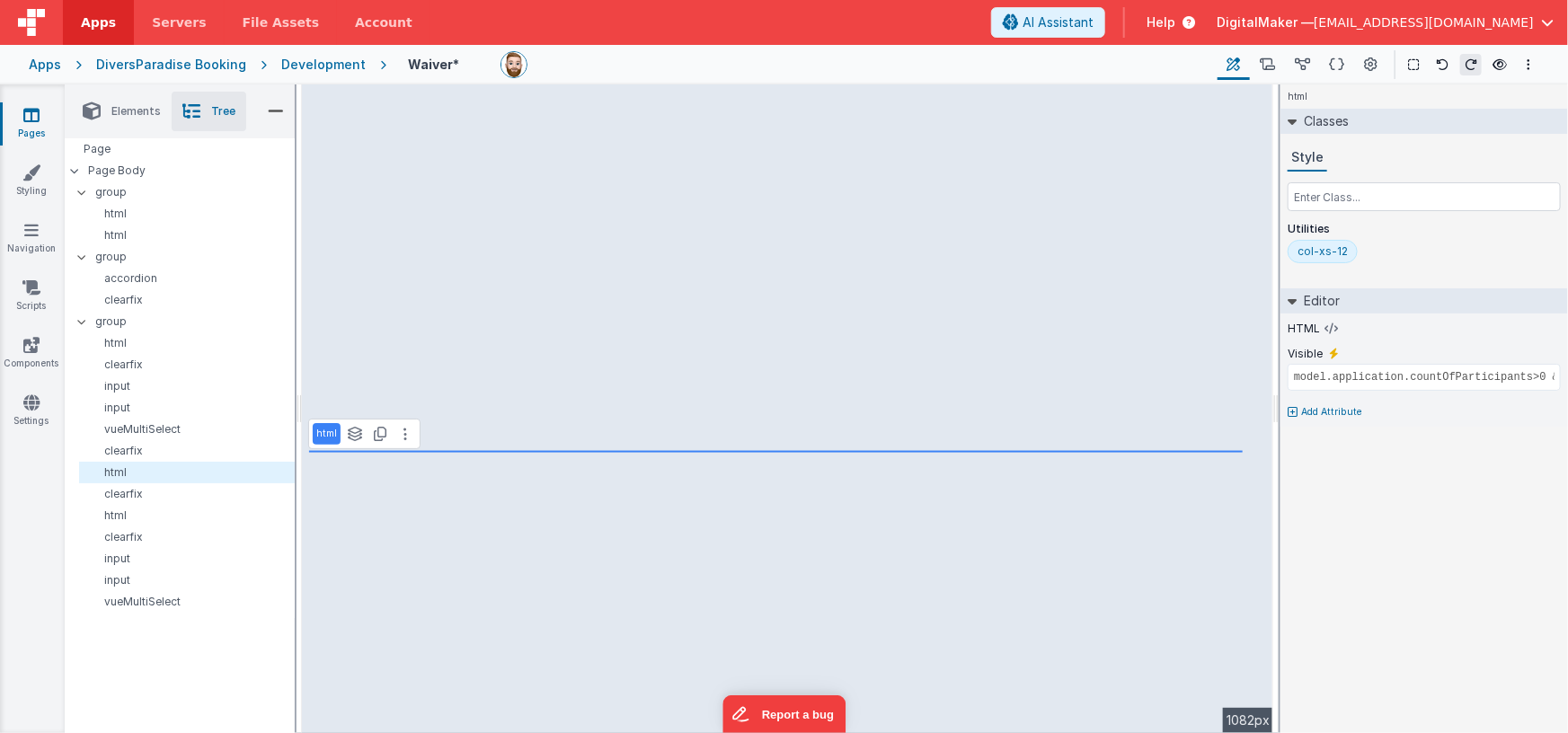
click at [134, 110] on span "Elements" at bounding box center [135, 111] width 50 height 14
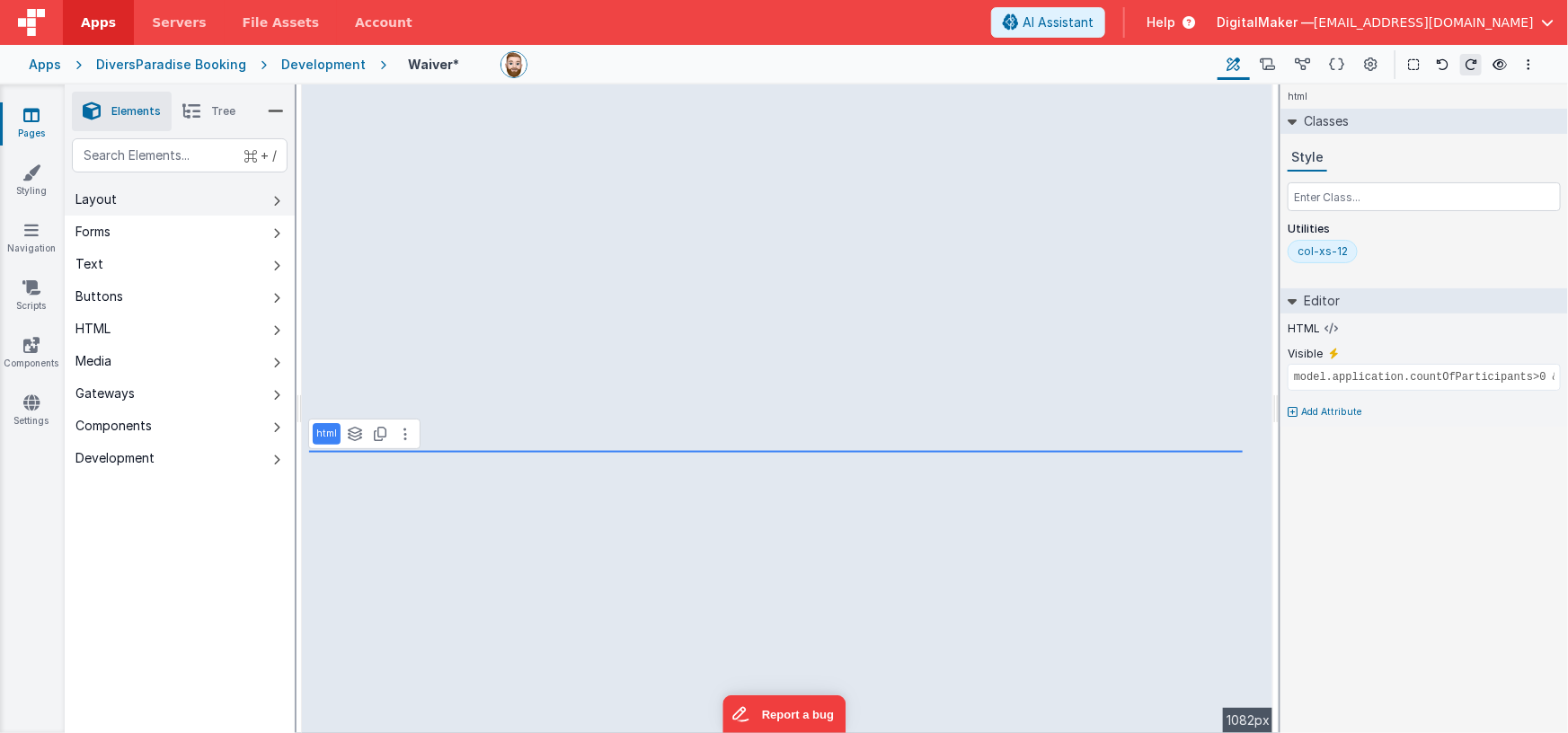
click at [153, 194] on button "Layout" at bounding box center [180, 199] width 230 height 32
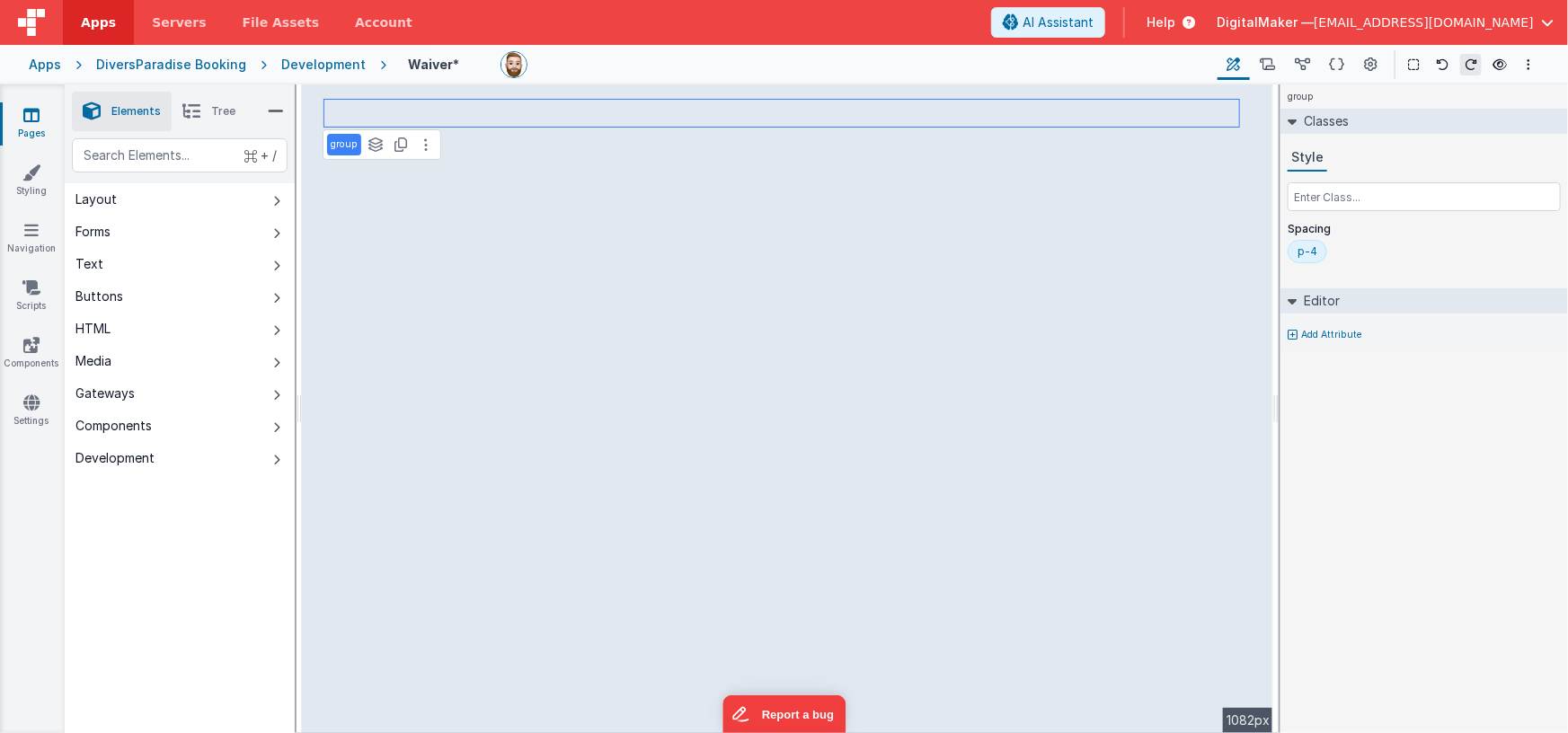
click at [221, 108] on span "Tree" at bounding box center [223, 111] width 24 height 14
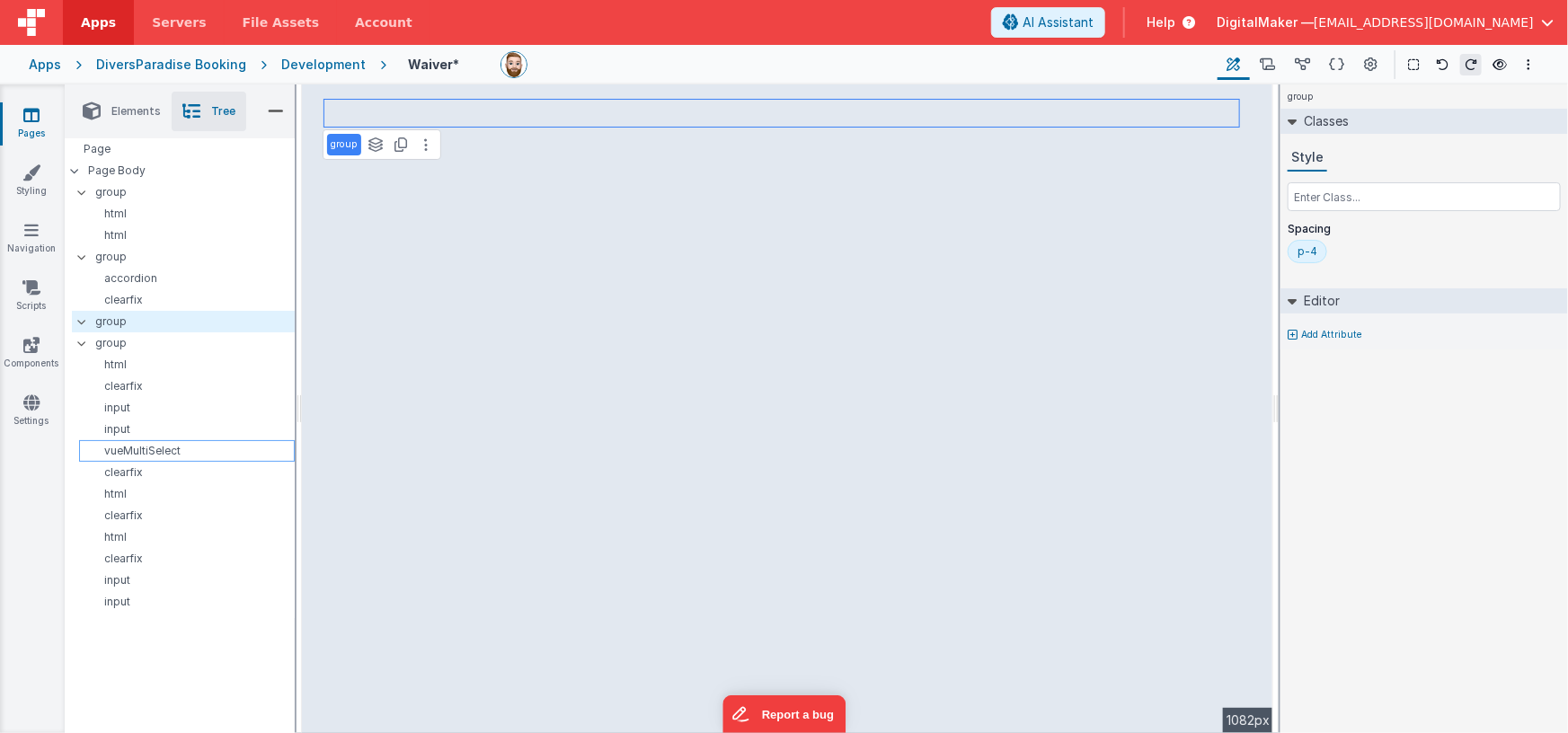
click at [130, 444] on p "vueMultiSelect" at bounding box center [190, 451] width 208 height 14
select select "string"
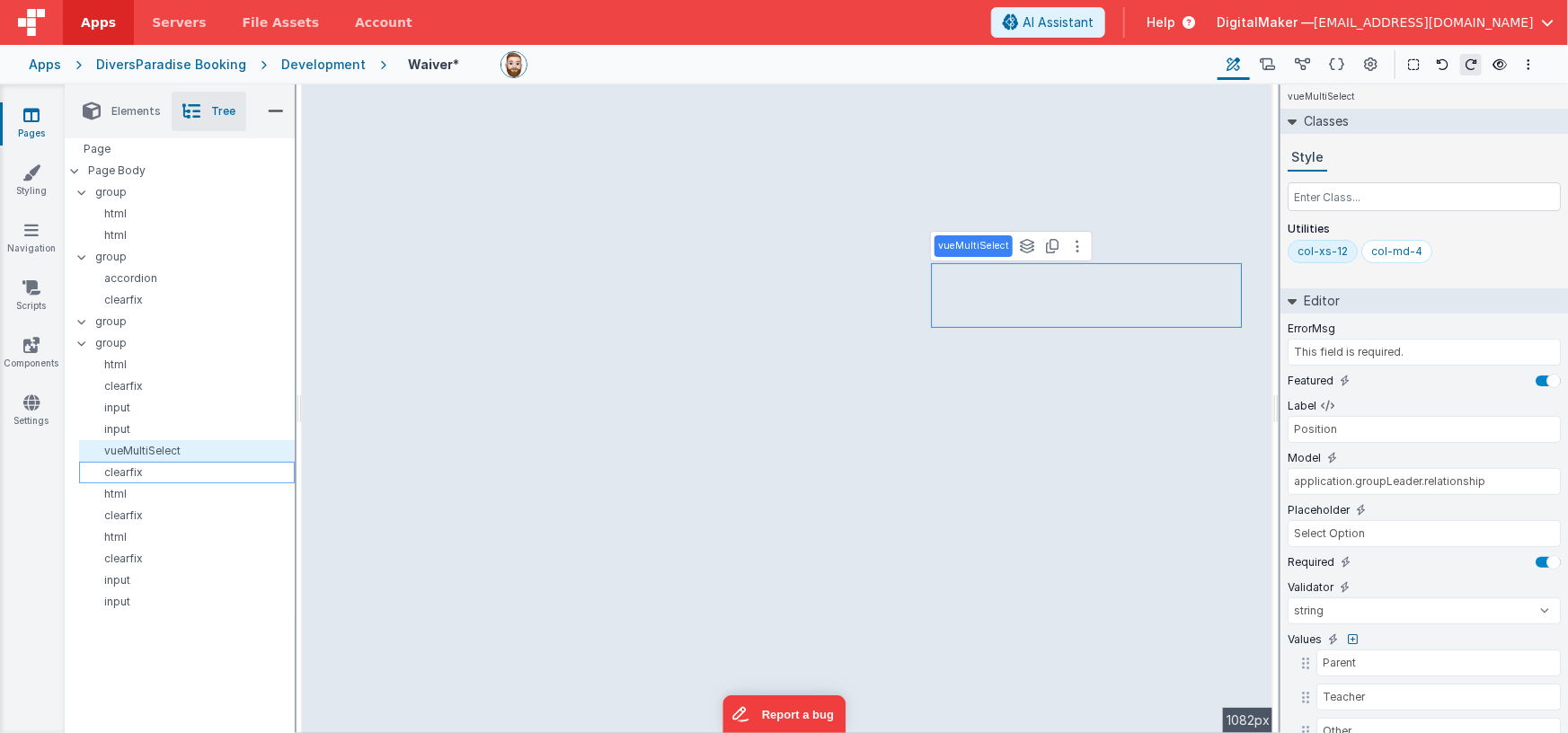
click at [197, 472] on p "clearfix" at bounding box center [190, 473] width 208 height 14
type input "model.application.countOfParticipants>0 && ( model.event.eventType=='Private' |…"
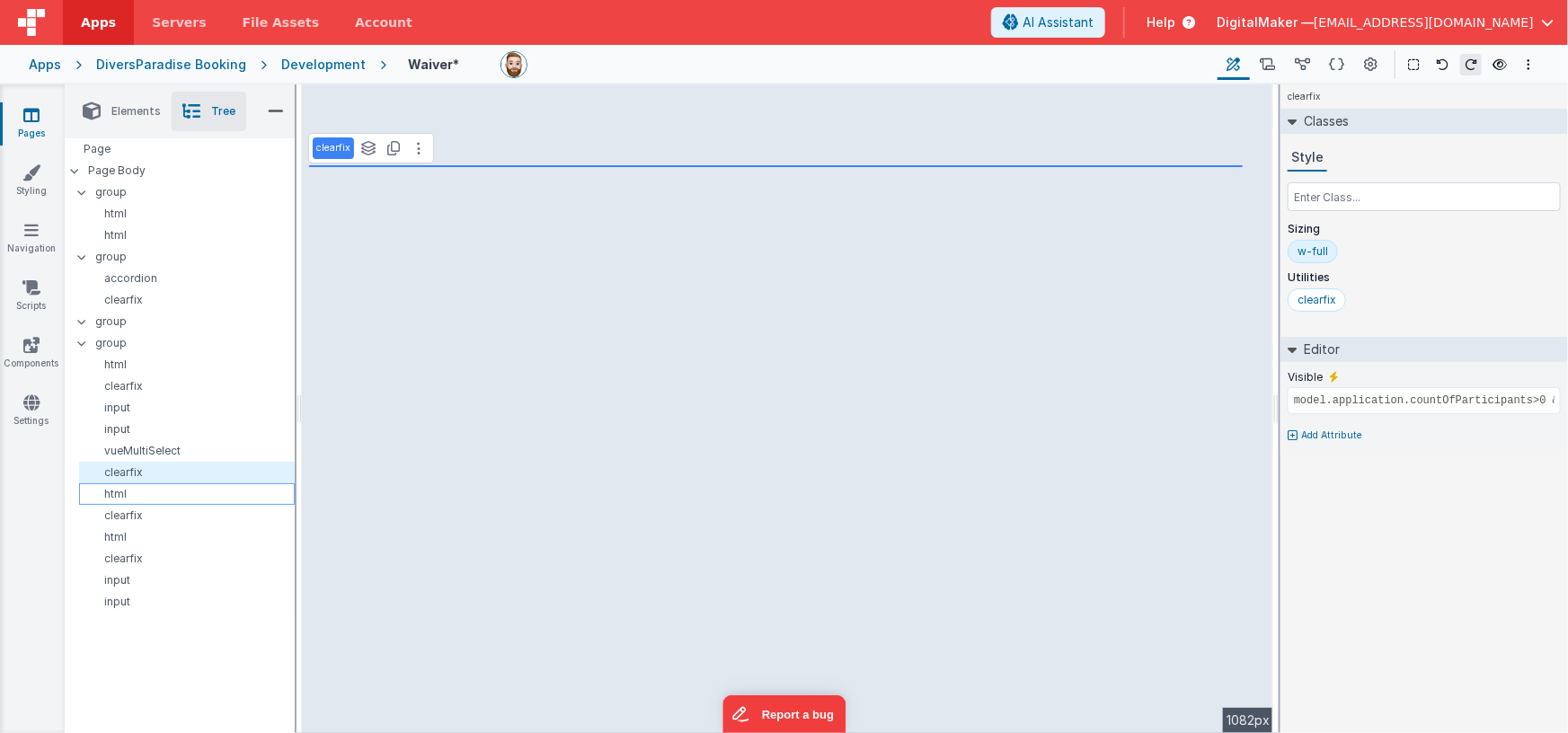
click at [178, 492] on p "html" at bounding box center [190, 494] width 208 height 14
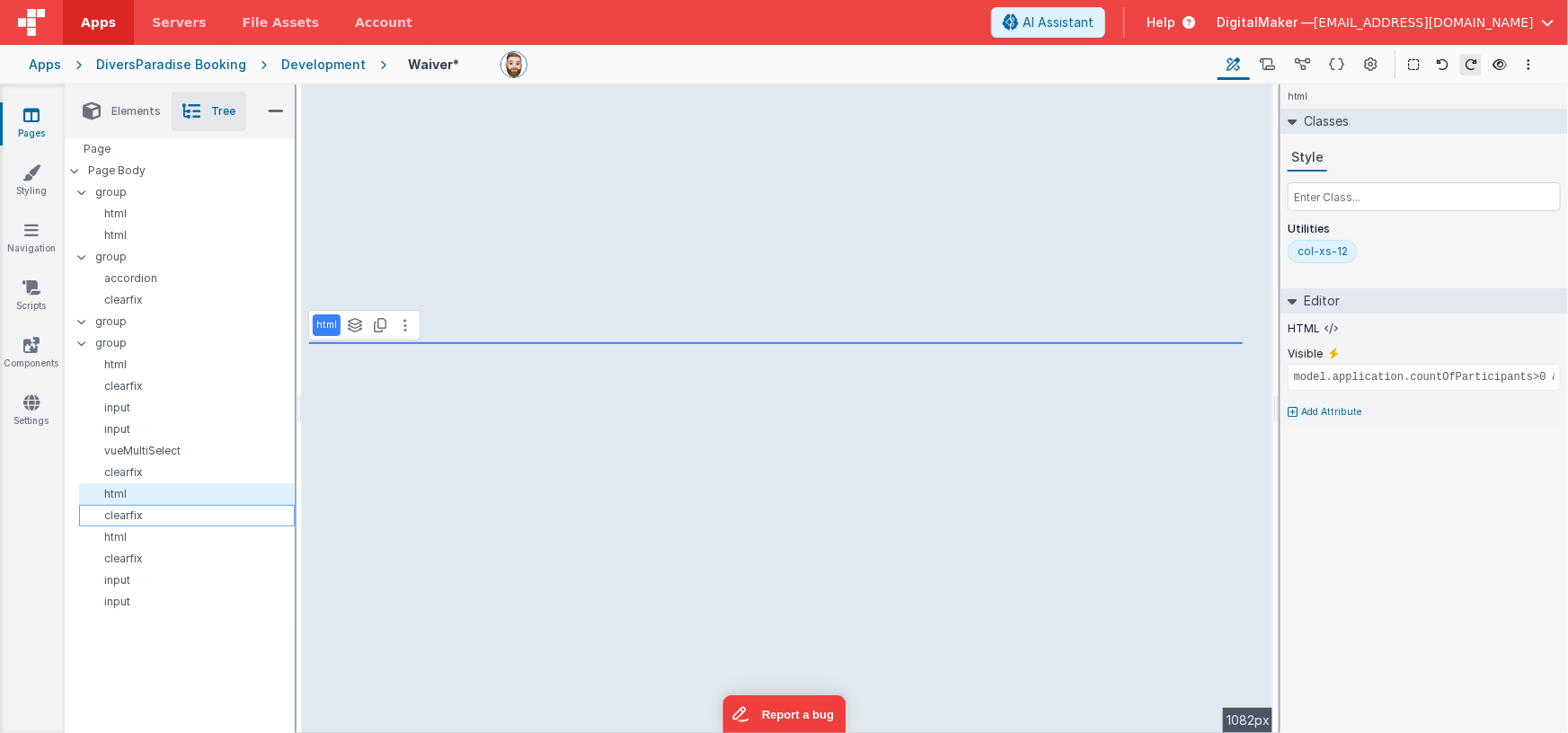
click at [168, 514] on p "clearfix" at bounding box center [190, 515] width 208 height 14
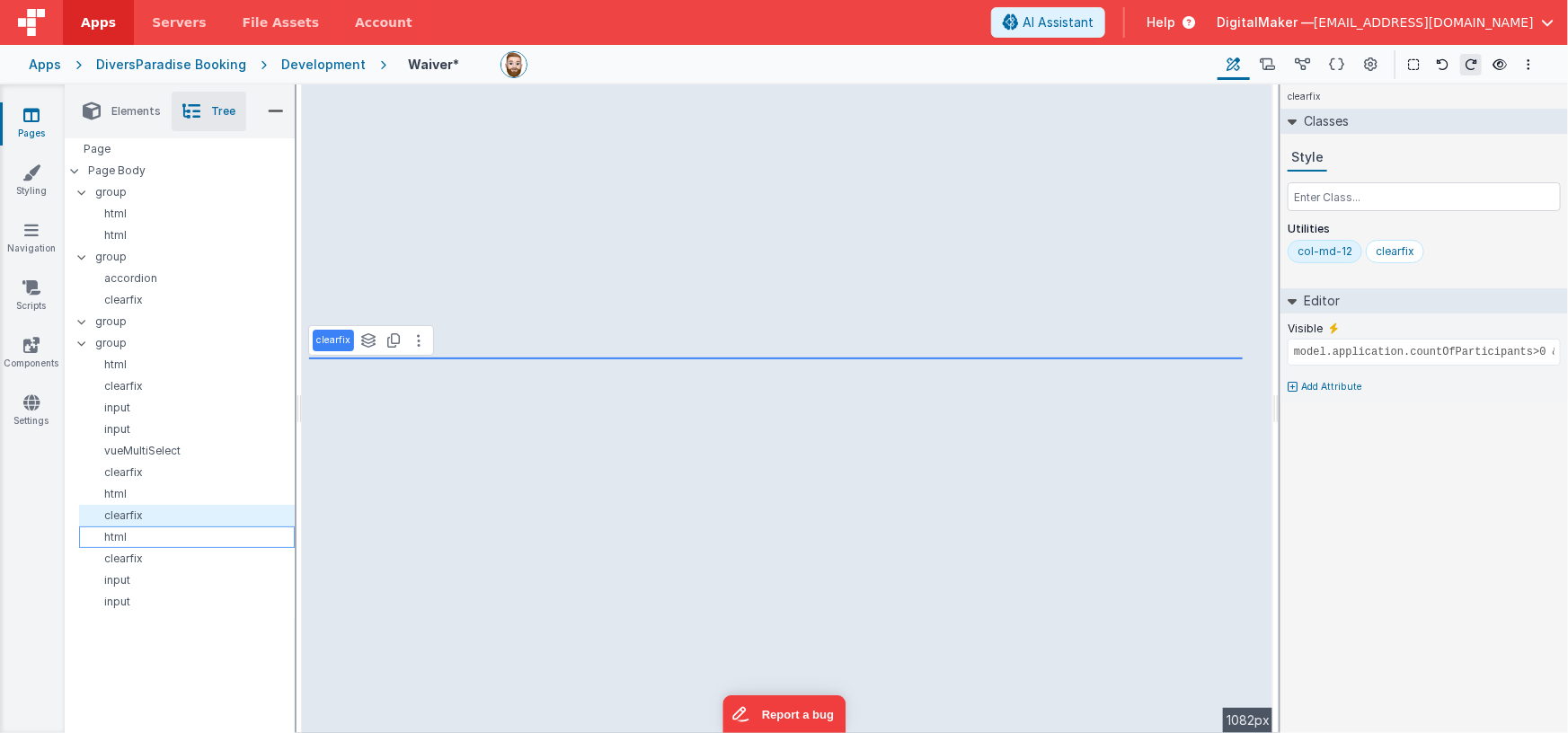
click at [161, 532] on p "html" at bounding box center [190, 537] width 208 height 14
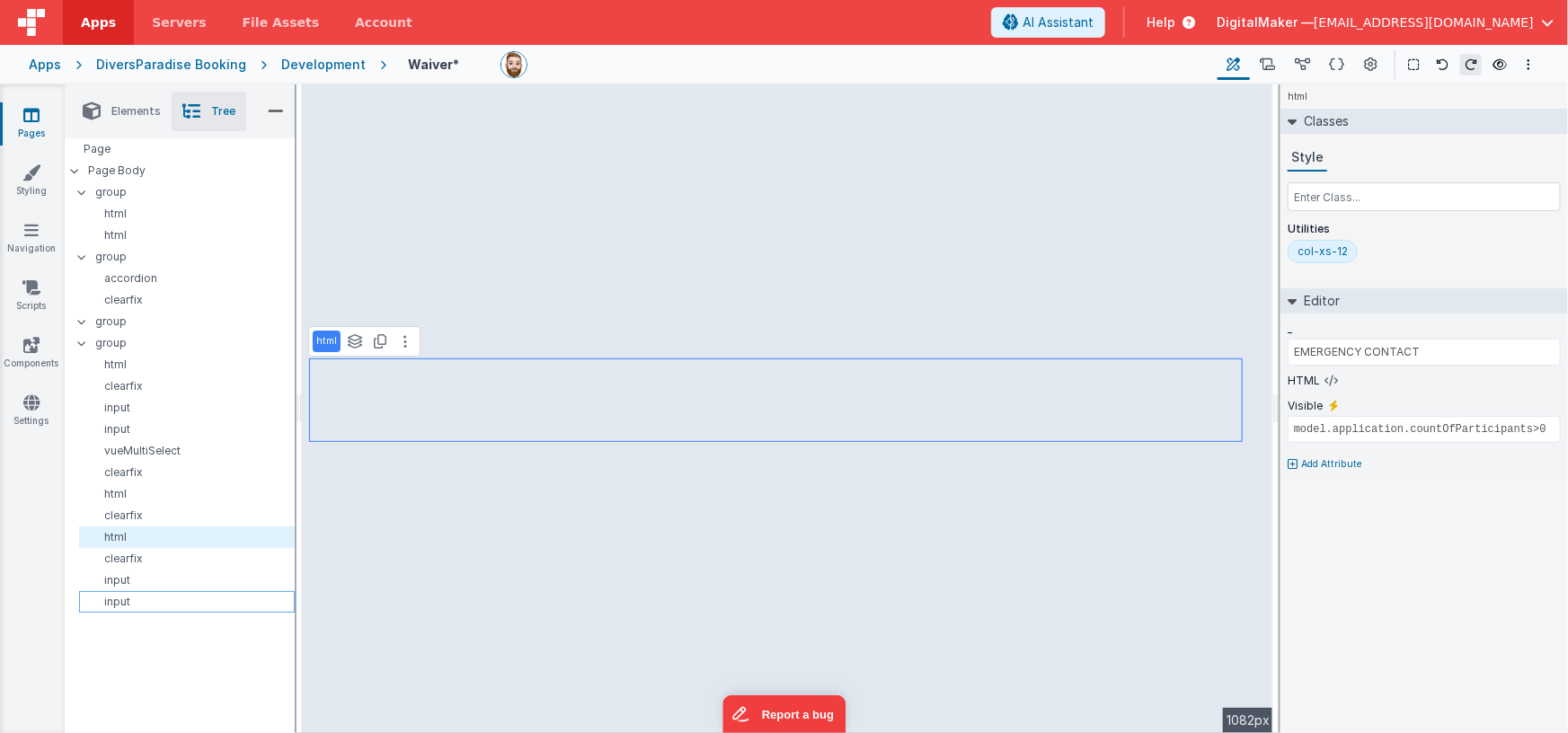
drag, startPoint x: 139, startPoint y: 579, endPoint x: 140, endPoint y: 606, distance: 27.0
click at [139, 579] on p "input" at bounding box center [190, 580] width 209 height 14
select select "string"
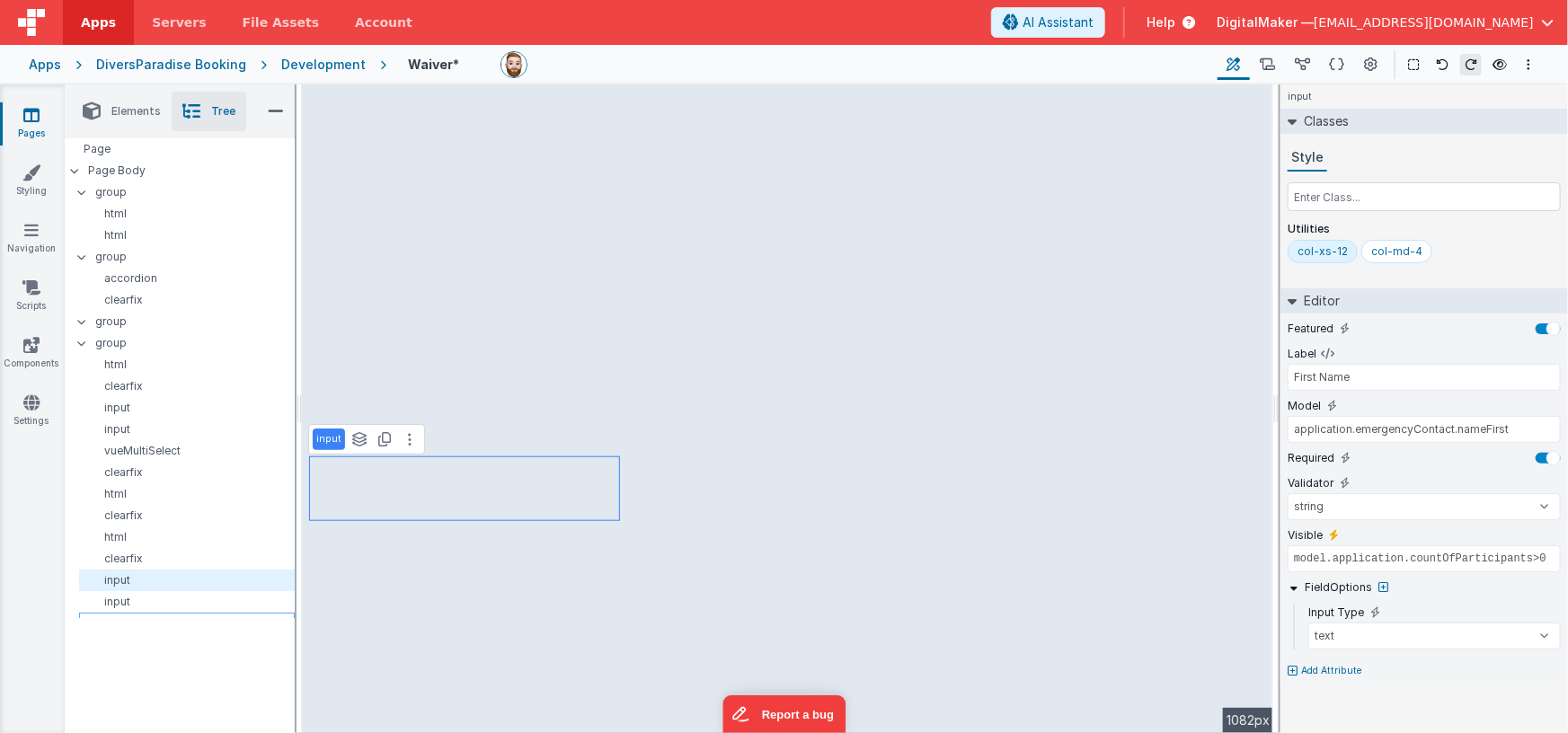
click at [140, 613] on div "vueMultiSelect" at bounding box center [187, 624] width 216 height 22
type input "Relationship"
select select "string"
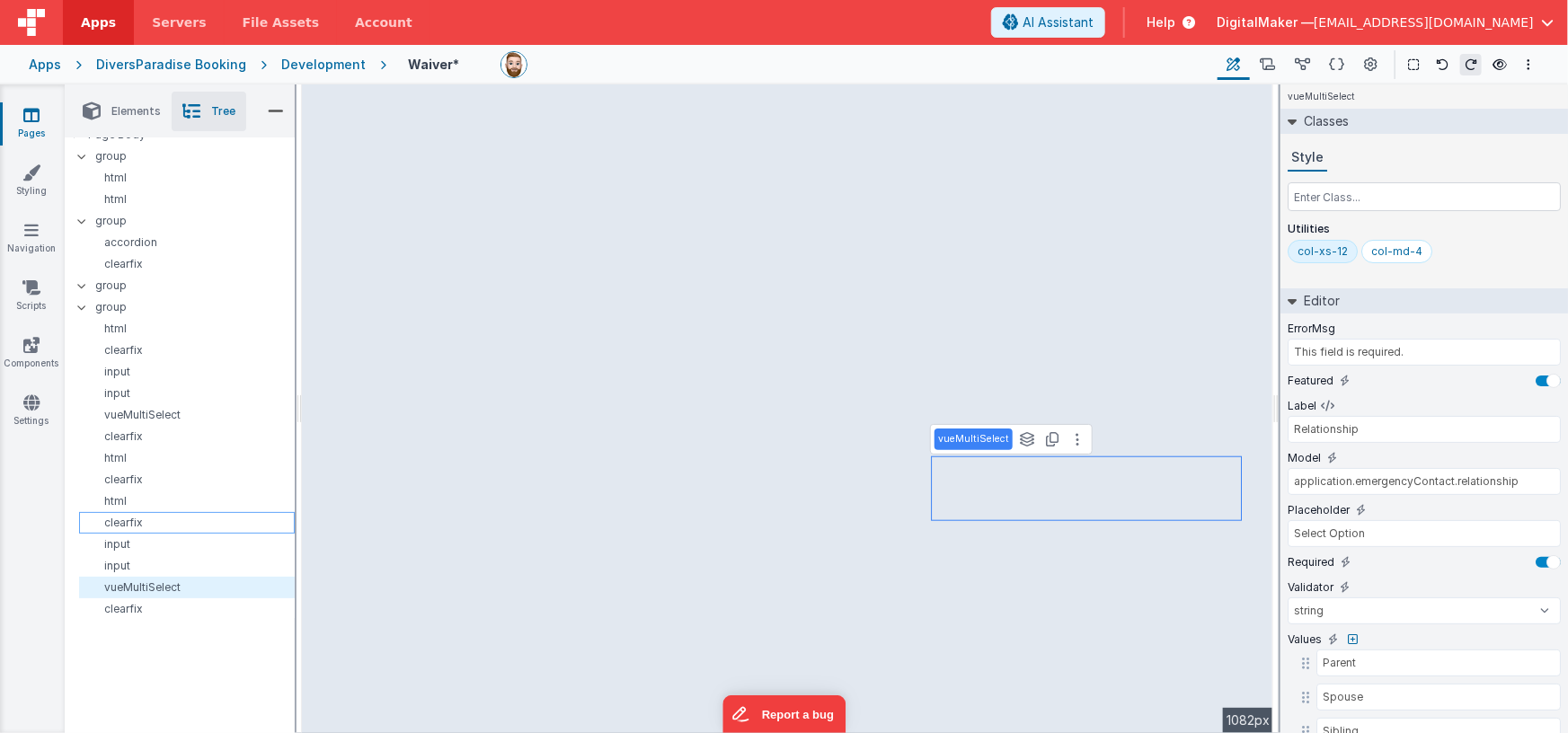
scroll to position [123, 0]
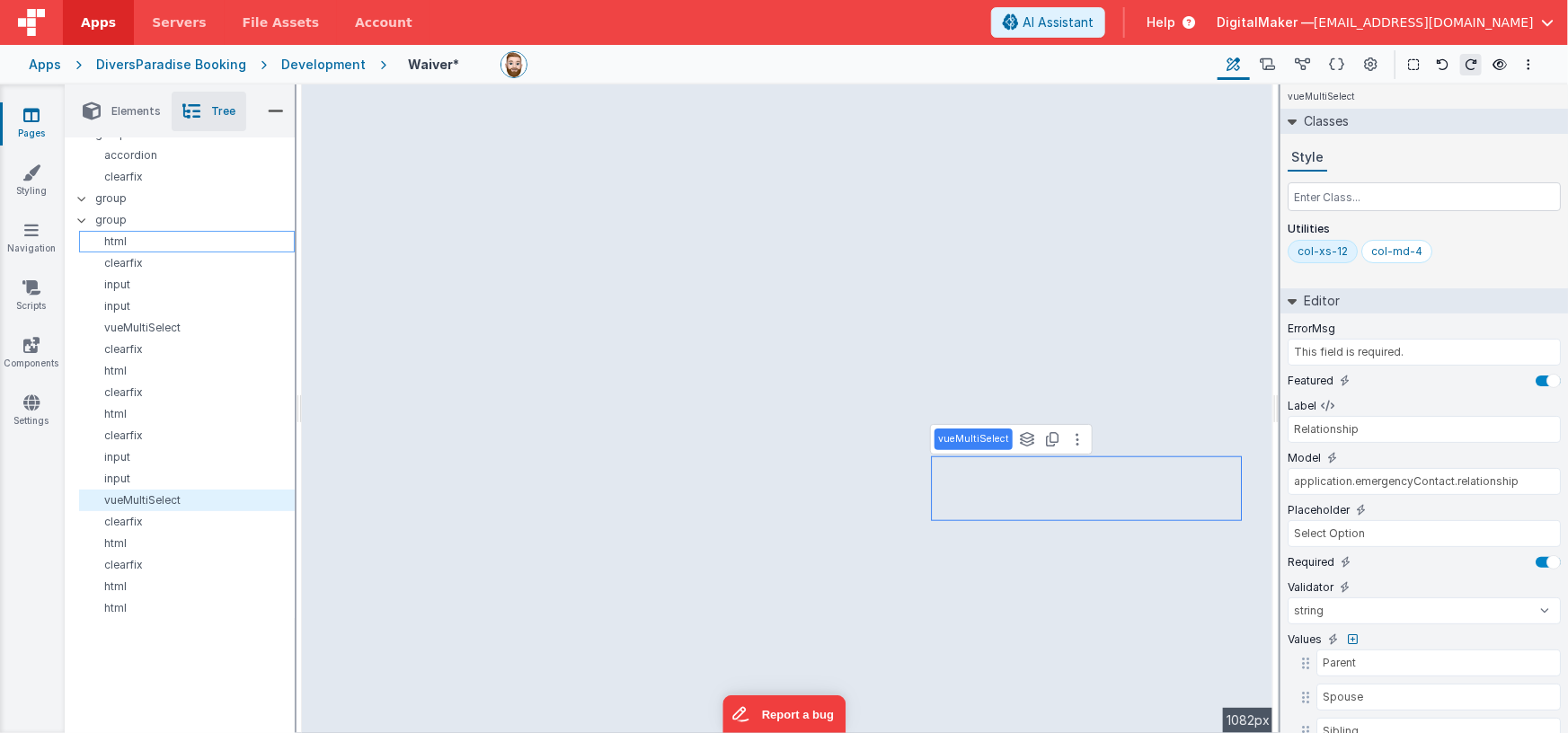
click at [145, 240] on p "html" at bounding box center [190, 242] width 208 height 14
type input "model.application.countOfParticipants>0 && ( model.event.eventType=='Private' |…"
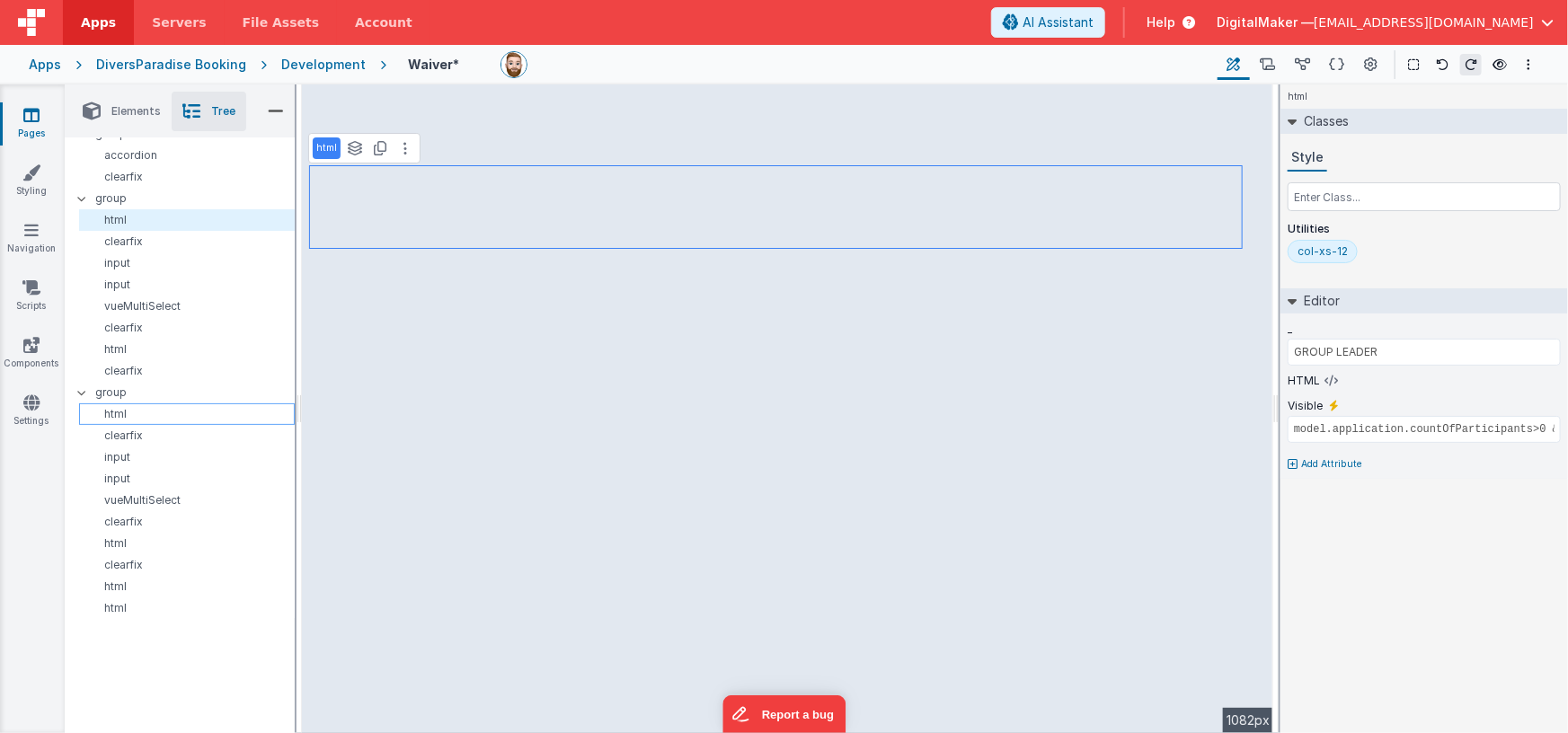
click at [126, 411] on p "html" at bounding box center [190, 414] width 208 height 14
type input "EMERGENCY CONTACT"
type input "model.application.countOfParticipants>0"
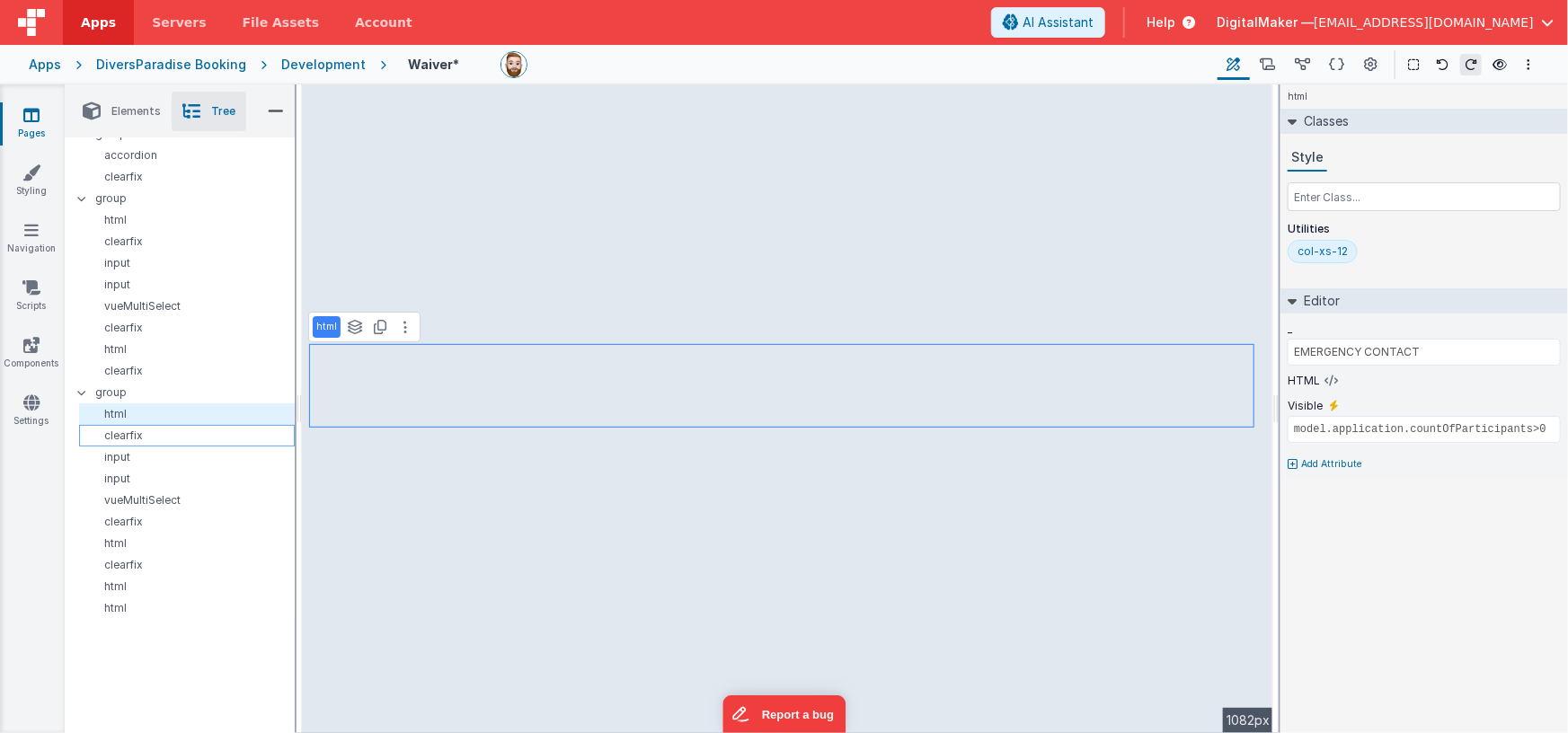
click at [125, 438] on p "clearfix" at bounding box center [190, 436] width 208 height 14
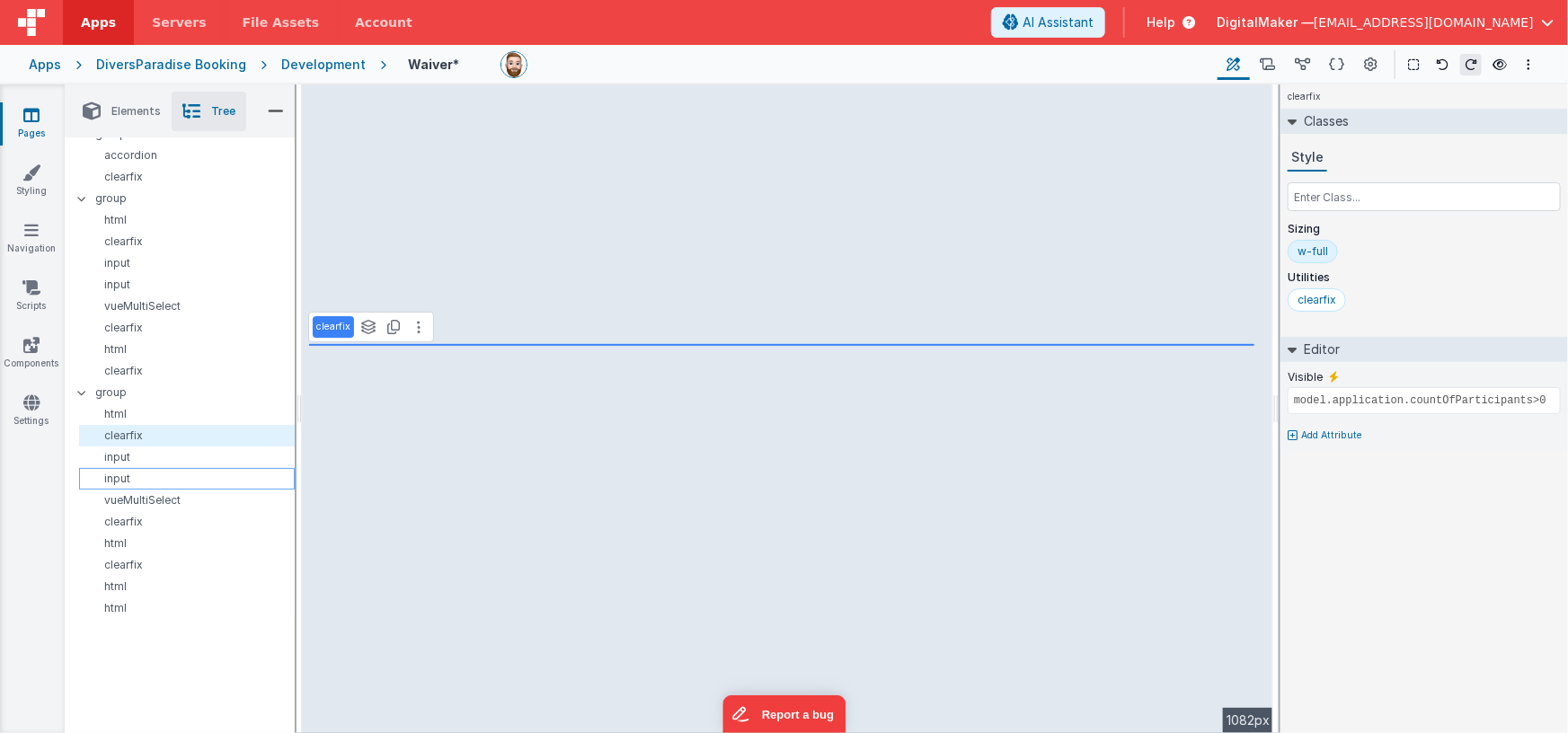
click at [128, 472] on p "input" at bounding box center [190, 478] width 208 height 14
type input "application.emergencyContact.nameLast"
select select "string"
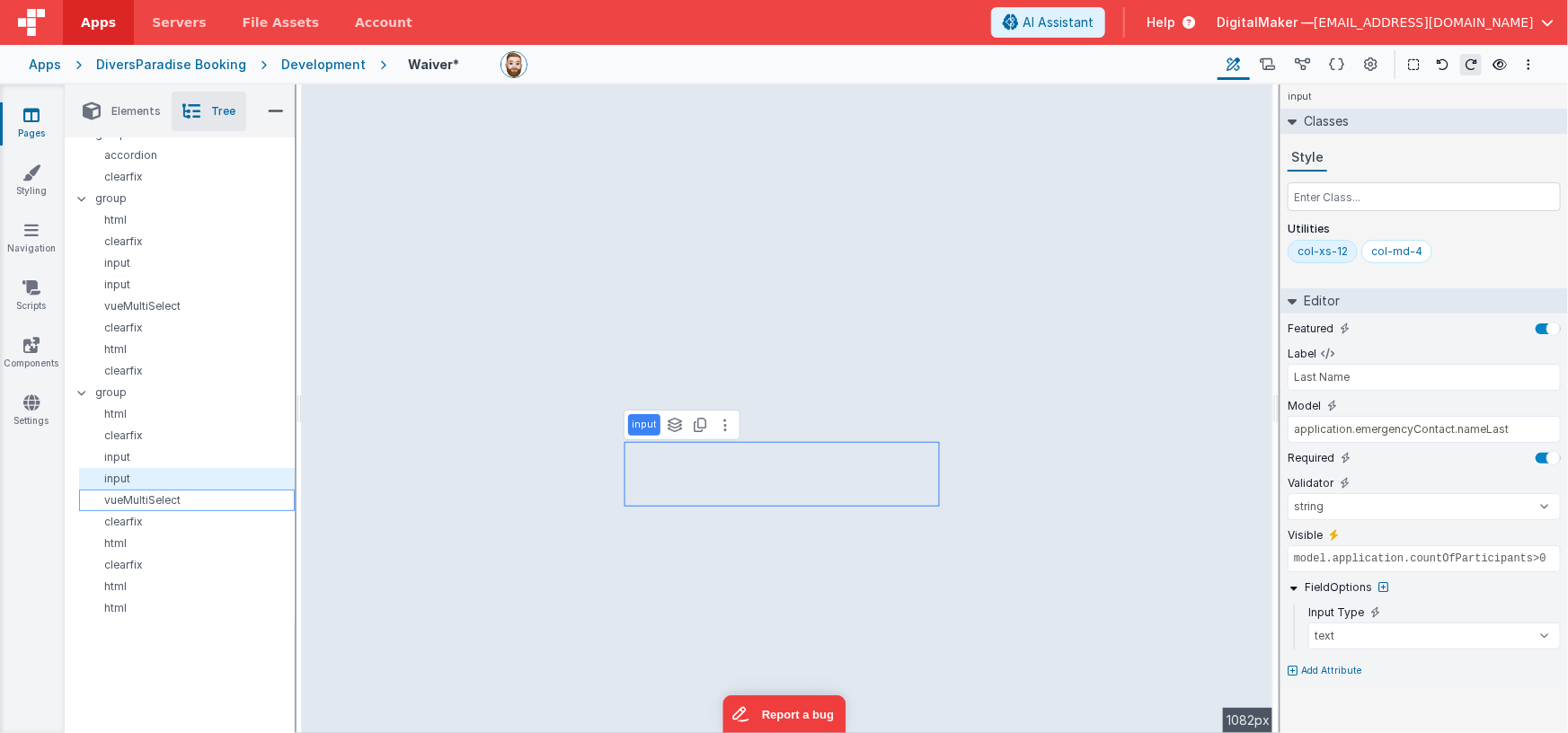
click at [137, 499] on p "vueMultiSelect" at bounding box center [190, 500] width 208 height 14
type input "Relationship"
select select "string"
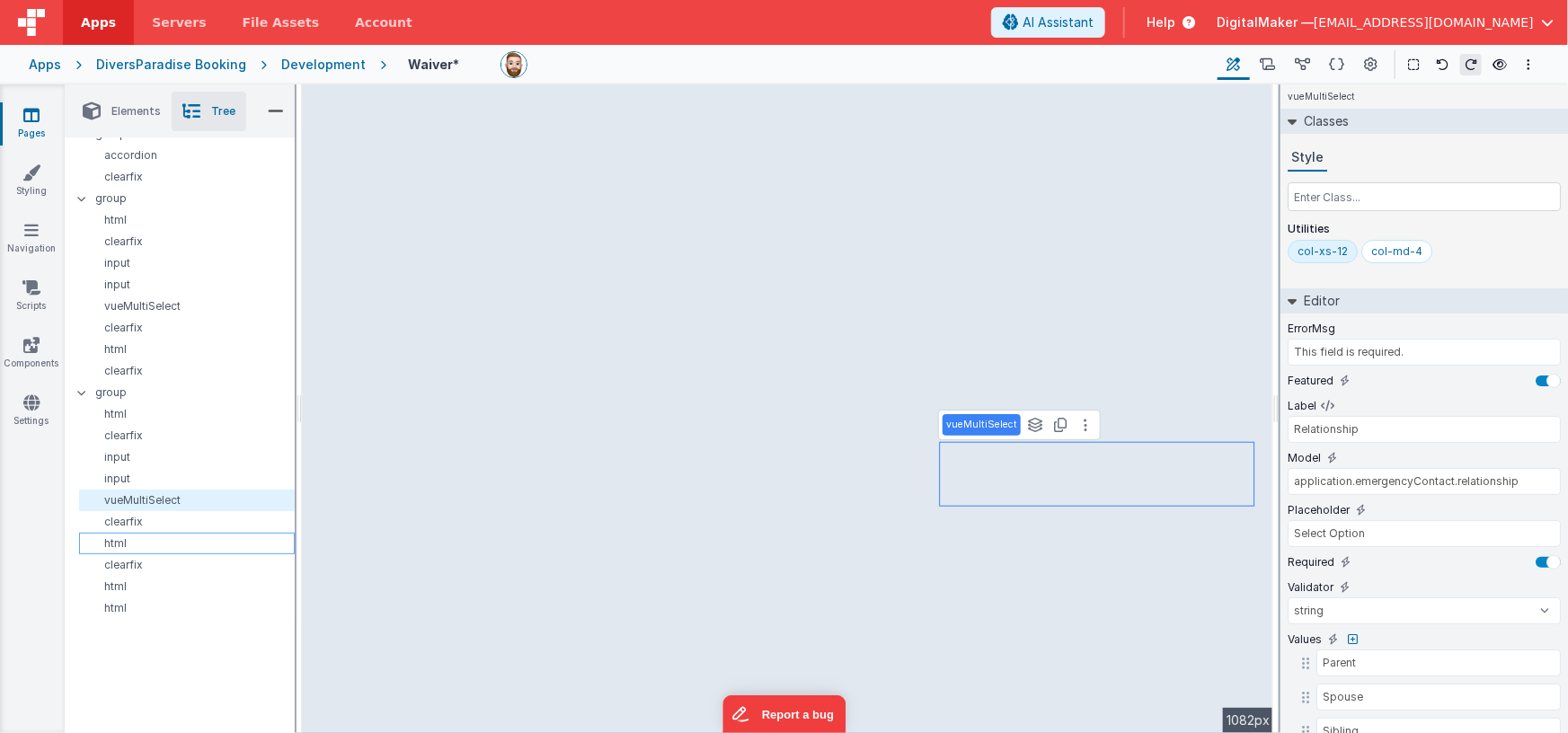
click at [126, 542] on p "html" at bounding box center [190, 543] width 208 height 14
type input "model.application.countOfParticipants>0"
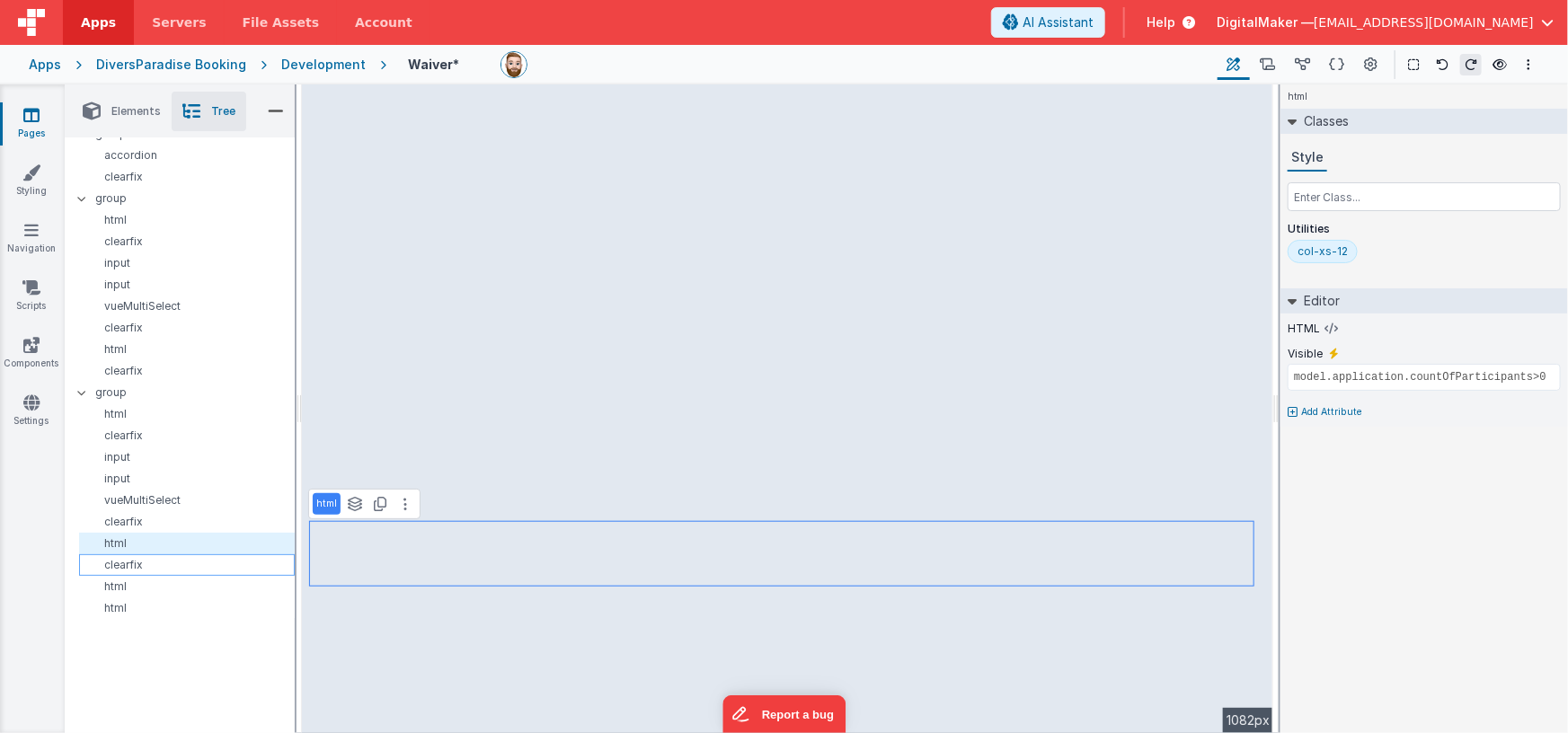
click at [135, 565] on p "clearfix" at bounding box center [190, 565] width 208 height 14
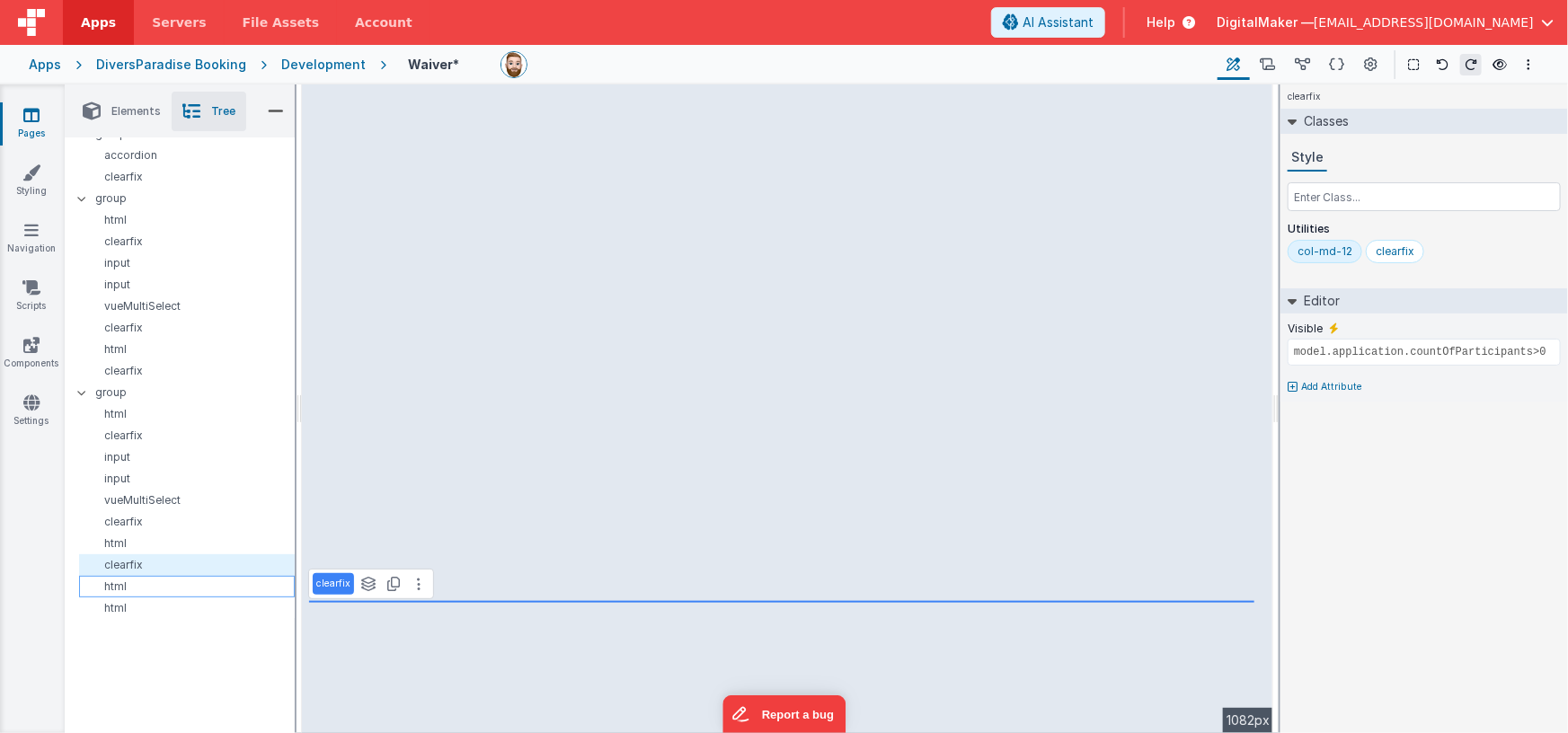
click at [125, 590] on p "html" at bounding box center [190, 587] width 208 height 14
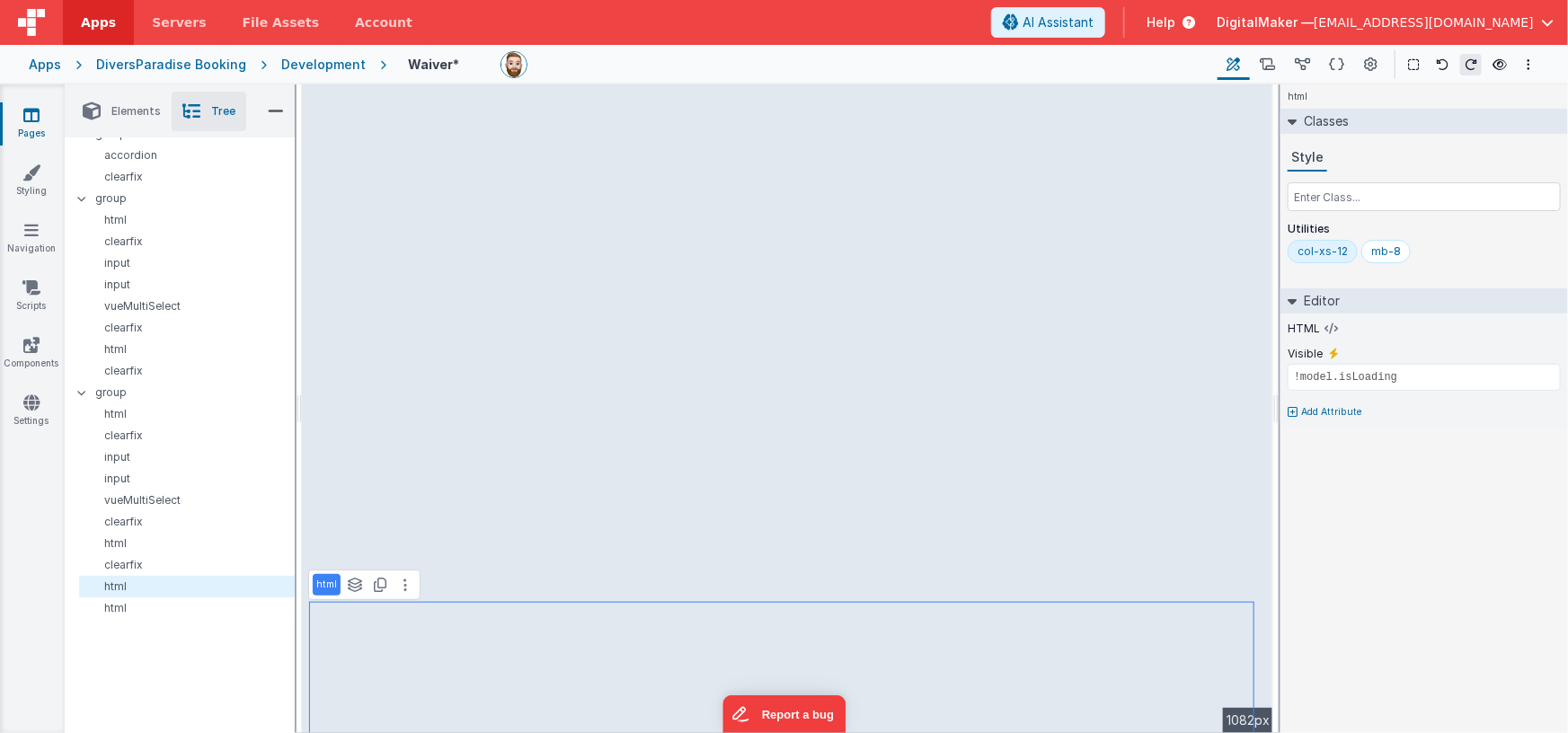
click at [136, 107] on span "Elements" at bounding box center [135, 111] width 50 height 14
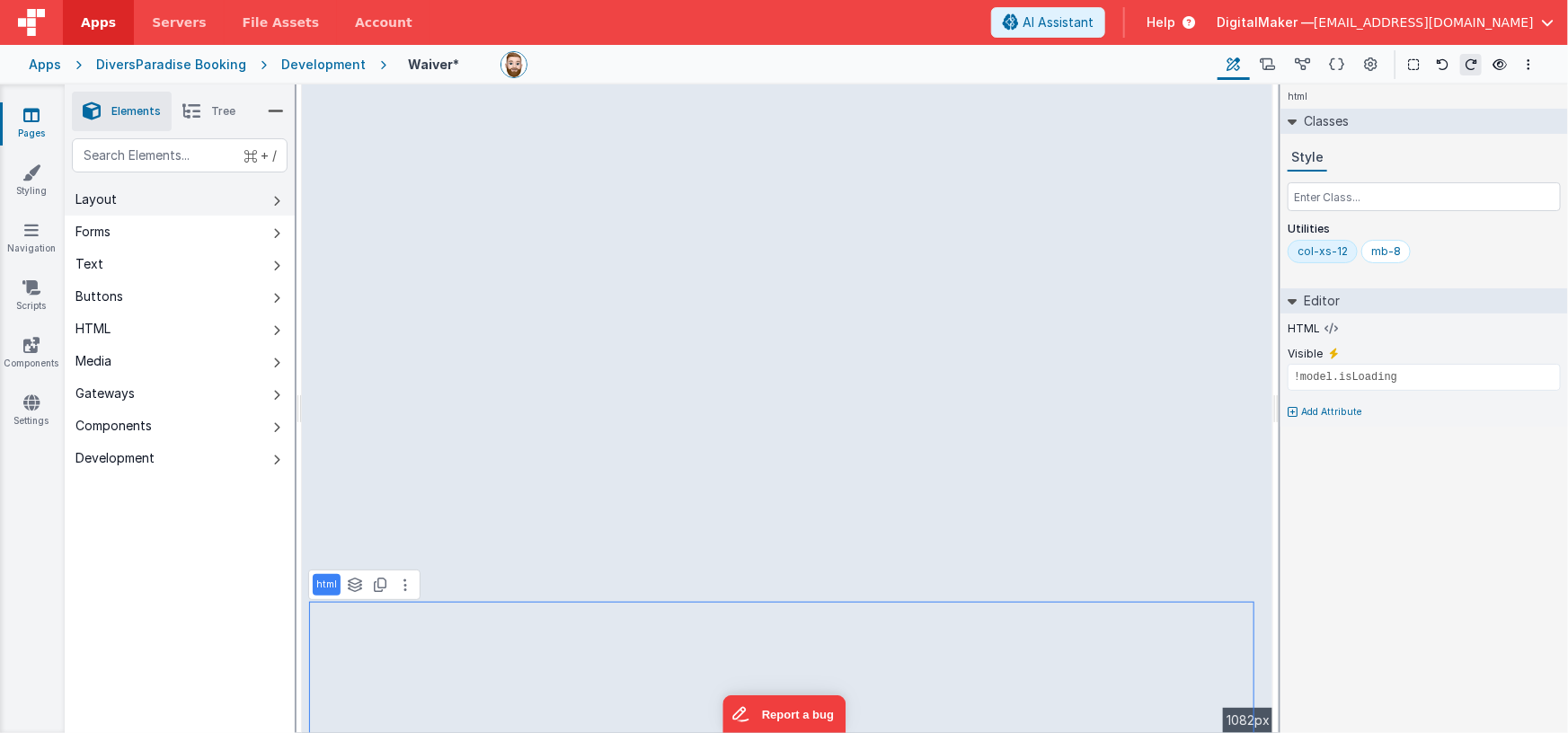
click at [156, 196] on button "Layout" at bounding box center [180, 199] width 230 height 32
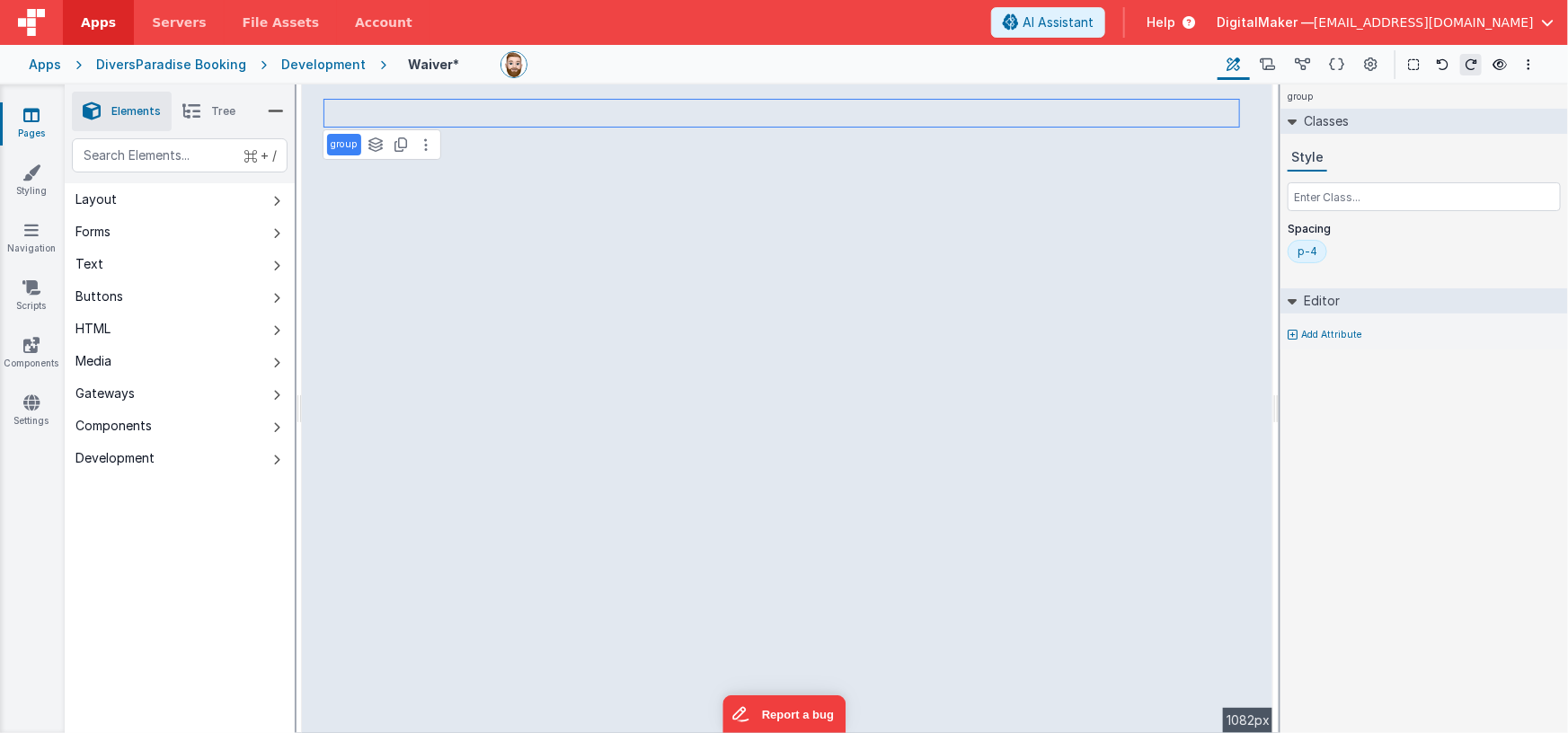
click at [221, 111] on span "Tree" at bounding box center [223, 111] width 24 height 14
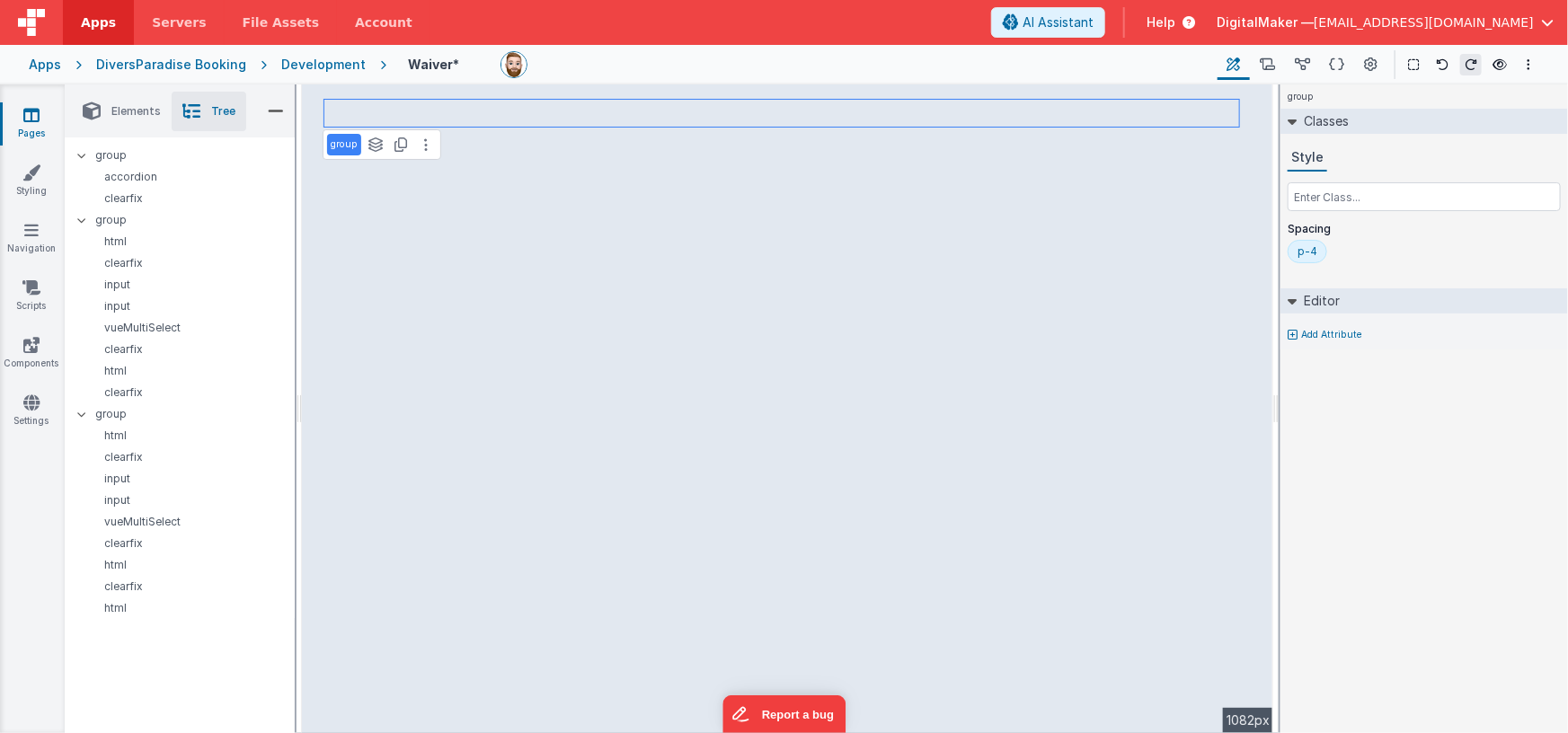
scroll to position [0, 0]
click at [82, 211] on icon at bounding box center [82, 214] width 14 height 5
click at [80, 233] on icon at bounding box center [82, 236] width 14 height 5
click at [82, 257] on icon at bounding box center [82, 257] width 14 height 5
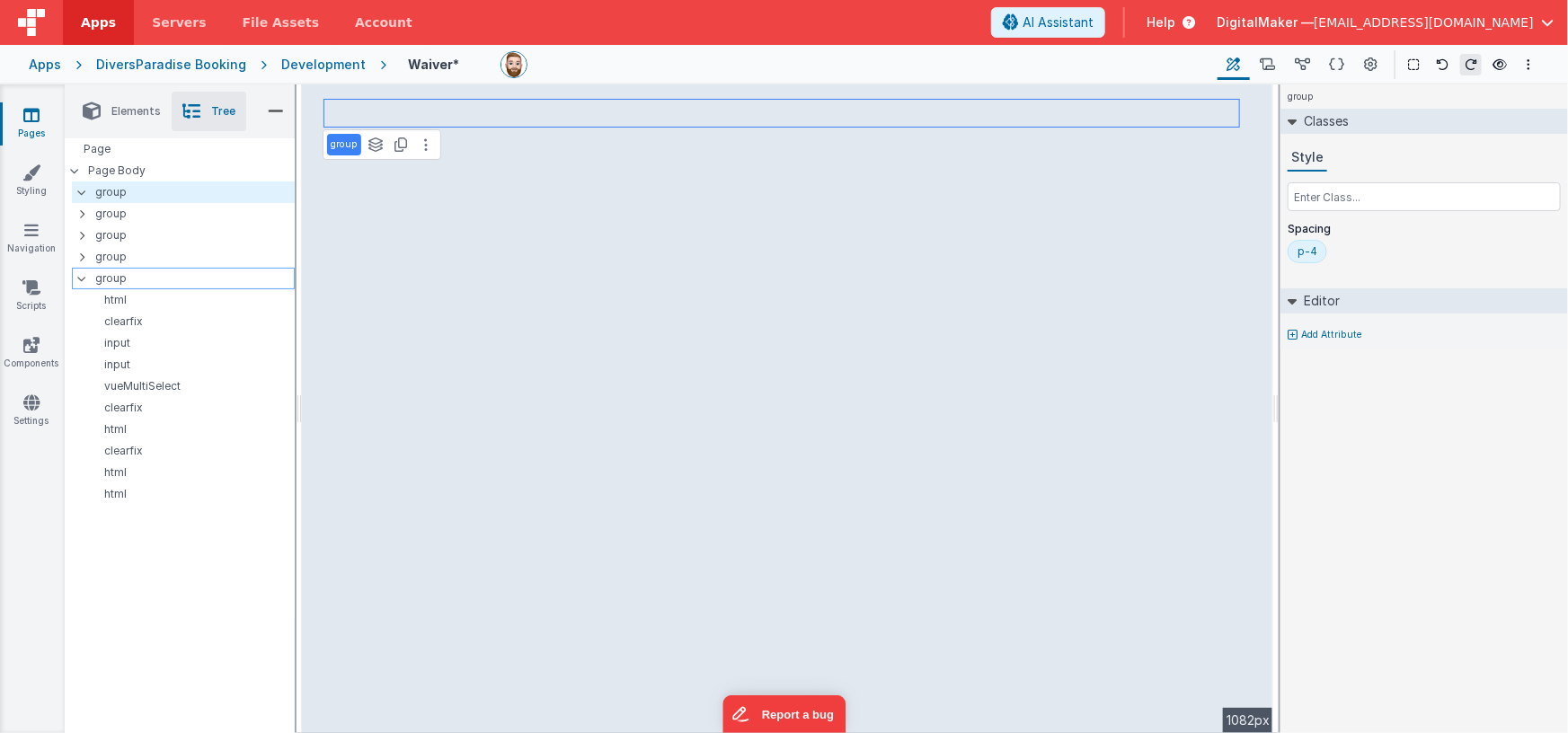
click at [84, 279] on icon at bounding box center [82, 279] width 14 height 5
click at [84, 278] on icon at bounding box center [82, 279] width 5 height 14
click at [84, 278] on icon at bounding box center [82, 279] width 14 height 5
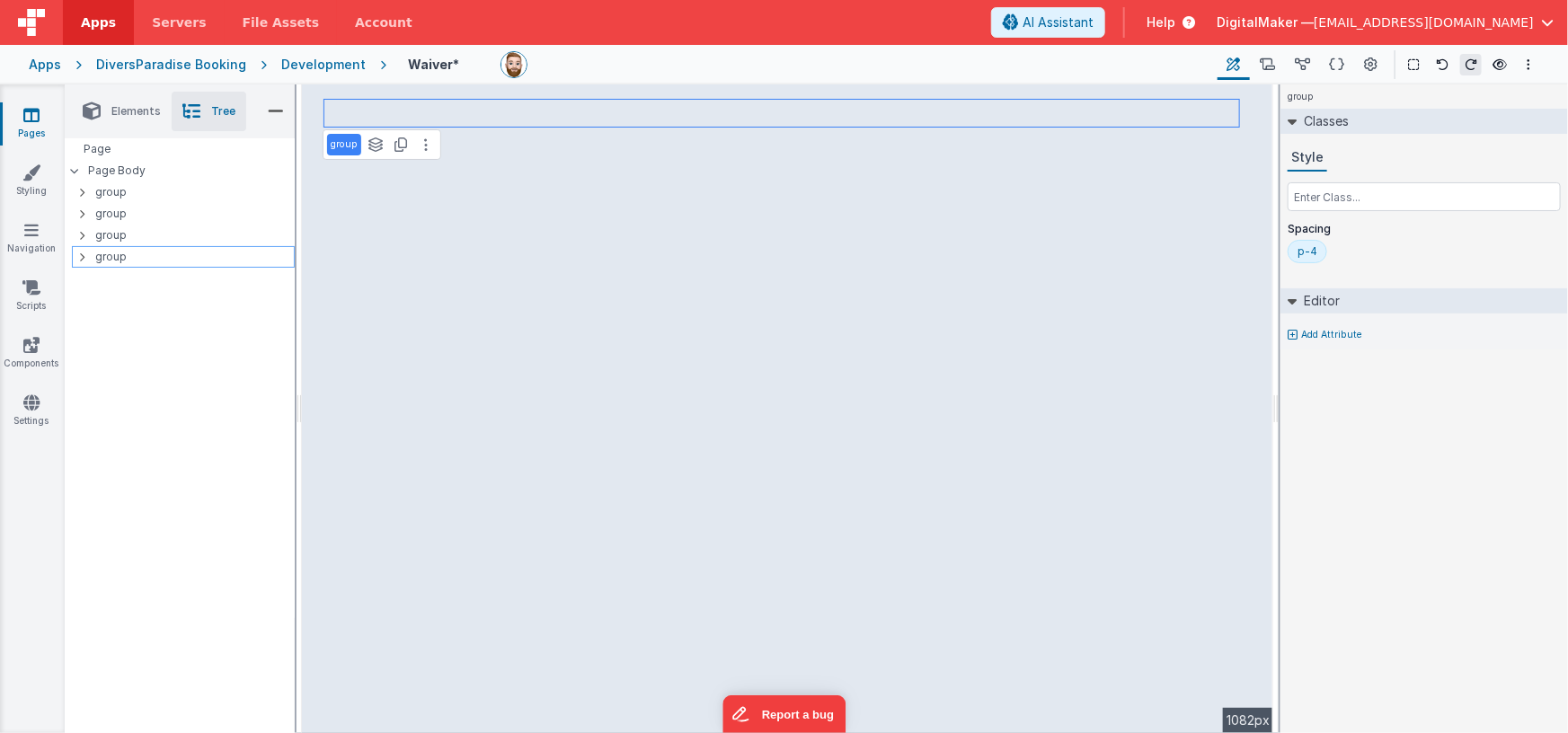
click at [85, 255] on div at bounding box center [88, 257] width 16 height 14
click at [80, 491] on icon at bounding box center [82, 494] width 14 height 5
click at [81, 491] on icon at bounding box center [82, 494] width 5 height 14
click at [82, 256] on icon at bounding box center [82, 257] width 14 height 5
click at [82, 256] on icon at bounding box center [82, 257] width 5 height 14
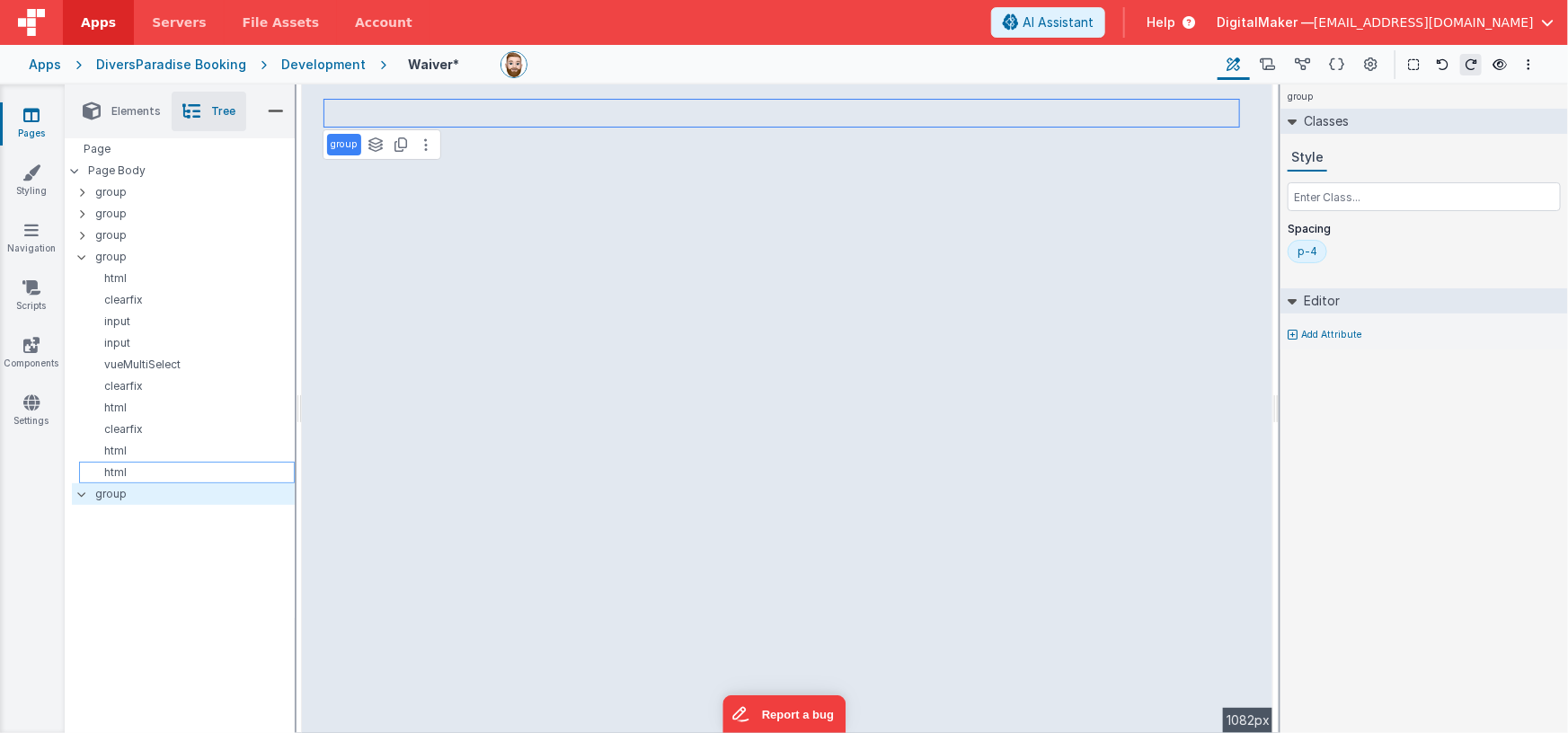
click at [121, 470] on p "html" at bounding box center [190, 473] width 208 height 14
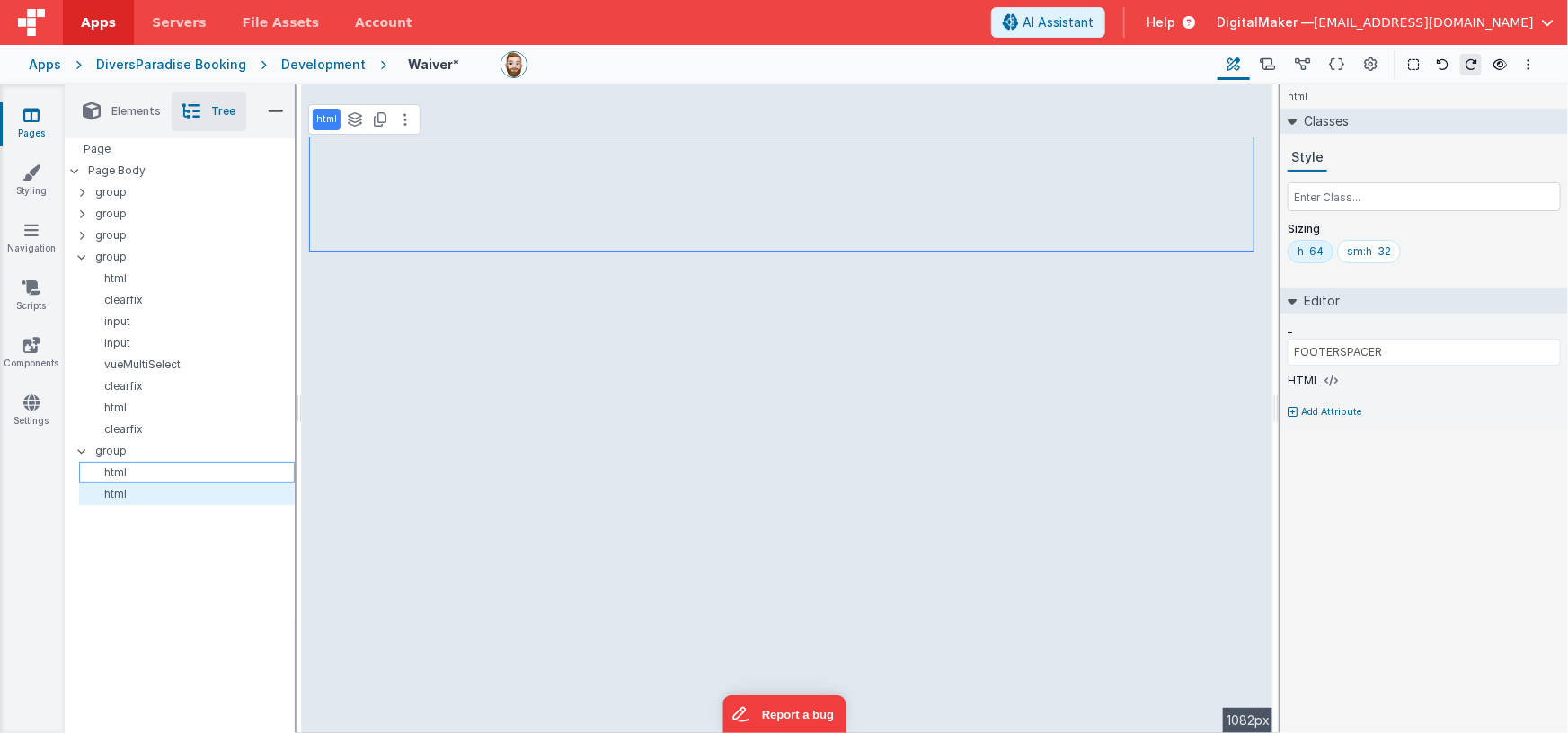
click at [142, 471] on p "html" at bounding box center [190, 473] width 208 height 14
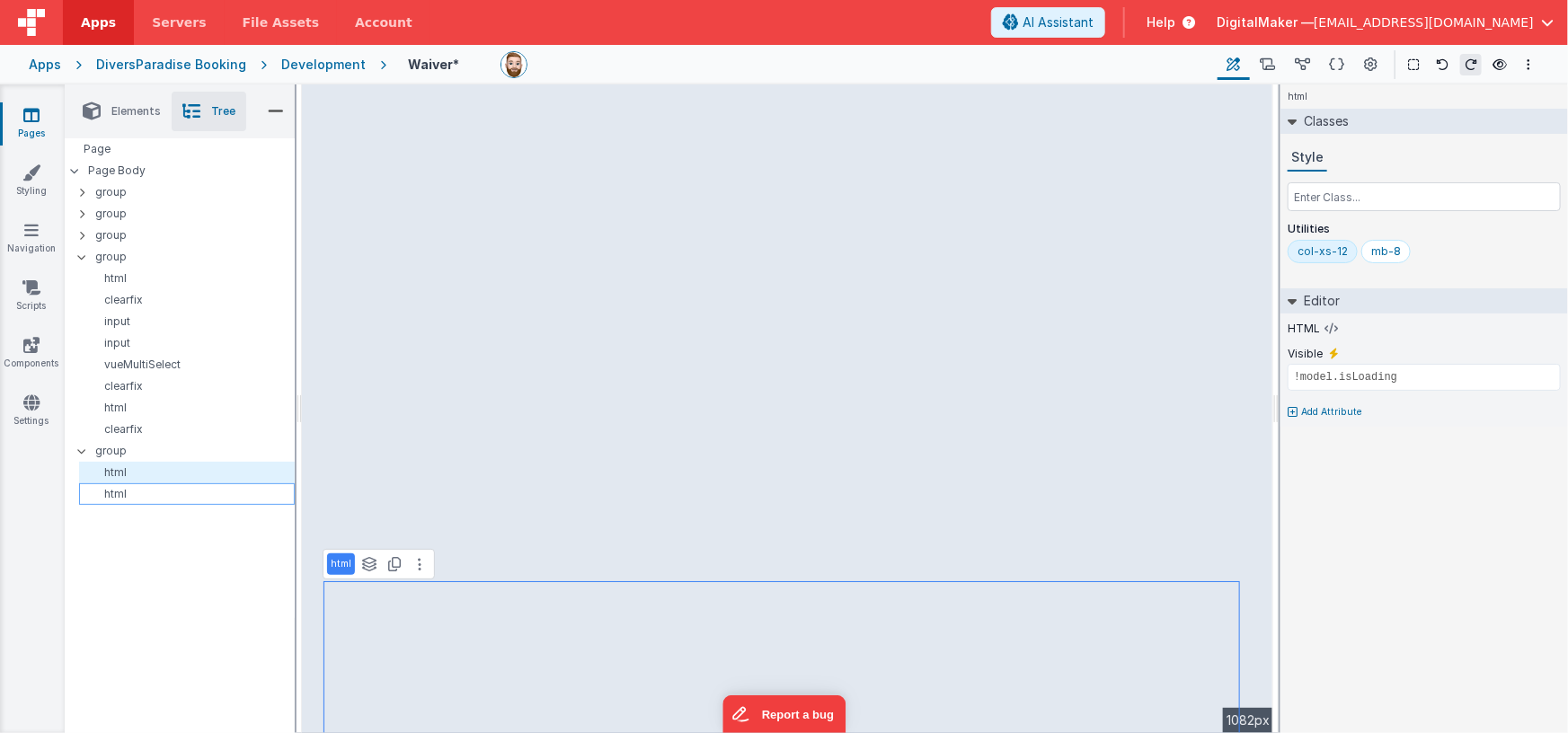
click at [183, 483] on div "html" at bounding box center [187, 494] width 216 height 22
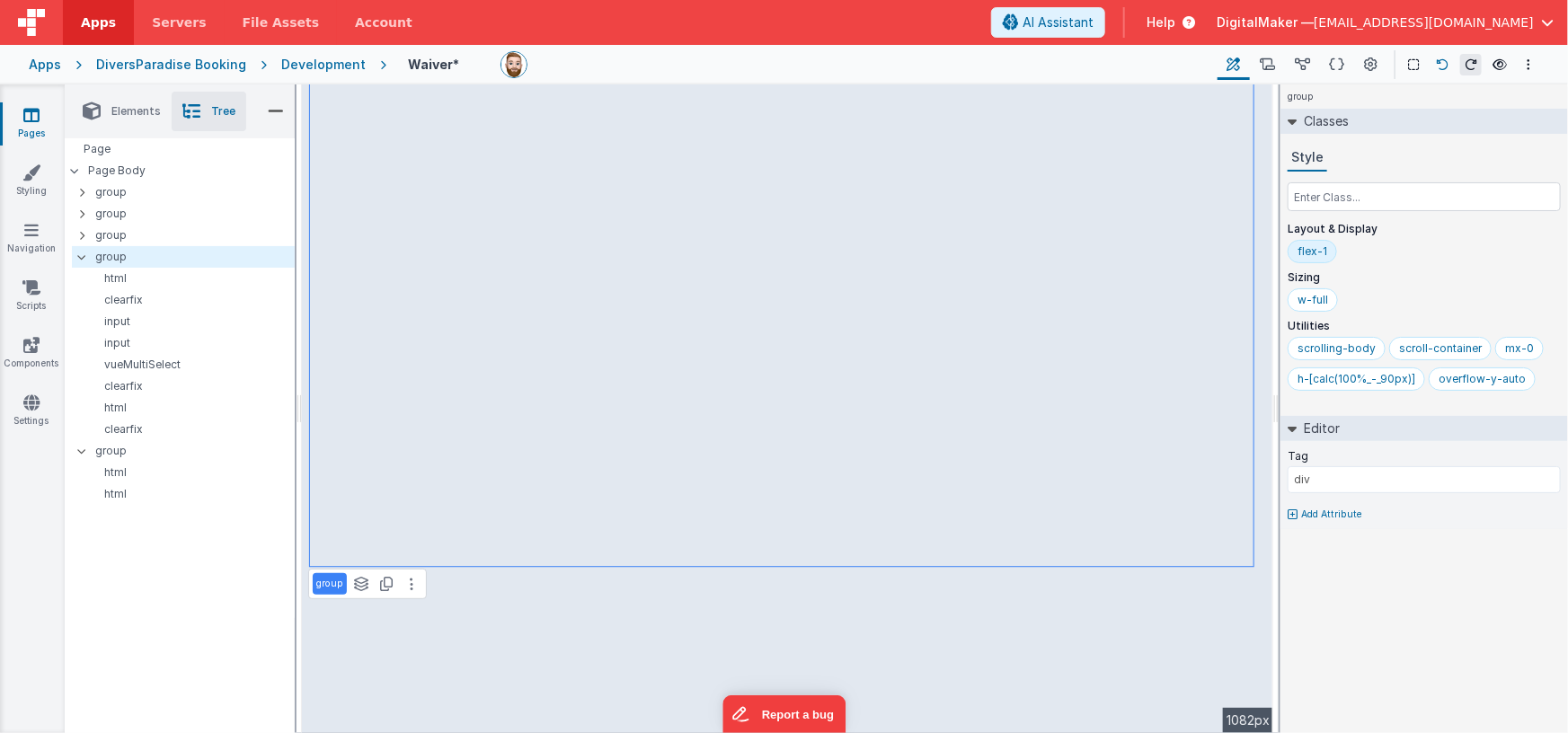
click at [1441, 60] on icon at bounding box center [1442, 65] width 13 height 13
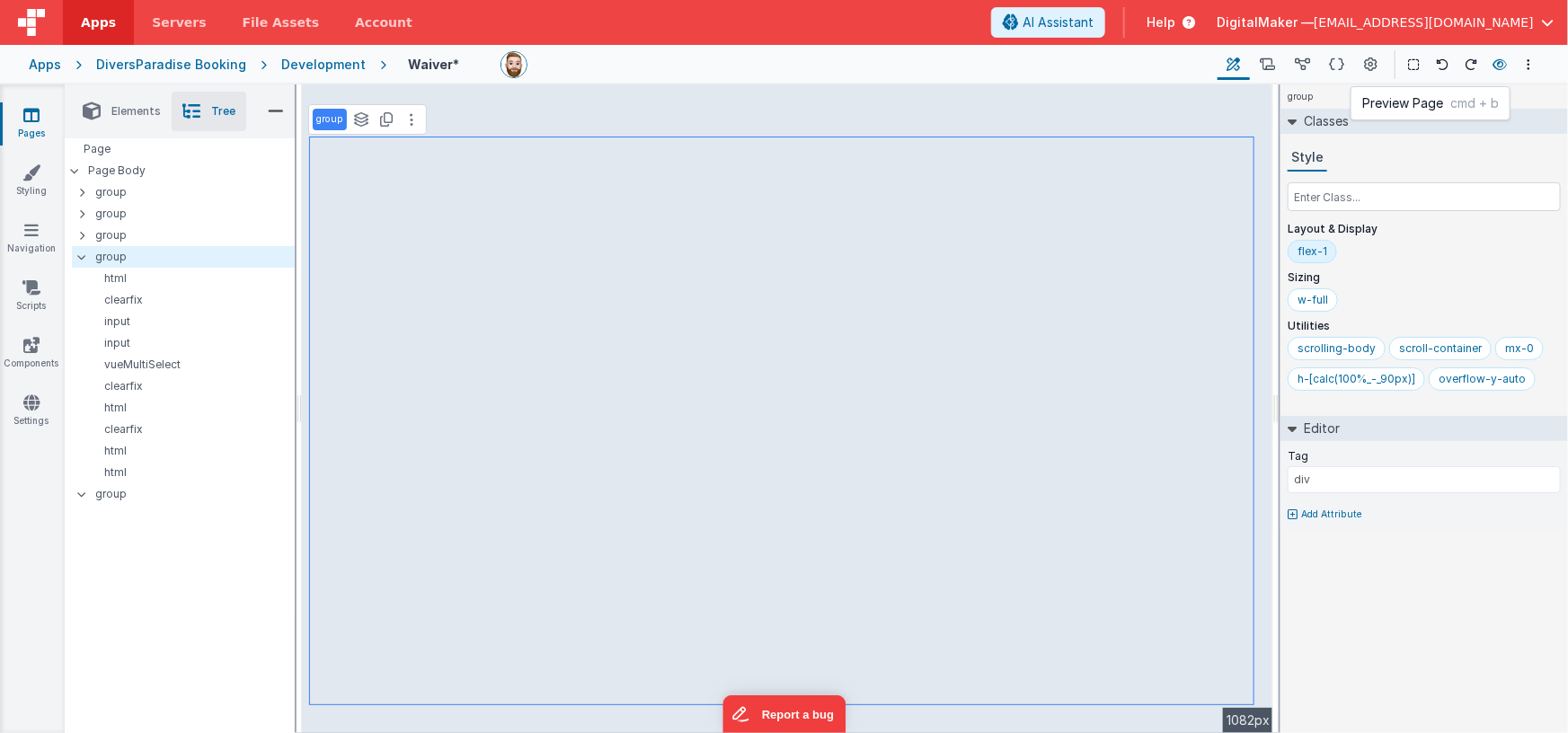
click at [1498, 59] on icon at bounding box center [1499, 65] width 14 height 13
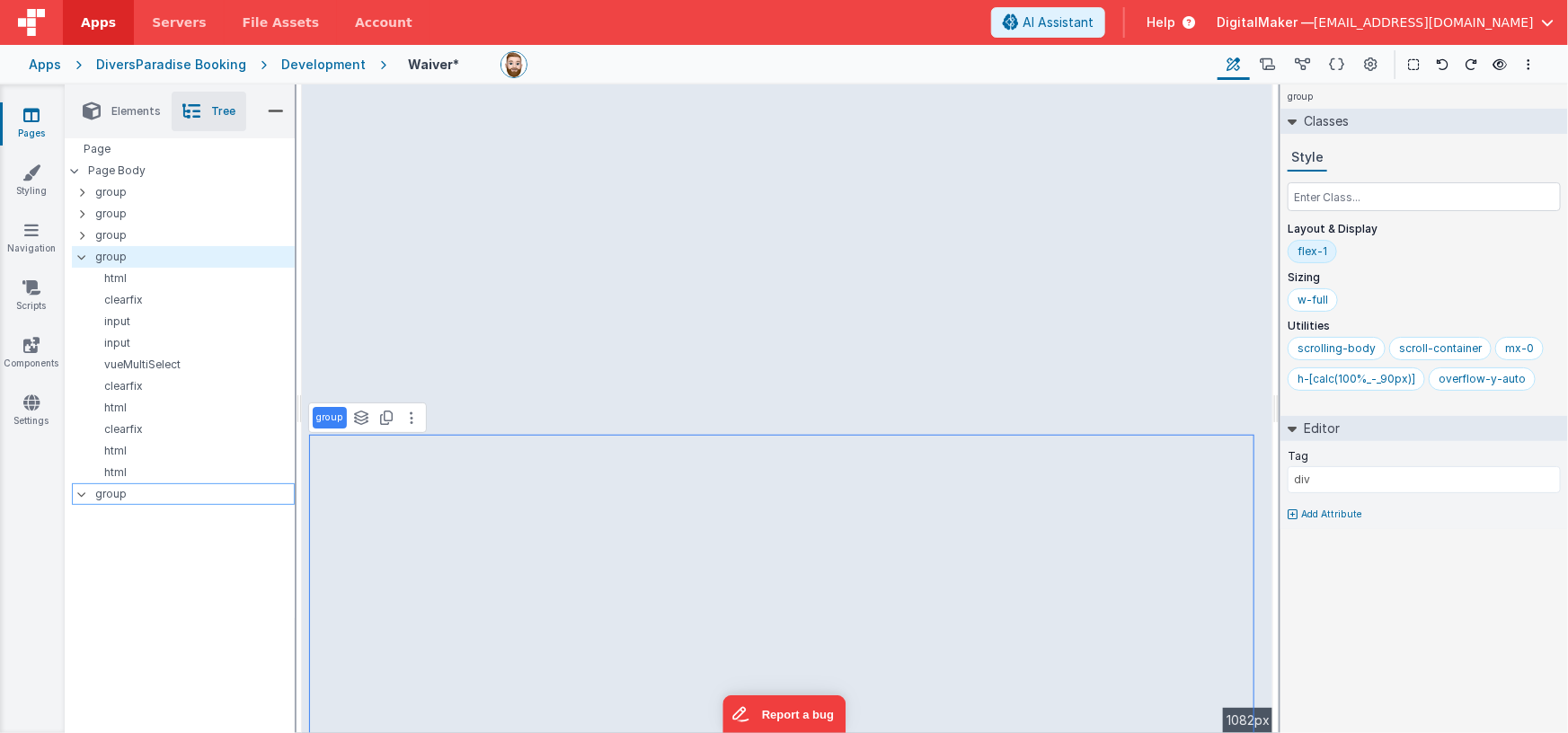
click at [136, 490] on p "group" at bounding box center [194, 494] width 199 height 20
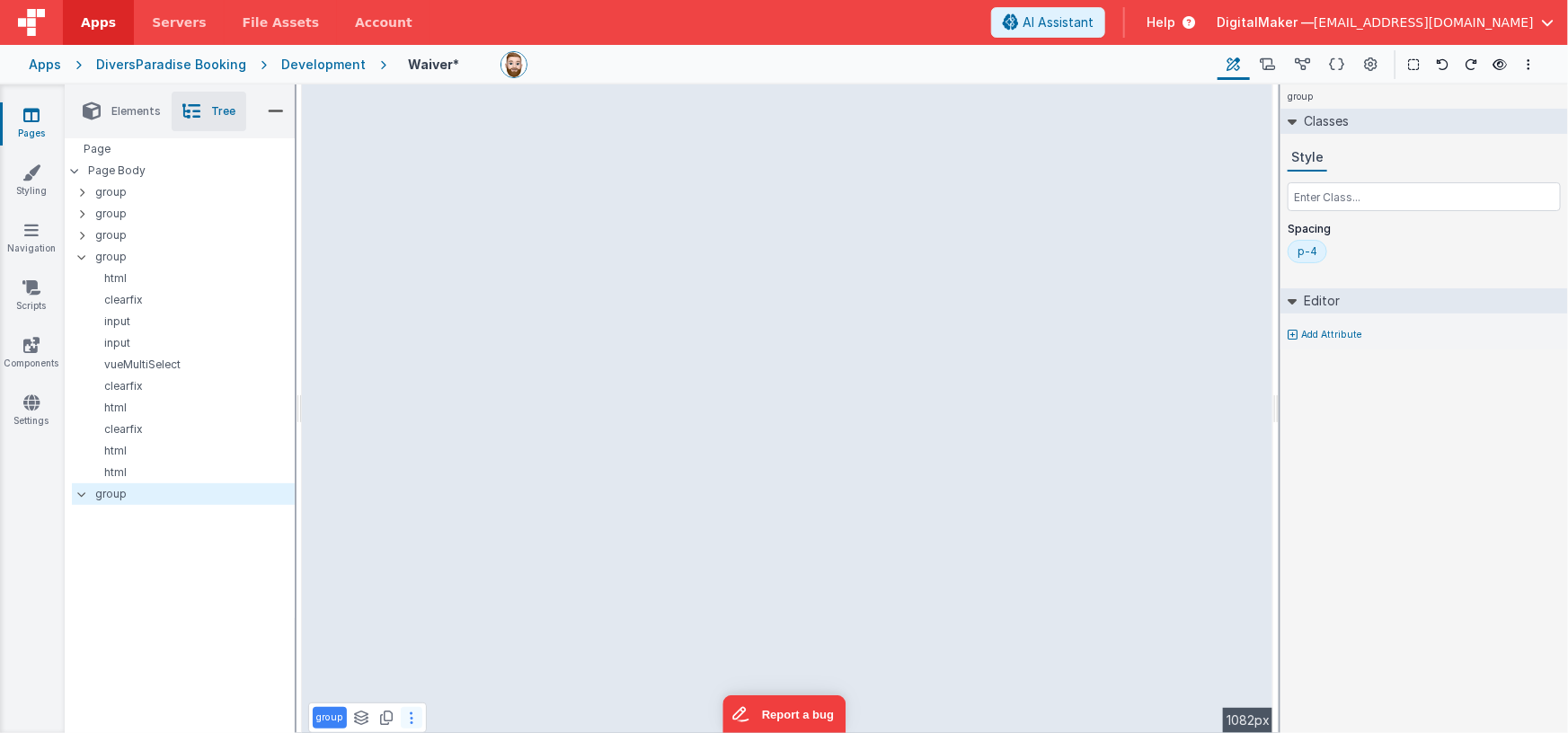
click at [410, 717] on icon at bounding box center [412, 718] width 4 height 14
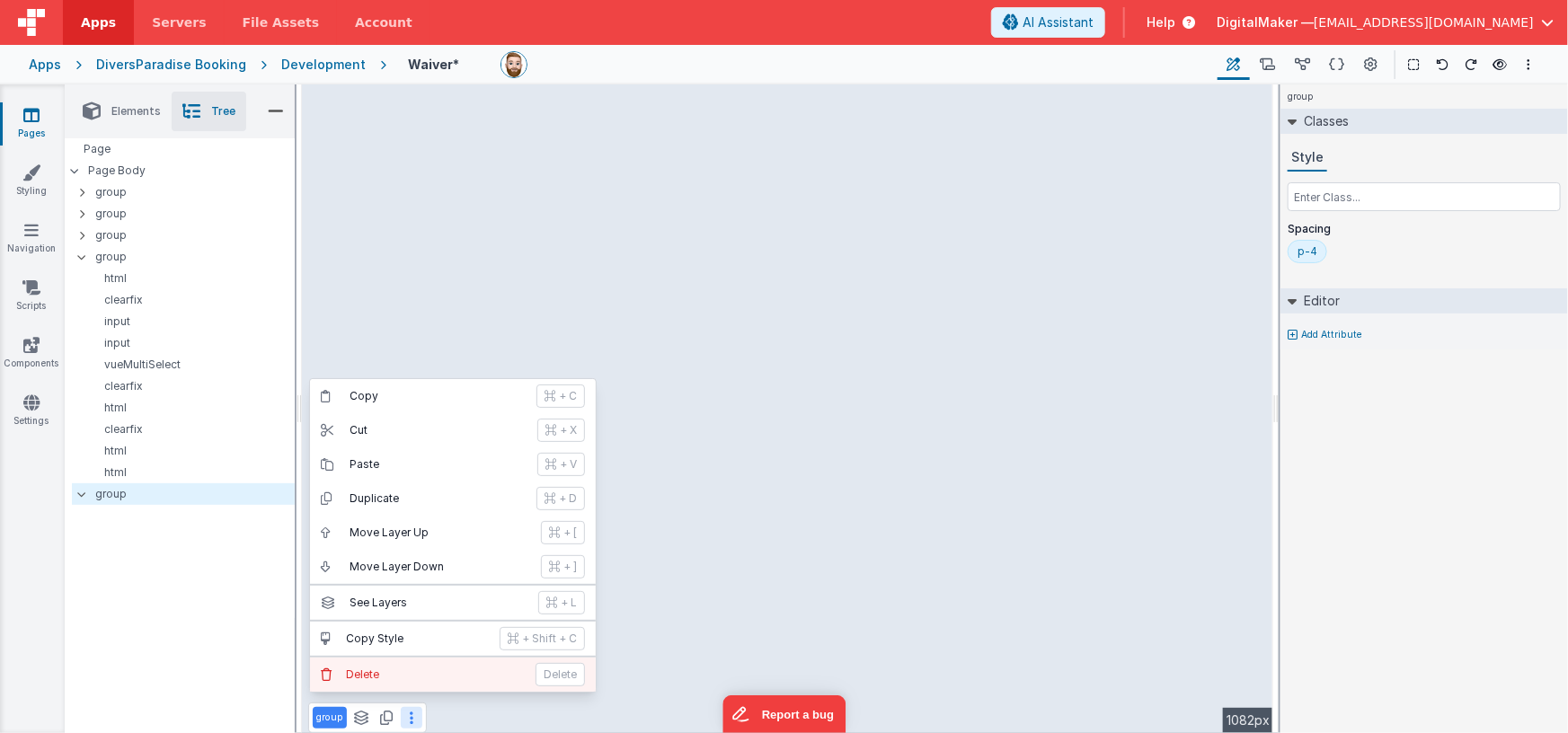
click at [411, 674] on p "Delete" at bounding box center [435, 674] width 179 height 14
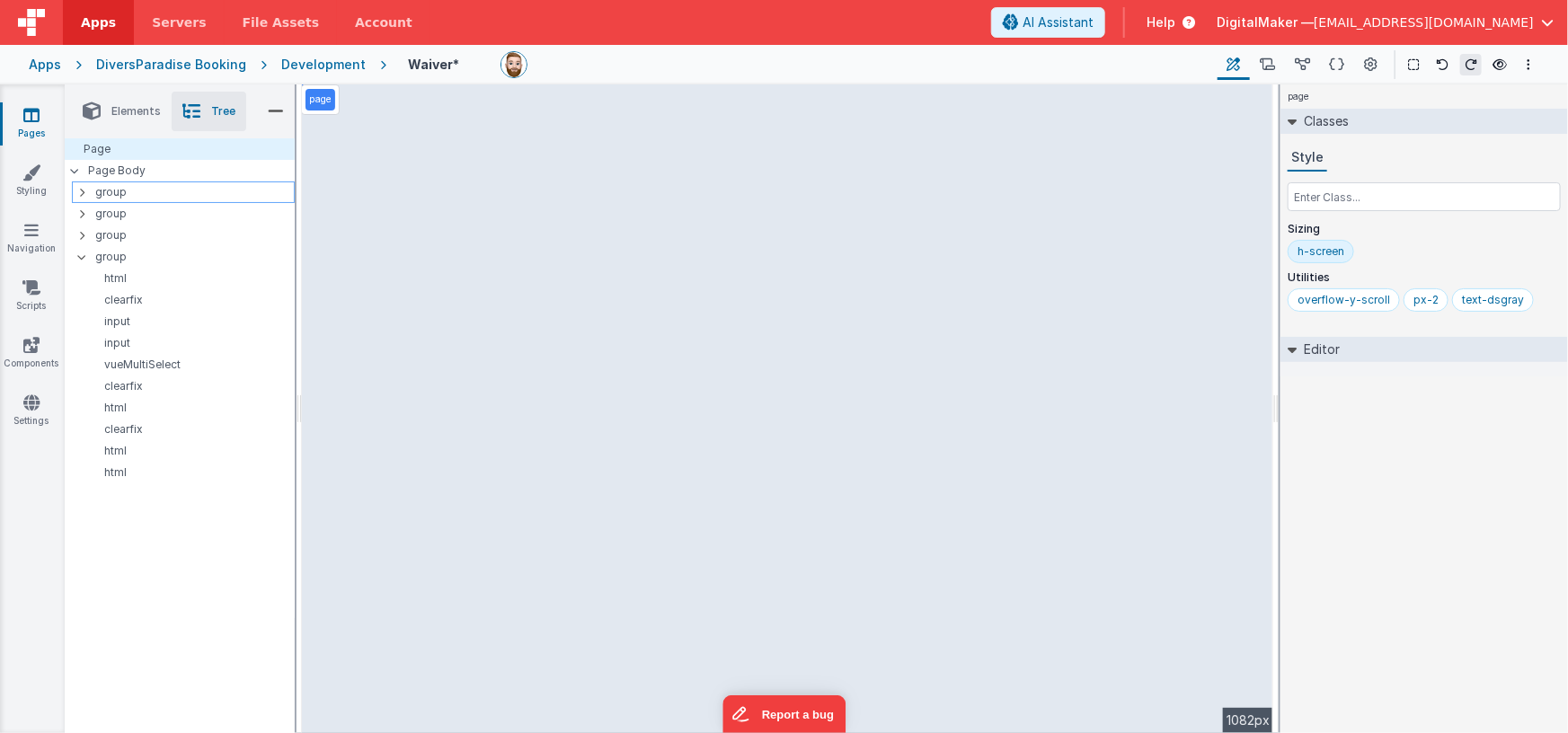
click at [107, 192] on p "group" at bounding box center [194, 192] width 199 height 20
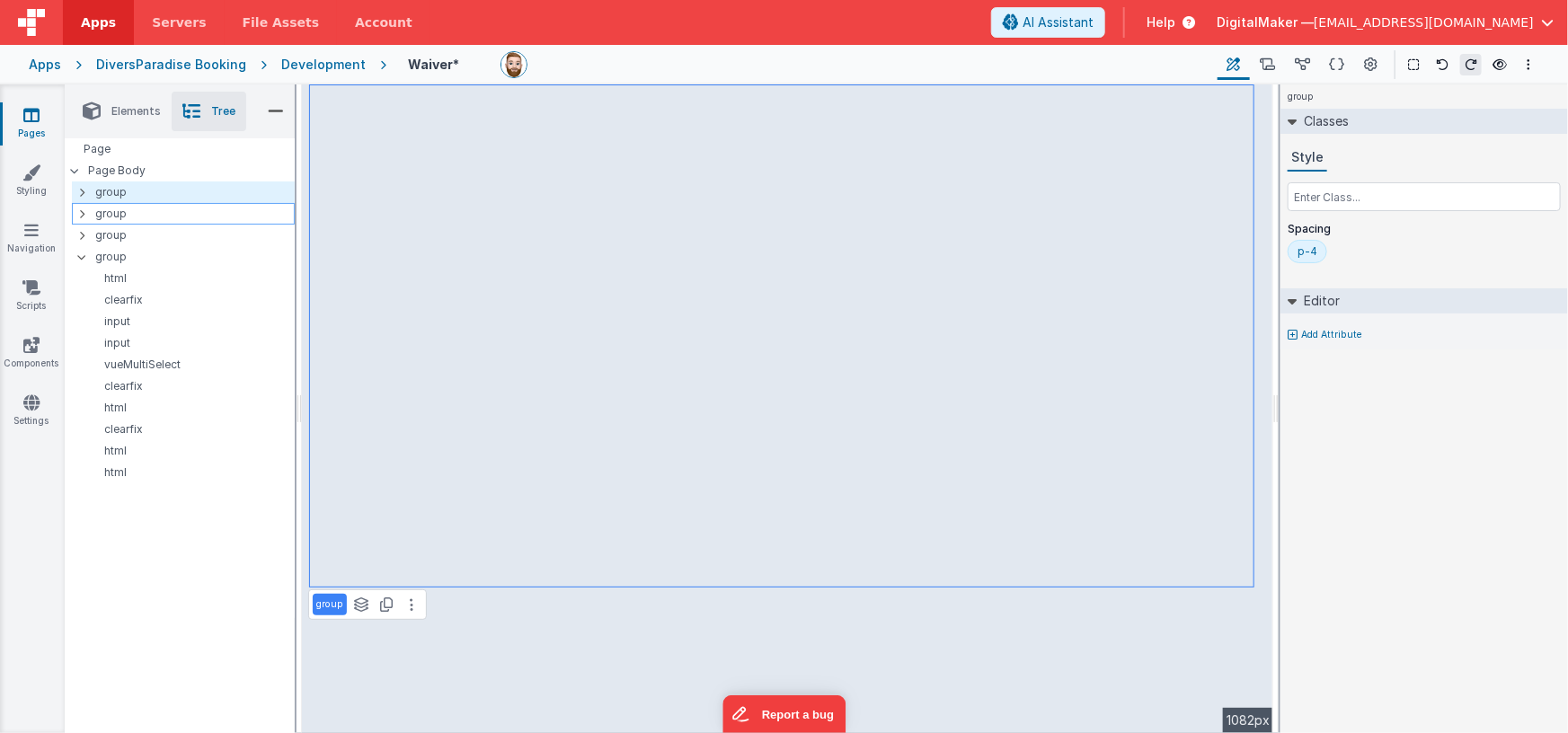
click at [186, 215] on p "group" at bounding box center [194, 214] width 199 height 20
click at [172, 196] on p "group" at bounding box center [194, 192] width 199 height 20
click at [139, 104] on span "Elements" at bounding box center [135, 111] width 50 height 14
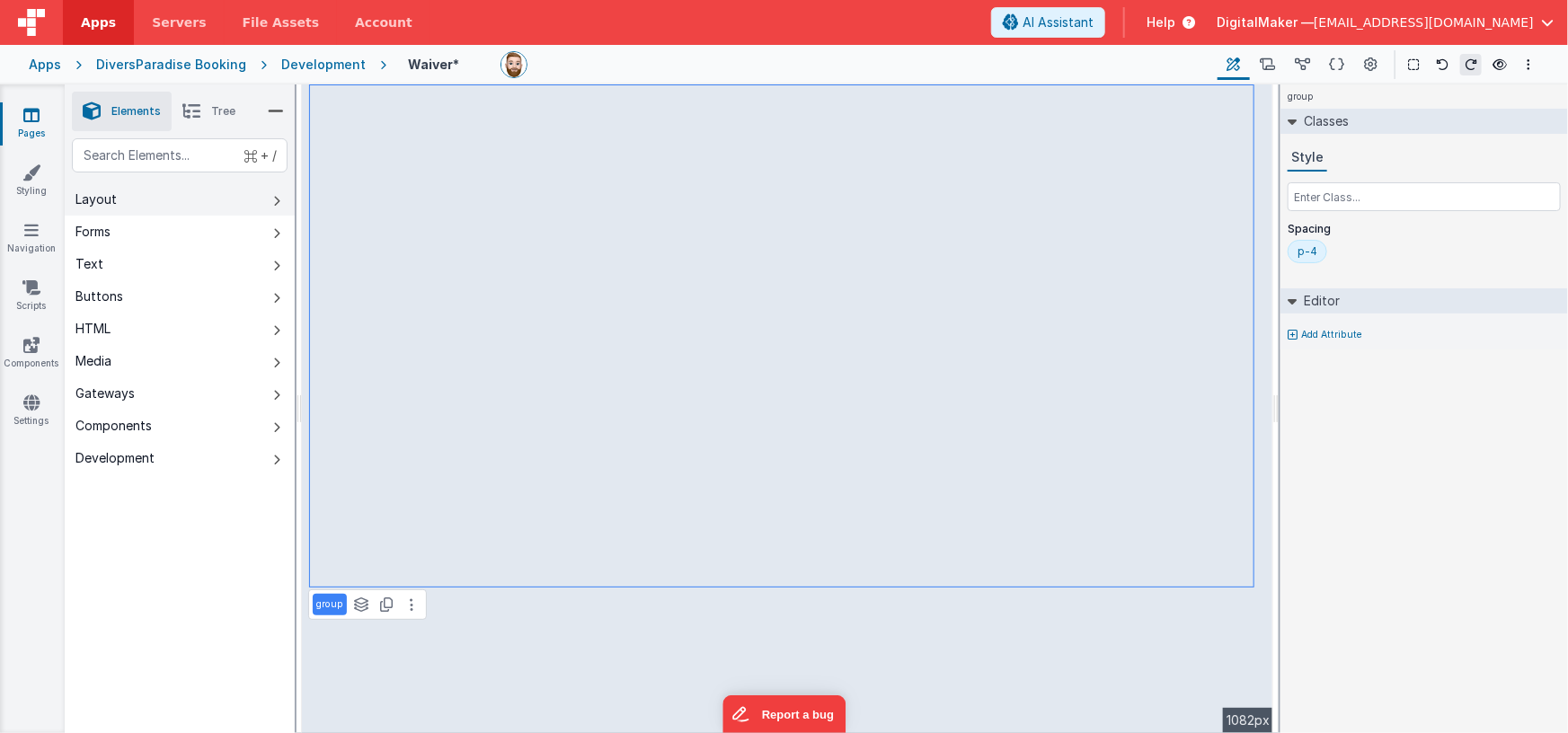
click at [168, 197] on button "Layout" at bounding box center [180, 199] width 230 height 32
click at [219, 112] on span "Tree" at bounding box center [223, 111] width 24 height 14
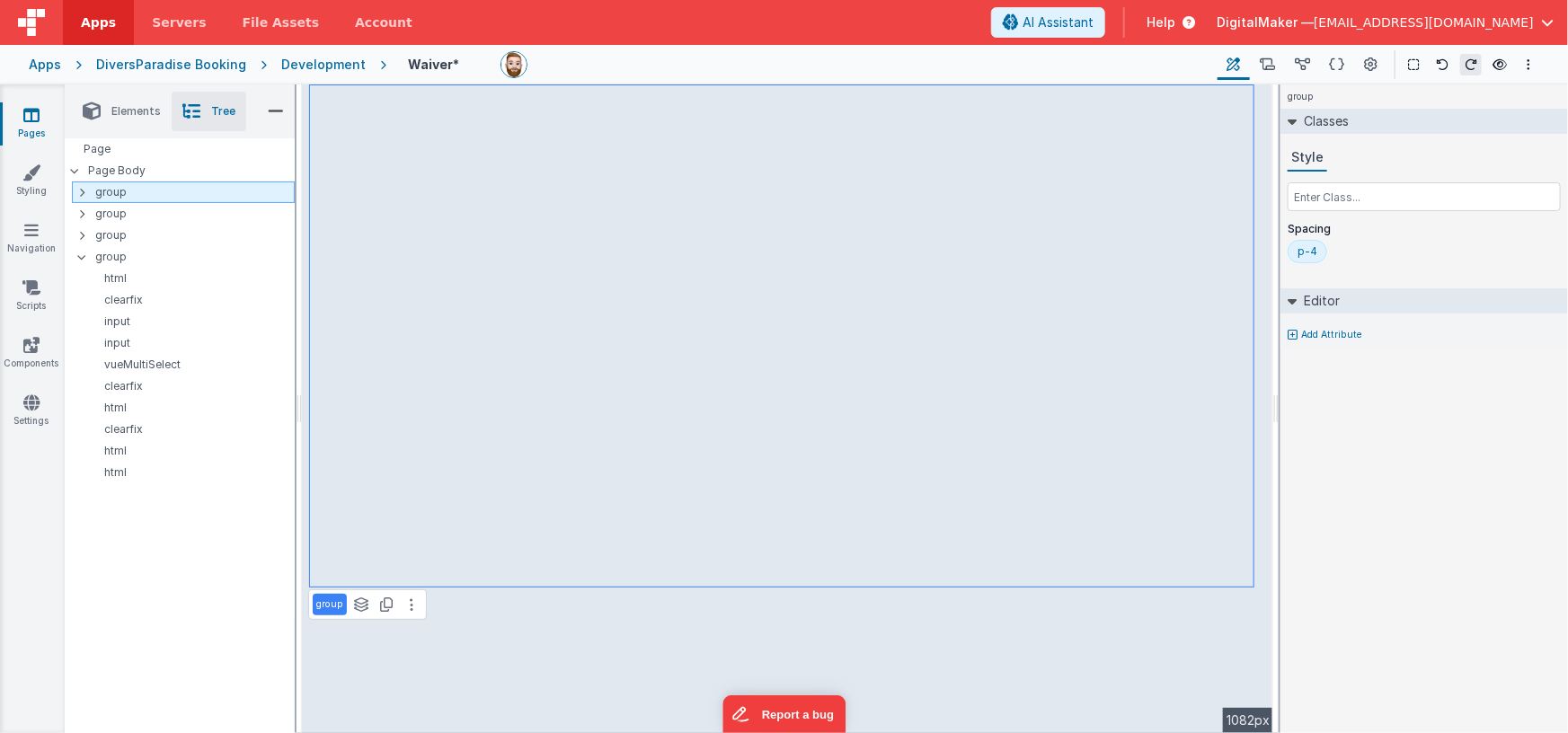
click at [83, 188] on icon at bounding box center [82, 192] width 5 height 14
click at [84, 190] on icon at bounding box center [82, 192] width 14 height 5
click at [84, 189] on icon at bounding box center [82, 192] width 5 height 14
click at [84, 190] on icon at bounding box center [82, 192] width 14 height 5
click at [84, 255] on icon at bounding box center [82, 257] width 14 height 5
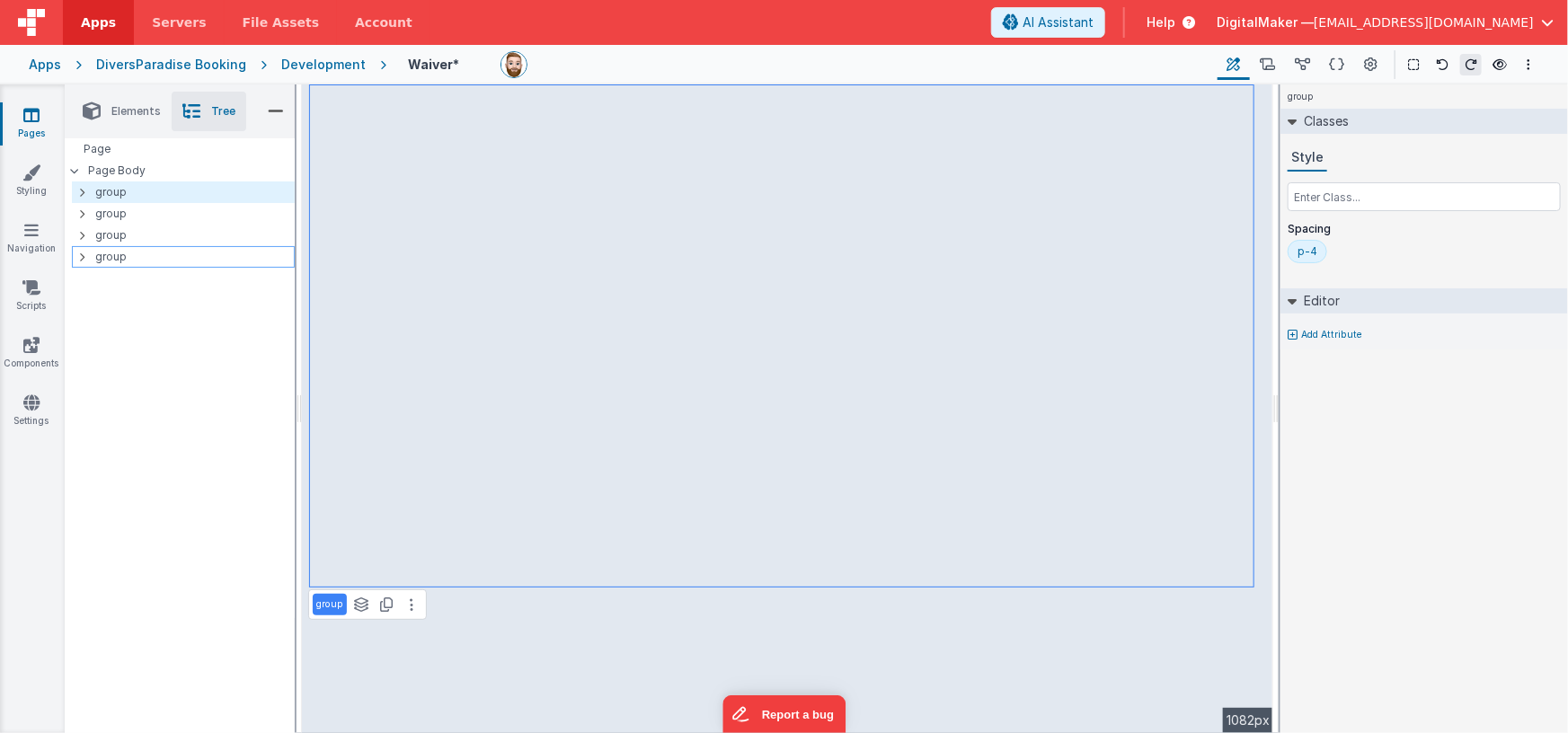
click at [84, 255] on icon at bounding box center [82, 257] width 5 height 14
click at [84, 237] on icon at bounding box center [82, 236] width 5 height 14
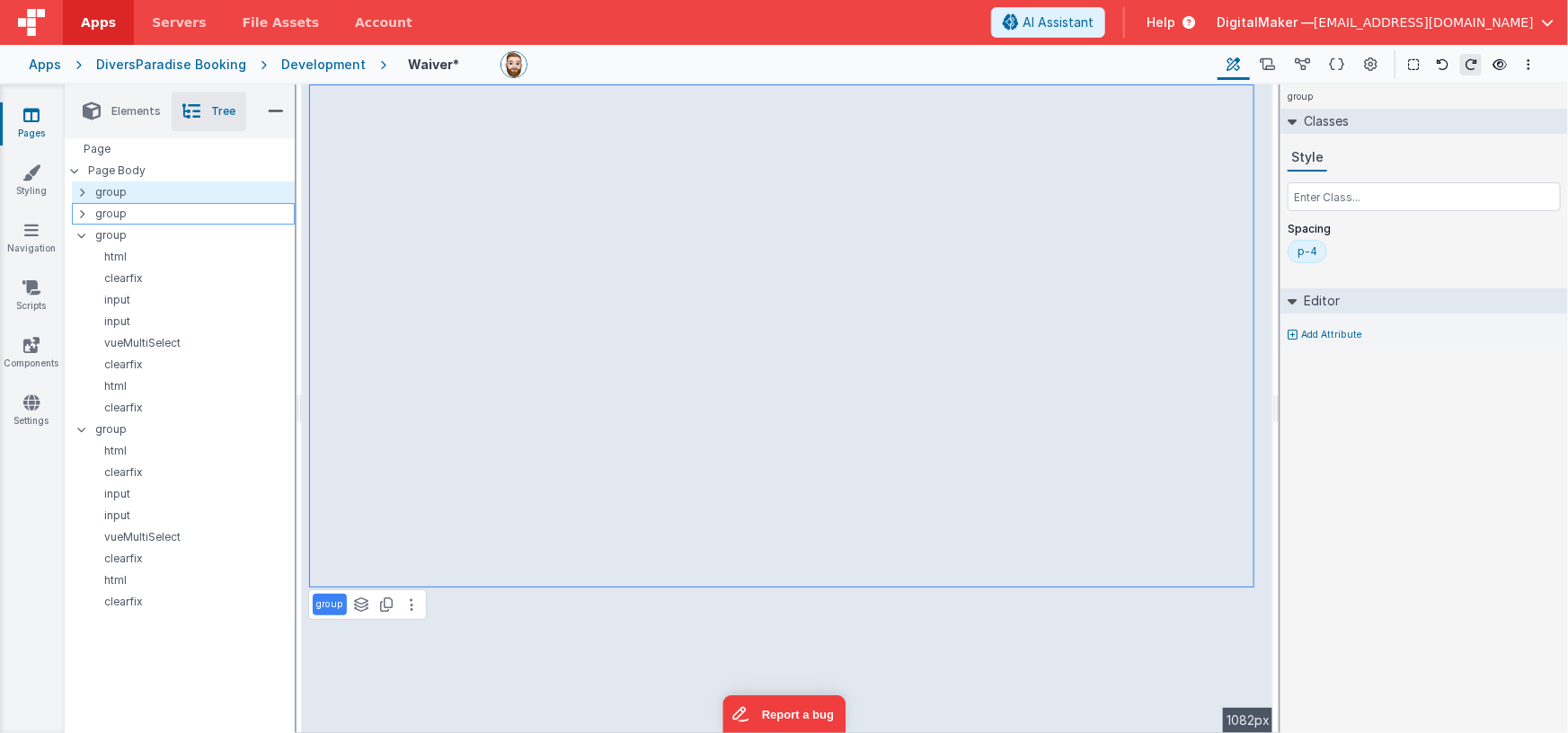
click at [84, 223] on div "group" at bounding box center [183, 214] width 223 height 22
click at [84, 217] on icon at bounding box center [82, 214] width 5 height 14
click at [84, 192] on icon at bounding box center [82, 192] width 5 height 14
click at [147, 107] on span "Elements" at bounding box center [135, 111] width 50 height 14
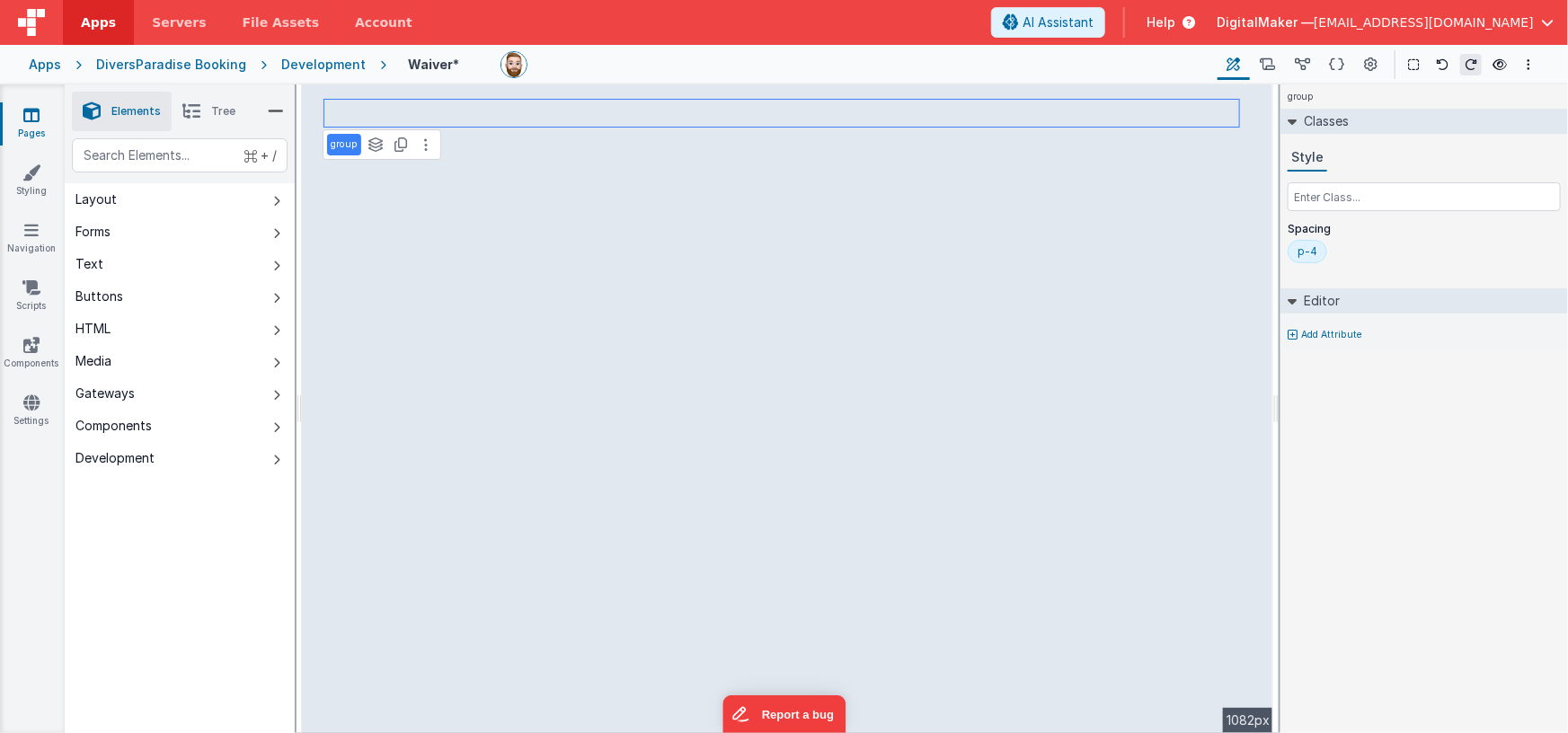
click at [227, 116] on span "Tree" at bounding box center [223, 111] width 24 height 14
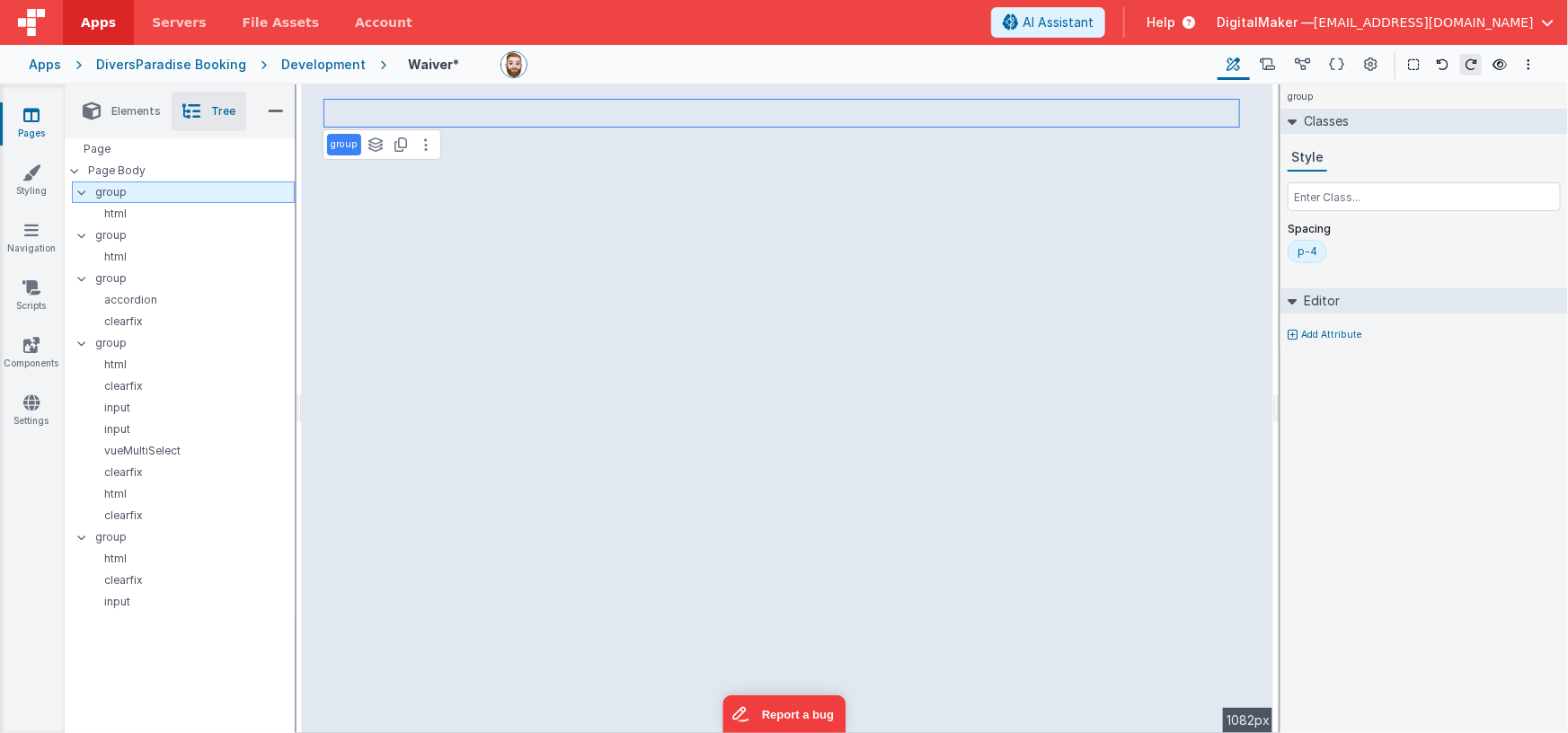
click at [120, 193] on p "group" at bounding box center [194, 192] width 199 height 20
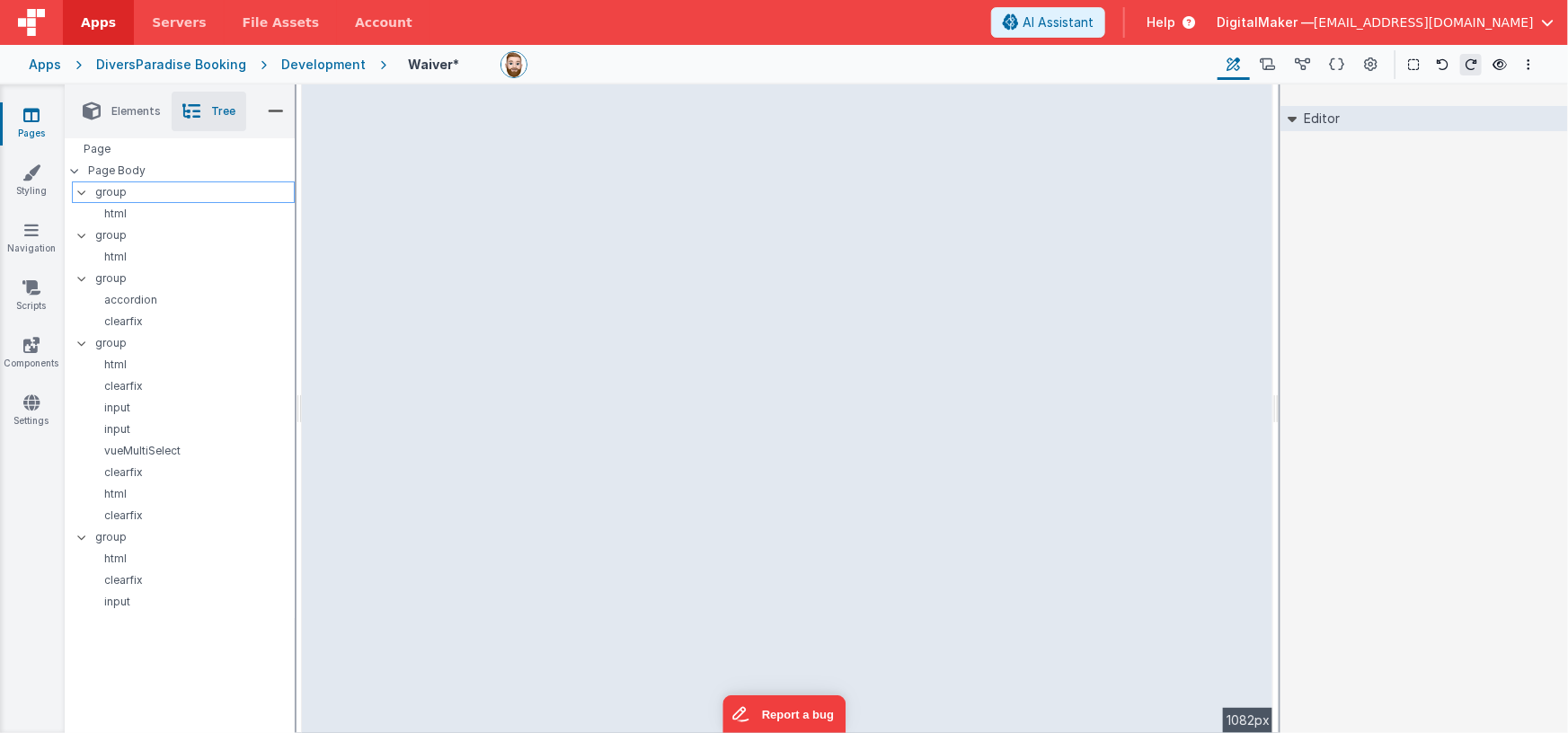
click at [210, 192] on p "group" at bounding box center [194, 192] width 199 height 20
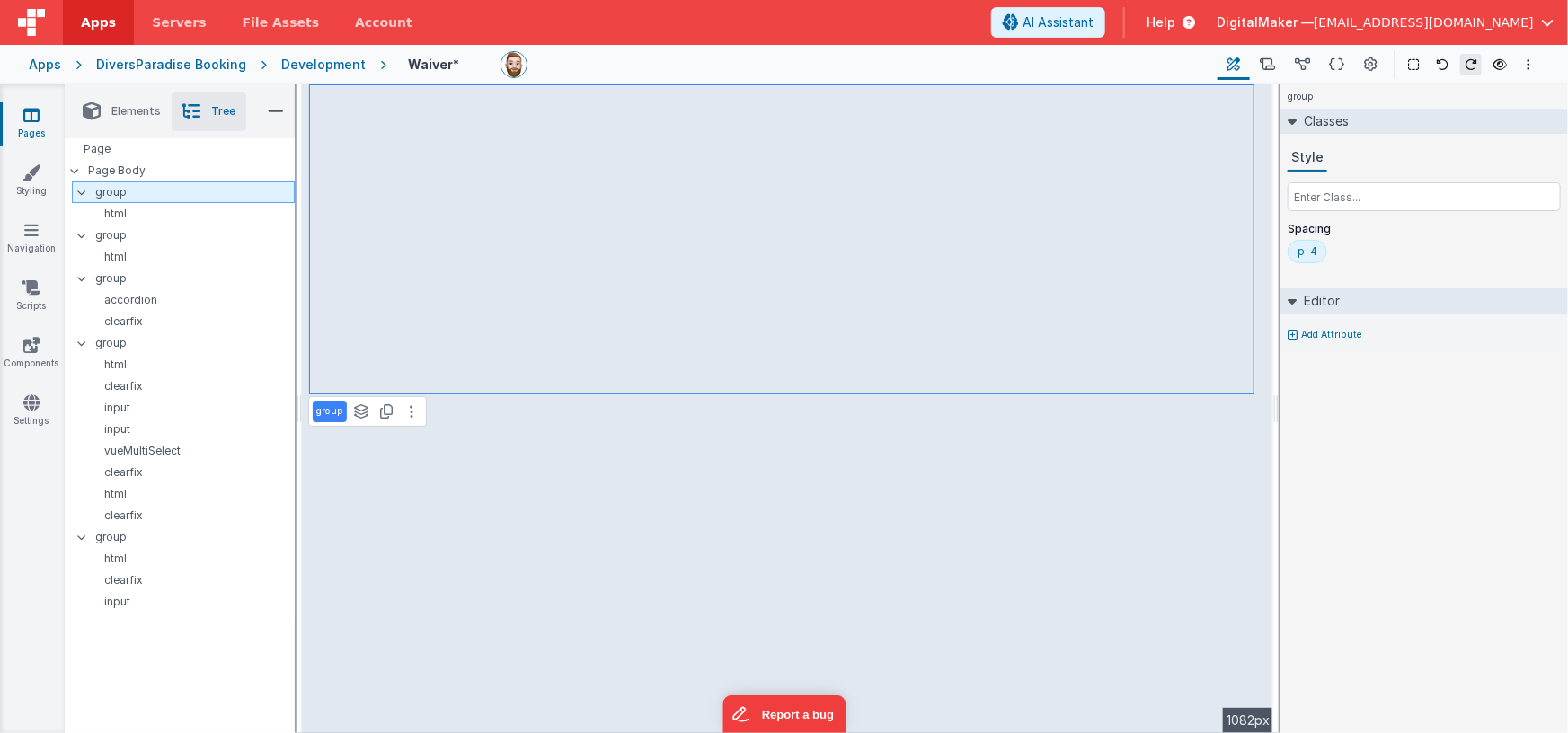
click at [136, 189] on p "group" at bounding box center [194, 192] width 199 height 20
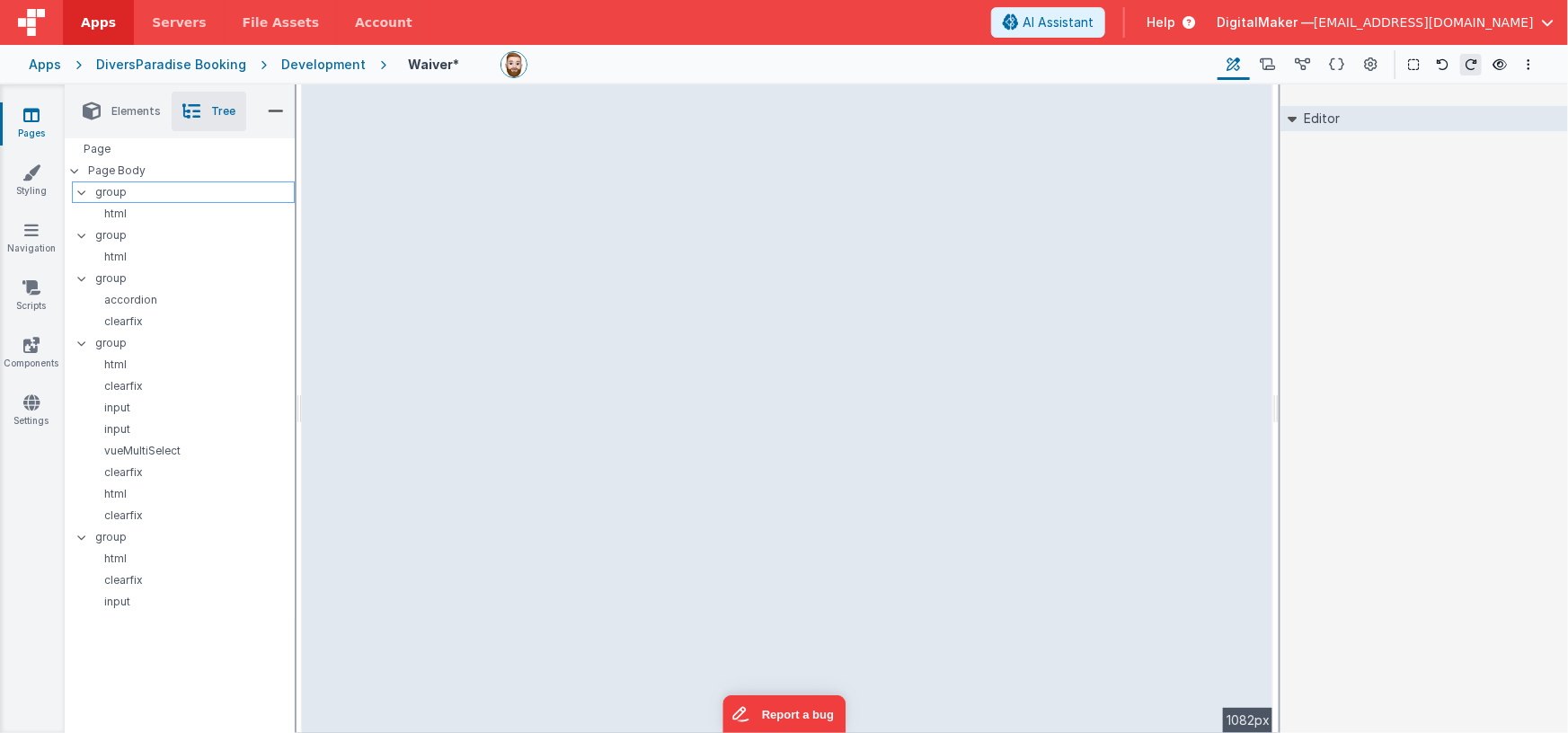
click at [114, 189] on p "group" at bounding box center [194, 192] width 199 height 20
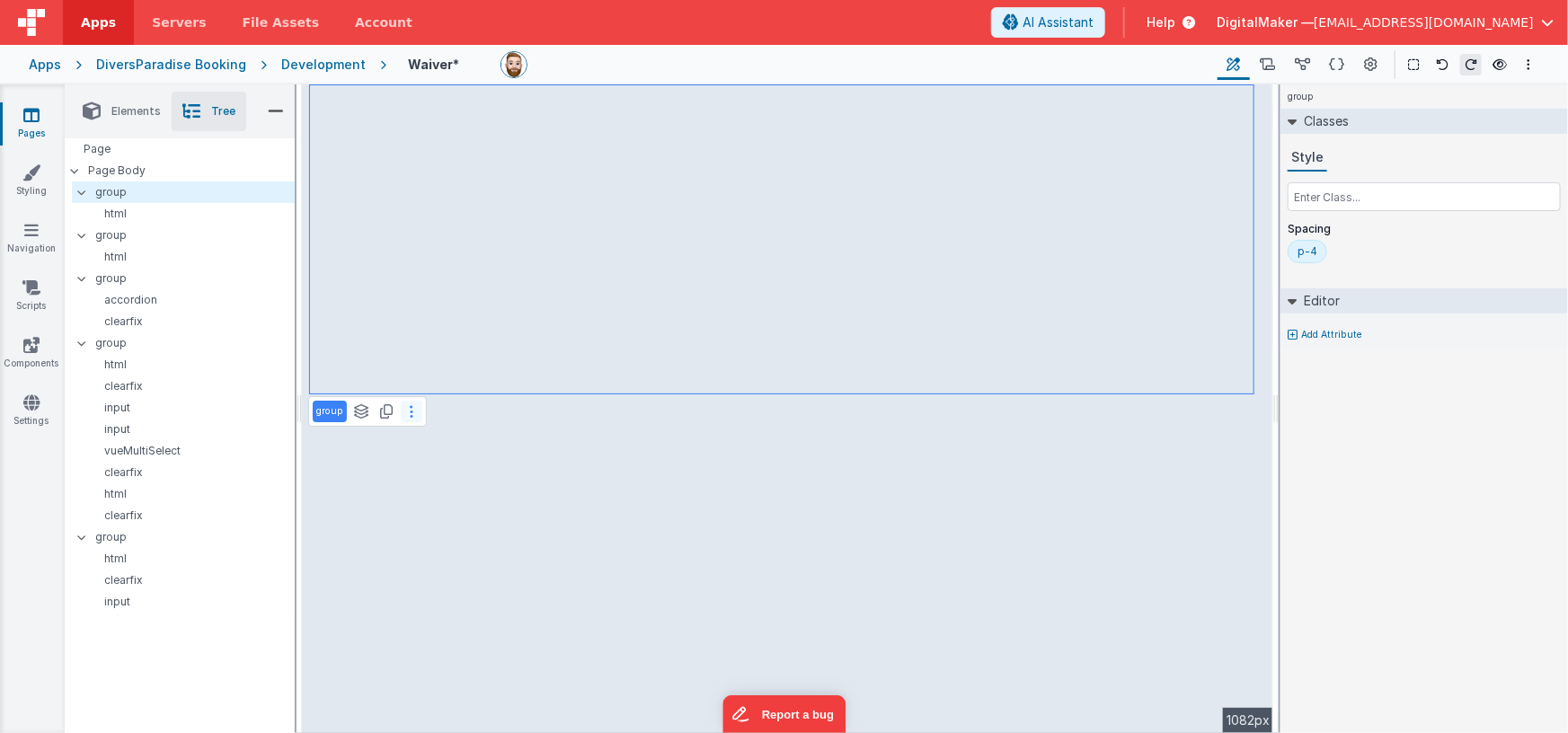
click at [413, 410] on button at bounding box center [412, 412] width 22 height 22
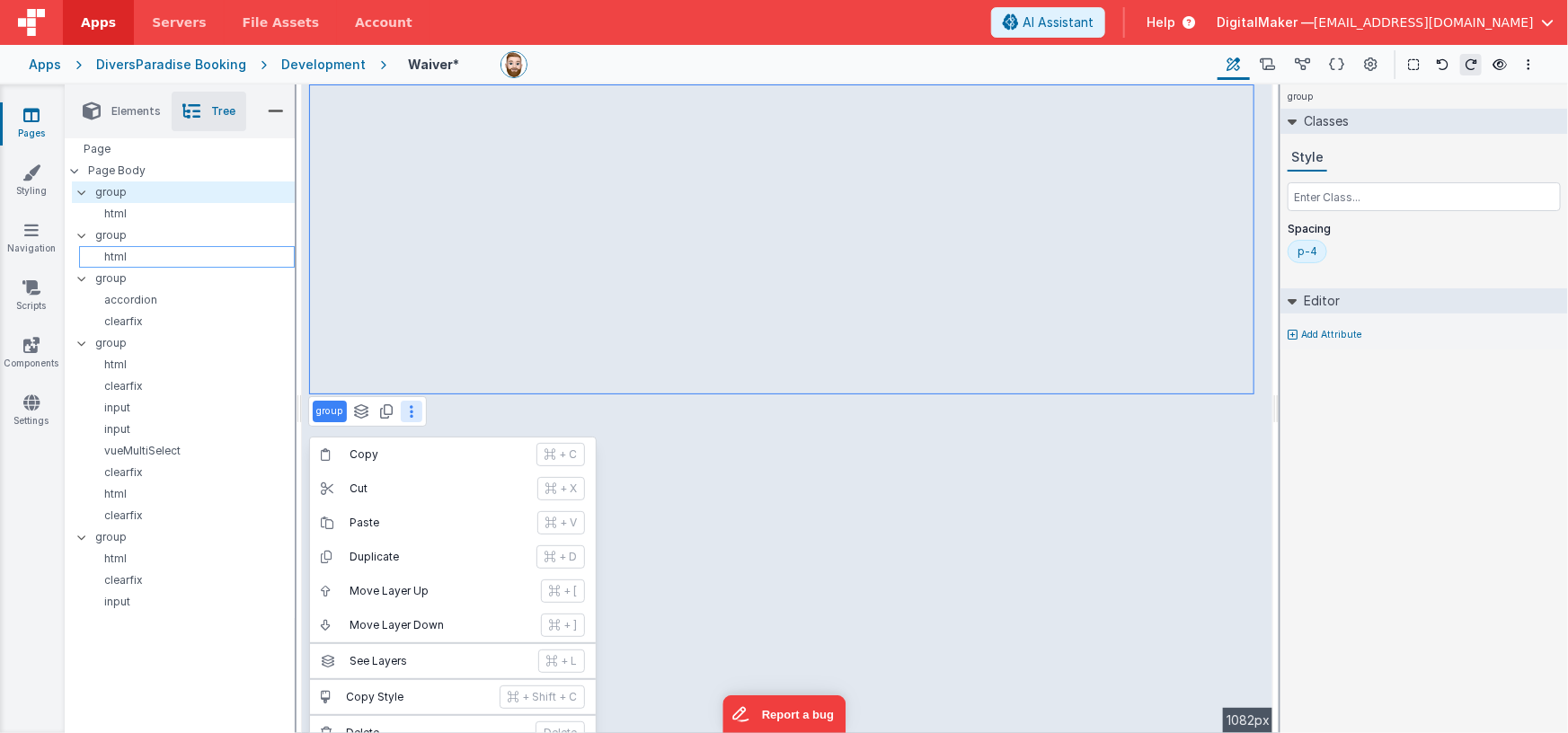
click at [187, 252] on p "html" at bounding box center [190, 257] width 208 height 14
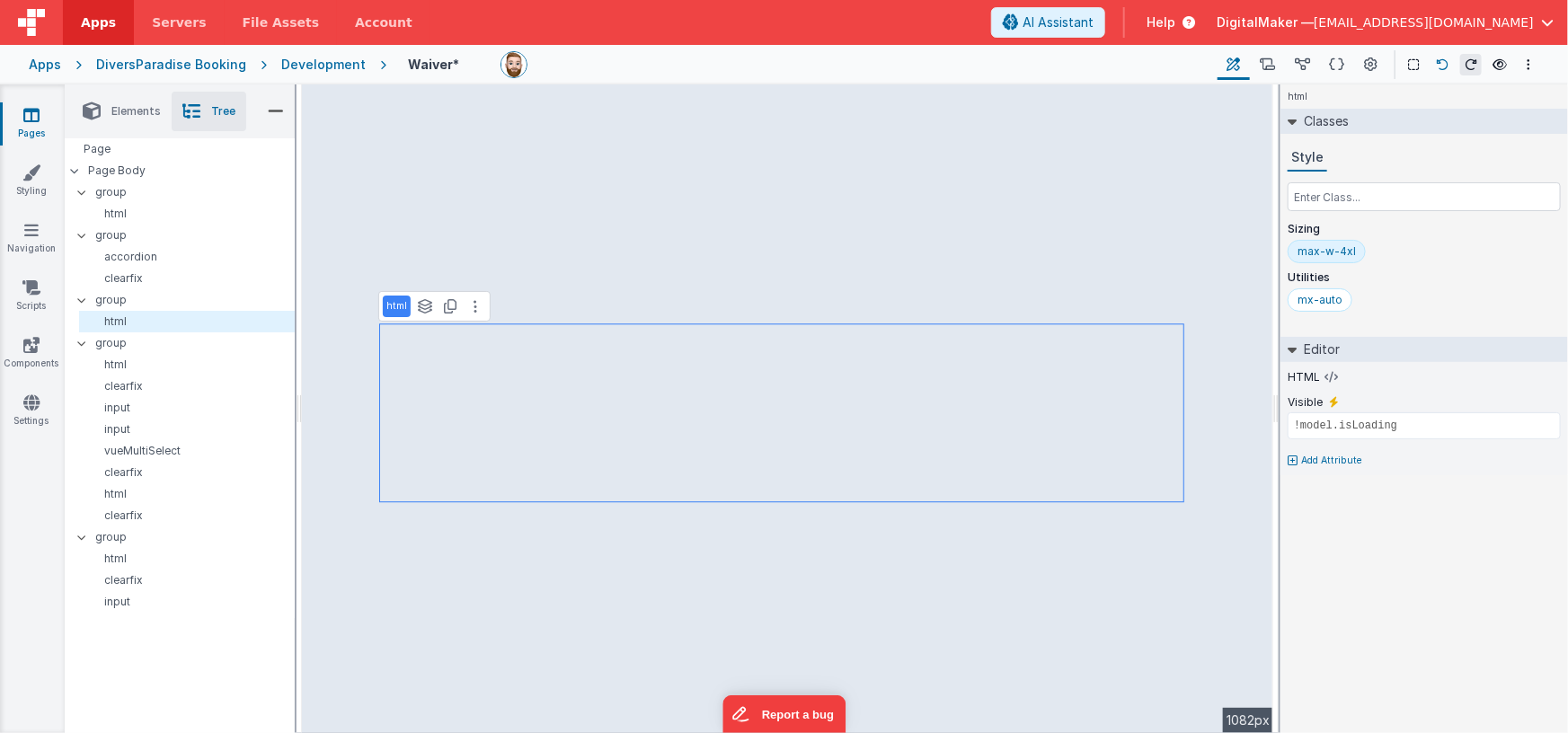
click at [1442, 62] on icon at bounding box center [1442, 65] width 13 height 13
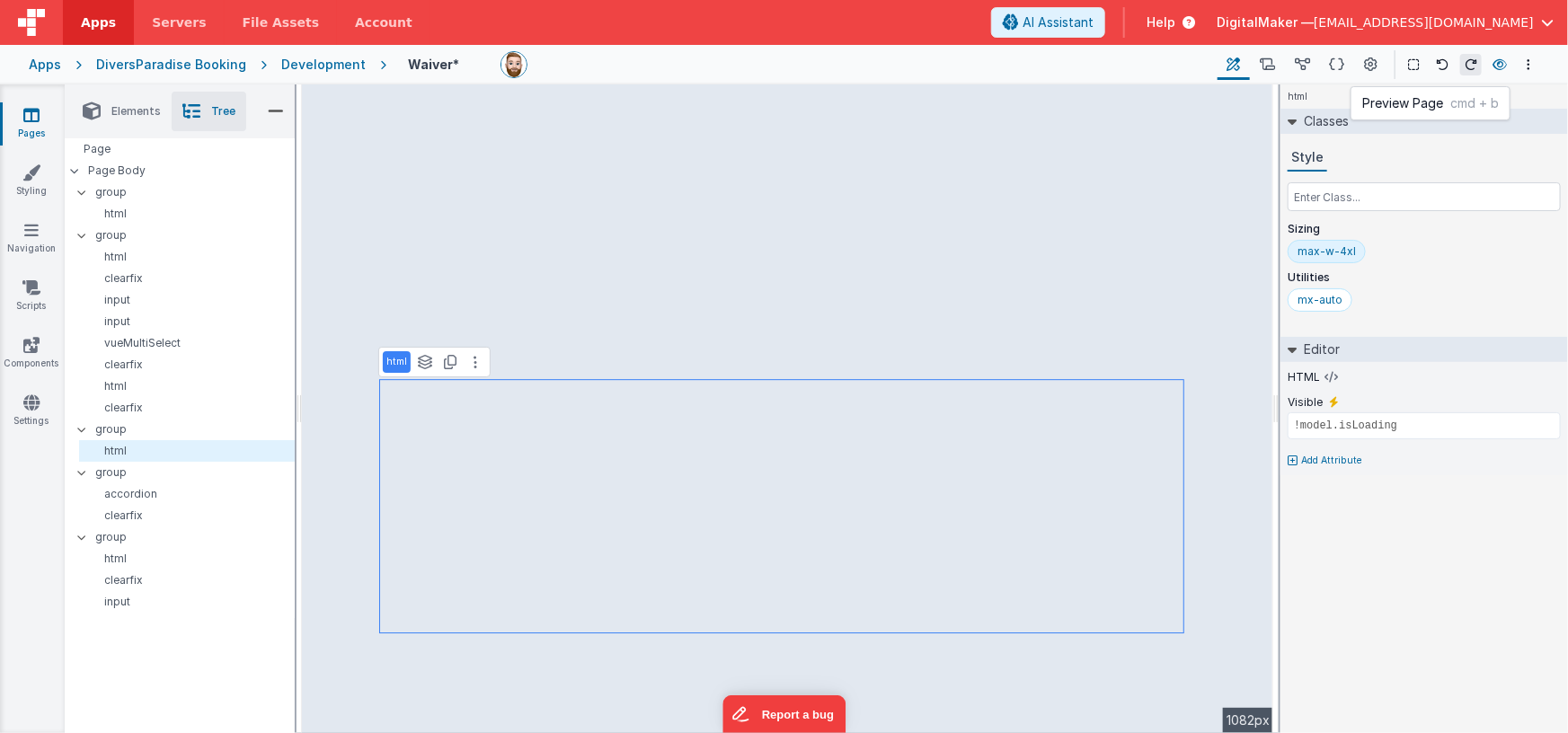
click at [1503, 64] on icon at bounding box center [1499, 65] width 14 height 13
click at [1526, 63] on icon "Options" at bounding box center [1528, 65] width 4 height 13
click at [1417, 157] on p "Rollback" at bounding box center [1395, 164] width 51 height 18
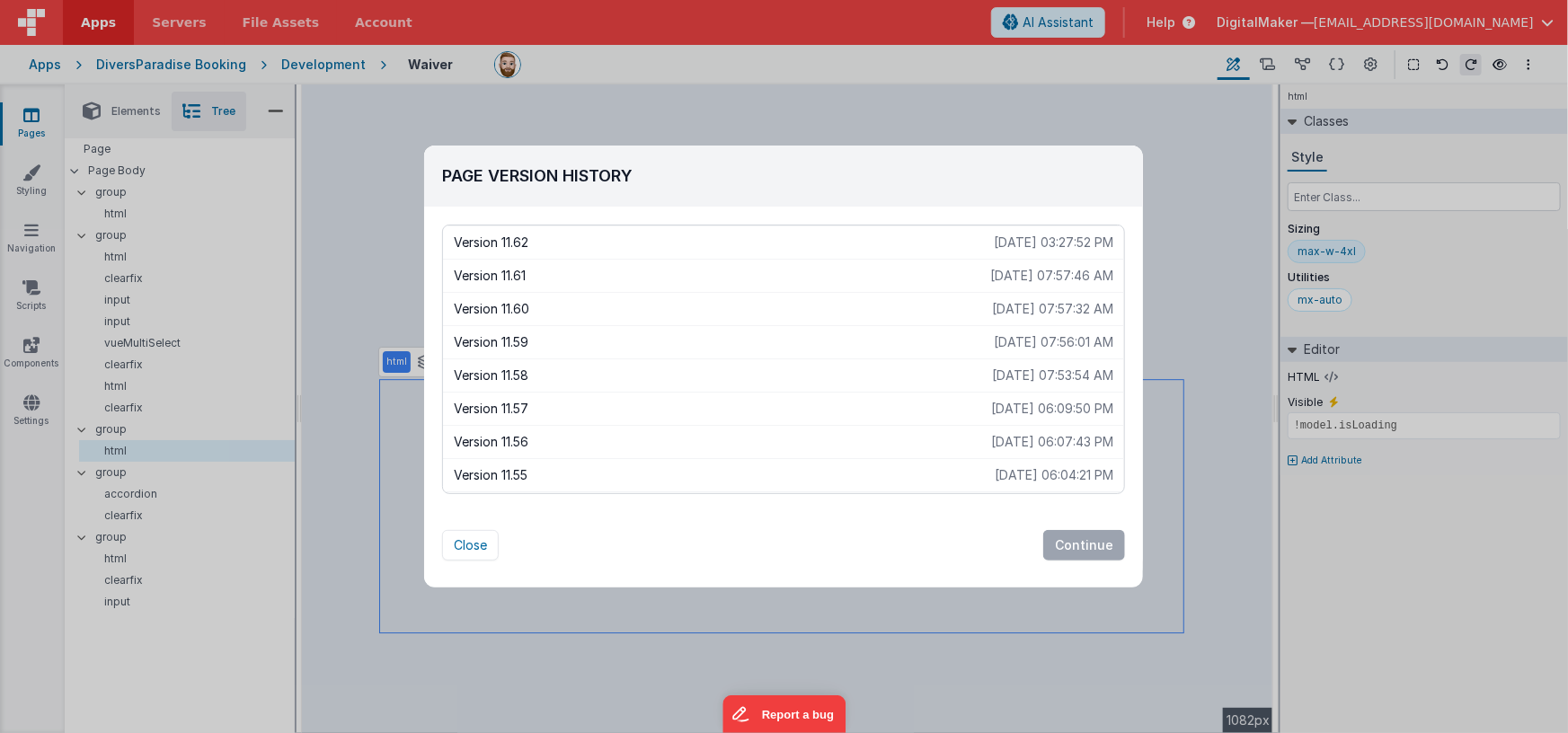
click at [1003, 270] on p "[DATE] 07:57:46 AM" at bounding box center [1052, 276] width 123 height 18
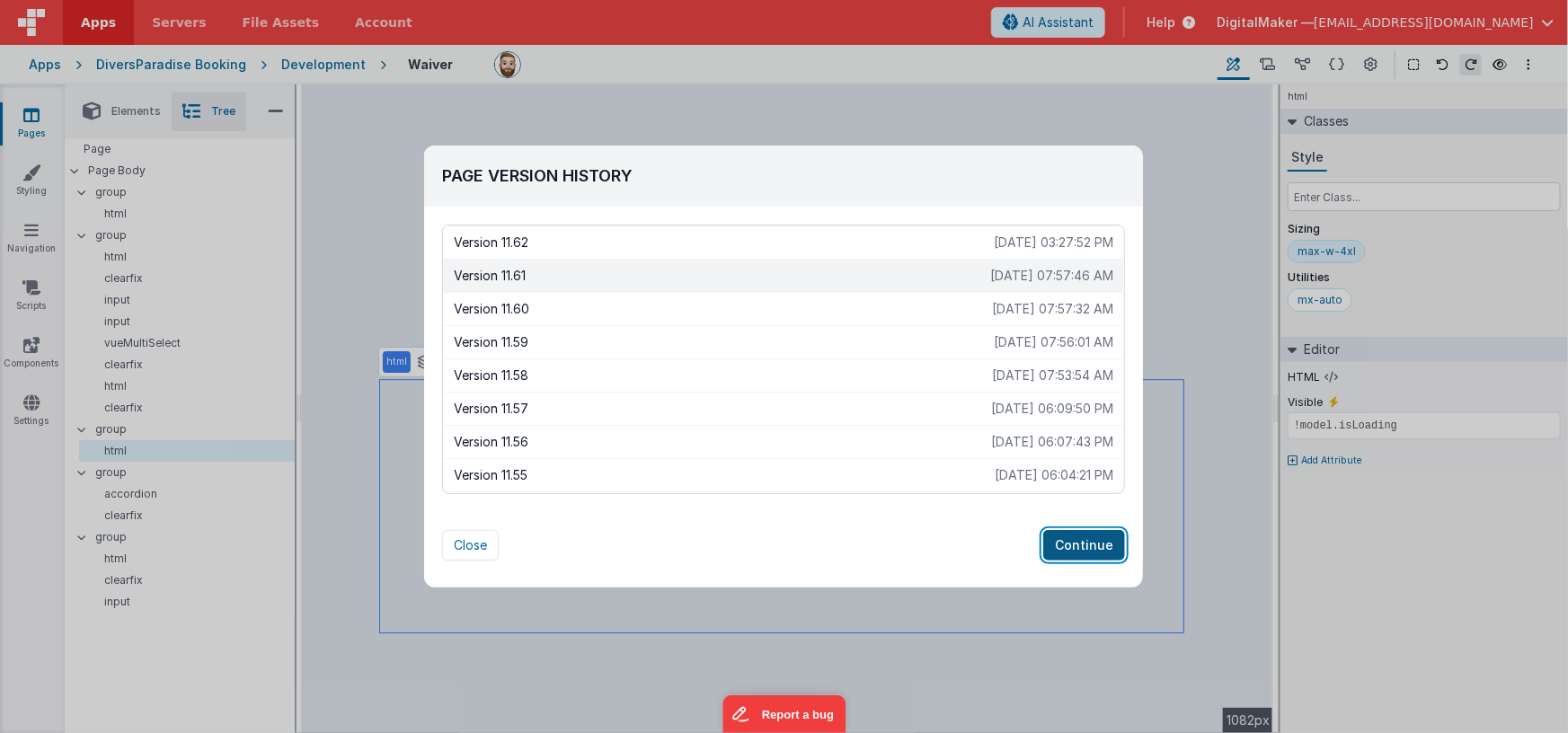
click at [1077, 540] on button "Continue" at bounding box center [1083, 545] width 82 height 31
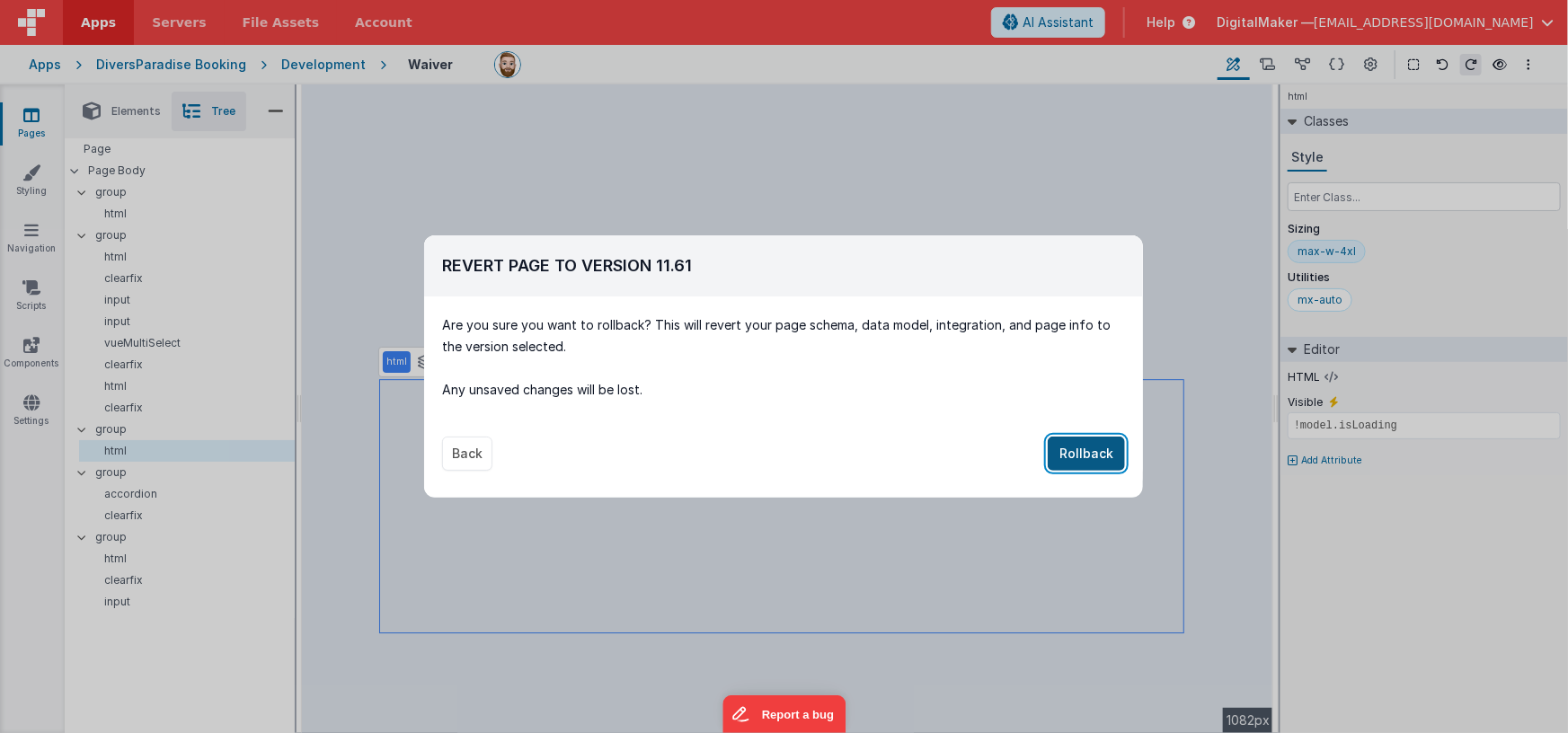
click at [1079, 444] on button "Rollback" at bounding box center [1086, 454] width 78 height 34
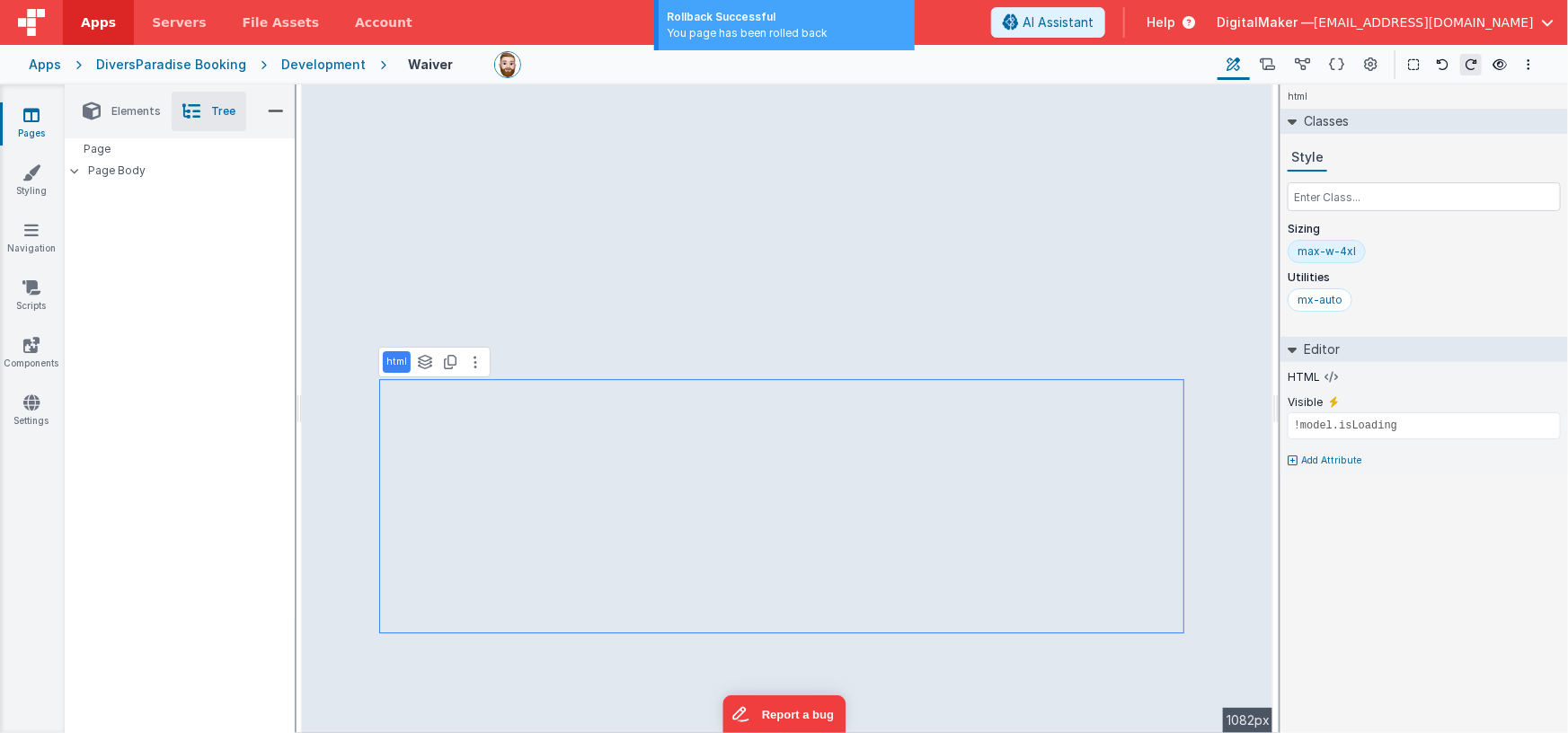
click at [318, 67] on div "Development" at bounding box center [323, 65] width 85 height 18
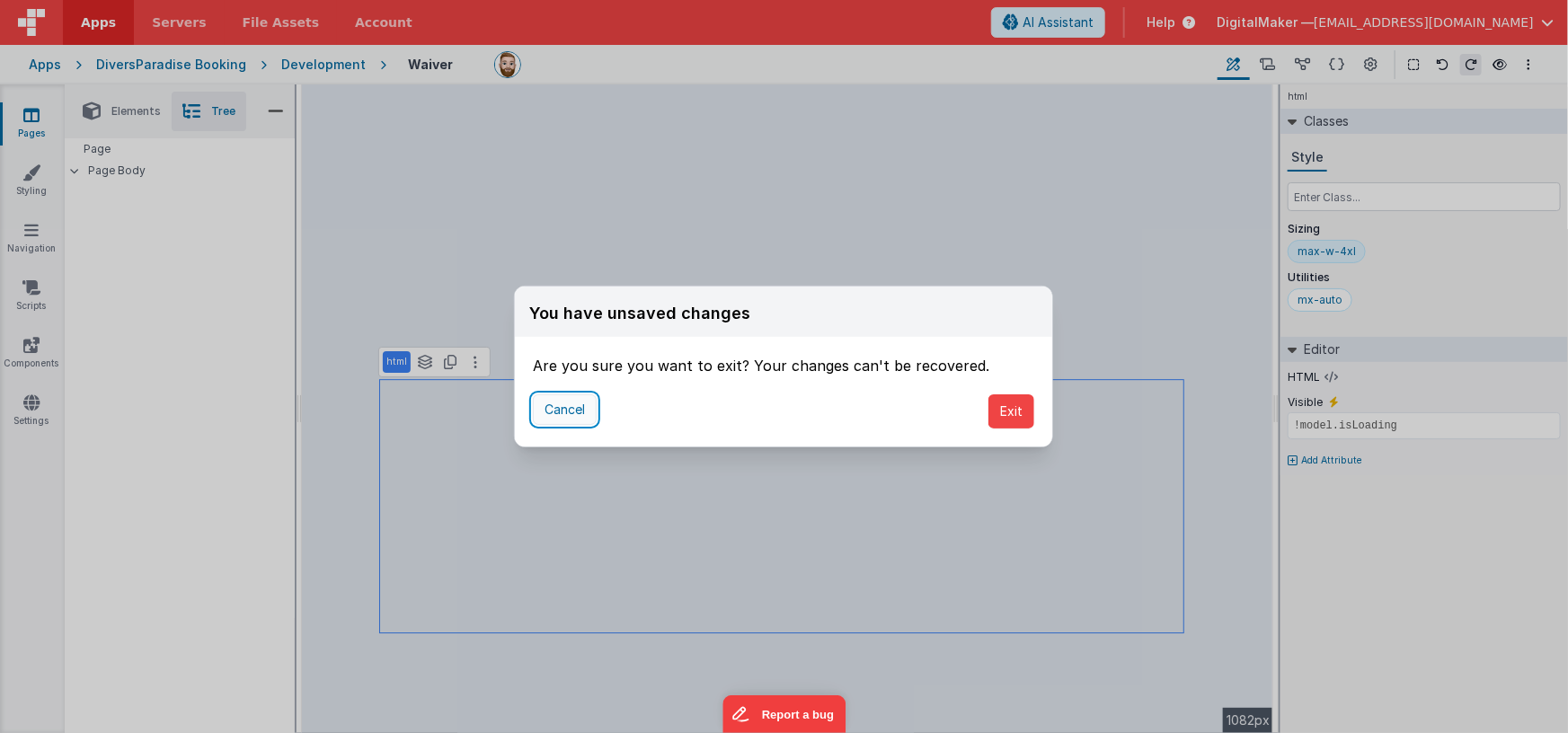
click at [563, 412] on button "Cancel" at bounding box center [564, 410] width 64 height 31
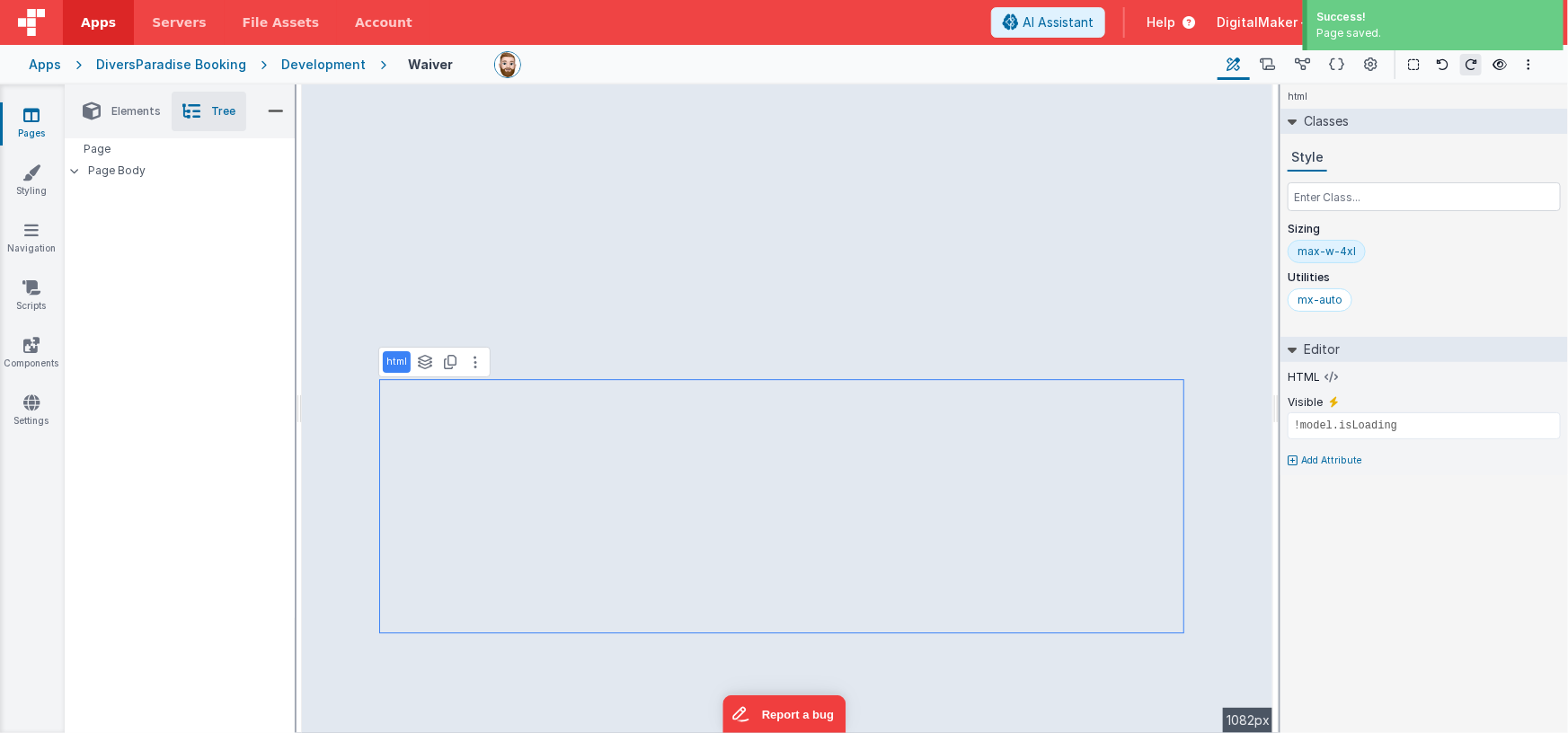
click at [303, 66] on div "Development" at bounding box center [323, 65] width 85 height 18
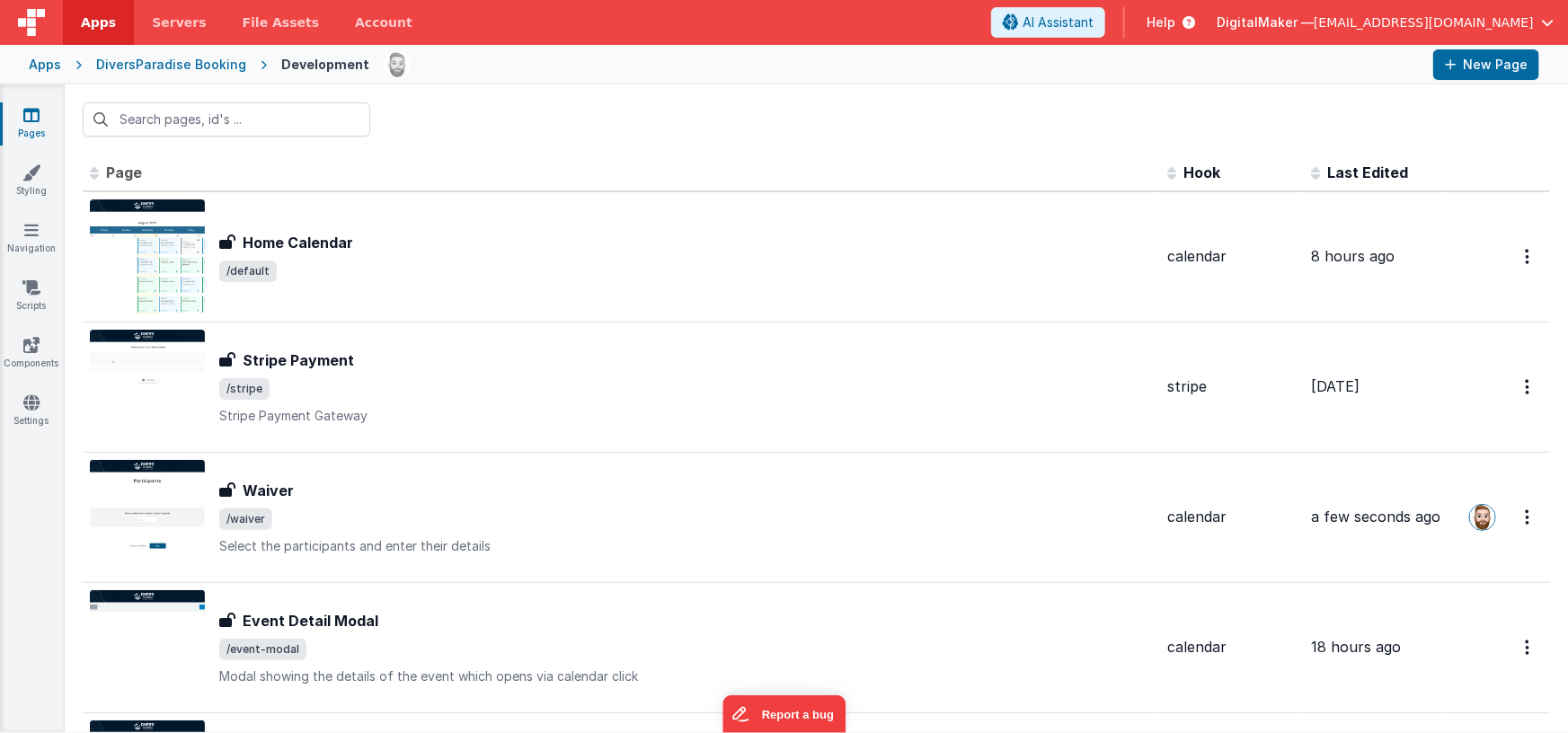
click at [208, 72] on div "DiversParadise Booking" at bounding box center [171, 65] width 150 height 18
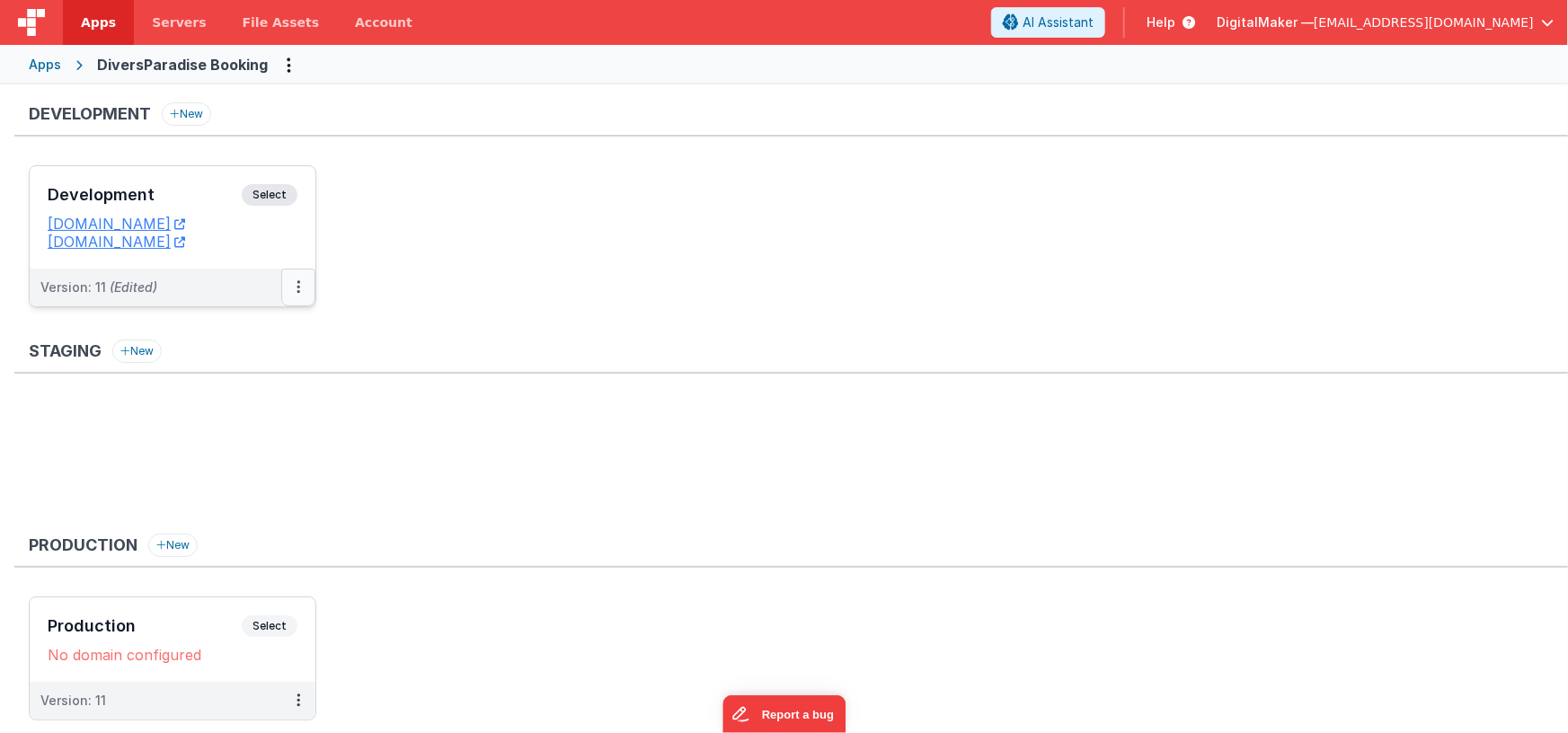
click at [296, 287] on icon at bounding box center [298, 286] width 4 height 1
click at [263, 326] on link "Edit" at bounding box center [236, 328] width 158 height 32
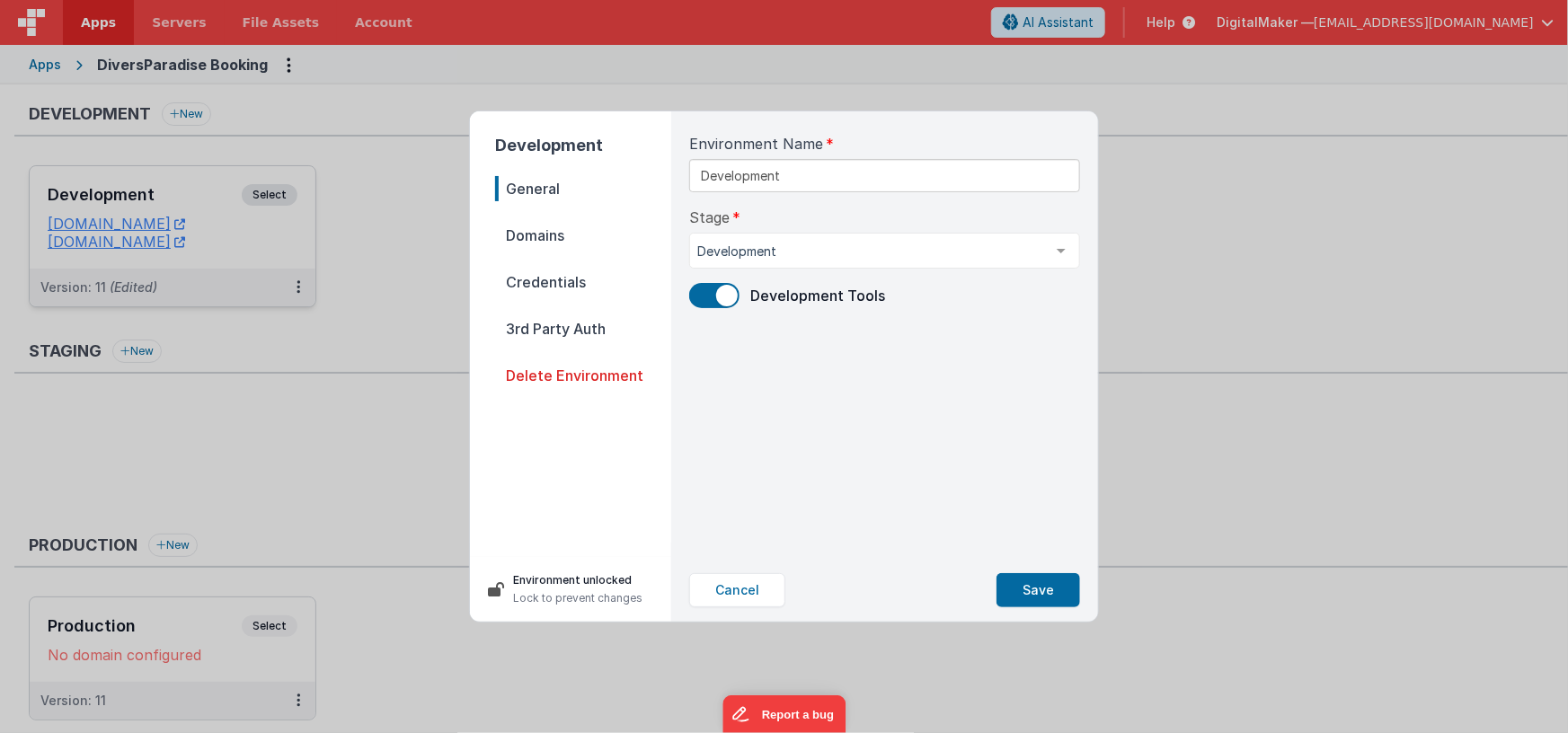
click at [563, 237] on span "Domains" at bounding box center [582, 236] width 176 height 25
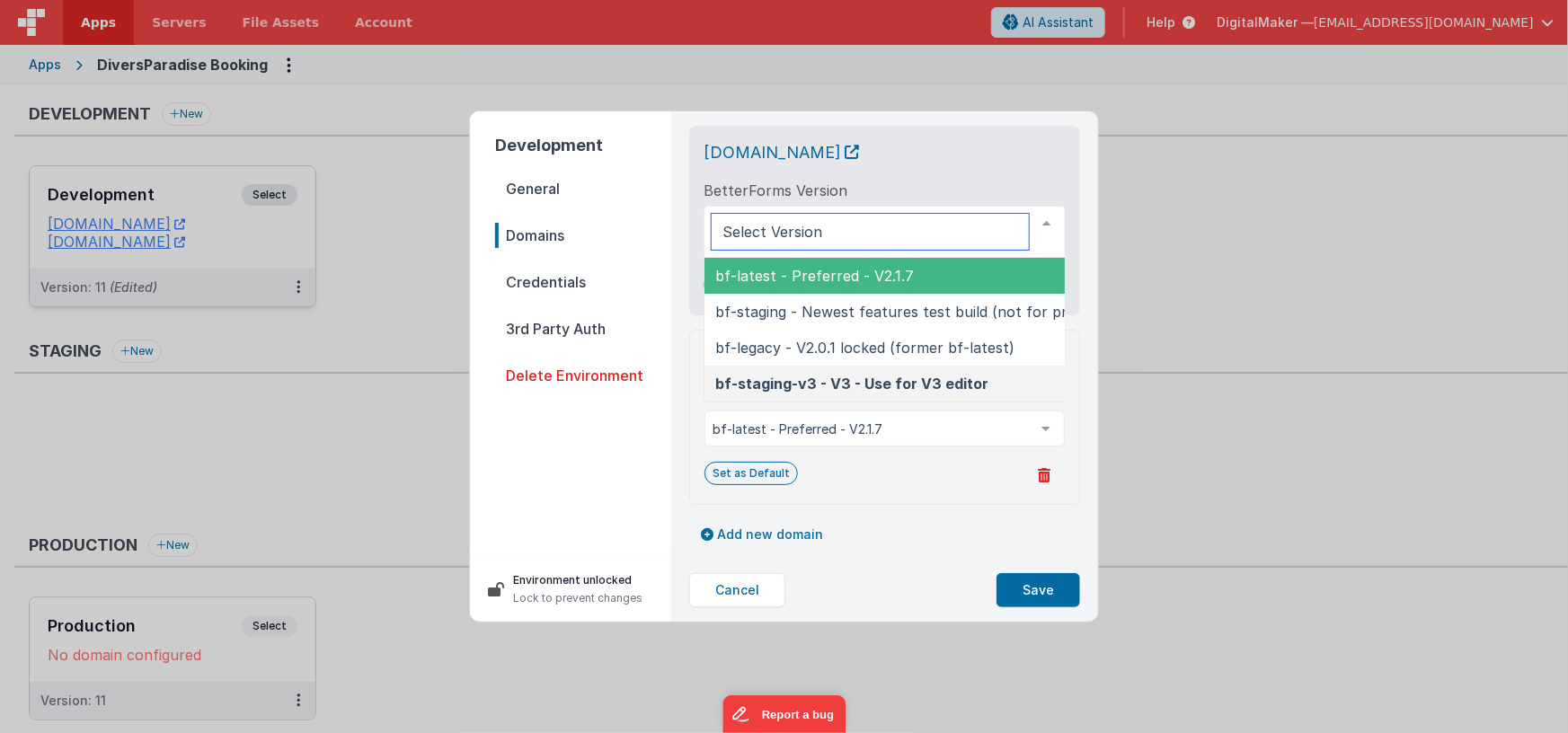
click at [886, 275] on span "bf-latest - Preferred - V2.1.7" at bounding box center [814, 276] width 199 height 18
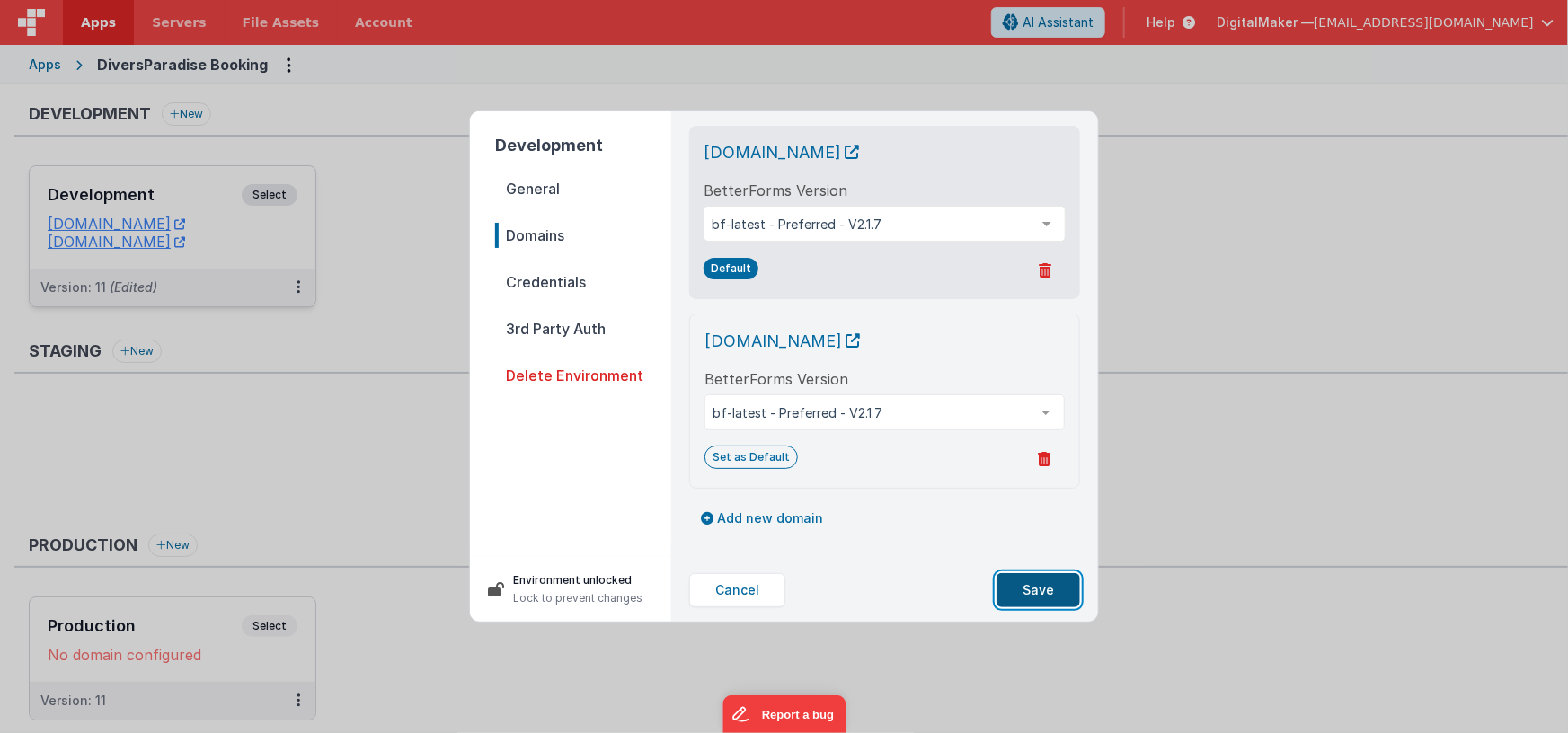
click at [1052, 589] on button "Save" at bounding box center [1038, 590] width 84 height 34
